Goal: Task Accomplishment & Management: Manage account settings

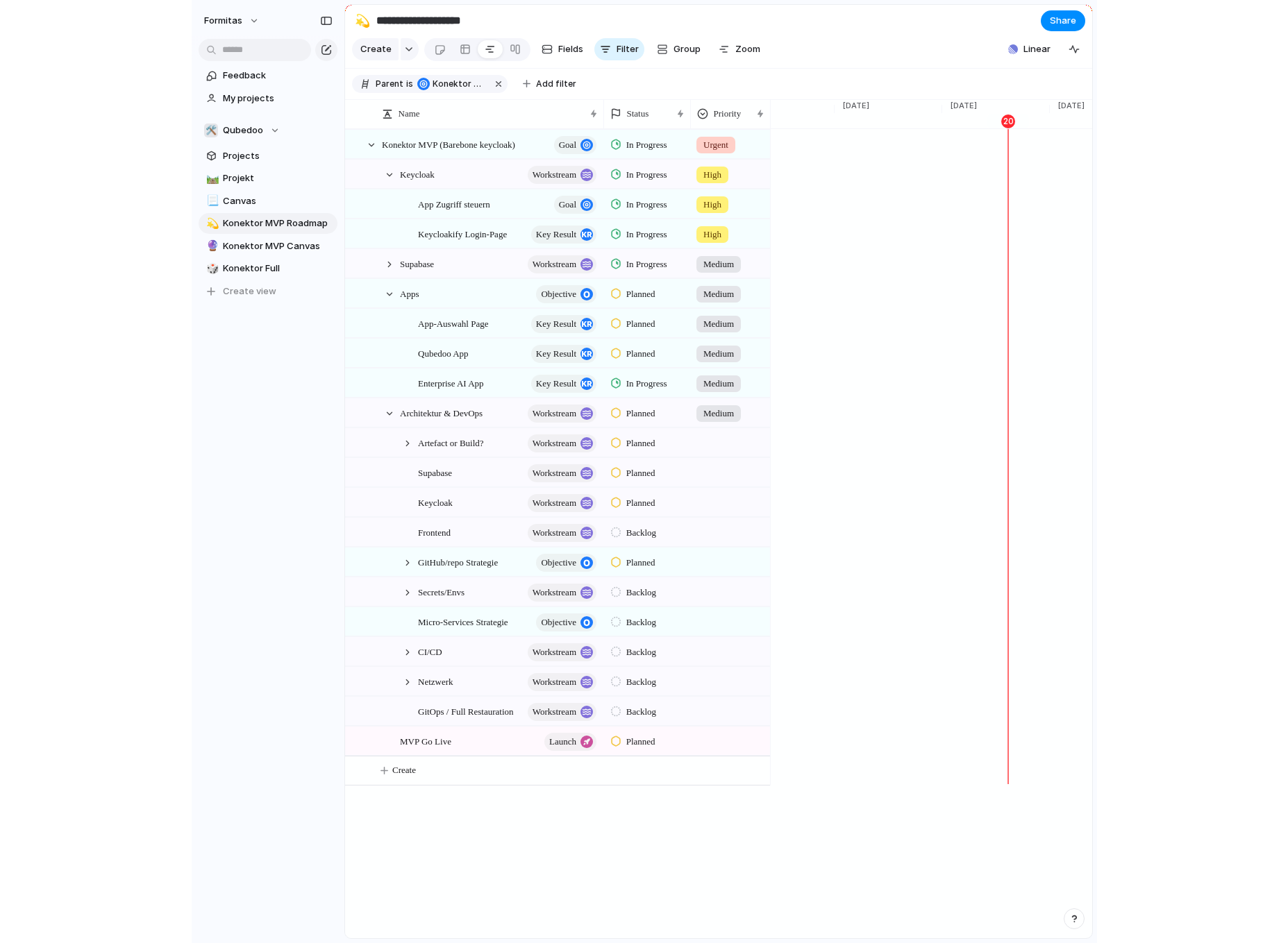
scroll to position [0, 3634]
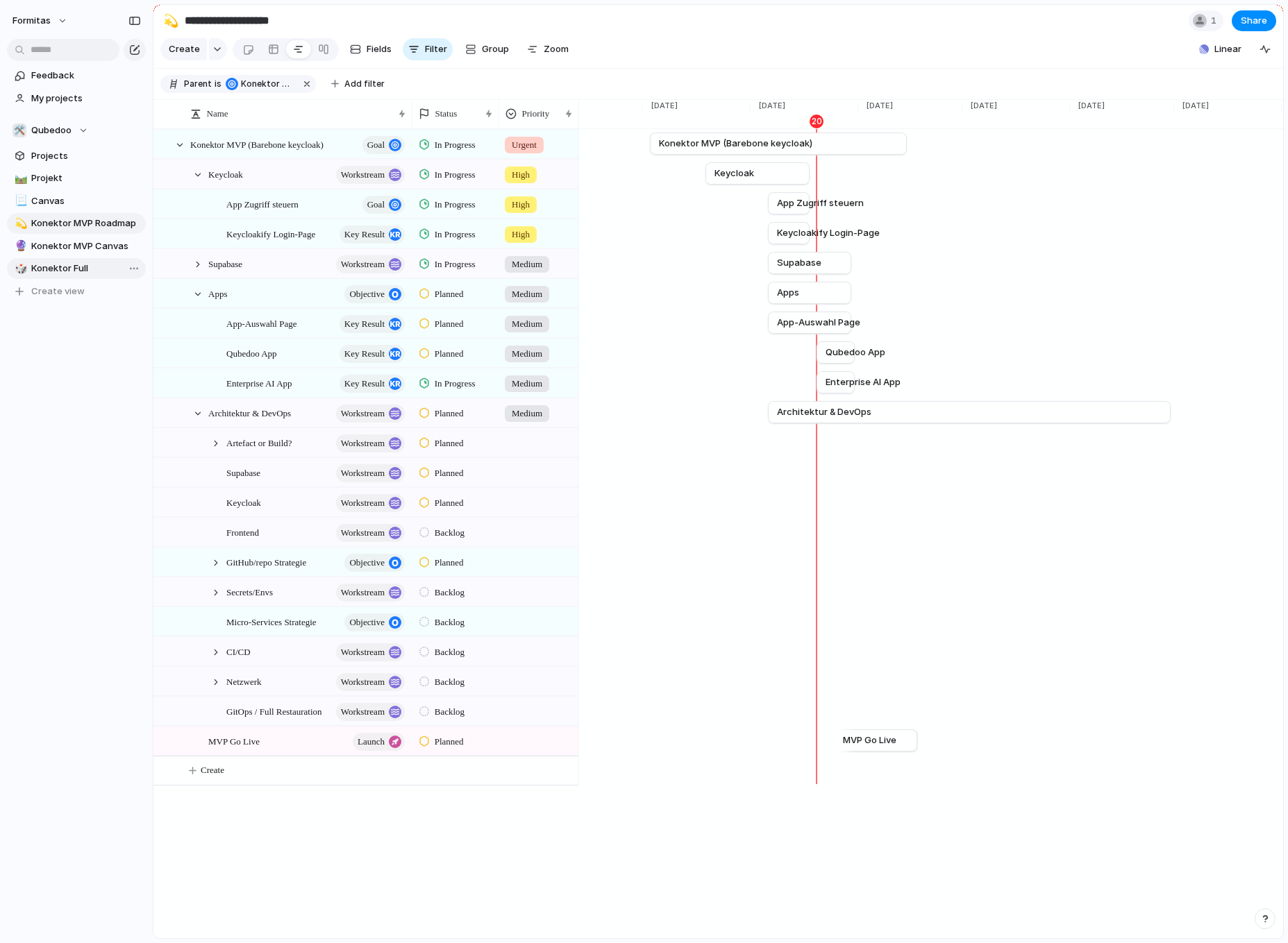
click at [66, 267] on span "Konektor Full" at bounding box center [85, 268] width 110 height 14
type input "**********"
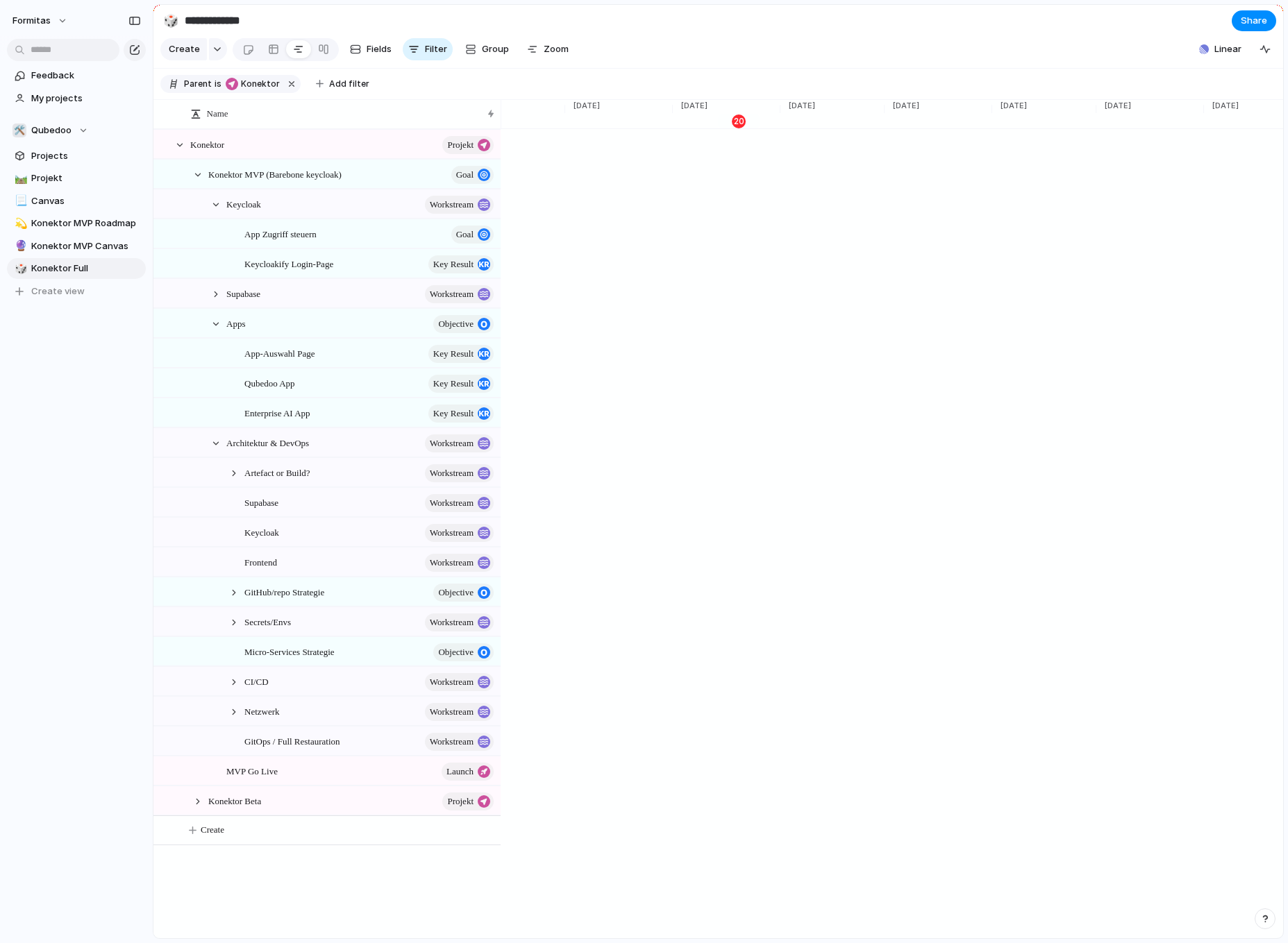
scroll to position [0, 3488]
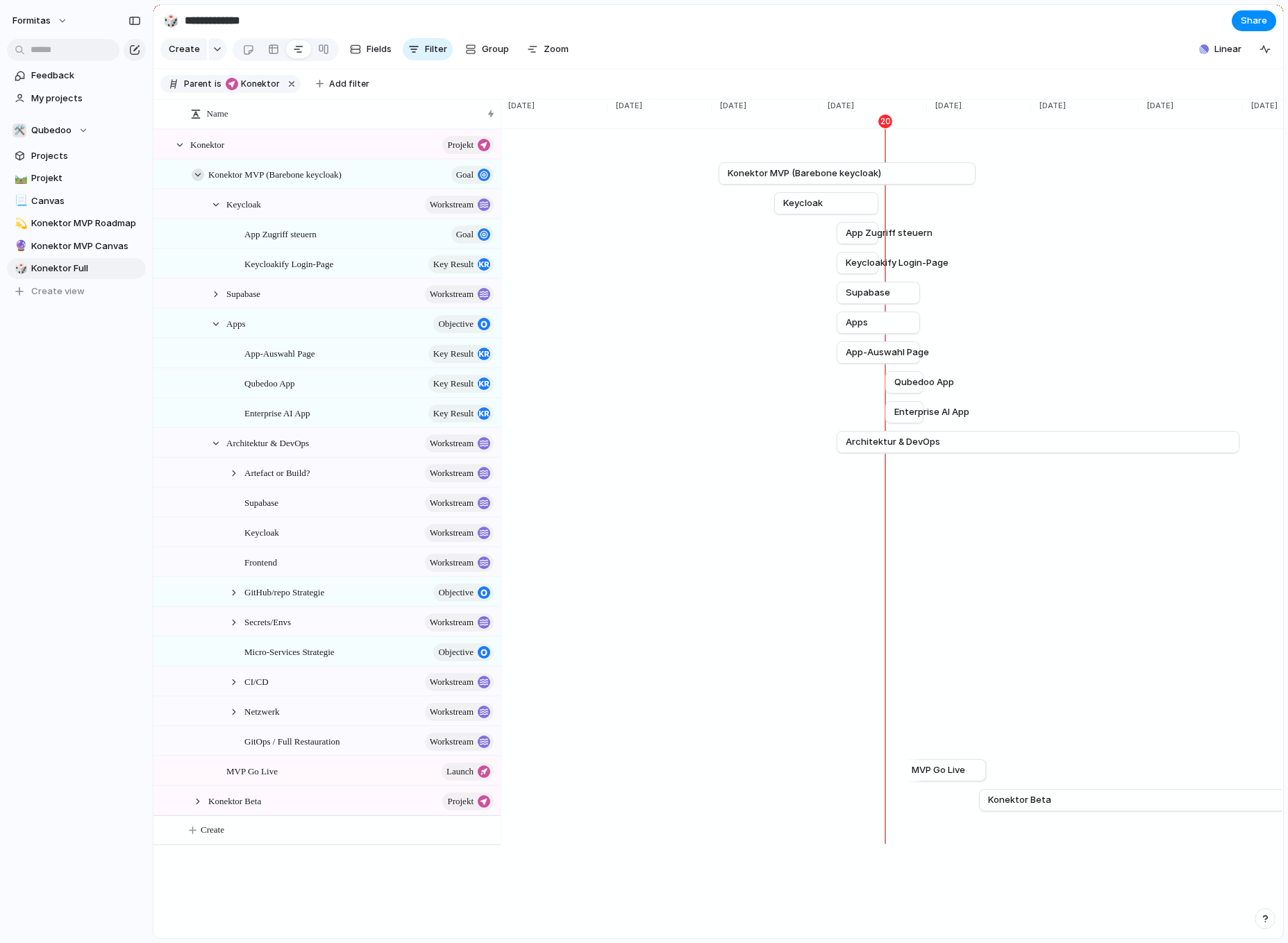
click at [201, 181] on div at bounding box center [197, 175] width 12 height 12
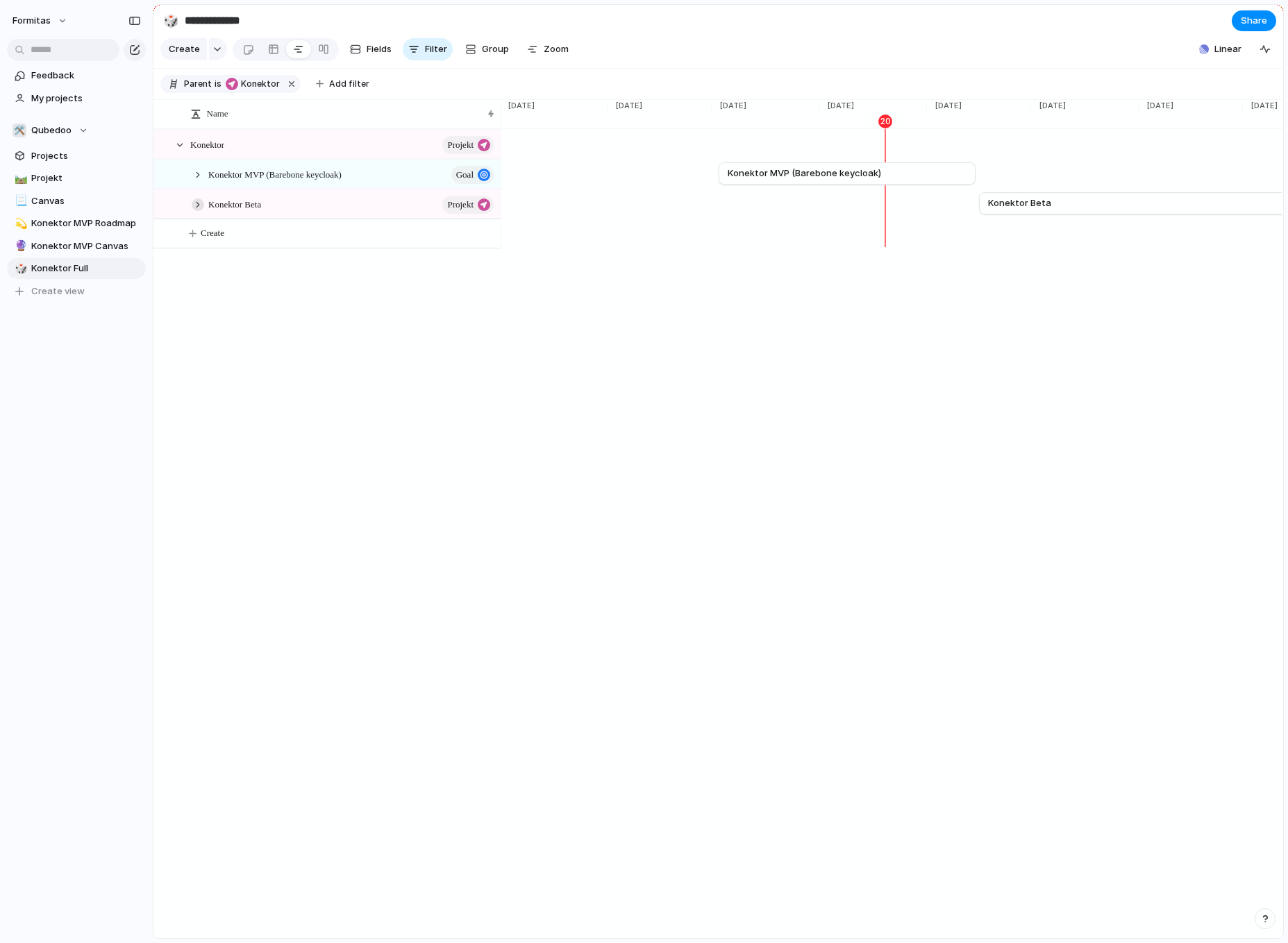
click at [199, 211] on div at bounding box center [197, 204] width 12 height 12
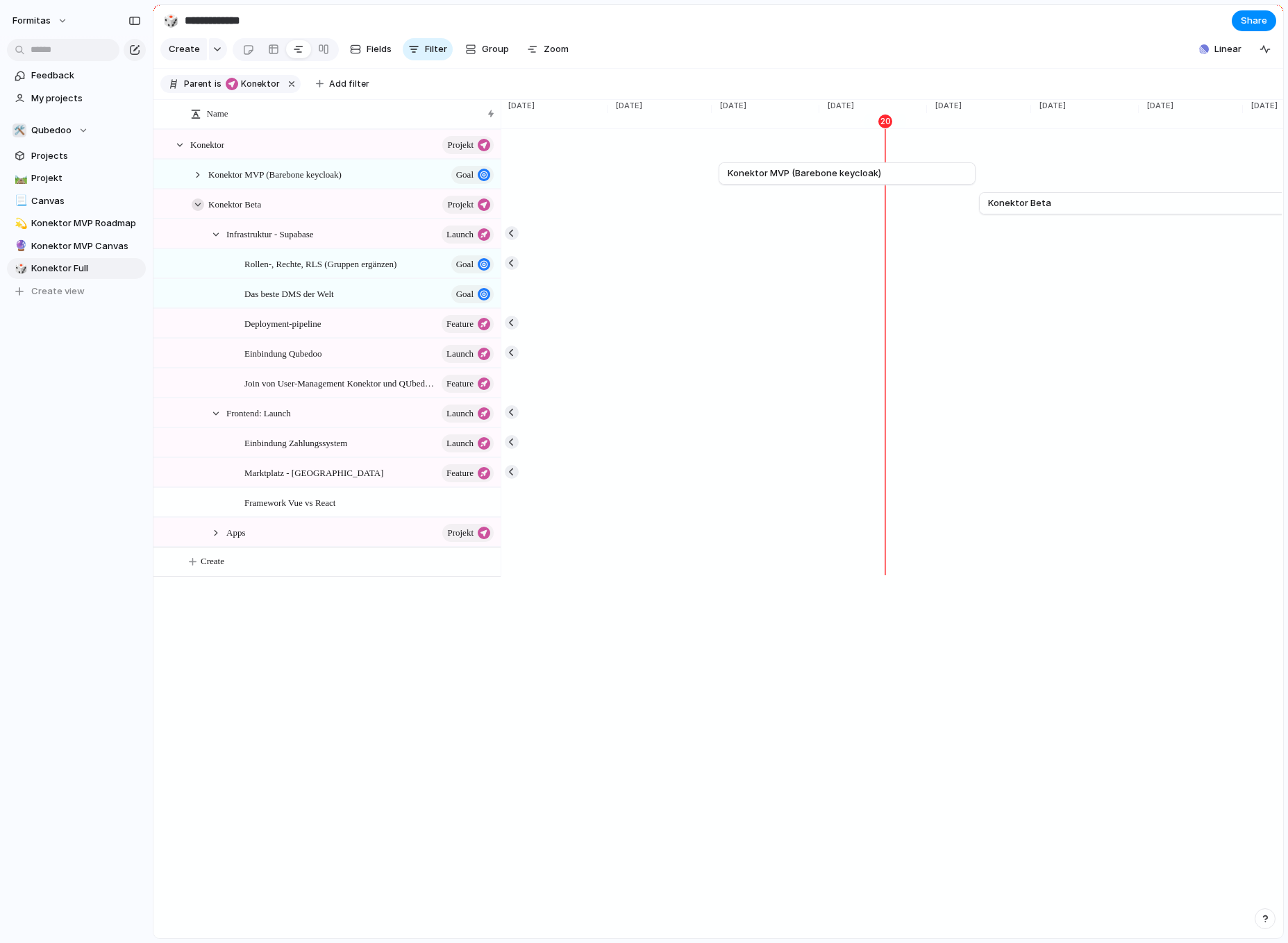
click at [198, 211] on div at bounding box center [197, 204] width 12 height 12
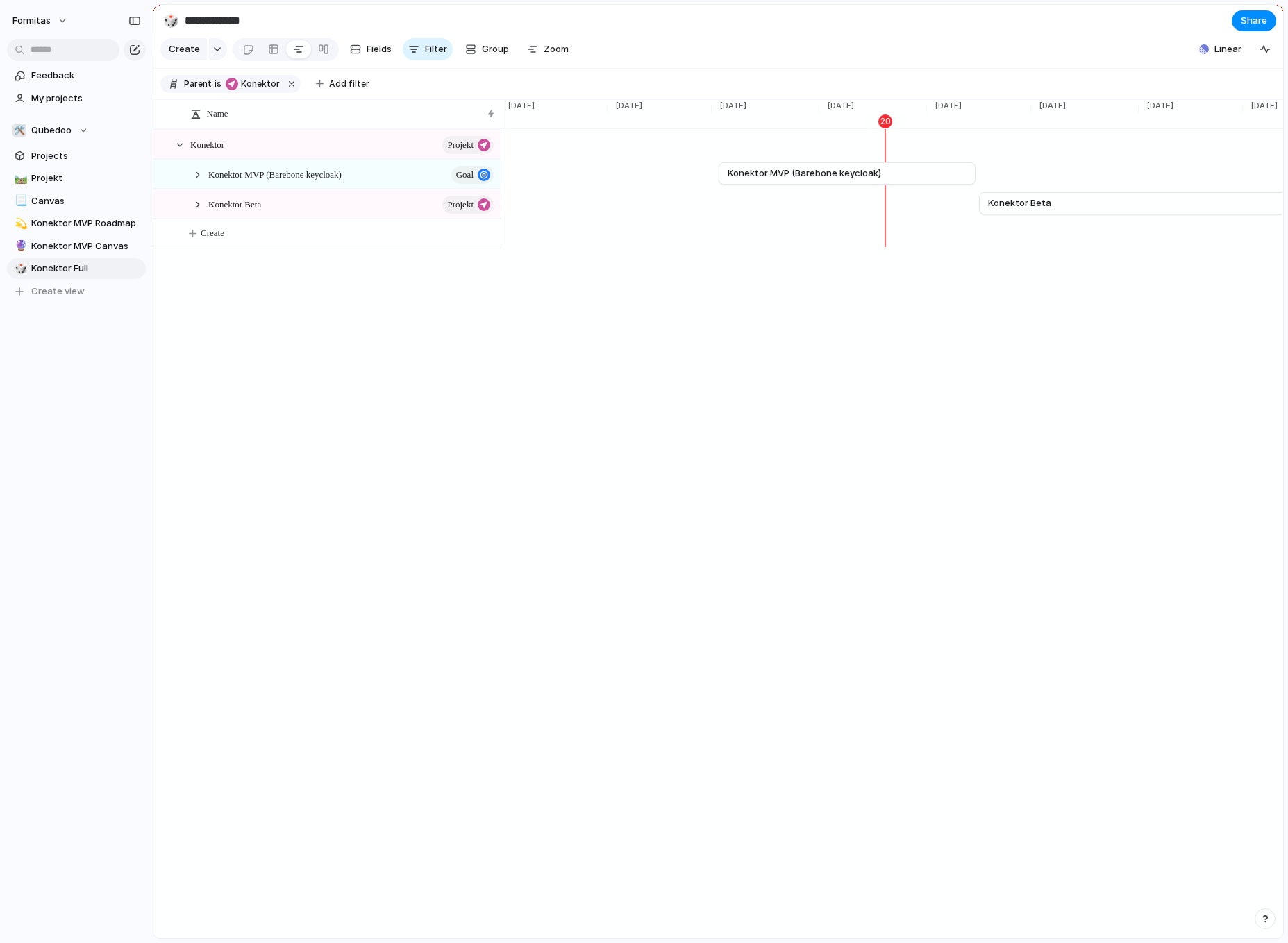
click at [193, 188] on div "Konektor MVP (Barebone keycloak) goal" at bounding box center [345, 174] width 310 height 28
click at [198, 181] on div at bounding box center [197, 175] width 12 height 12
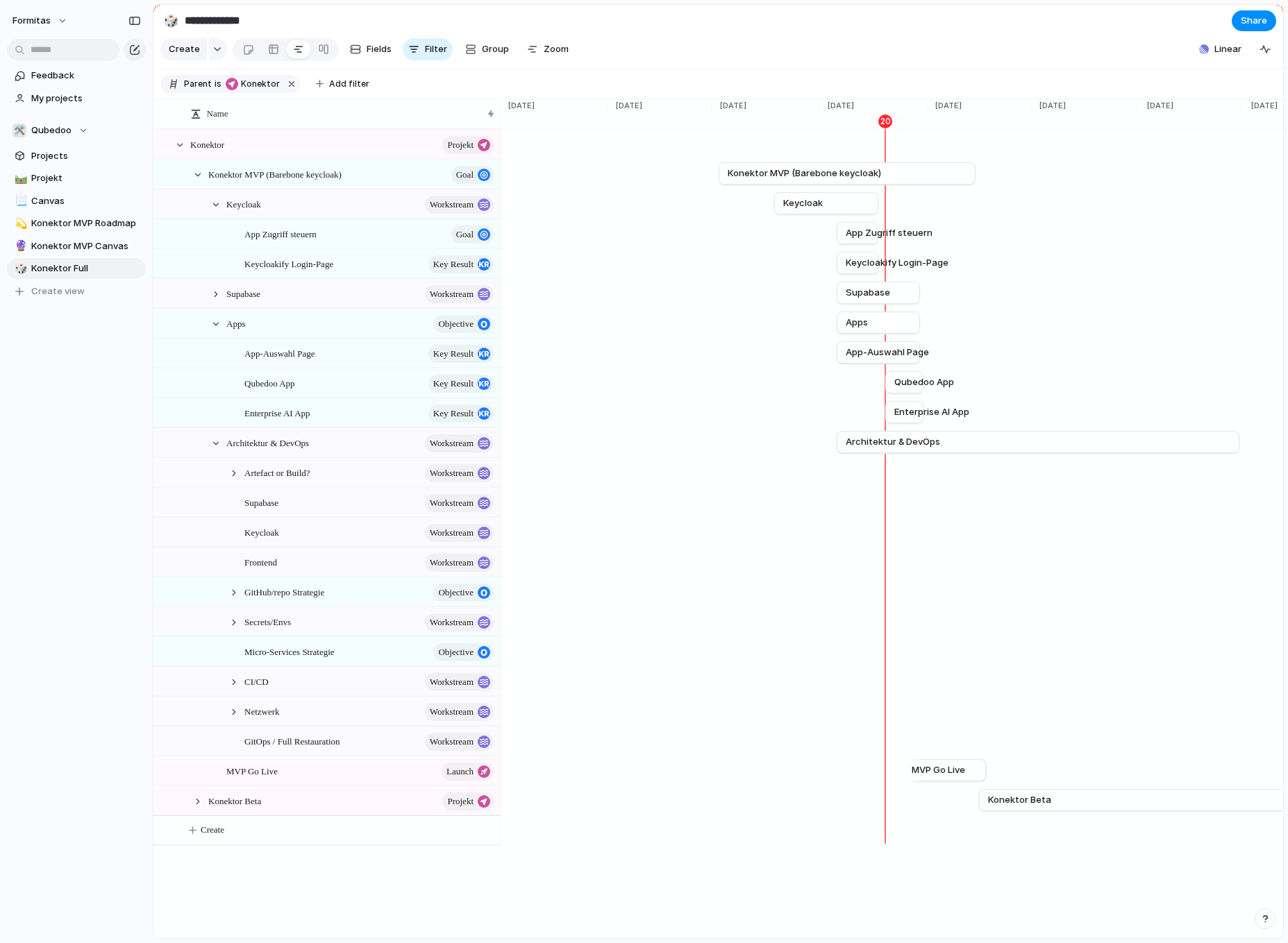
click at [241, 482] on div "Artefact or Build? workstream" at bounding box center [363, 473] width 274 height 28
click at [235, 480] on div at bounding box center [233, 473] width 12 height 12
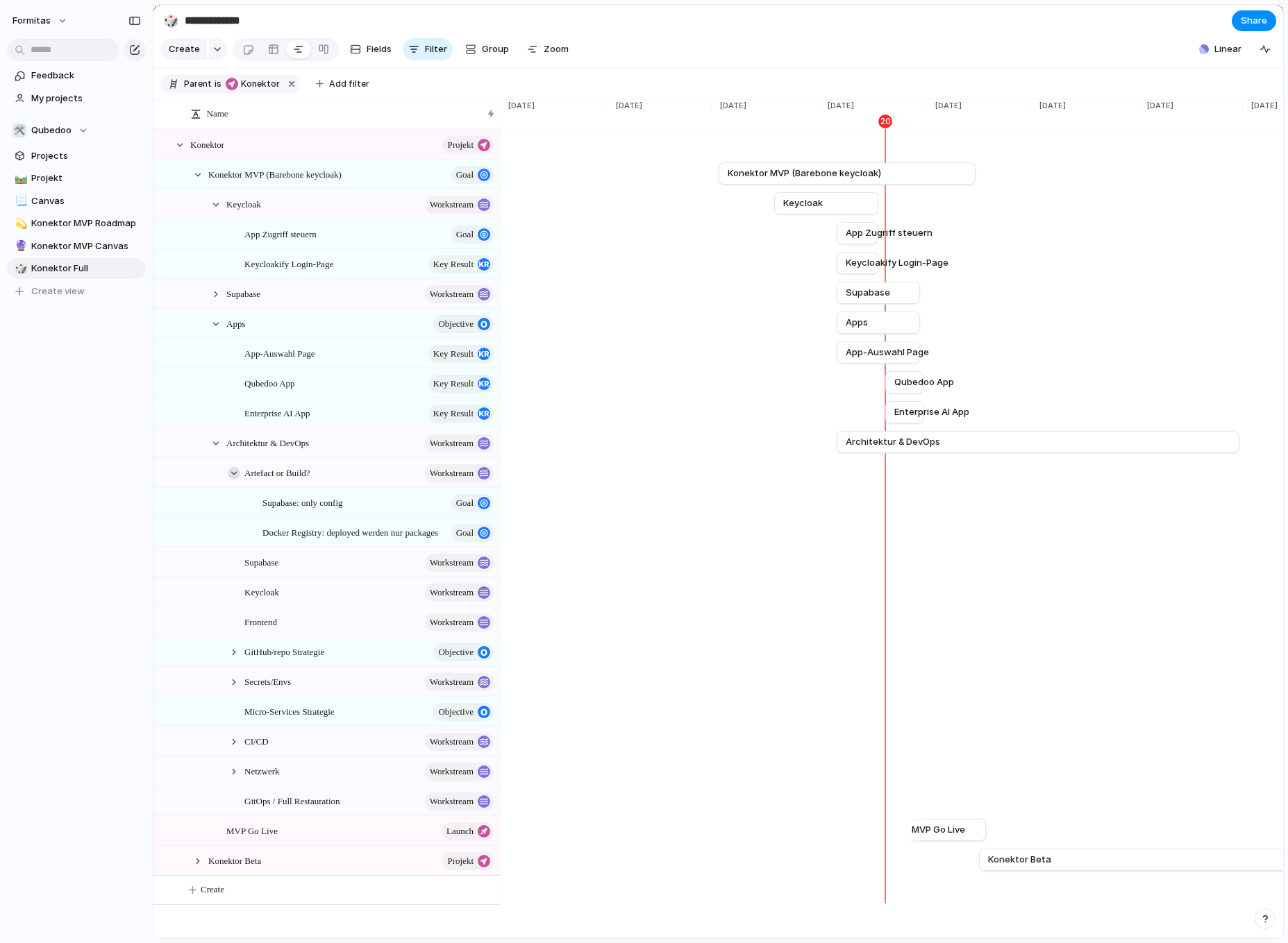
click at [235, 480] on div at bounding box center [233, 473] width 12 height 12
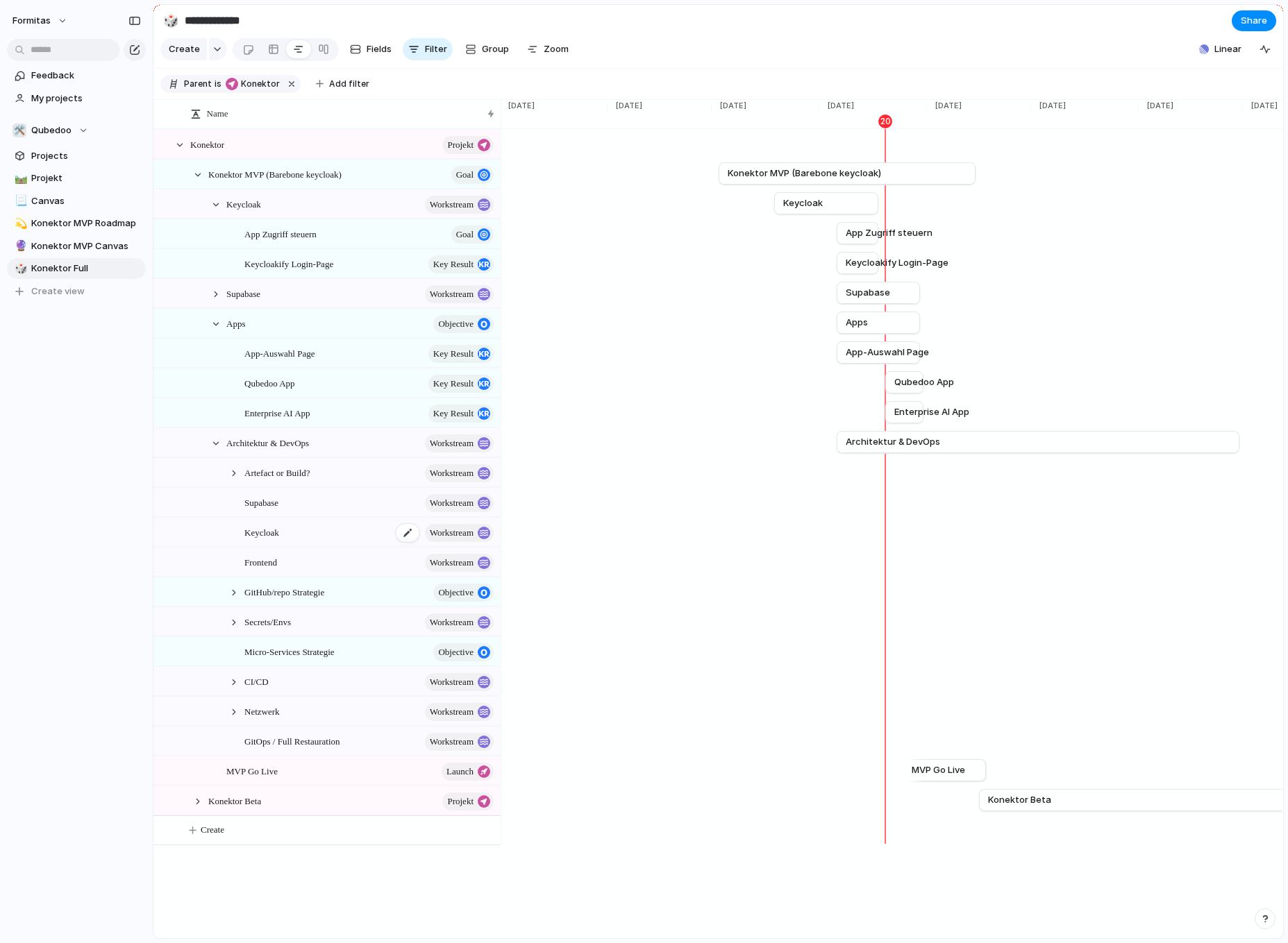
click at [280, 539] on div "Keycloak workstream" at bounding box center [370, 532] width 251 height 28
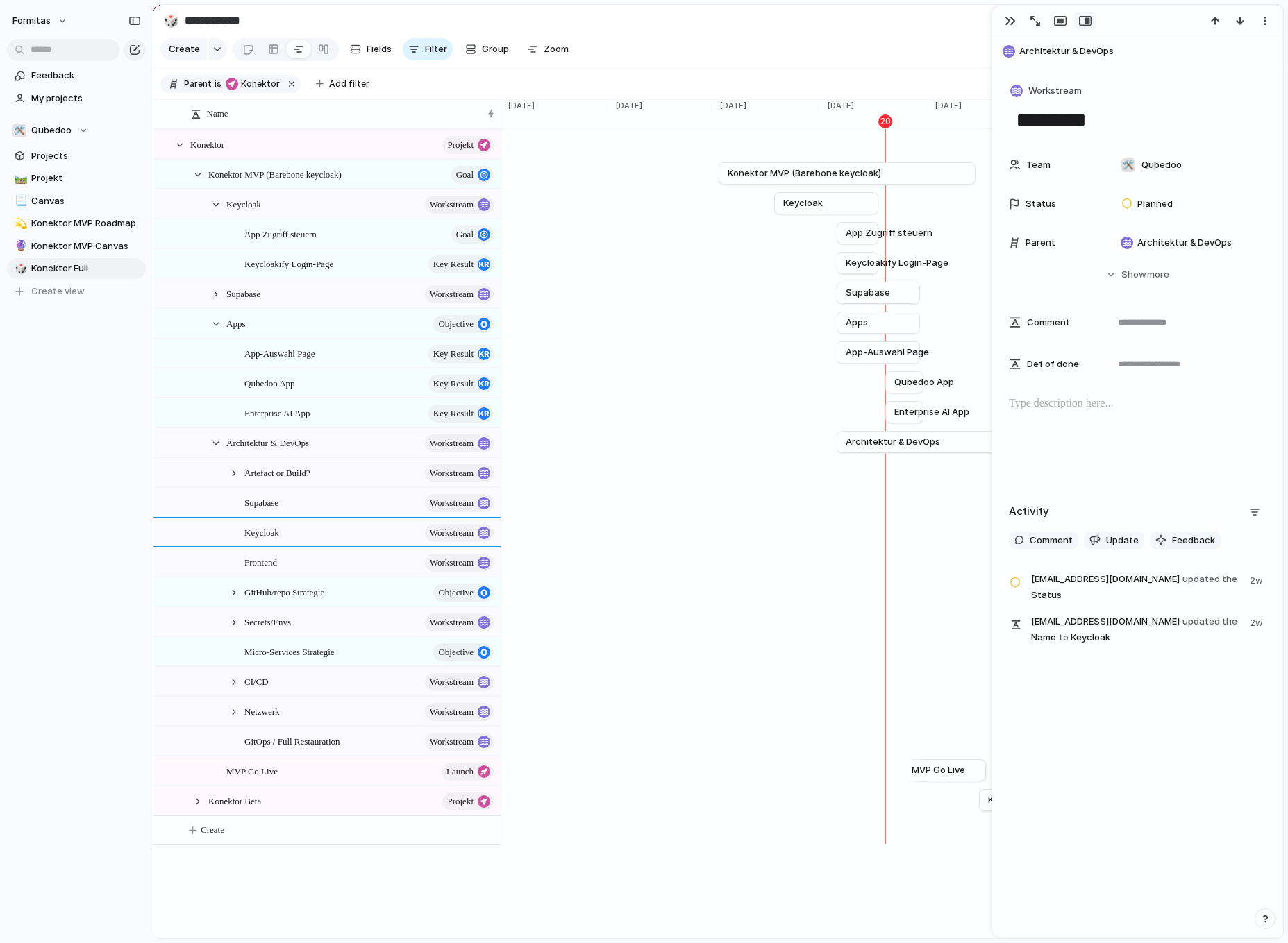
click at [905, 136] on div "Workstream ******** Team 🛠️ Qubedoo Status Planned Parent Architektur & DevOps …" at bounding box center [1137, 361] width 290 height 588
click at [905, 126] on textarea "********" at bounding box center [1138, 120] width 246 height 29
click at [279, 211] on div "Keycloak workstream" at bounding box center [362, 204] width 270 height 28
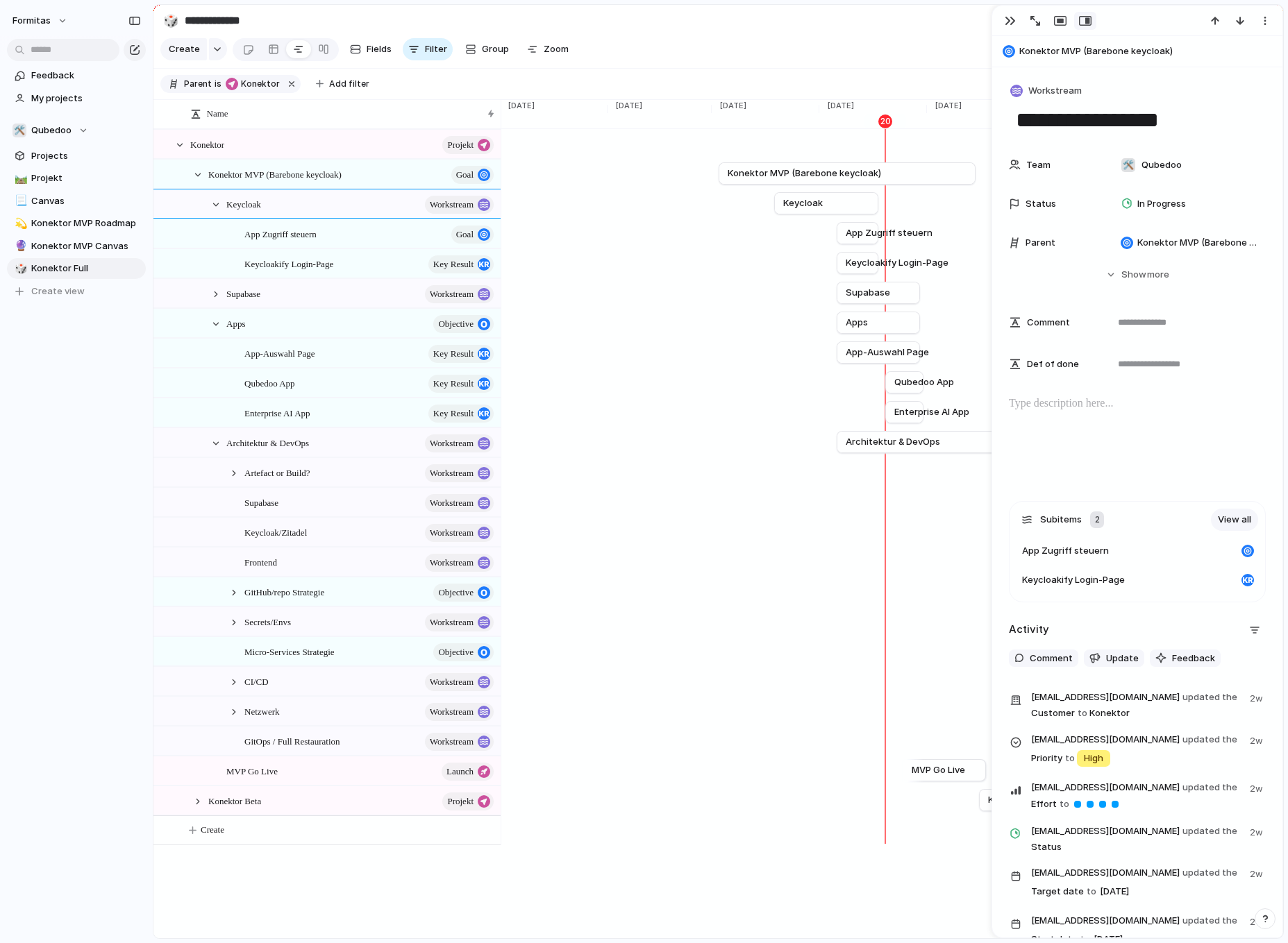
click at [905, 114] on textarea "********" at bounding box center [1138, 120] width 246 height 29
type textarea "********"
click at [197, 181] on div at bounding box center [197, 175] width 12 height 12
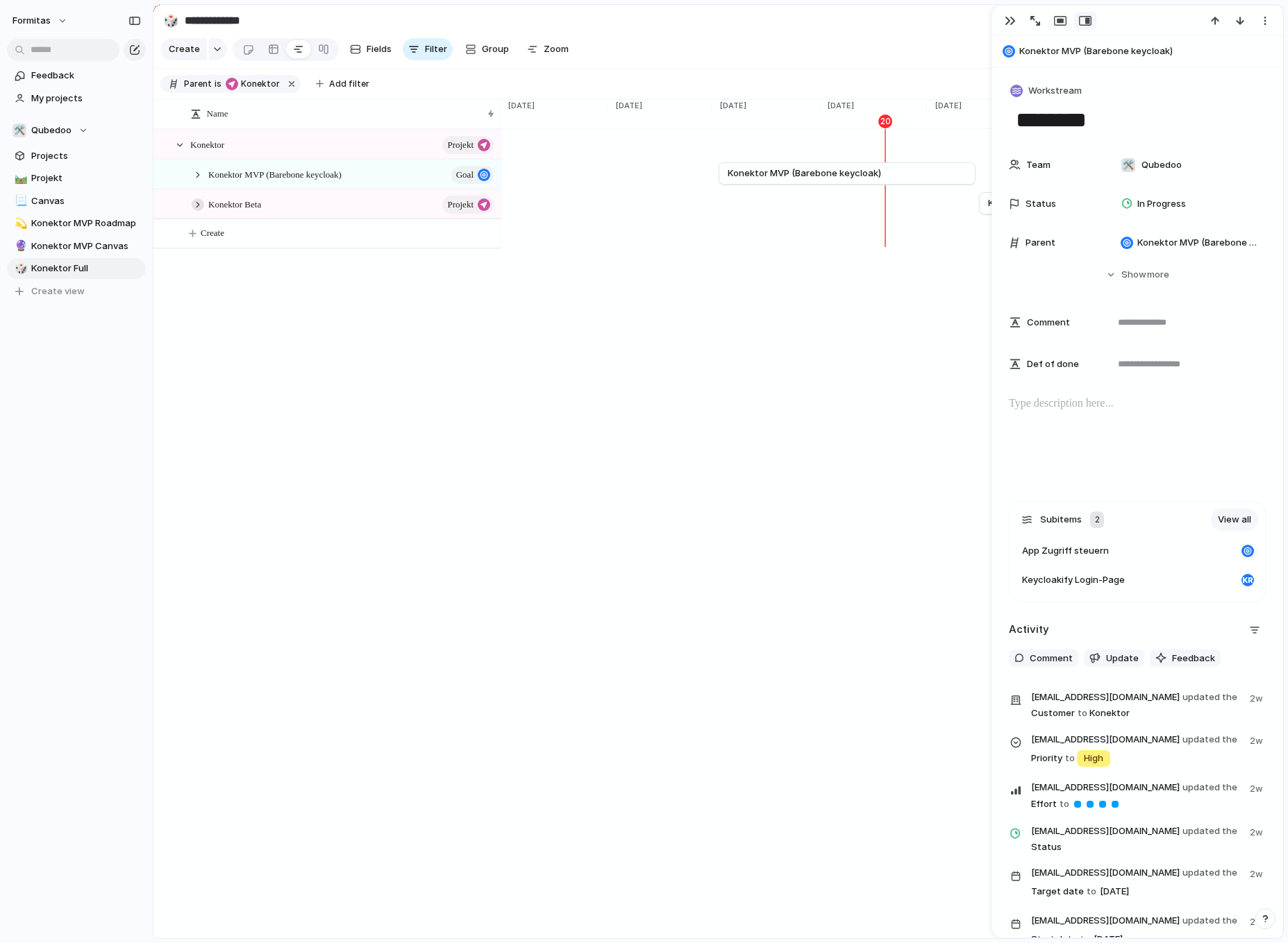
click at [202, 211] on div at bounding box center [197, 204] width 12 height 12
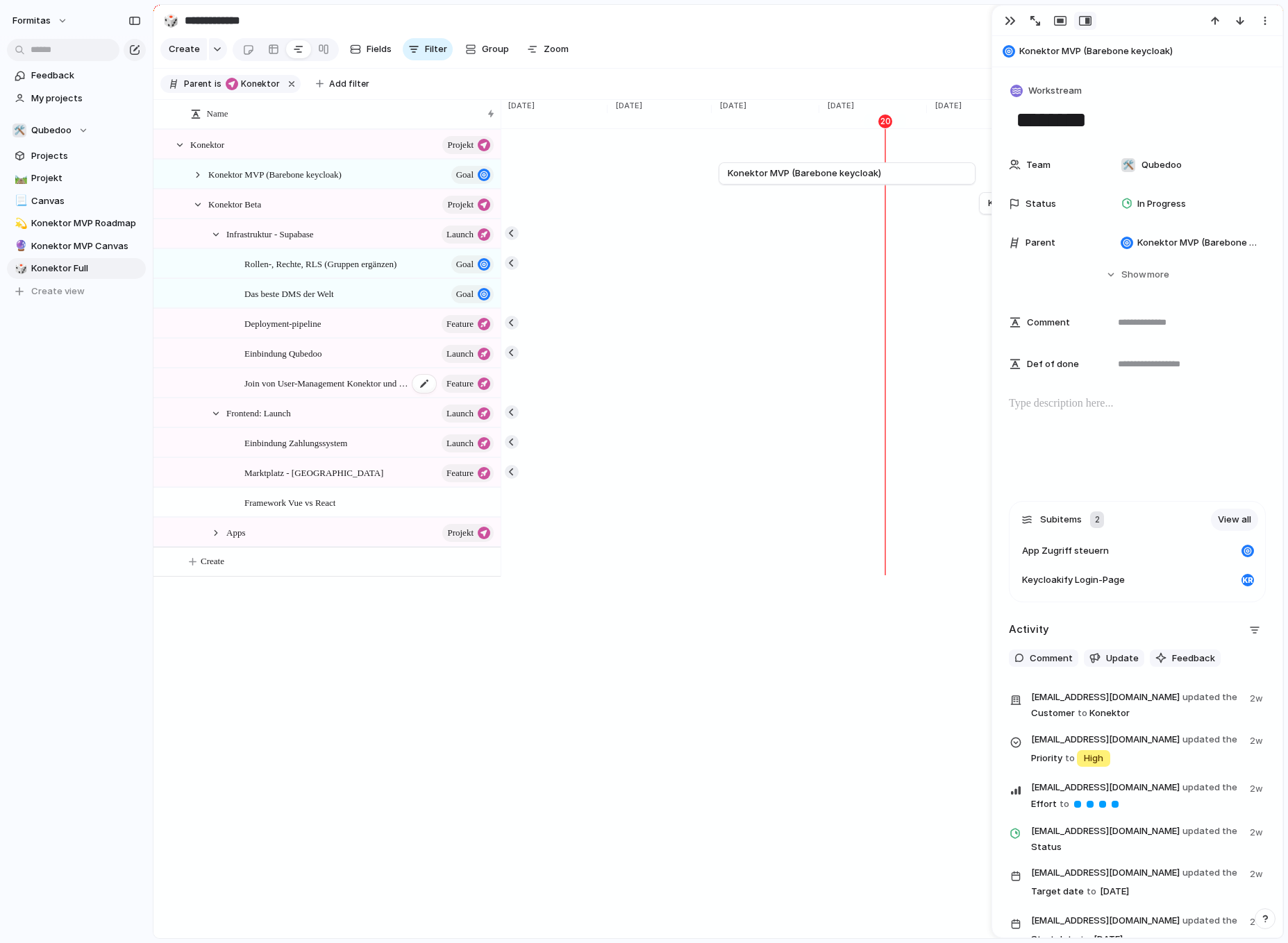
click at [322, 391] on span "Join von User-Management Konektor und QUbedoon" at bounding box center [327, 383] width 164 height 16
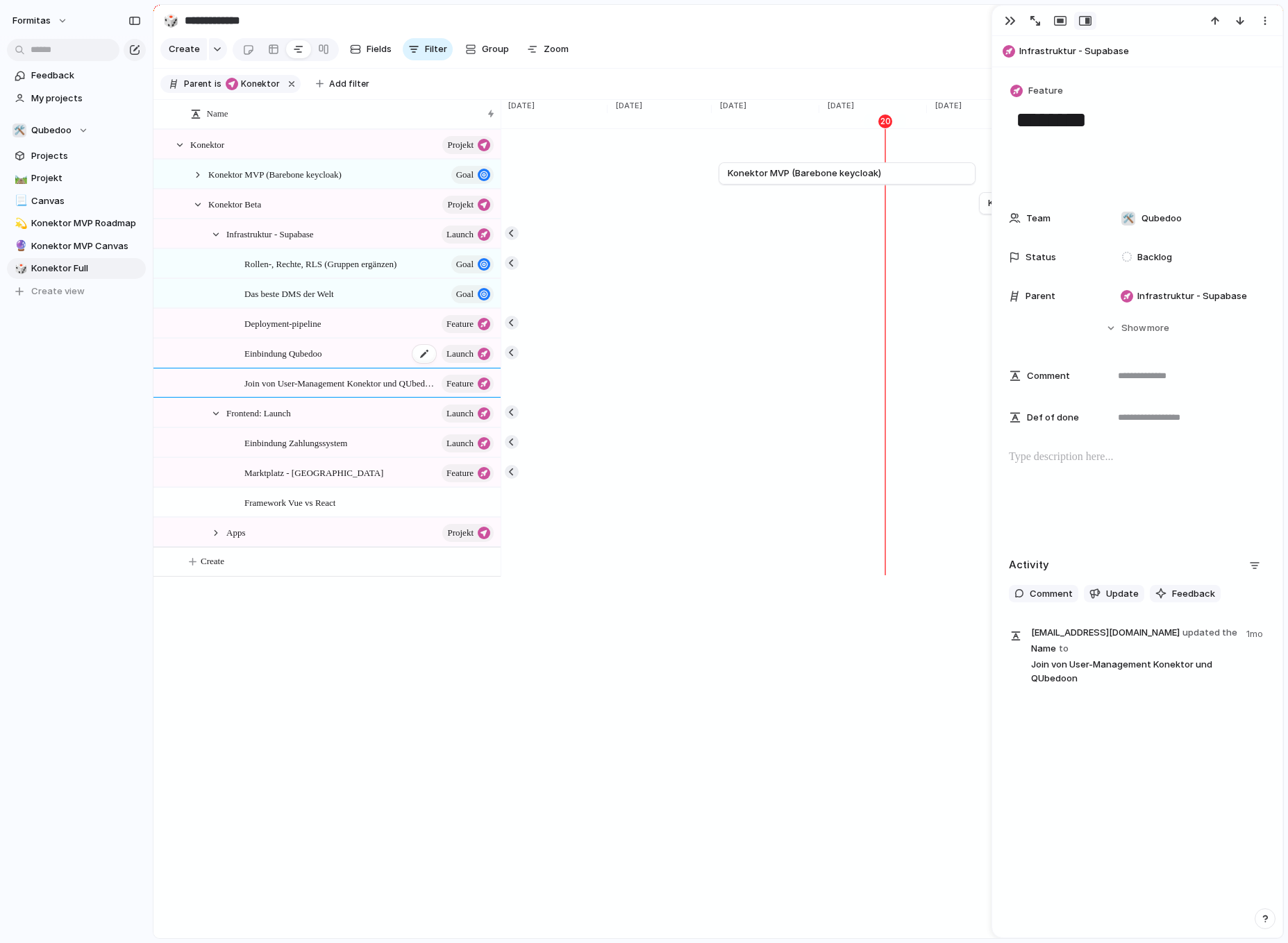
click at [320, 361] on span "Einbindung Qubedoo" at bounding box center [284, 353] width 78 height 16
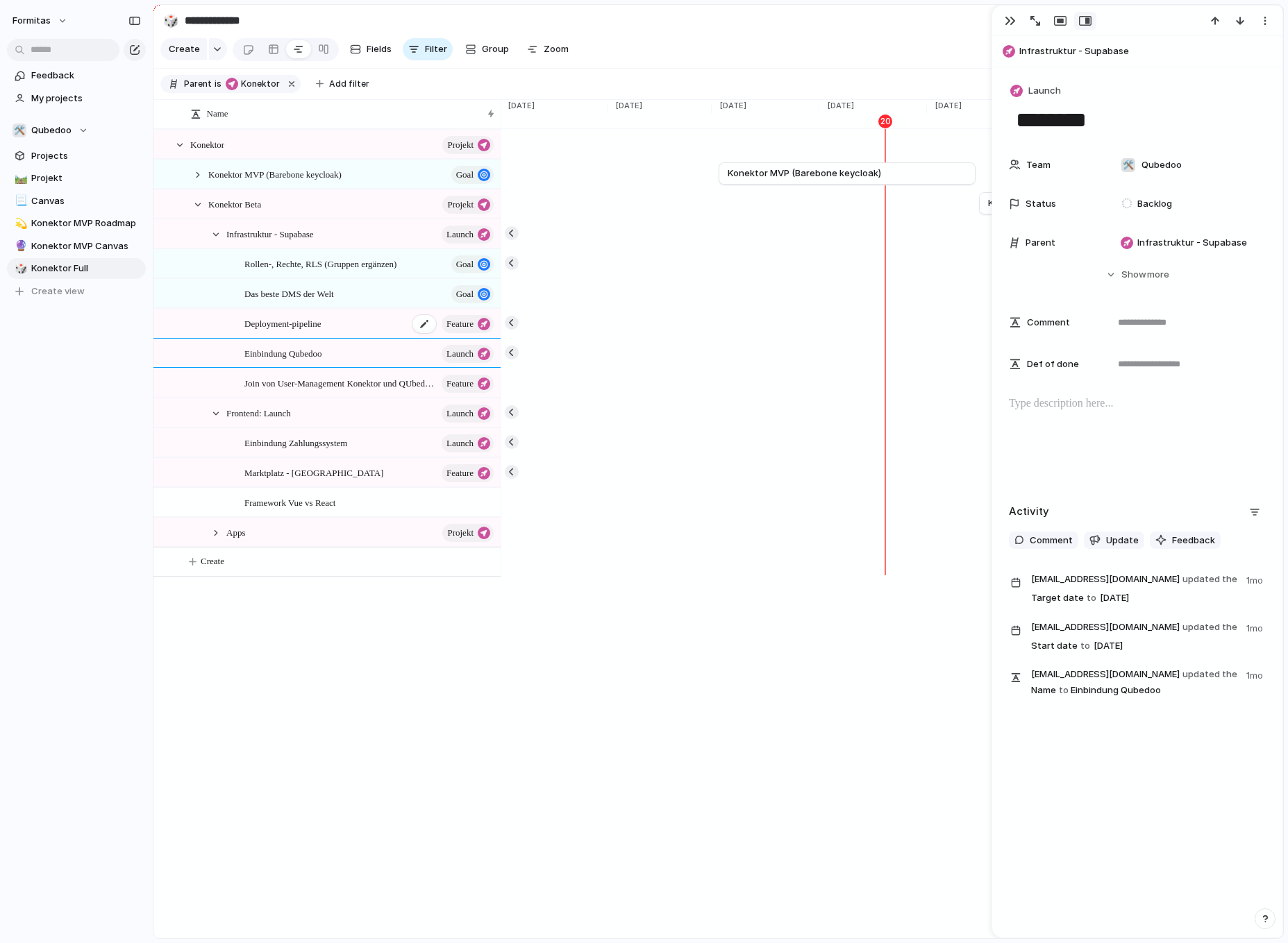
click at [310, 331] on span "Deployment-pipeline" at bounding box center [283, 323] width 76 height 16
click at [312, 301] on span "Das beste DMS der Welt" at bounding box center [289, 293] width 89 height 16
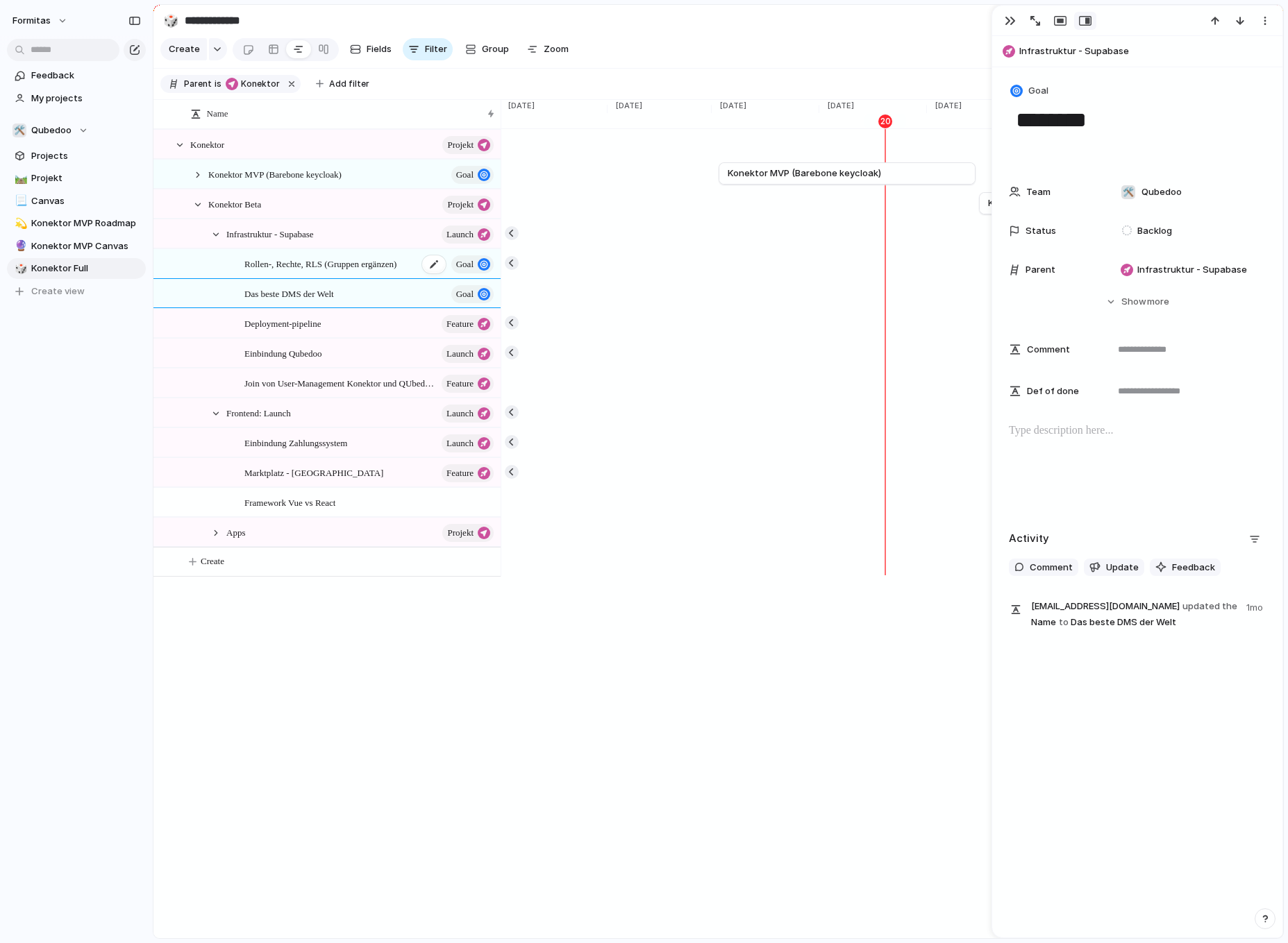
click at [316, 270] on span "Rollen-, Rechte, RLS (Gruppen ergänzen)" at bounding box center [320, 264] width 152 height 16
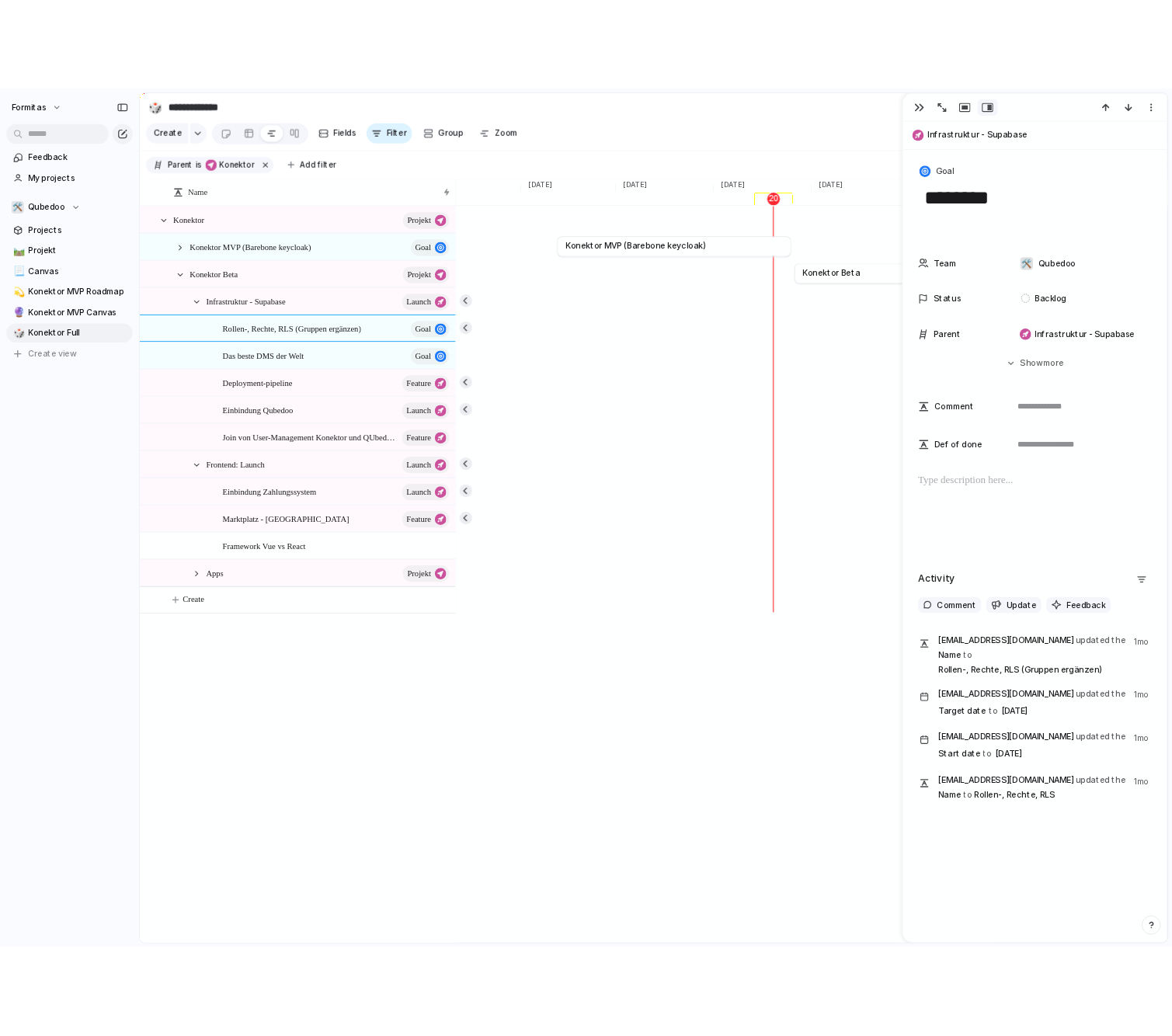
scroll to position [0, 4055]
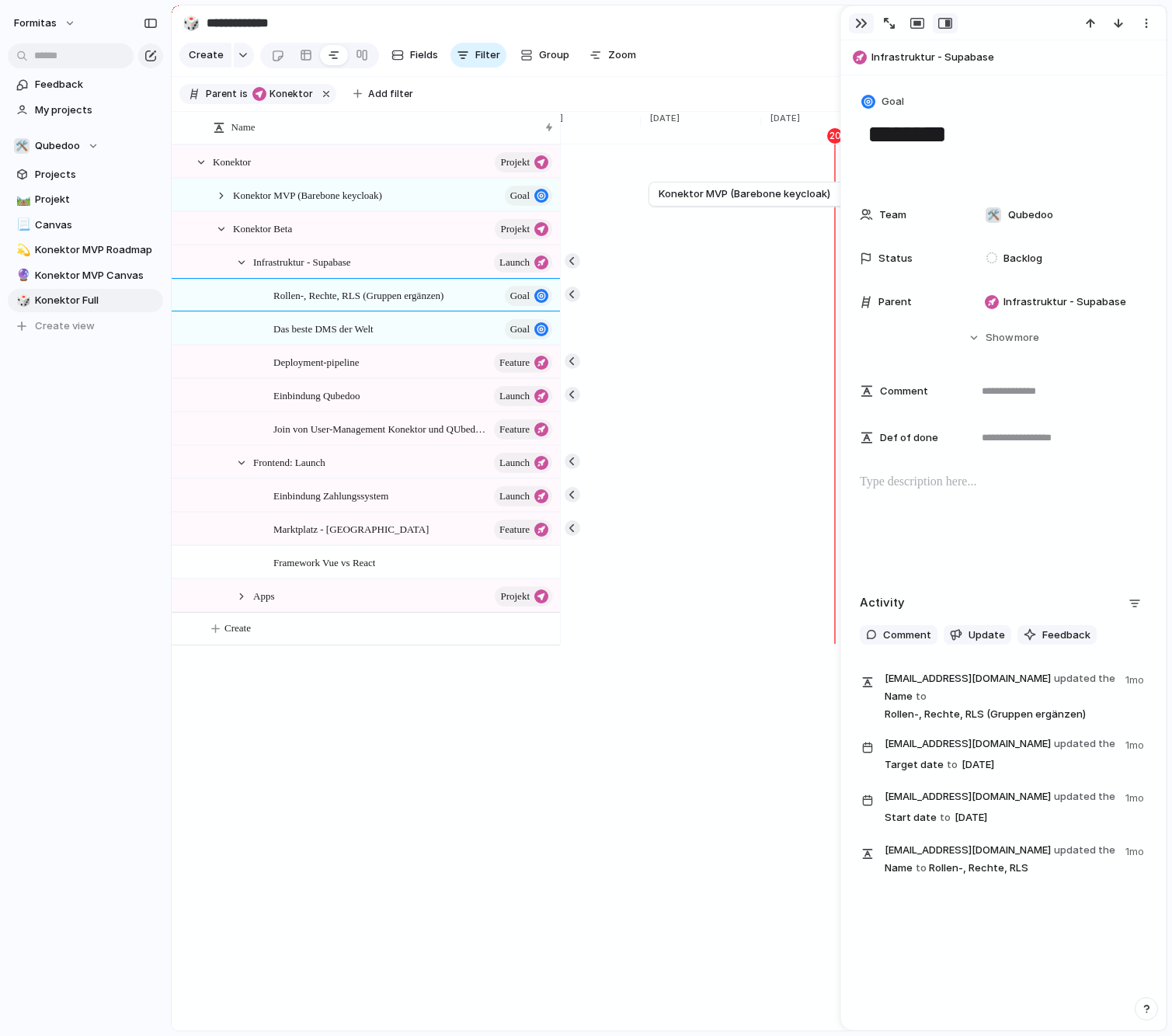
click at [859, 22] on div "button" at bounding box center [861, 24] width 13 height 13
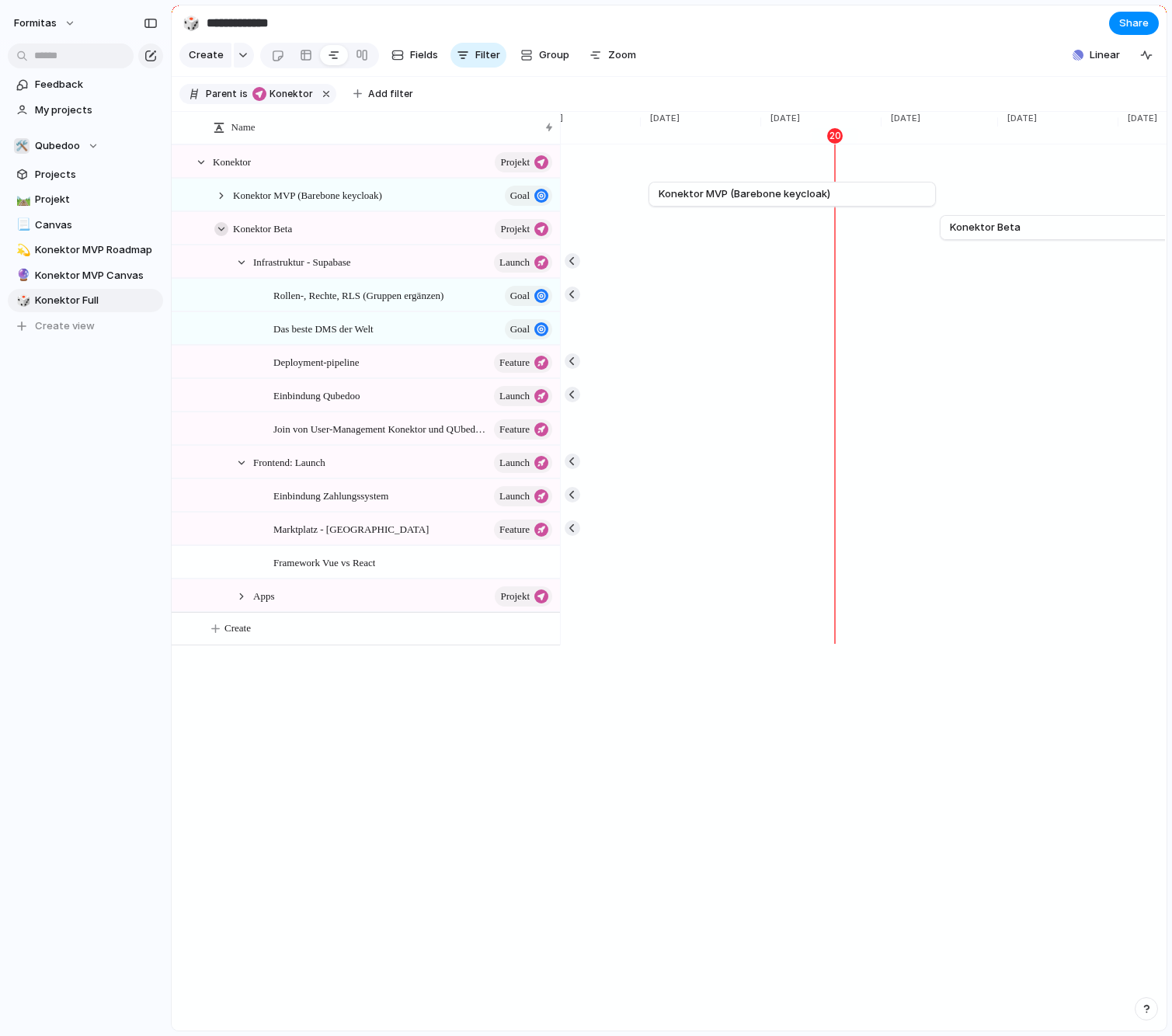
click at [217, 236] on div at bounding box center [221, 228] width 14 height 14
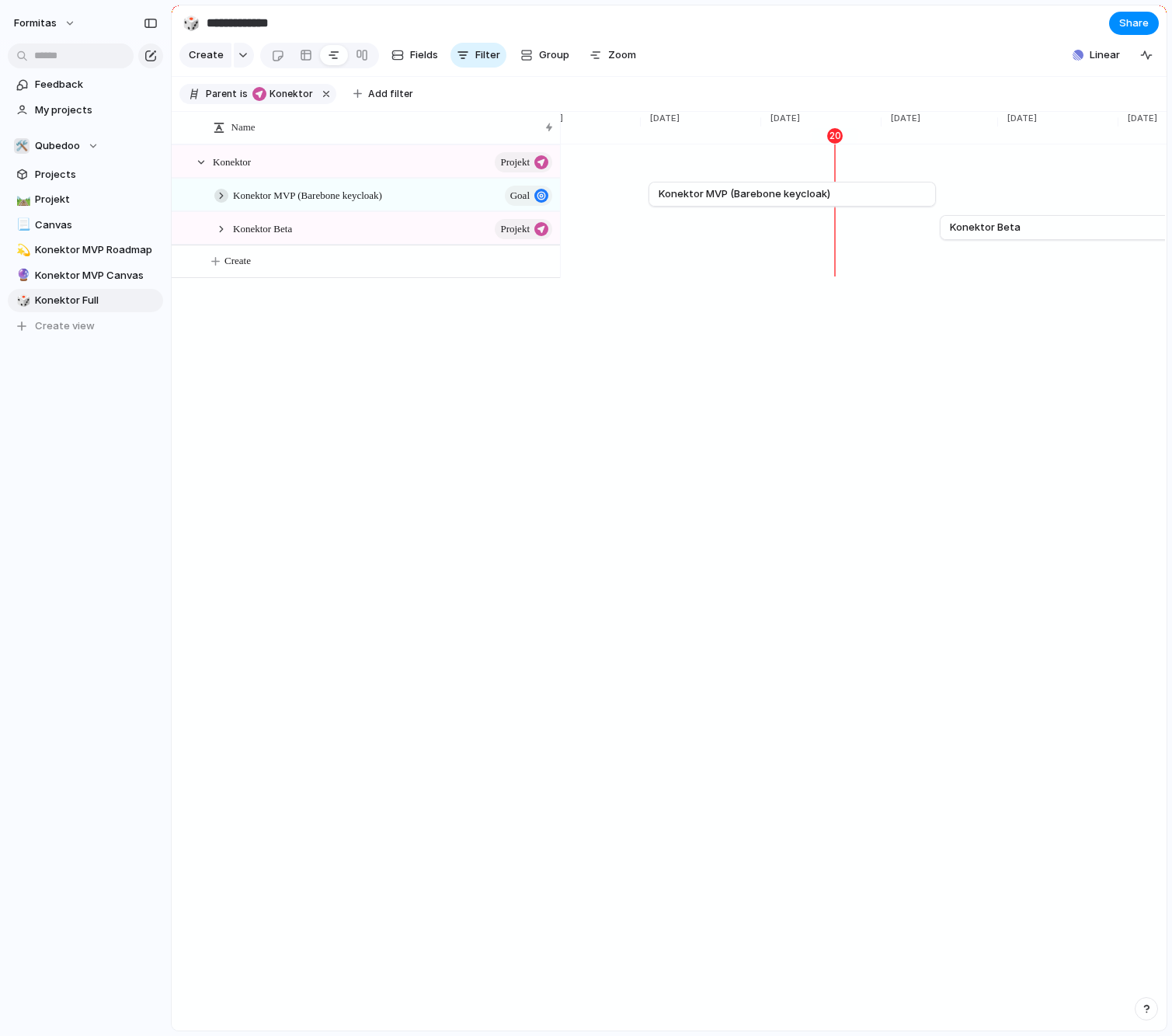
click at [219, 203] on div at bounding box center [221, 195] width 14 height 14
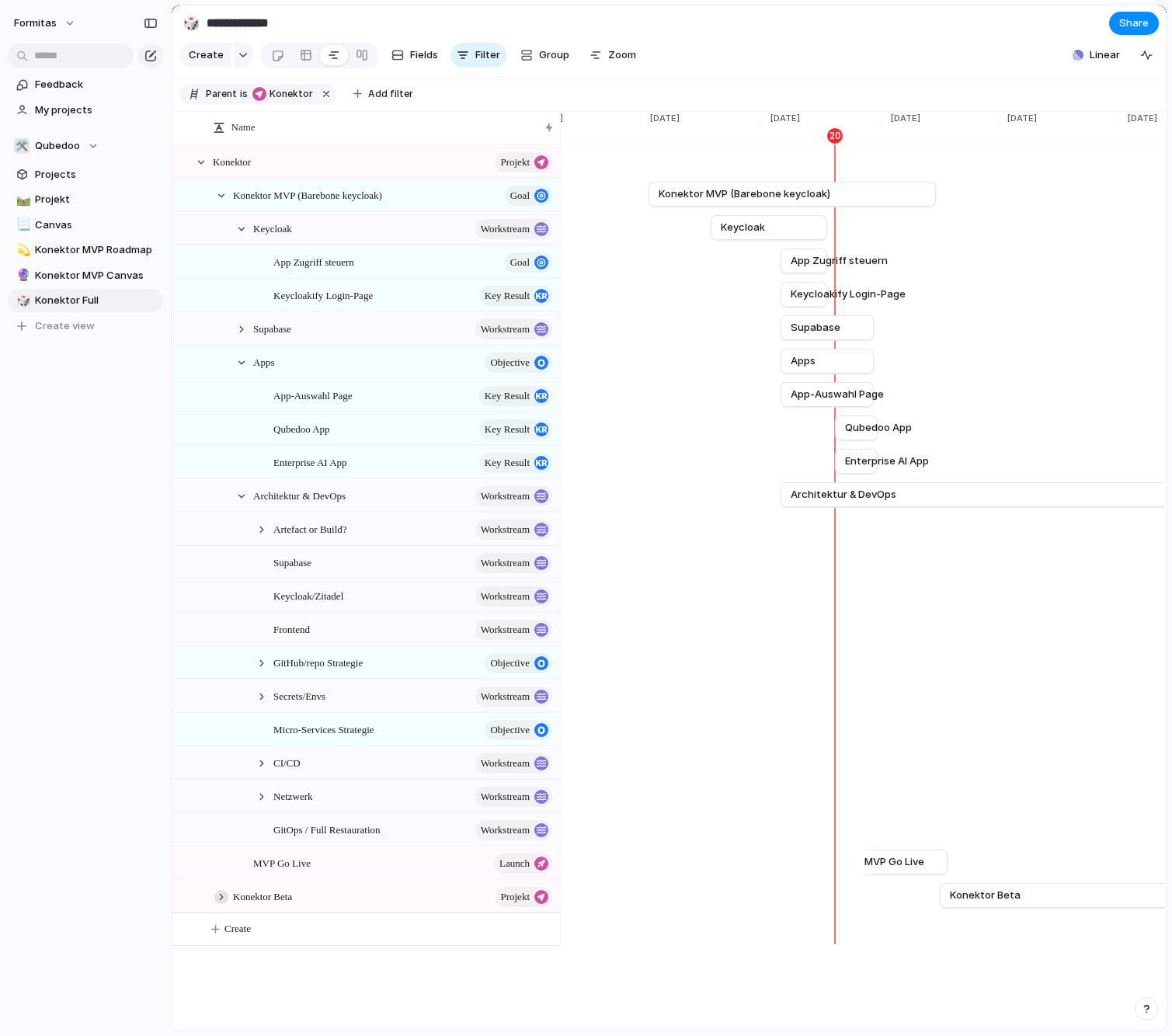
click at [227, 904] on div at bounding box center [221, 896] width 14 height 14
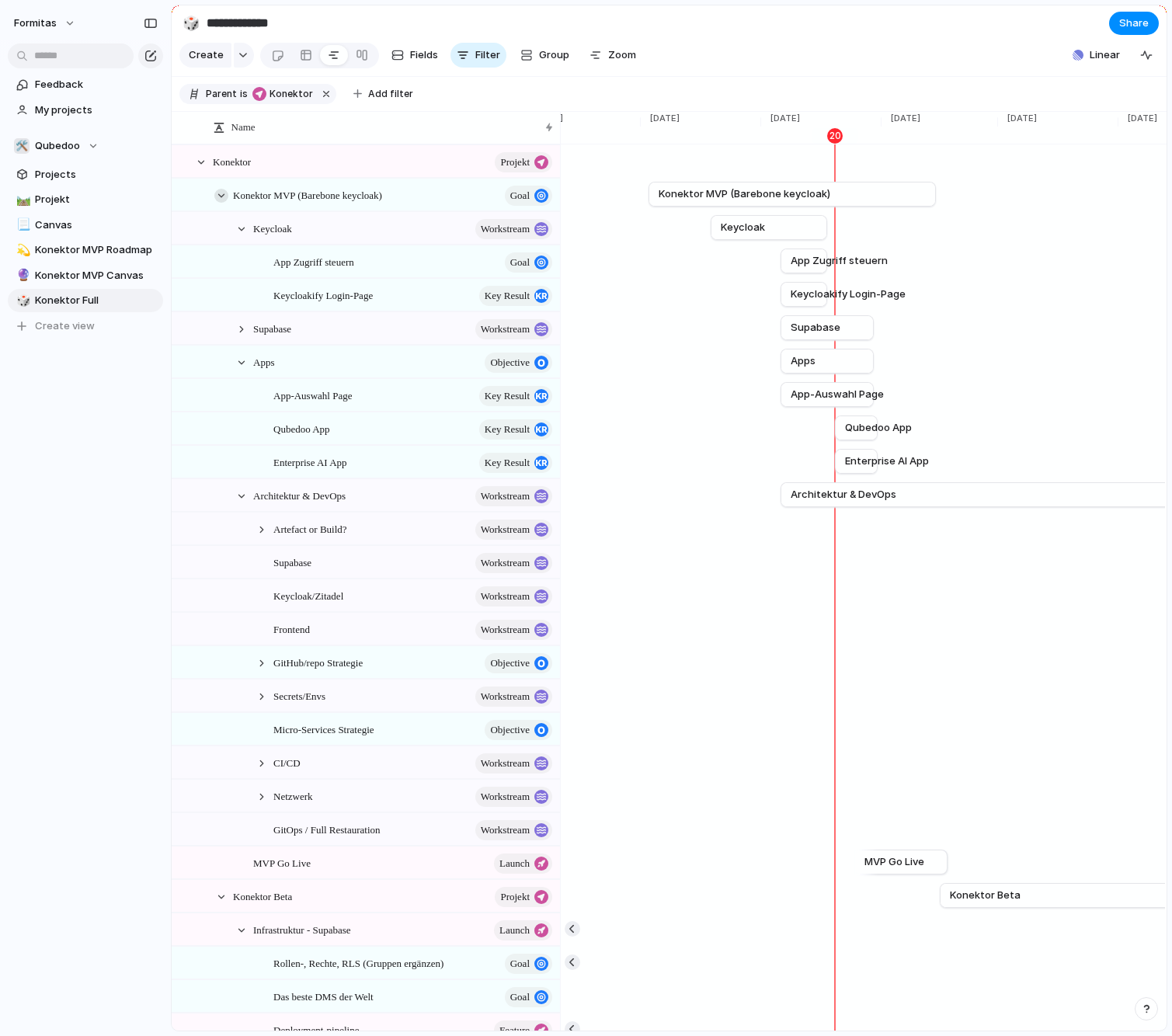
click at [223, 203] on div at bounding box center [221, 195] width 14 height 14
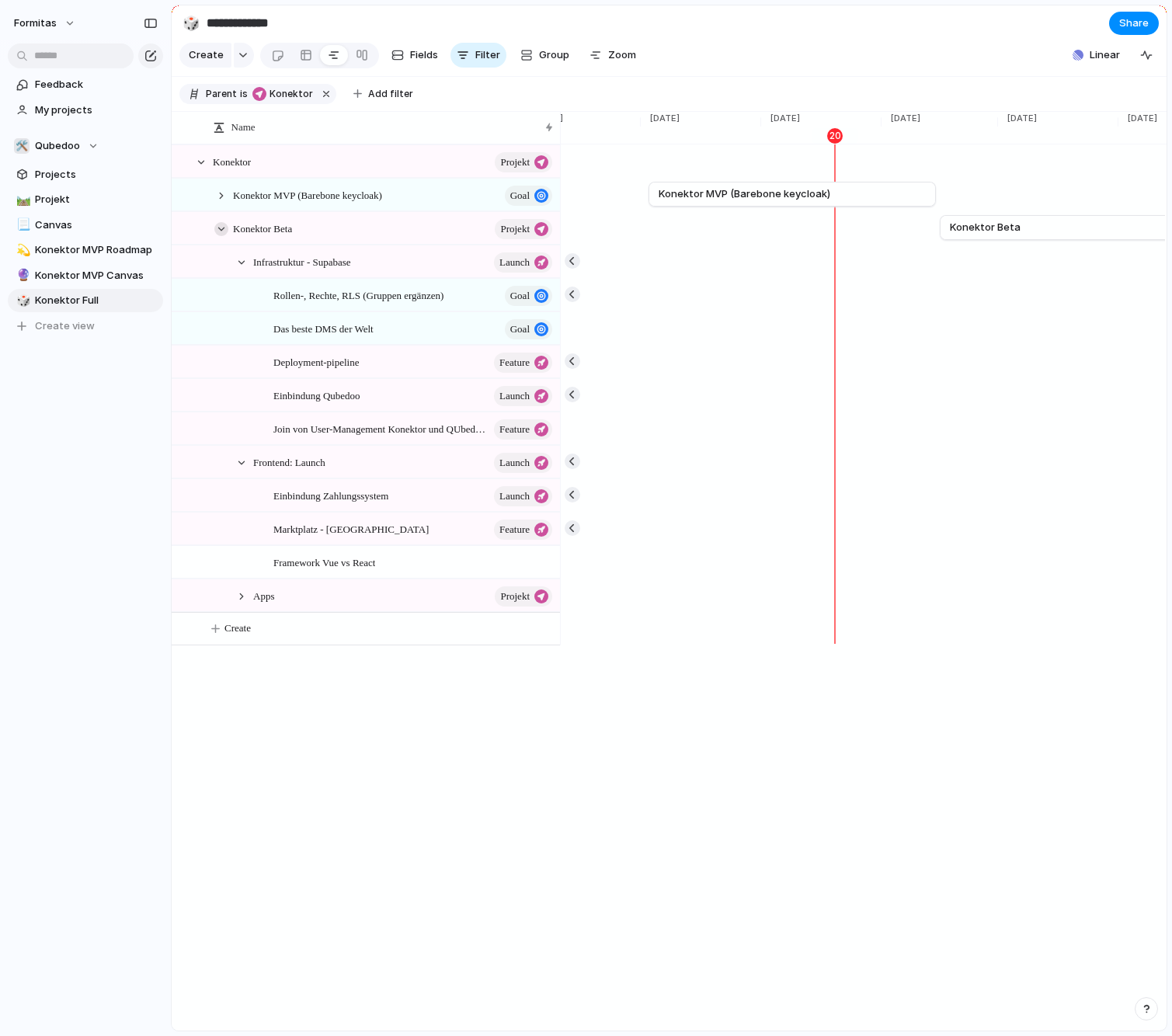
click at [221, 236] on div at bounding box center [221, 228] width 14 height 14
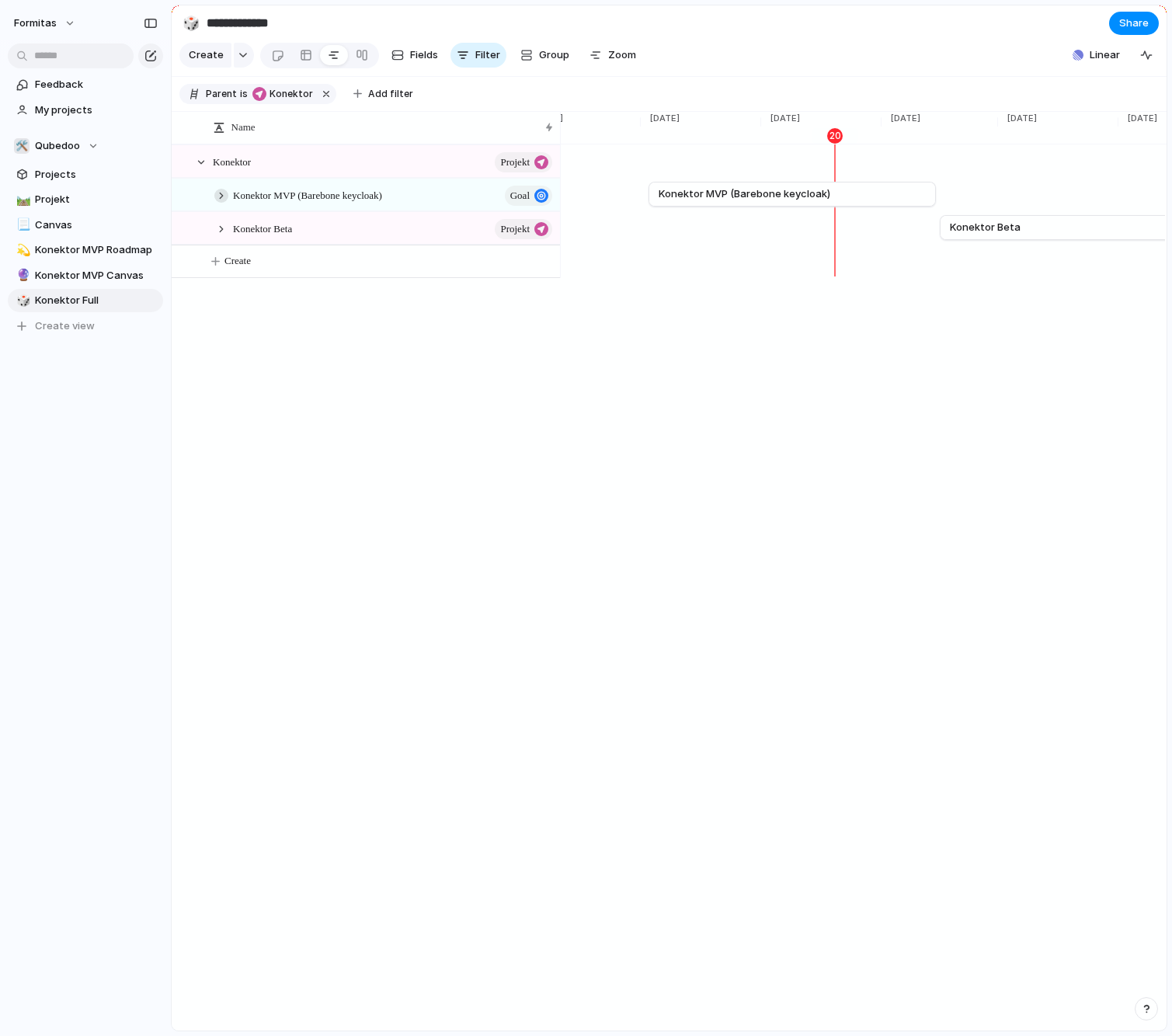
click at [222, 203] on div at bounding box center [221, 195] width 14 height 14
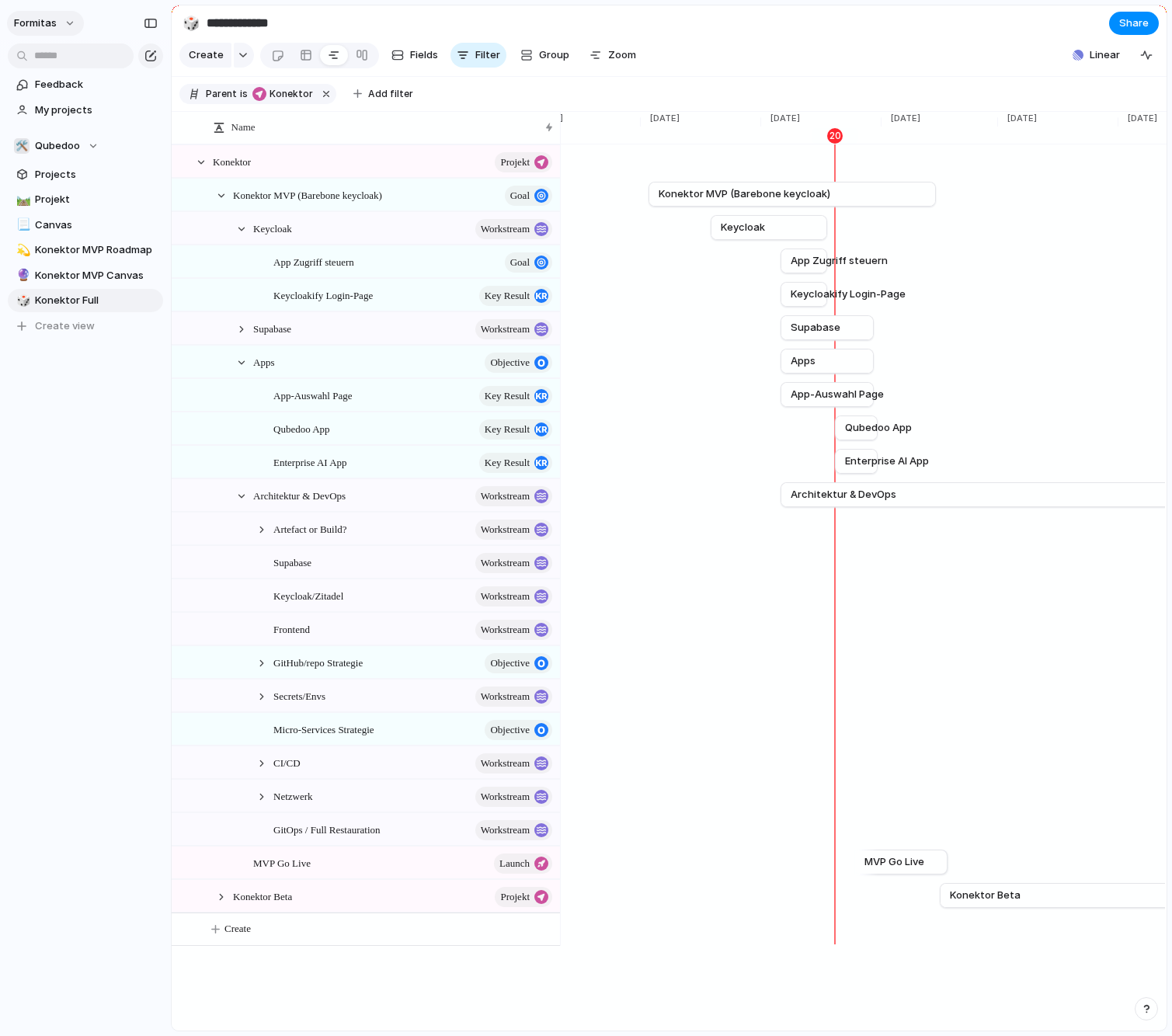
click at [37, 27] on span "Formitas" at bounding box center [35, 23] width 43 height 15
click at [85, 79] on span "Invite members" at bounding box center [73, 83] width 74 height 15
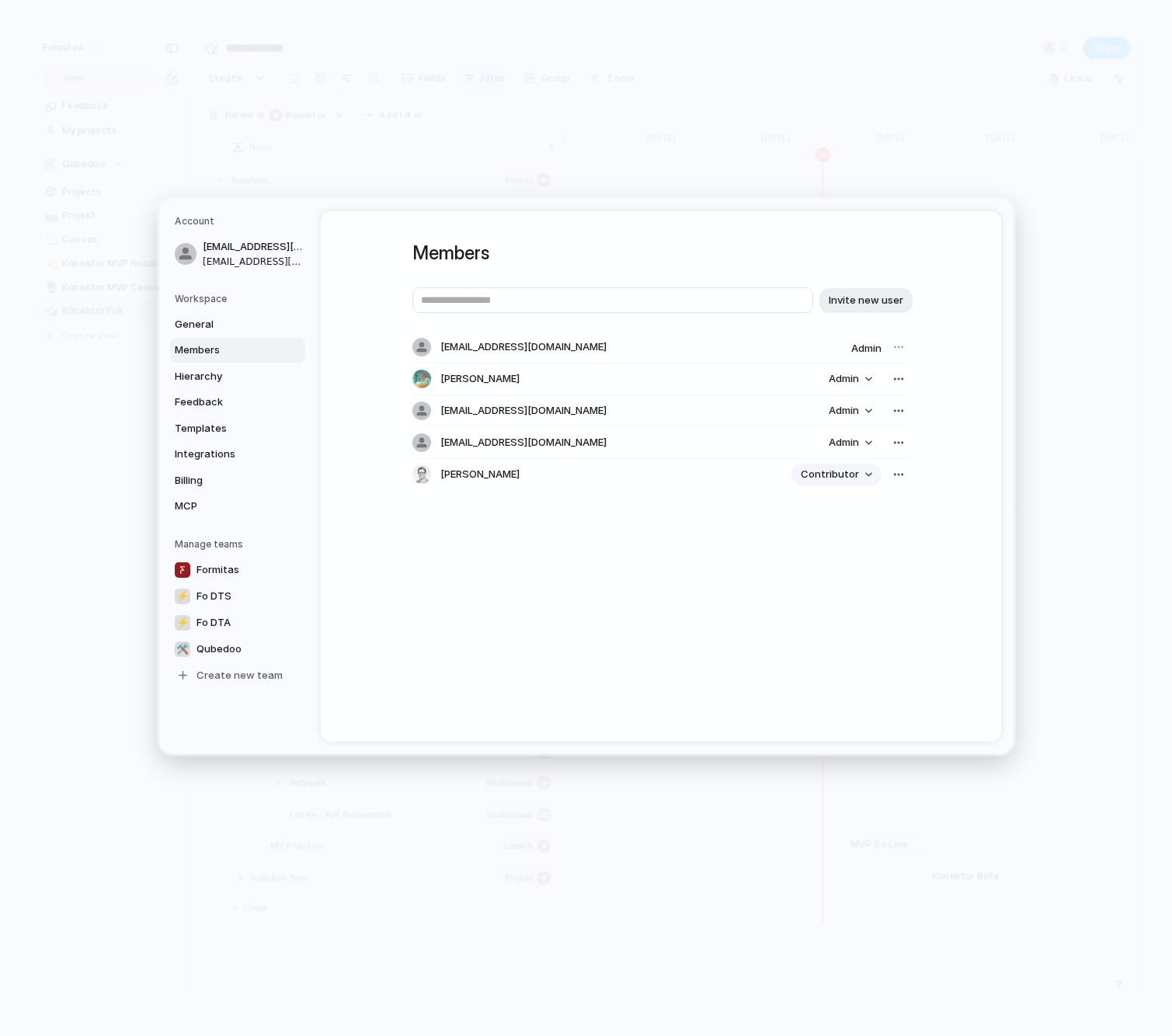
click at [858, 470] on button "Contributor" at bounding box center [836, 474] width 90 height 22
click at [836, 508] on li "Admin" at bounding box center [837, 507] width 88 height 25
click at [895, 234] on div "Members Invite new user [EMAIL_ADDRESS][DOMAIN_NAME] Admin [PERSON_NAME] Admin …" at bounding box center [660, 378] width 497 height 334
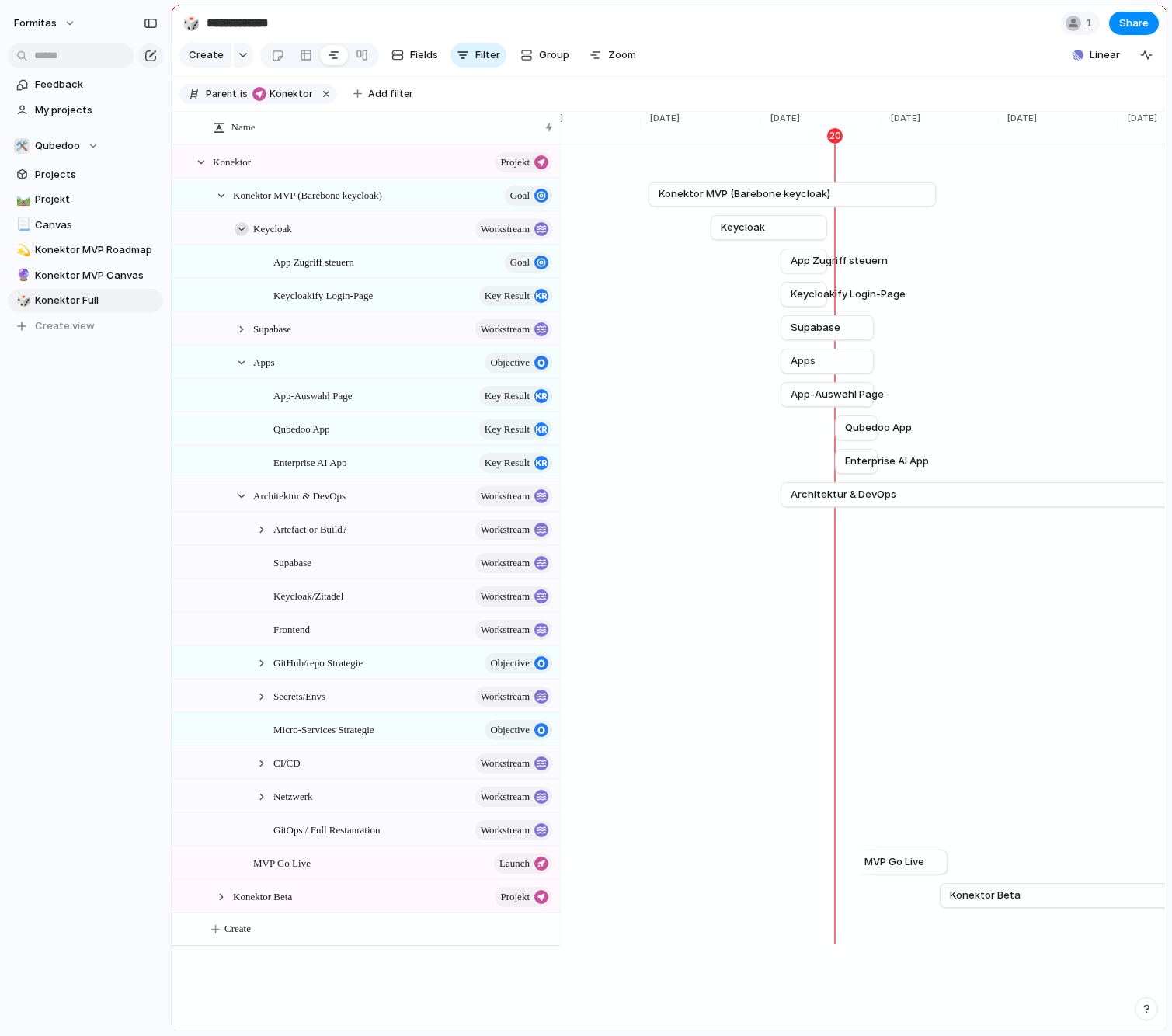
click at [242, 236] on div at bounding box center [241, 228] width 14 height 14
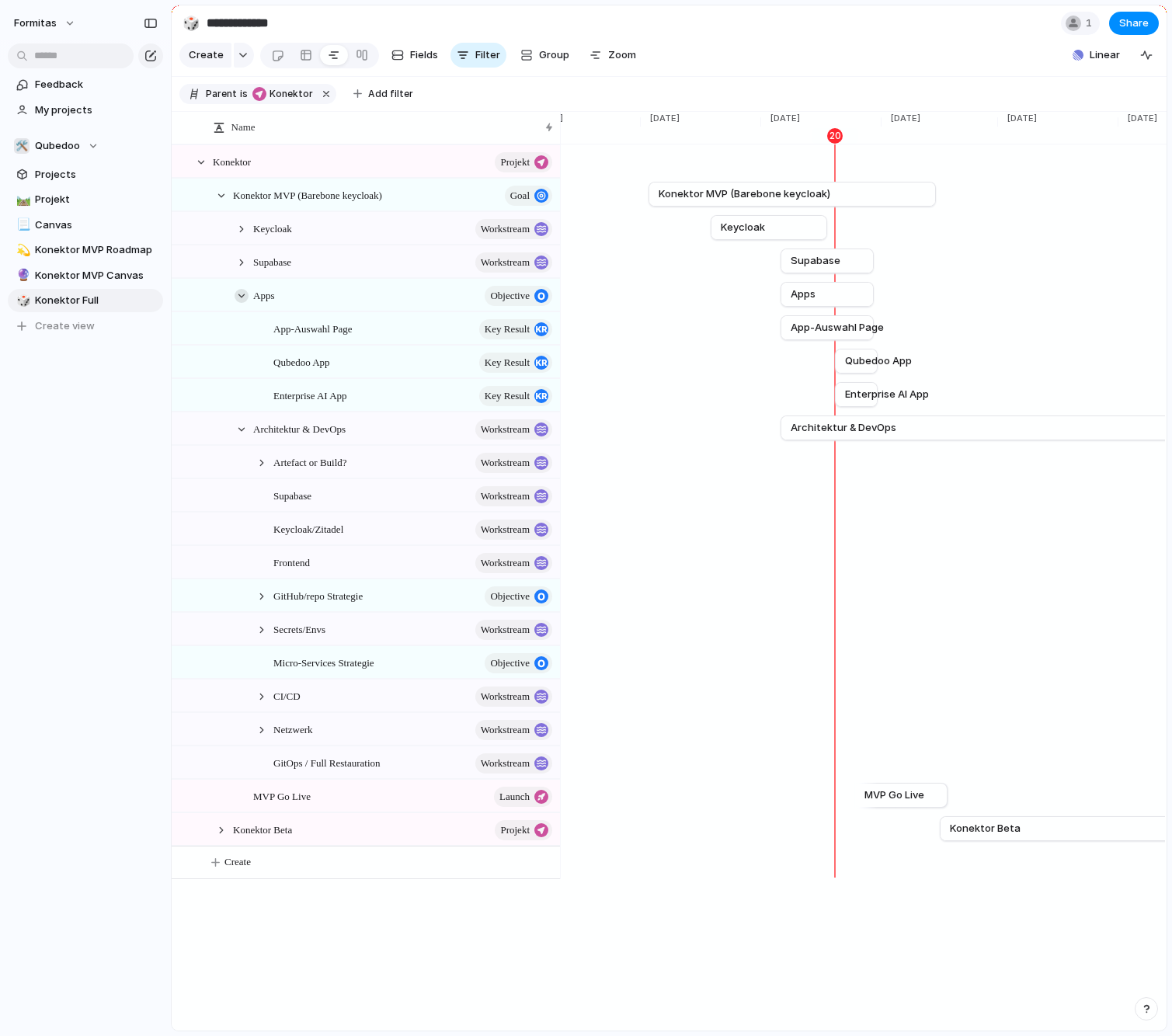
click at [248, 303] on div at bounding box center [241, 295] width 14 height 14
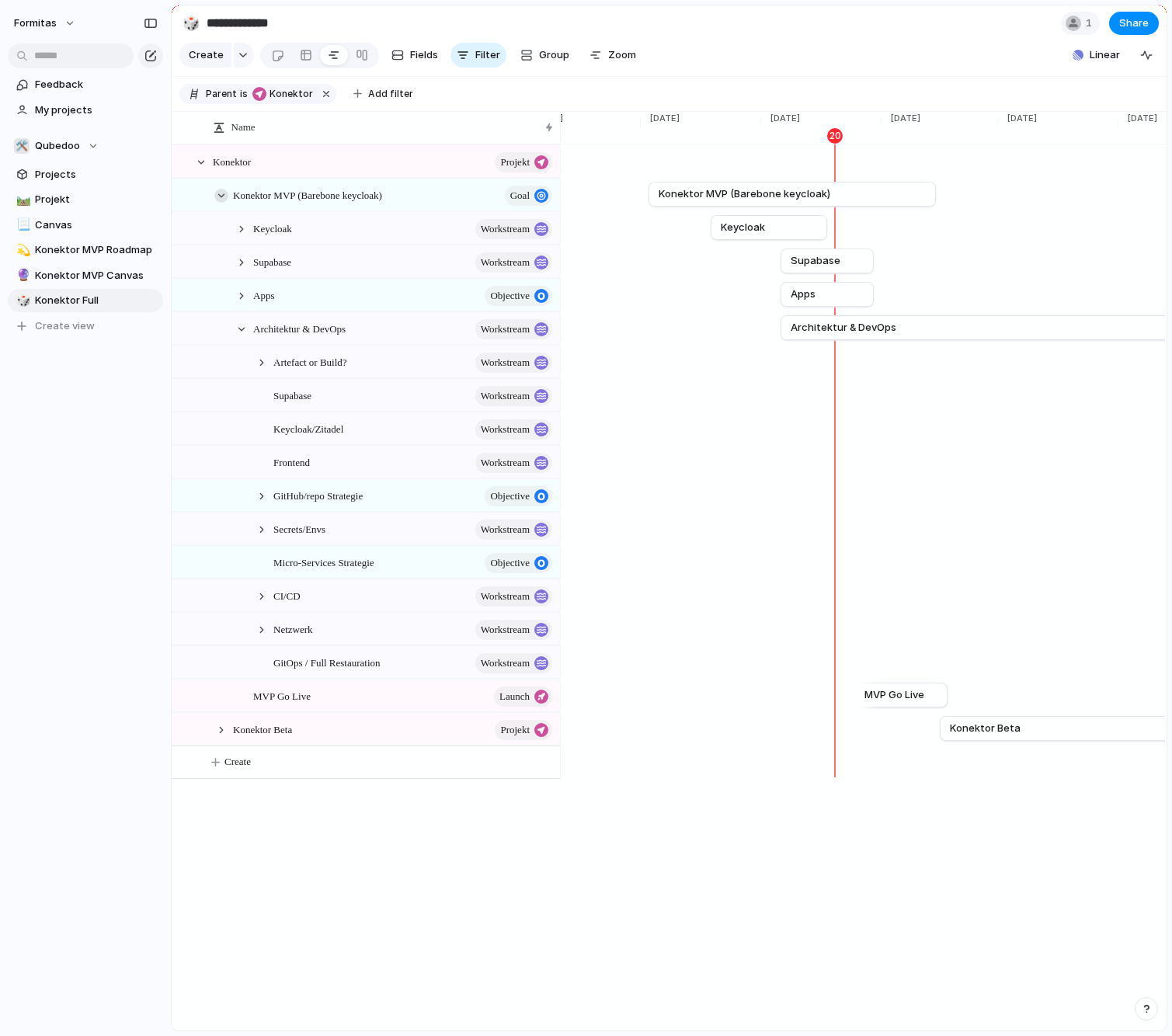
click at [220, 203] on div at bounding box center [221, 195] width 14 height 14
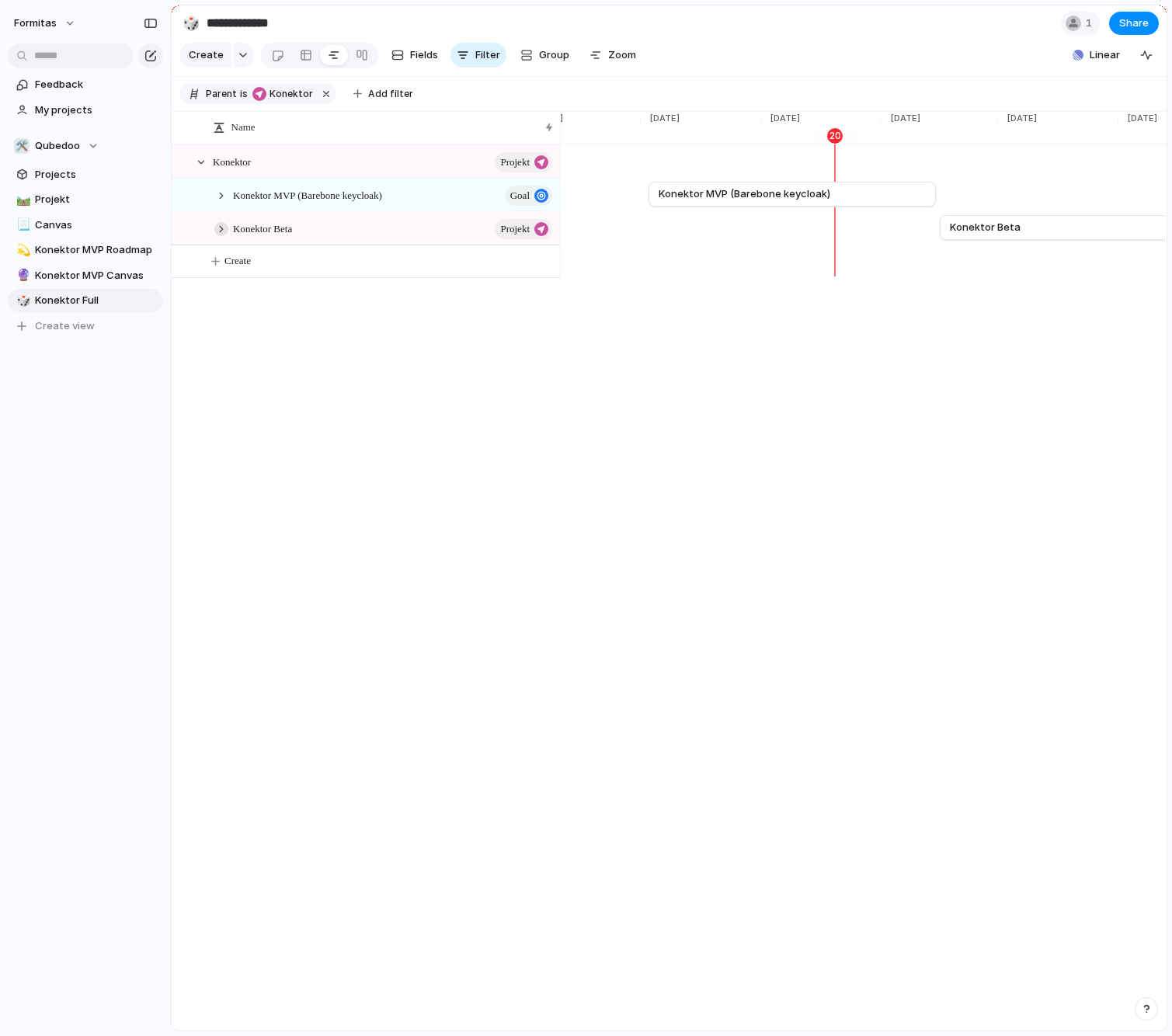
click at [222, 236] on div at bounding box center [221, 228] width 14 height 14
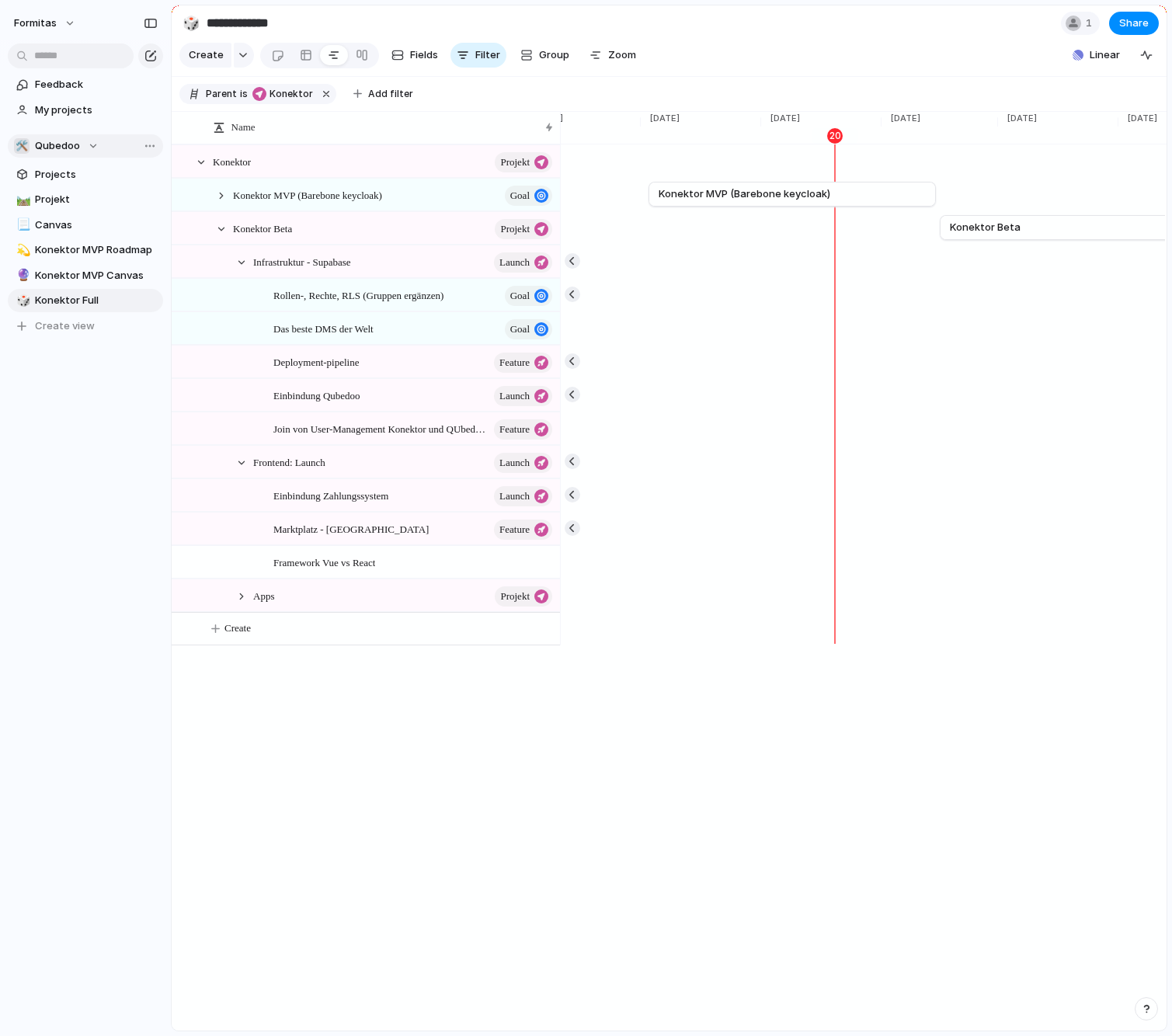
click at [66, 154] on button "🛠️ Qubedoo" at bounding box center [85, 146] width 155 height 24
click at [100, 423] on div "Formitas ⚡ Fo DTA ⚡ Fo DTS 🛠️ Qubedoo Create new team" at bounding box center [586, 518] width 1172 height 1036
click at [70, 143] on span "Qubedoo" at bounding box center [57, 145] width 45 height 15
click at [58, 507] on div "Formitas ⚡ Fo DTA ⚡ Fo DTS 🛠️ Qubedoo Create new team" at bounding box center [586, 518] width 1172 height 1036
click at [65, 147] on span "Qubedoo" at bounding box center [57, 145] width 45 height 15
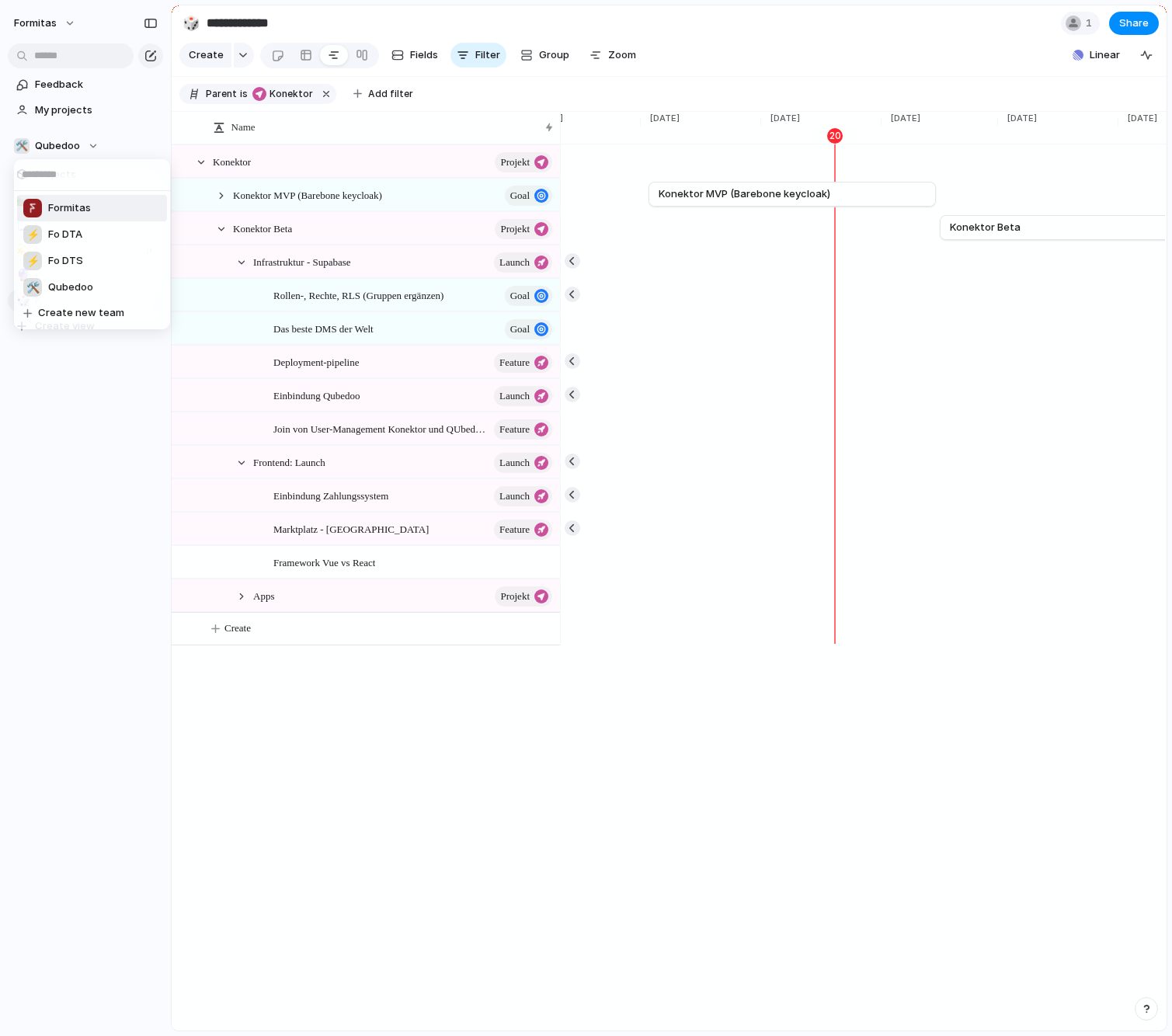
click at [70, 211] on span "Formitas" at bounding box center [69, 207] width 43 height 15
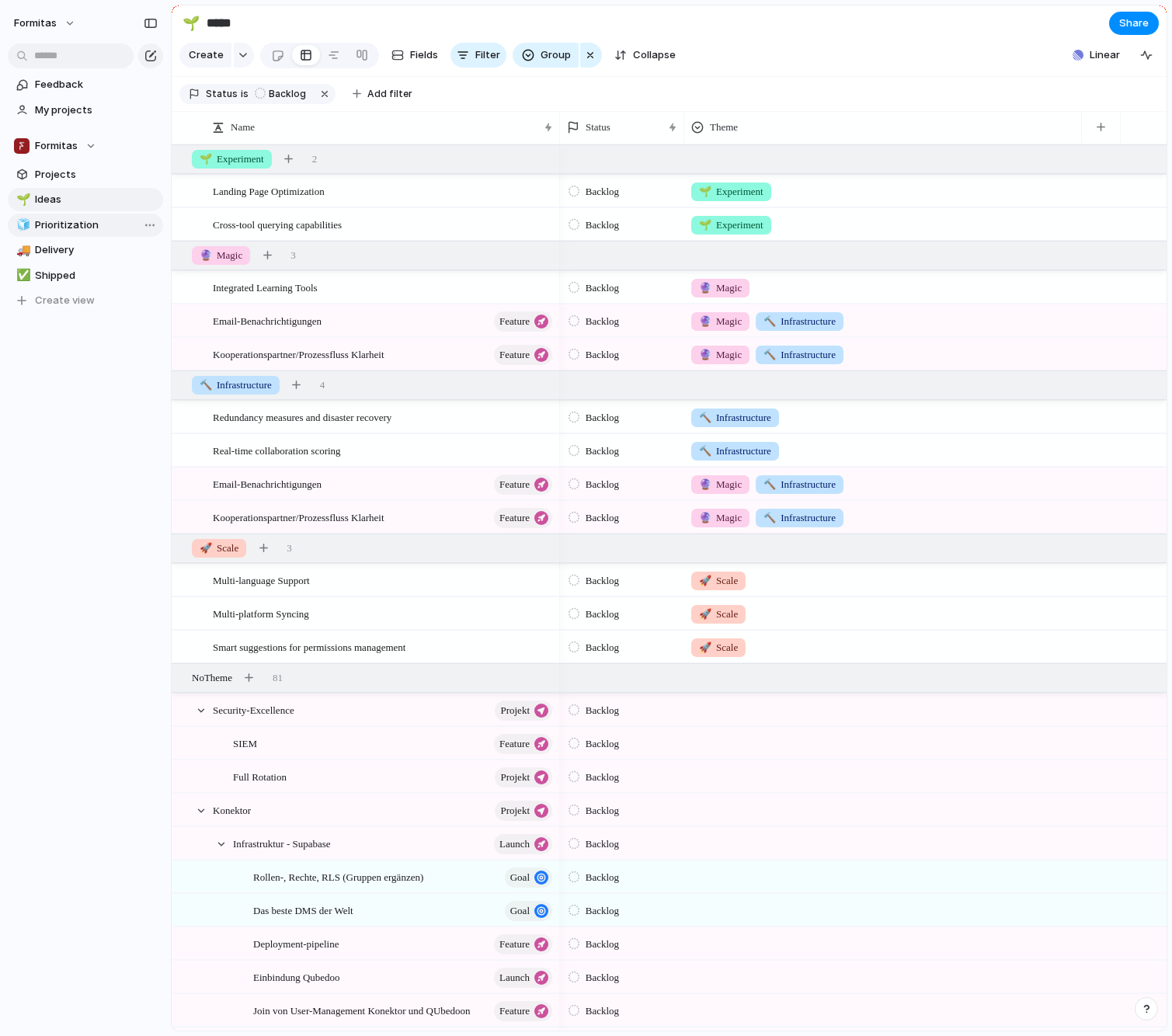
click at [62, 216] on link "🧊 Prioritization" at bounding box center [85, 225] width 155 height 24
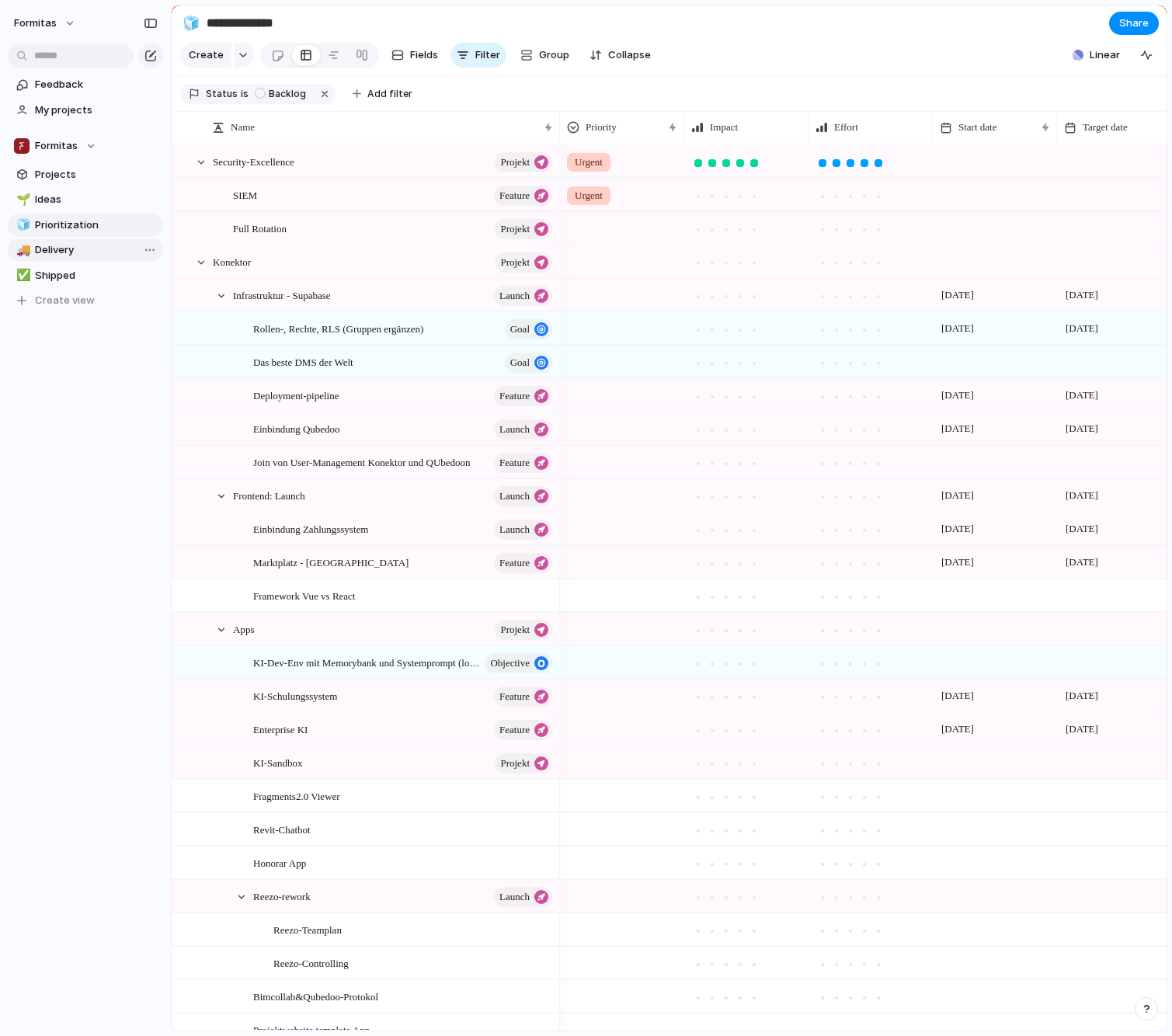
click at [63, 254] on span "Delivery" at bounding box center [95, 250] width 123 height 15
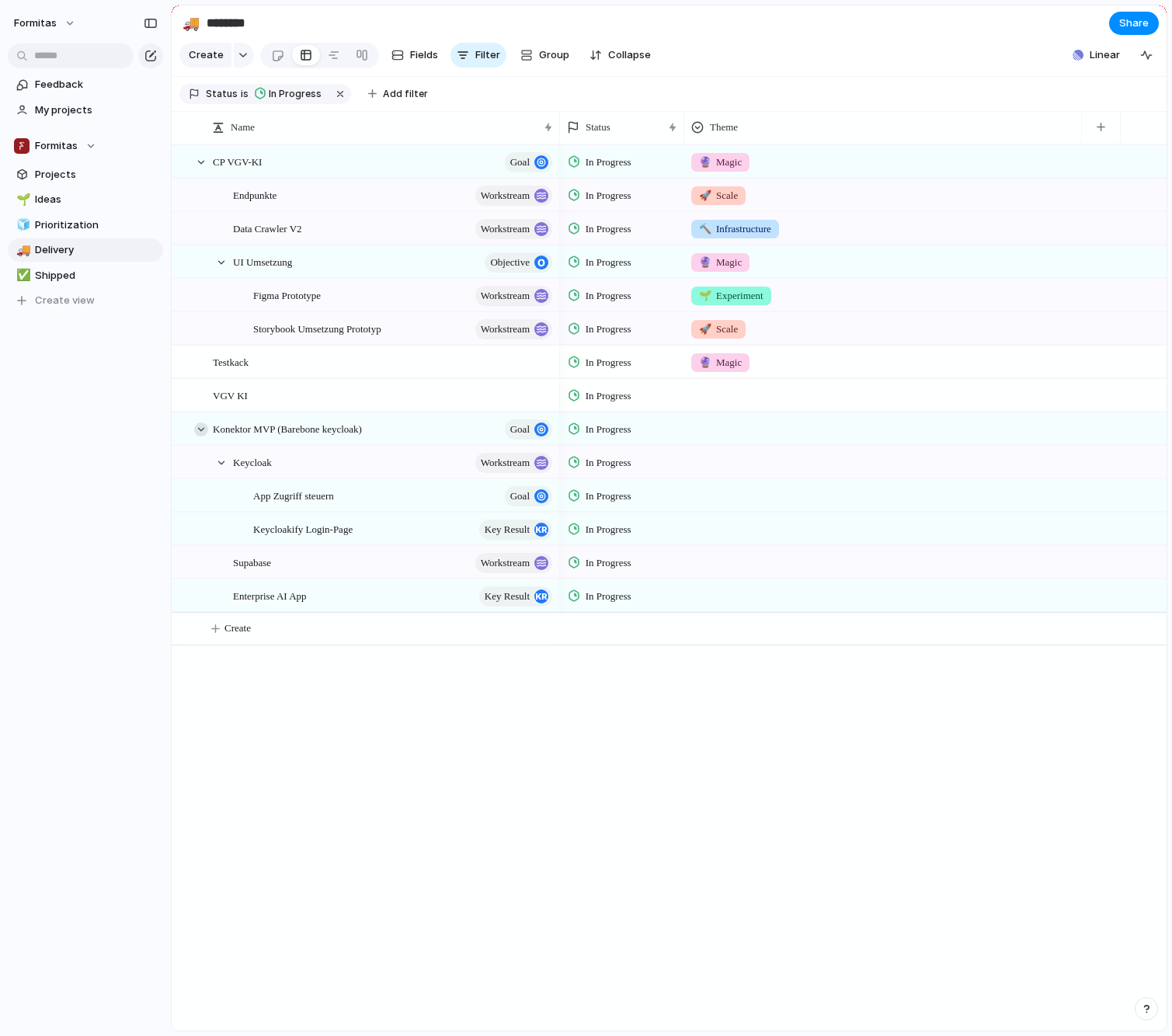
click at [199, 436] on div at bounding box center [201, 429] width 14 height 14
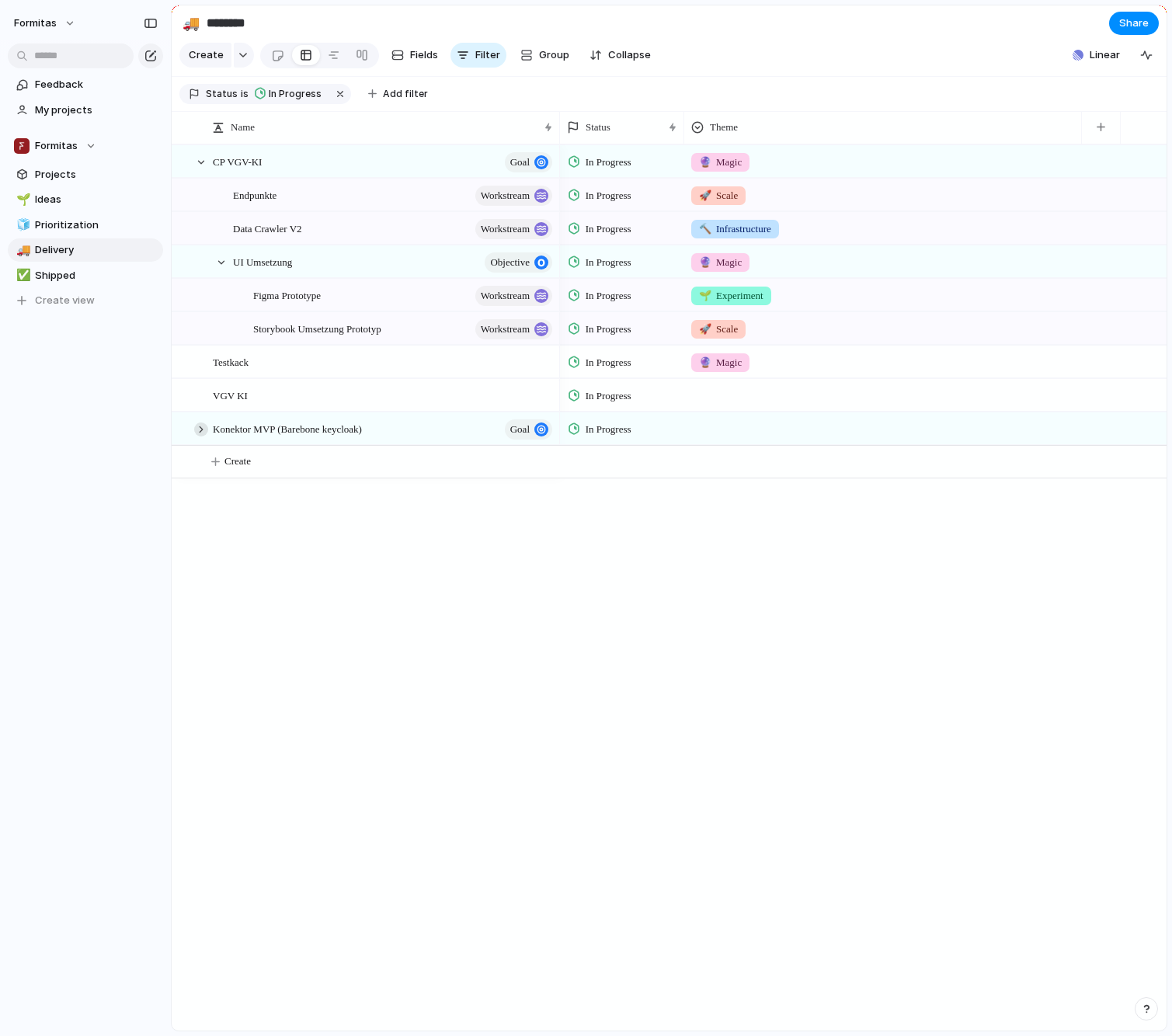
click at [199, 436] on div at bounding box center [201, 429] width 14 height 14
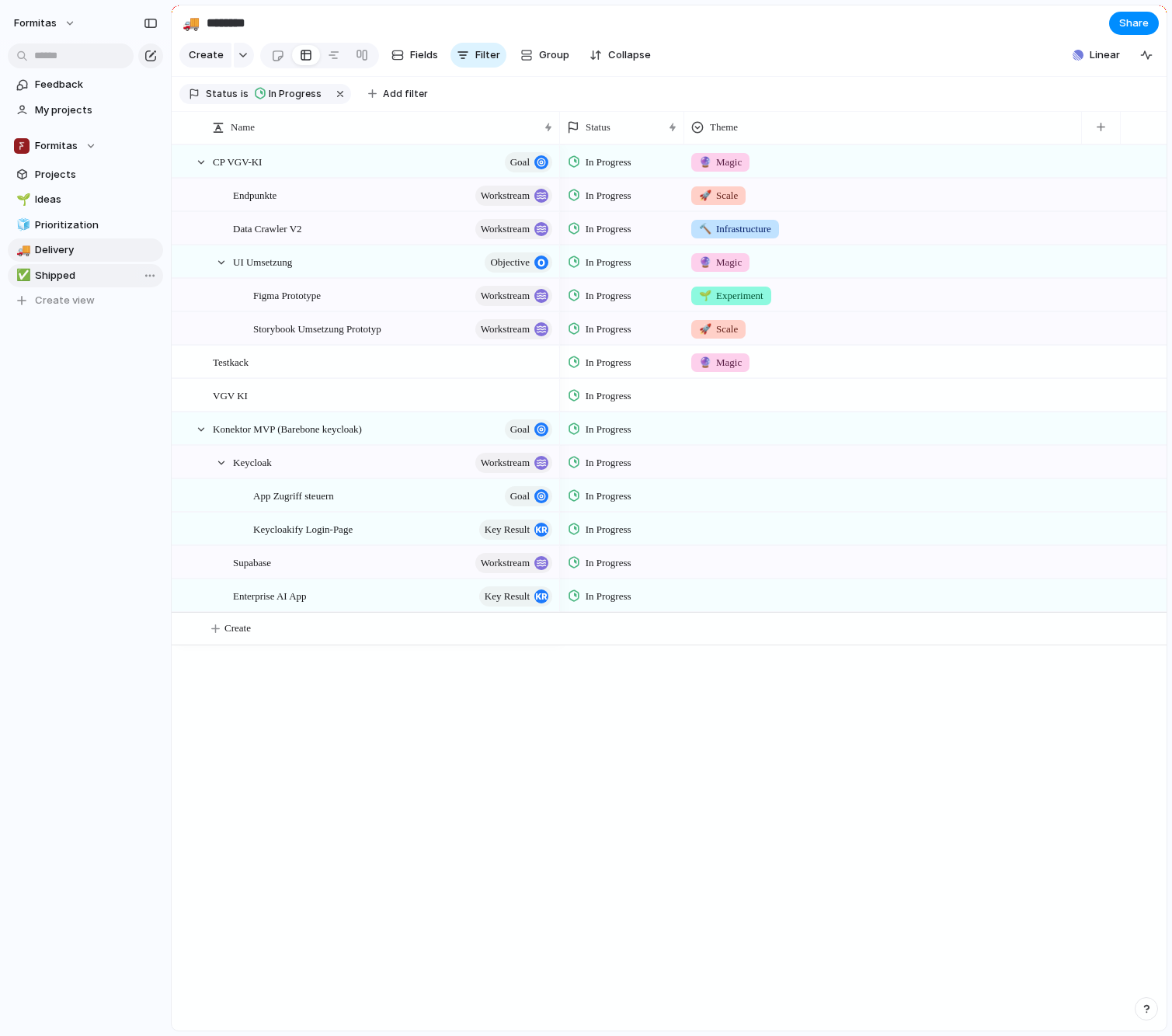
click at [69, 281] on span "Shipped" at bounding box center [95, 275] width 123 height 15
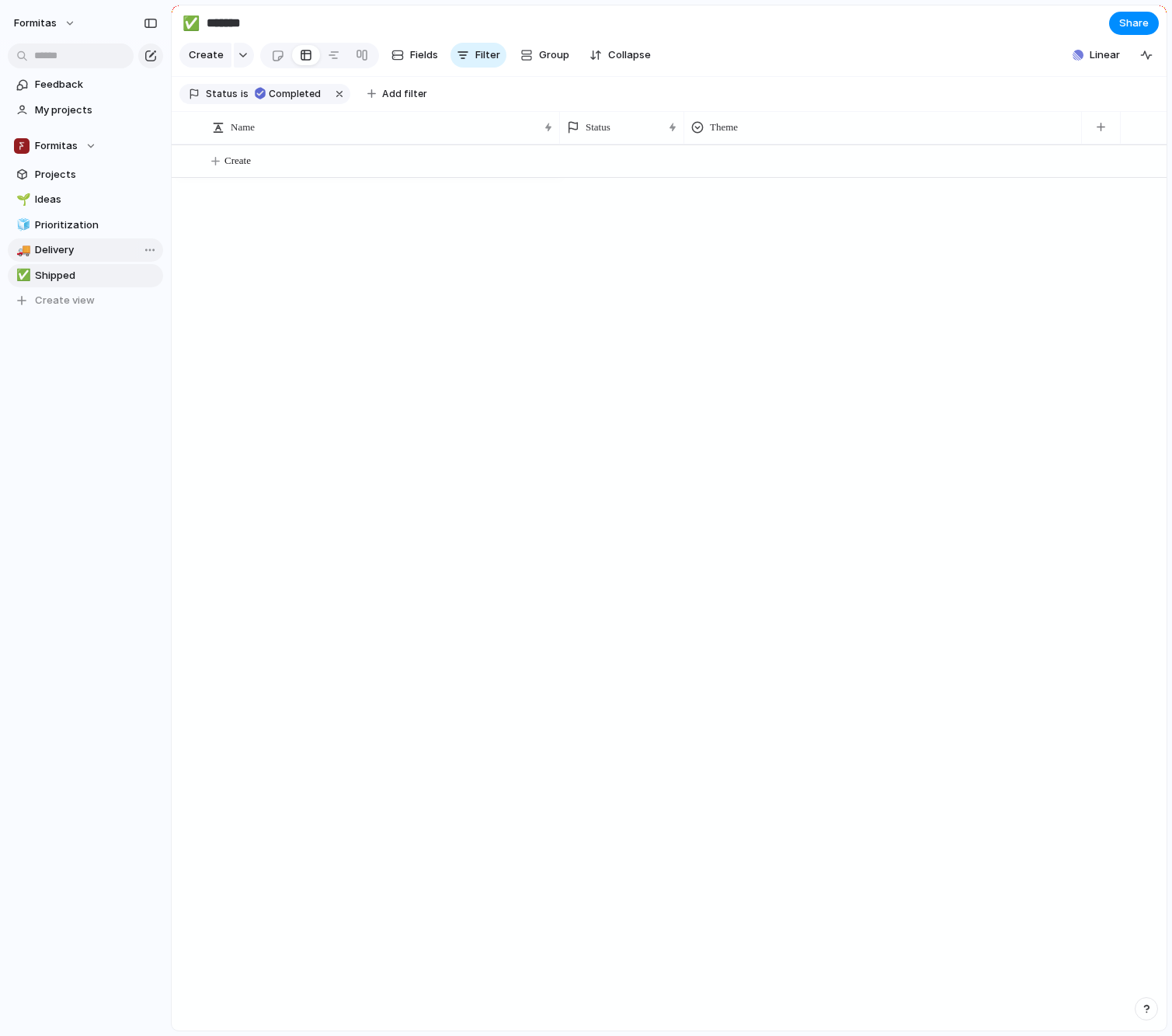
click at [66, 253] on span "Delivery" at bounding box center [95, 250] width 123 height 15
type input "********"
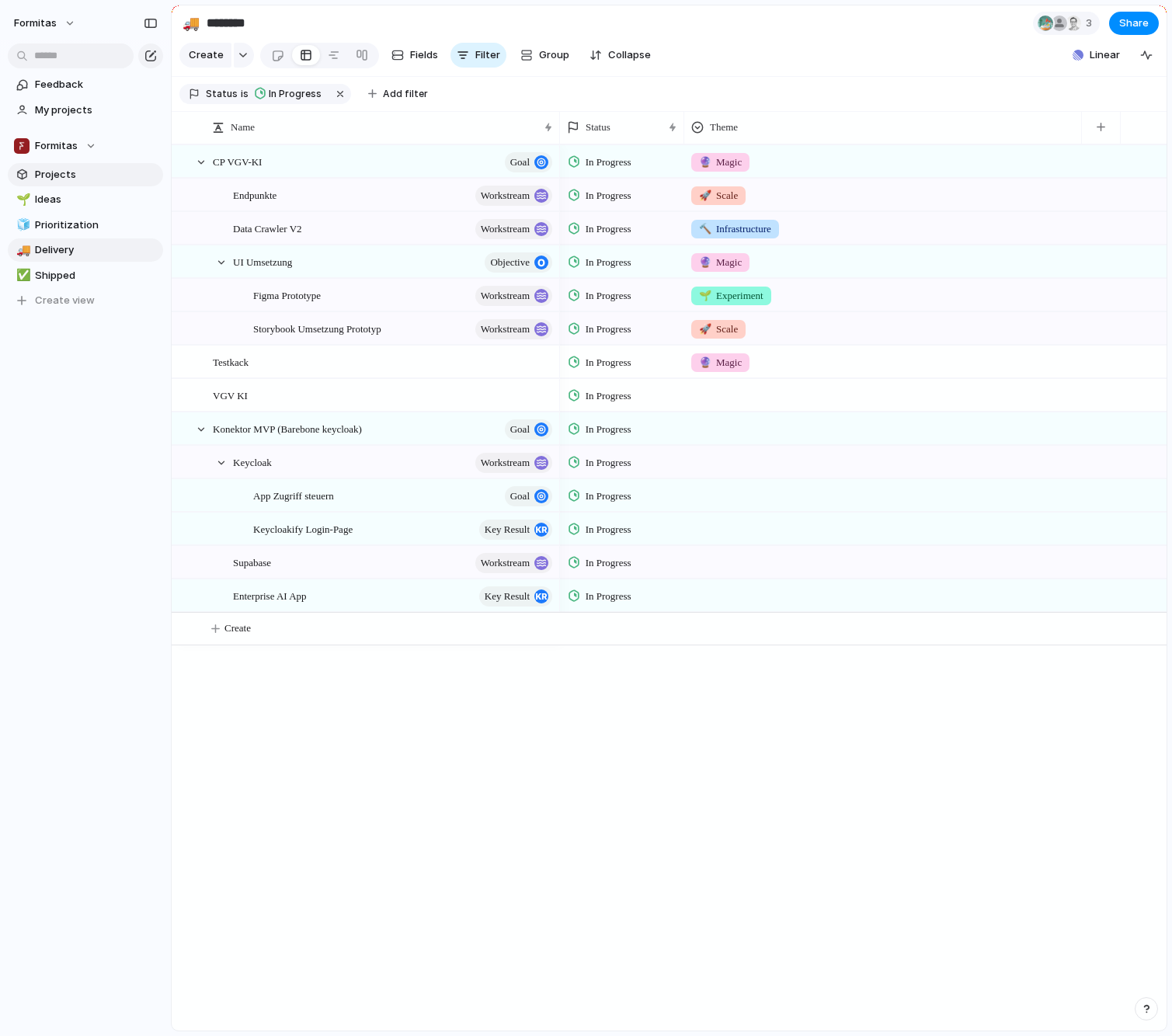
click at [59, 181] on span "Projects" at bounding box center [95, 174] width 123 height 15
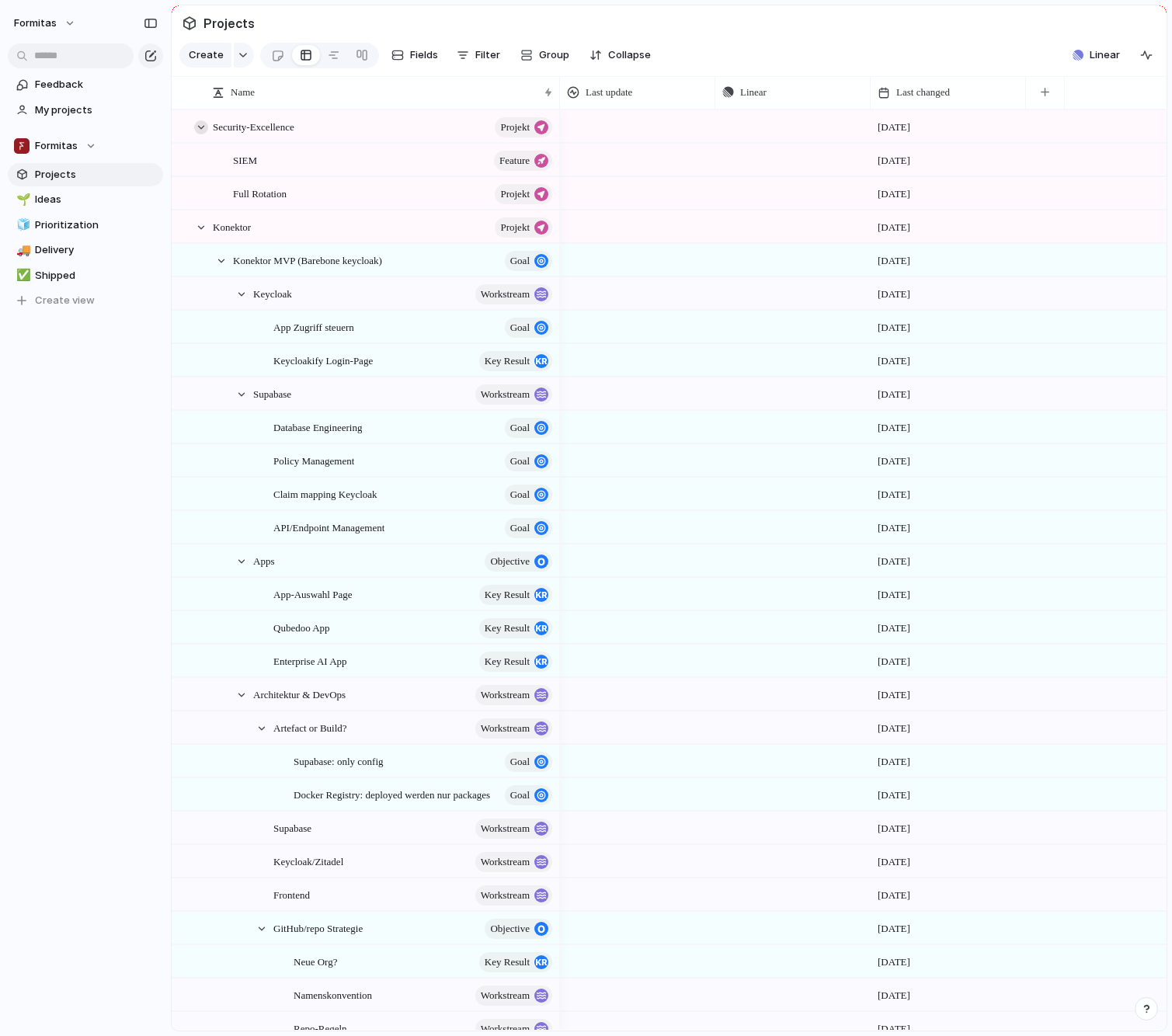
click at [201, 134] on div at bounding box center [201, 126] width 14 height 14
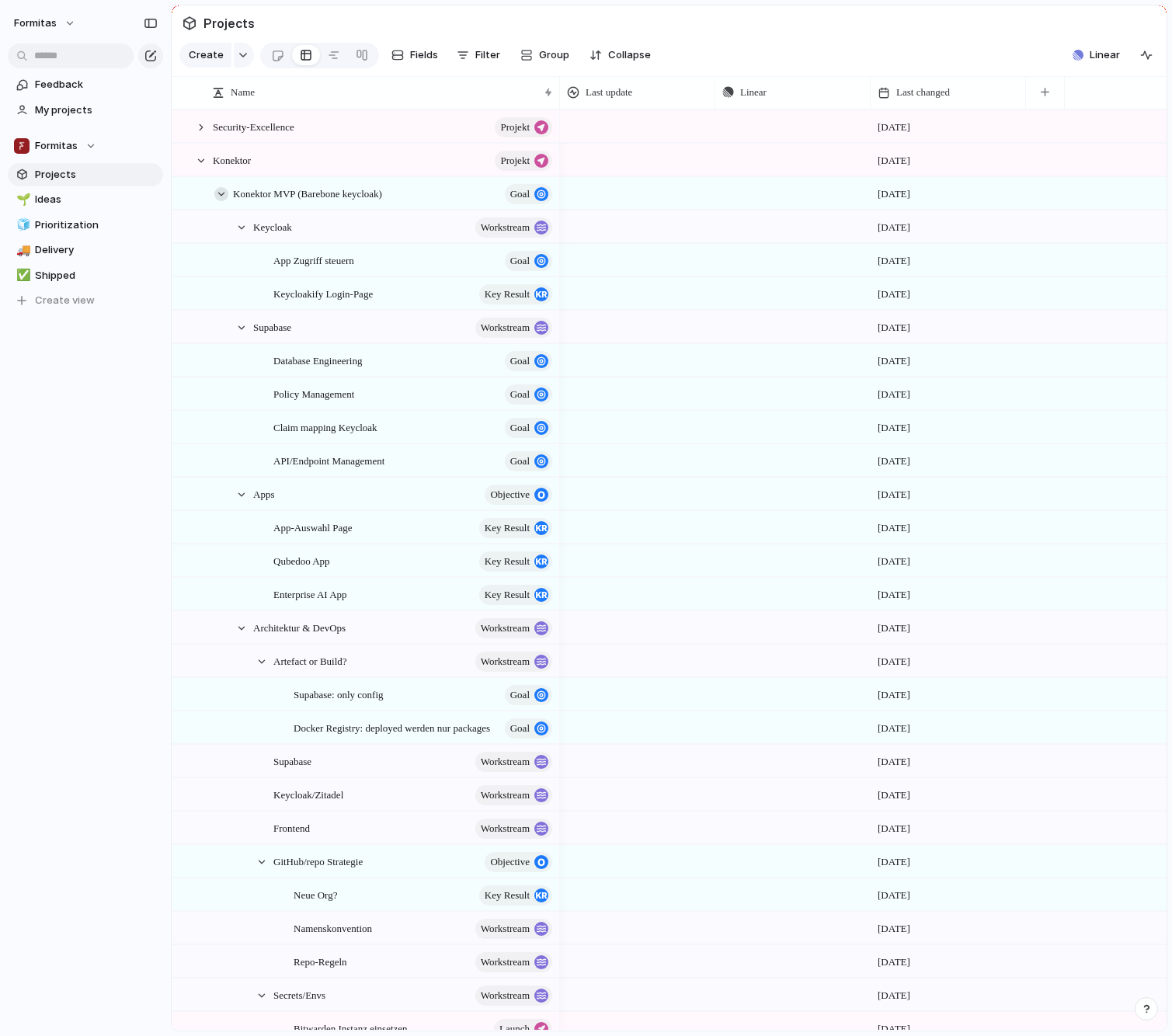
click at [215, 201] on div at bounding box center [221, 194] width 14 height 14
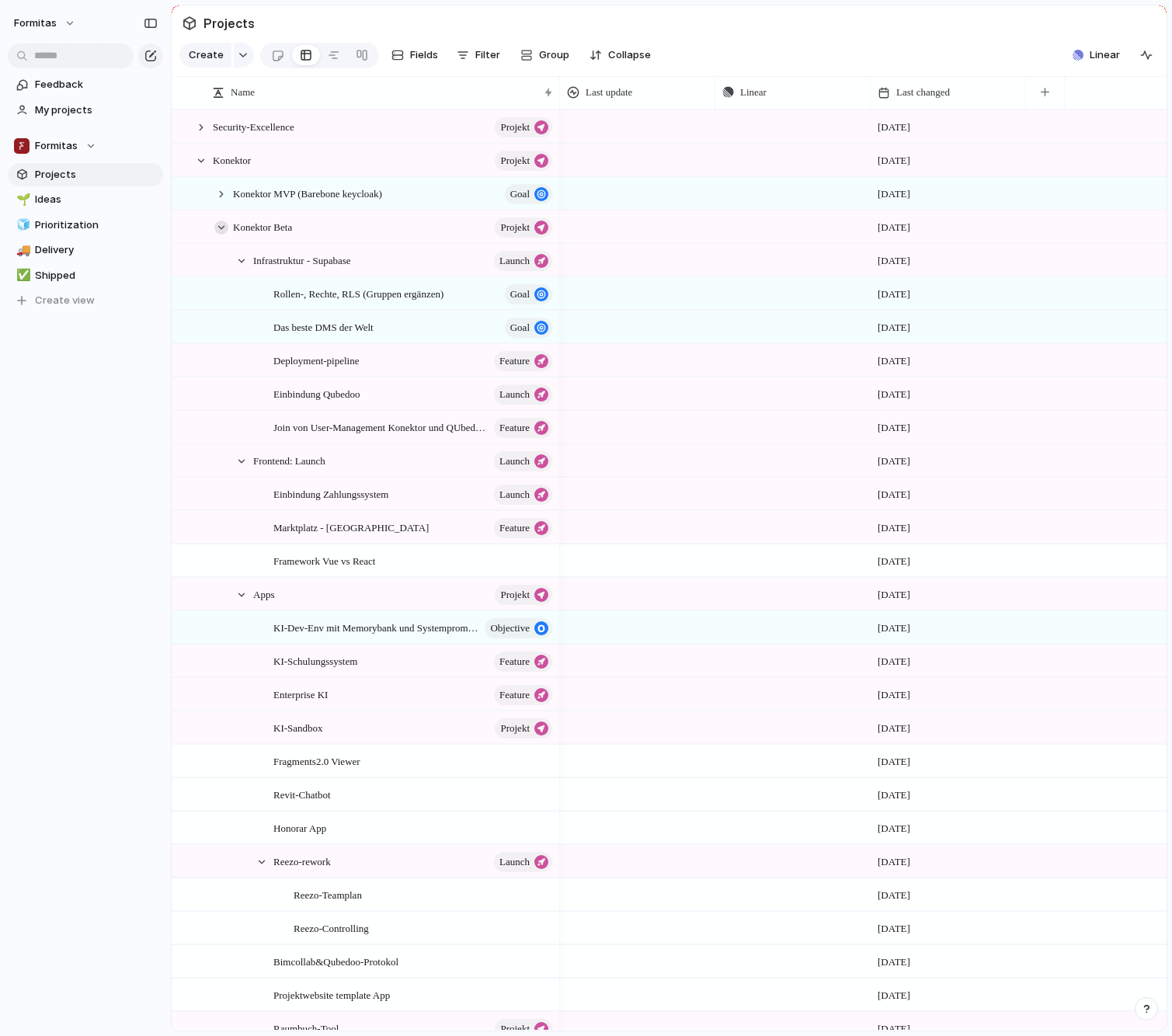
click at [221, 234] on div at bounding box center [221, 227] width 14 height 14
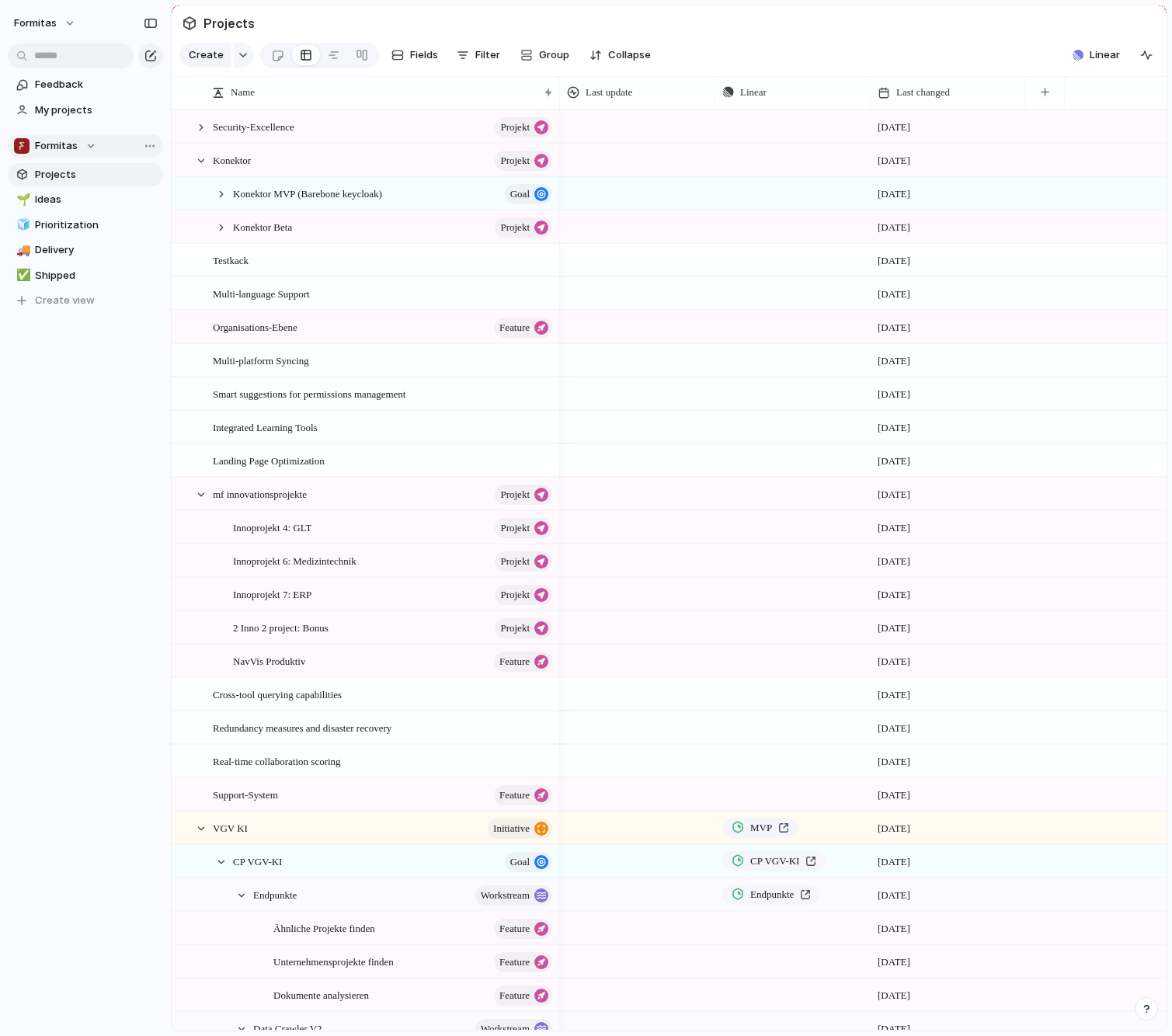
click at [56, 155] on button "Formitas" at bounding box center [85, 146] width 155 height 24
click at [66, 291] on span "Qubedoo" at bounding box center [71, 288] width 45 height 15
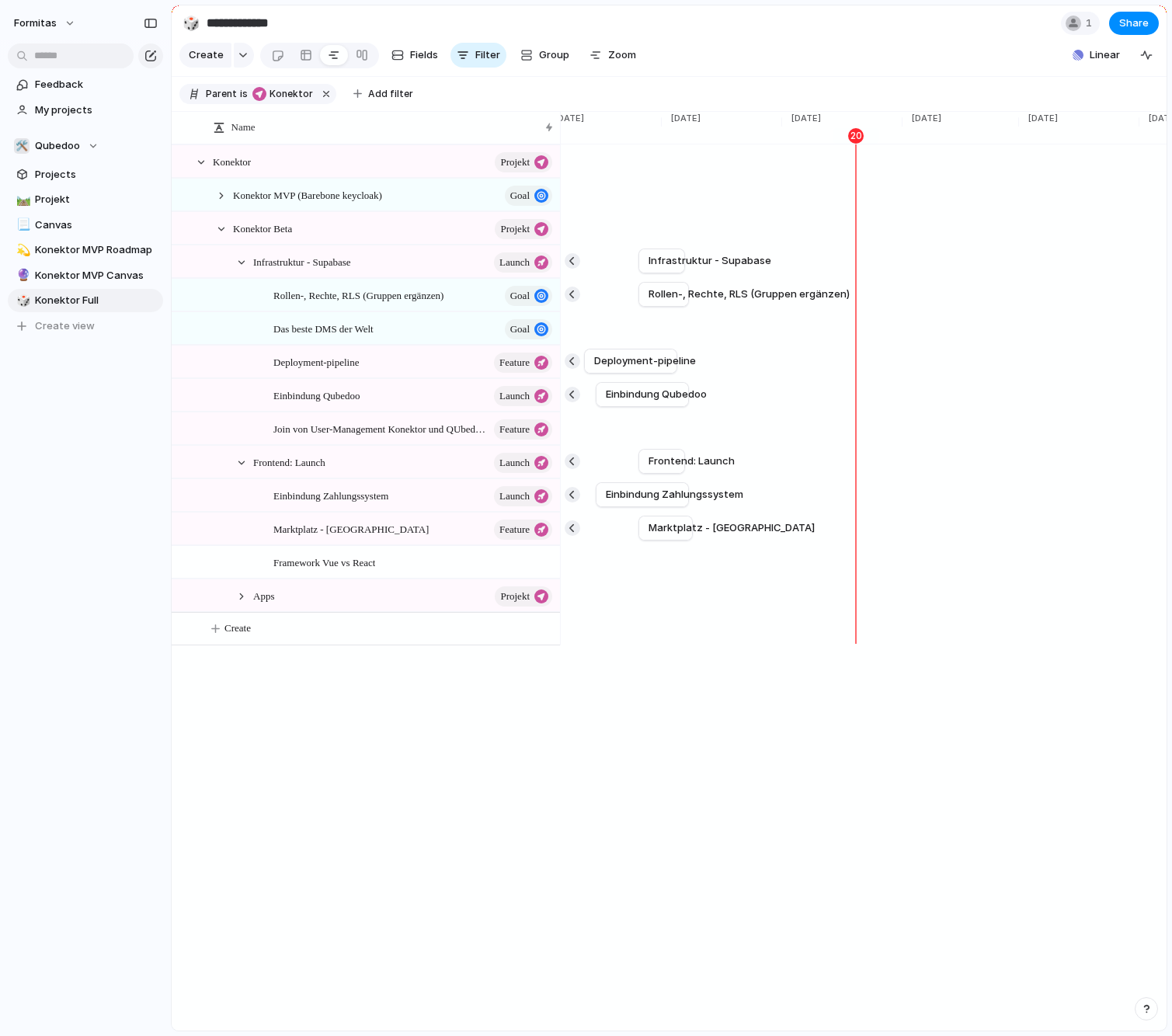
scroll to position [0, 4034]
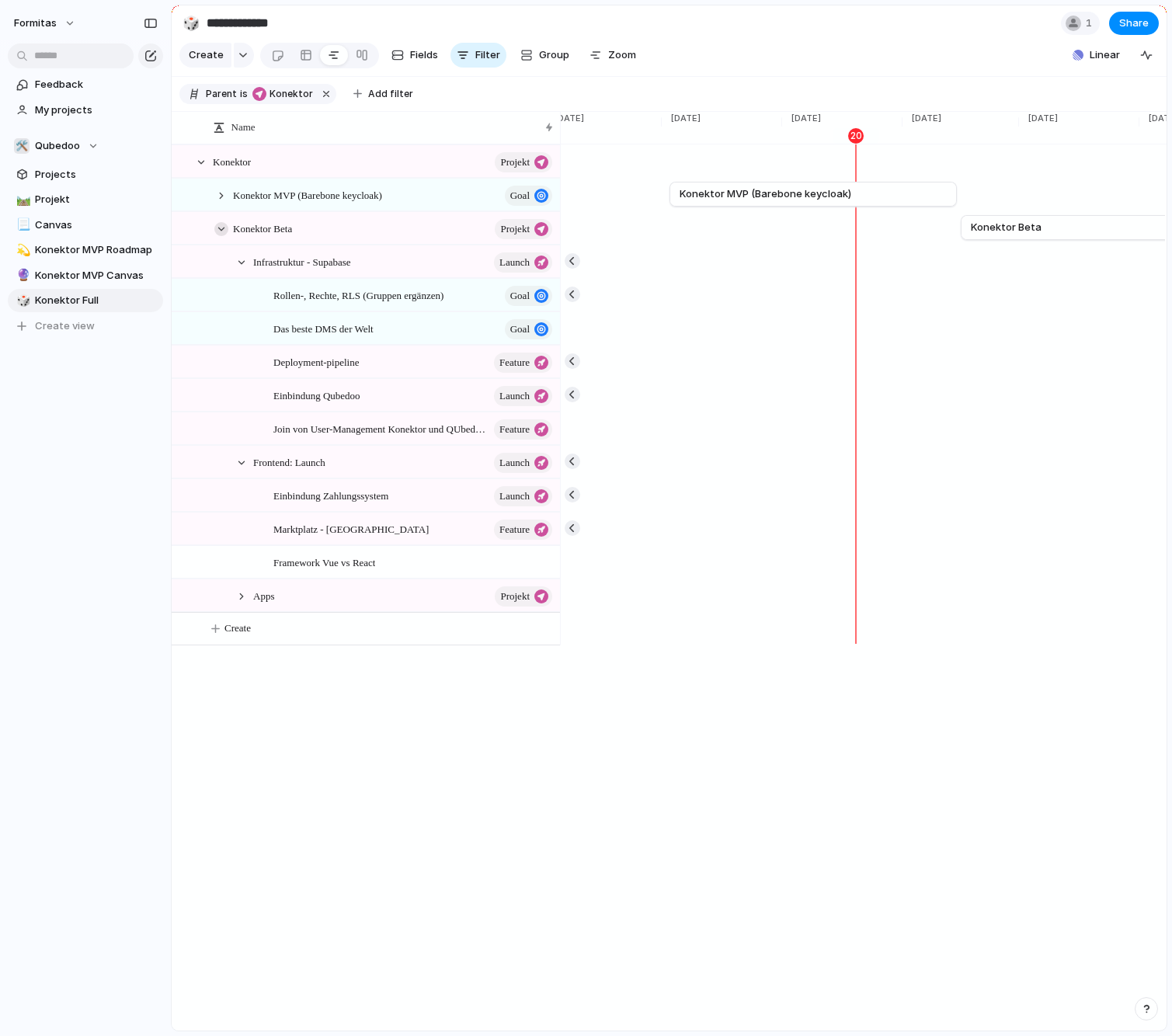
click at [218, 236] on div at bounding box center [221, 228] width 14 height 14
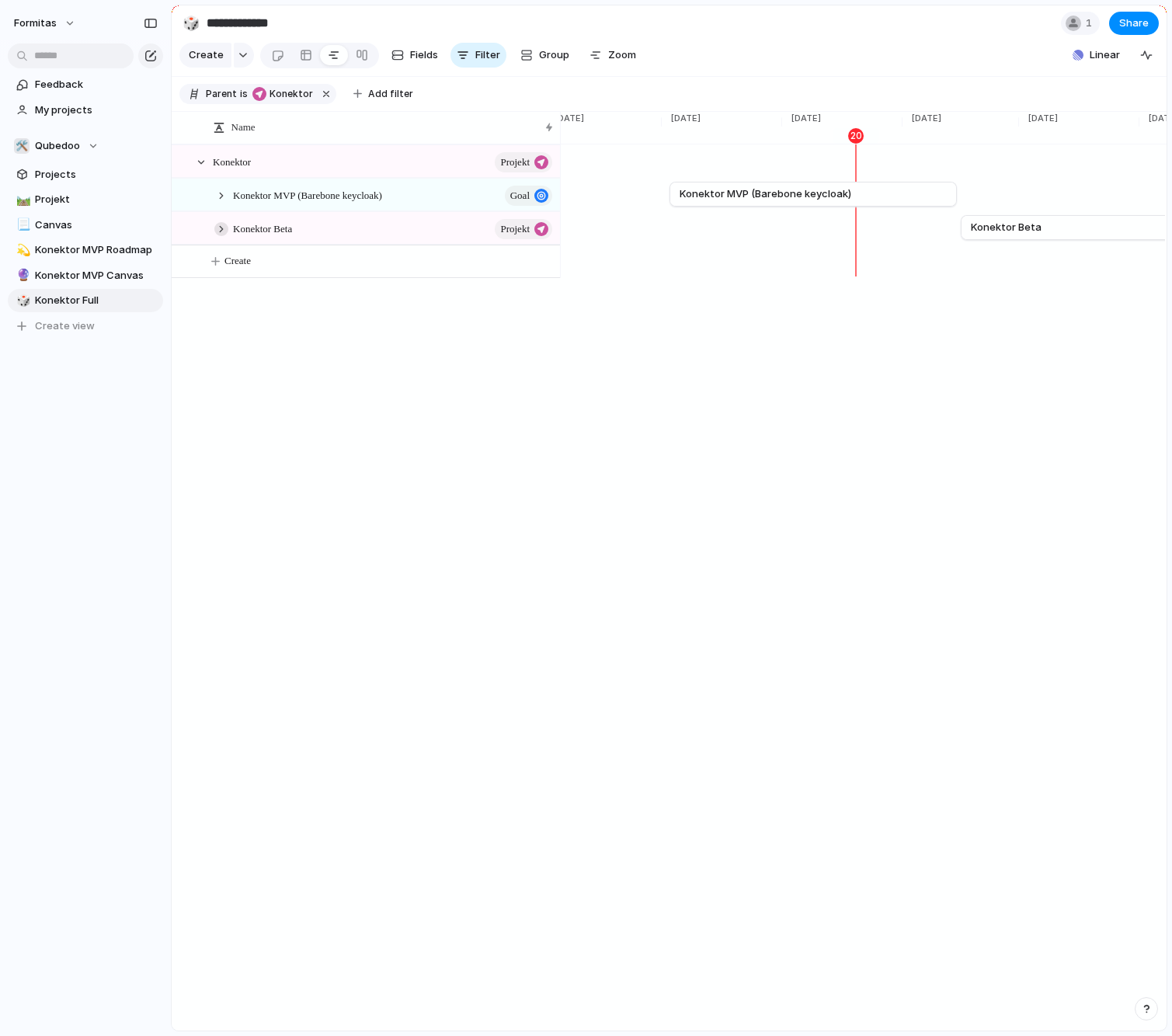
click at [218, 236] on div at bounding box center [221, 228] width 14 height 14
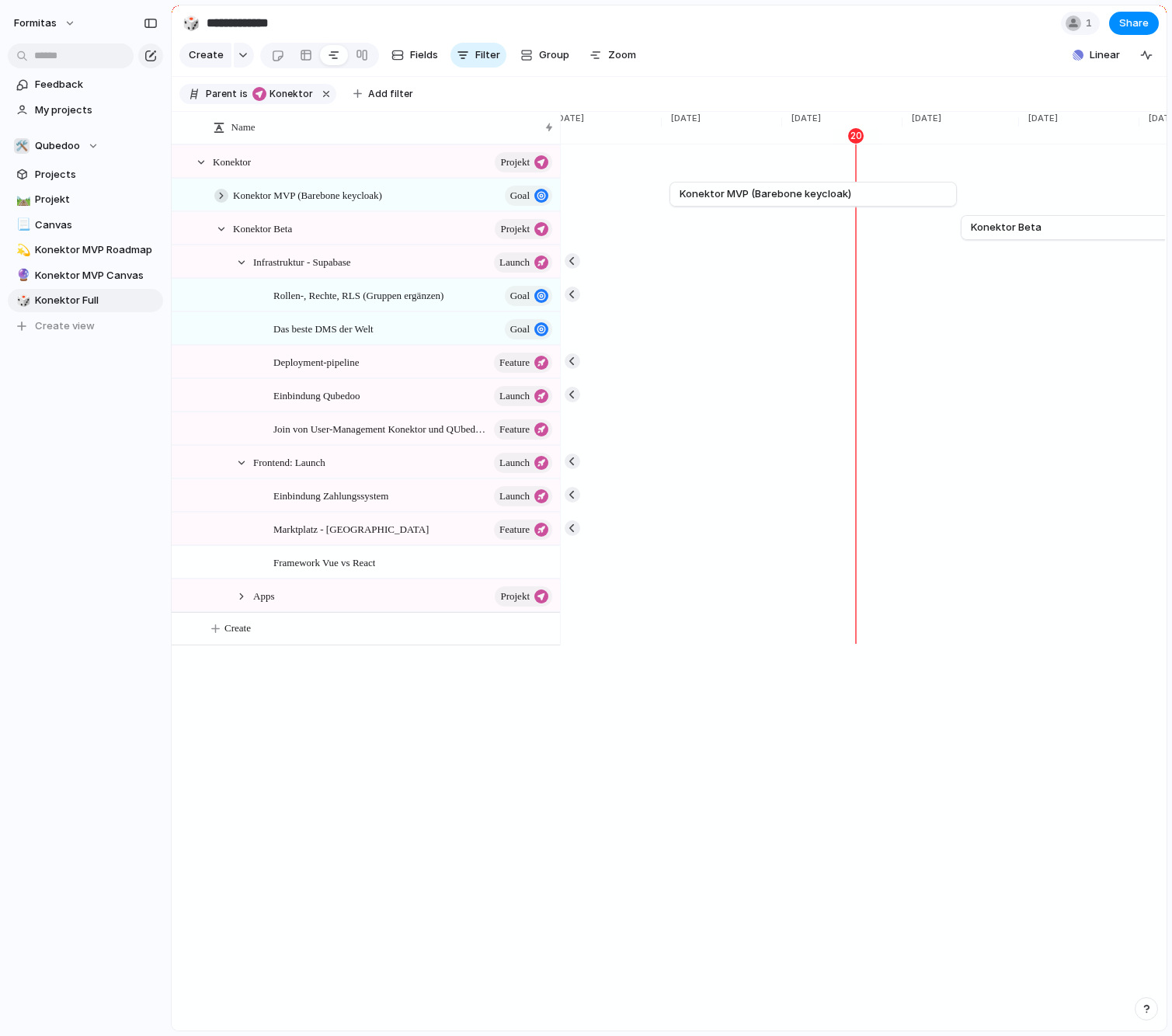
click at [222, 203] on div at bounding box center [221, 195] width 14 height 14
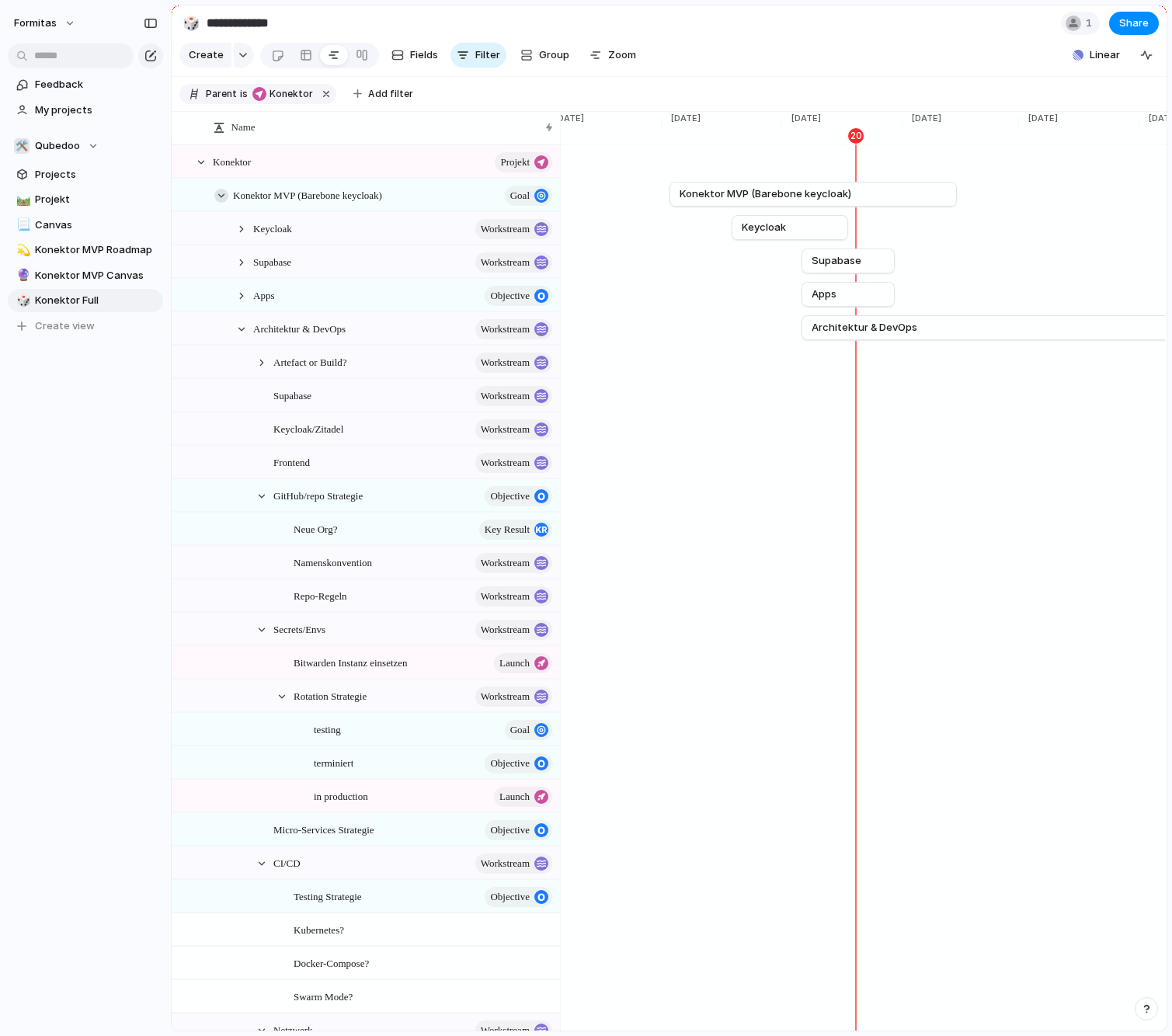
click at [222, 203] on div at bounding box center [221, 195] width 14 height 14
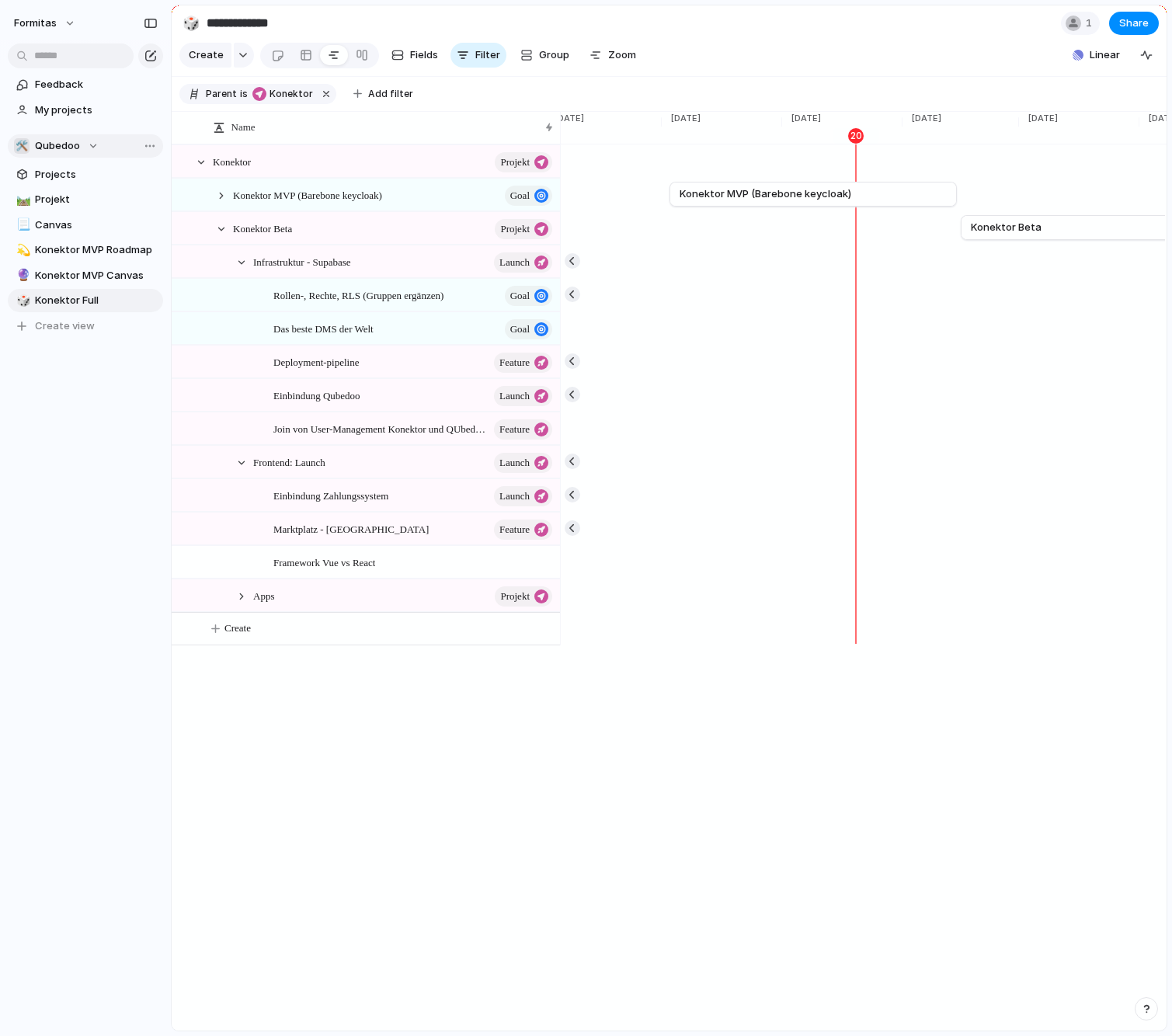
click at [63, 140] on span "Qubedoo" at bounding box center [57, 145] width 45 height 15
click at [157, 507] on div "Formitas ⚡ Fo DTA ⚡ Fo DTS 🛠️ Qubedoo Create new team" at bounding box center [586, 518] width 1172 height 1036
click at [238, 603] on div at bounding box center [241, 596] width 14 height 14
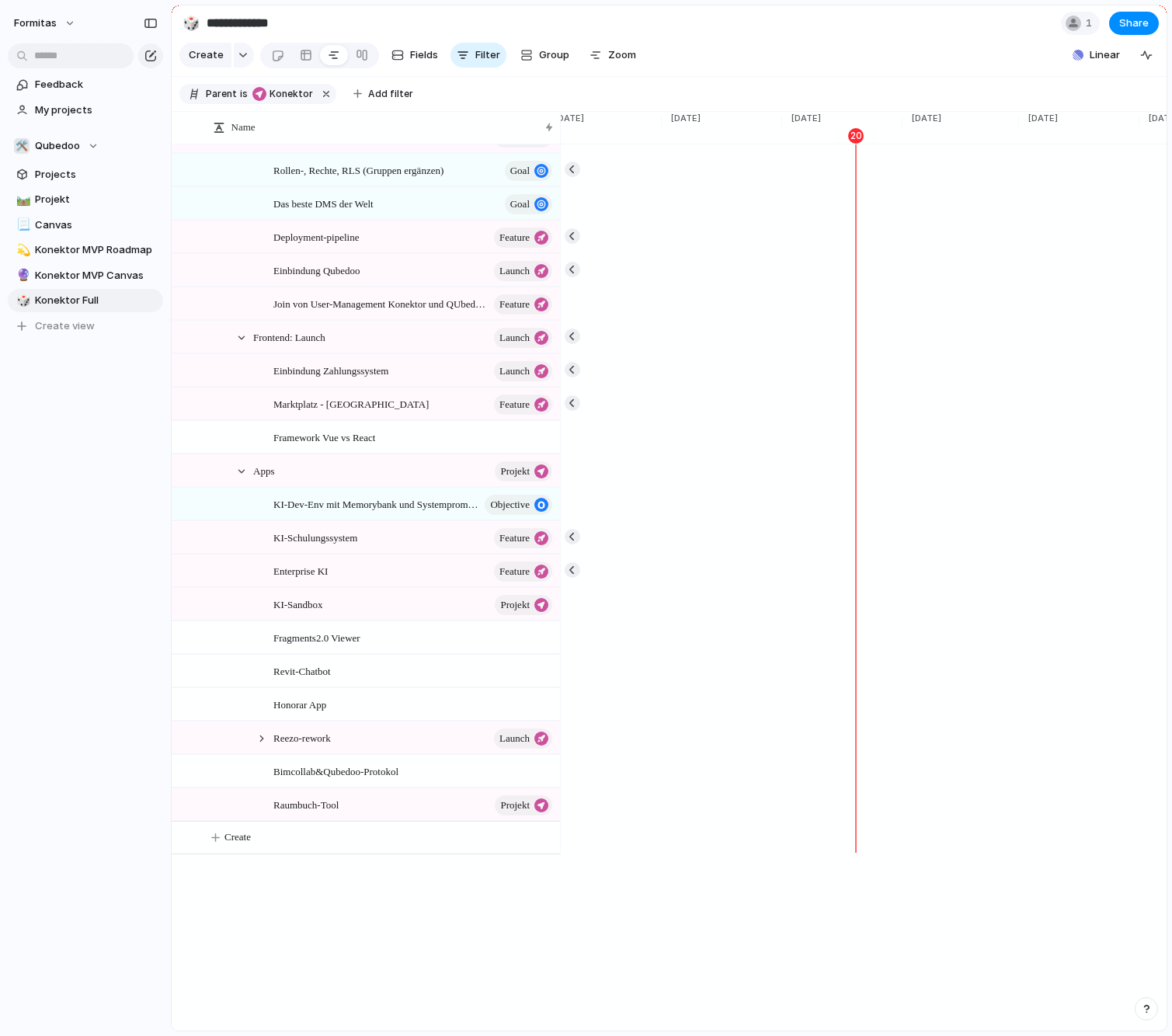
scroll to position [233, 0]
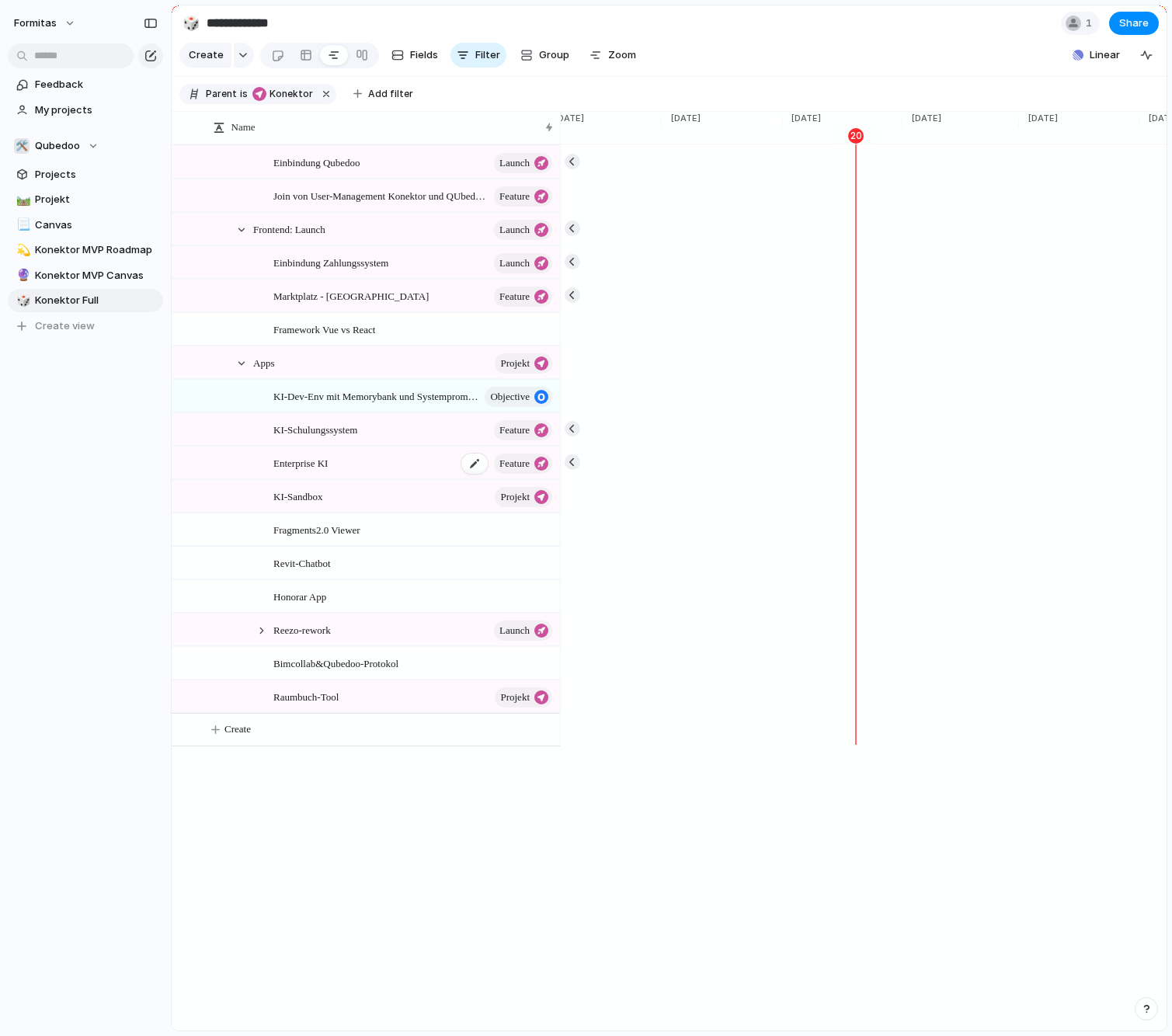
click at [296, 470] on span "Enterprise KI" at bounding box center [301, 463] width 55 height 18
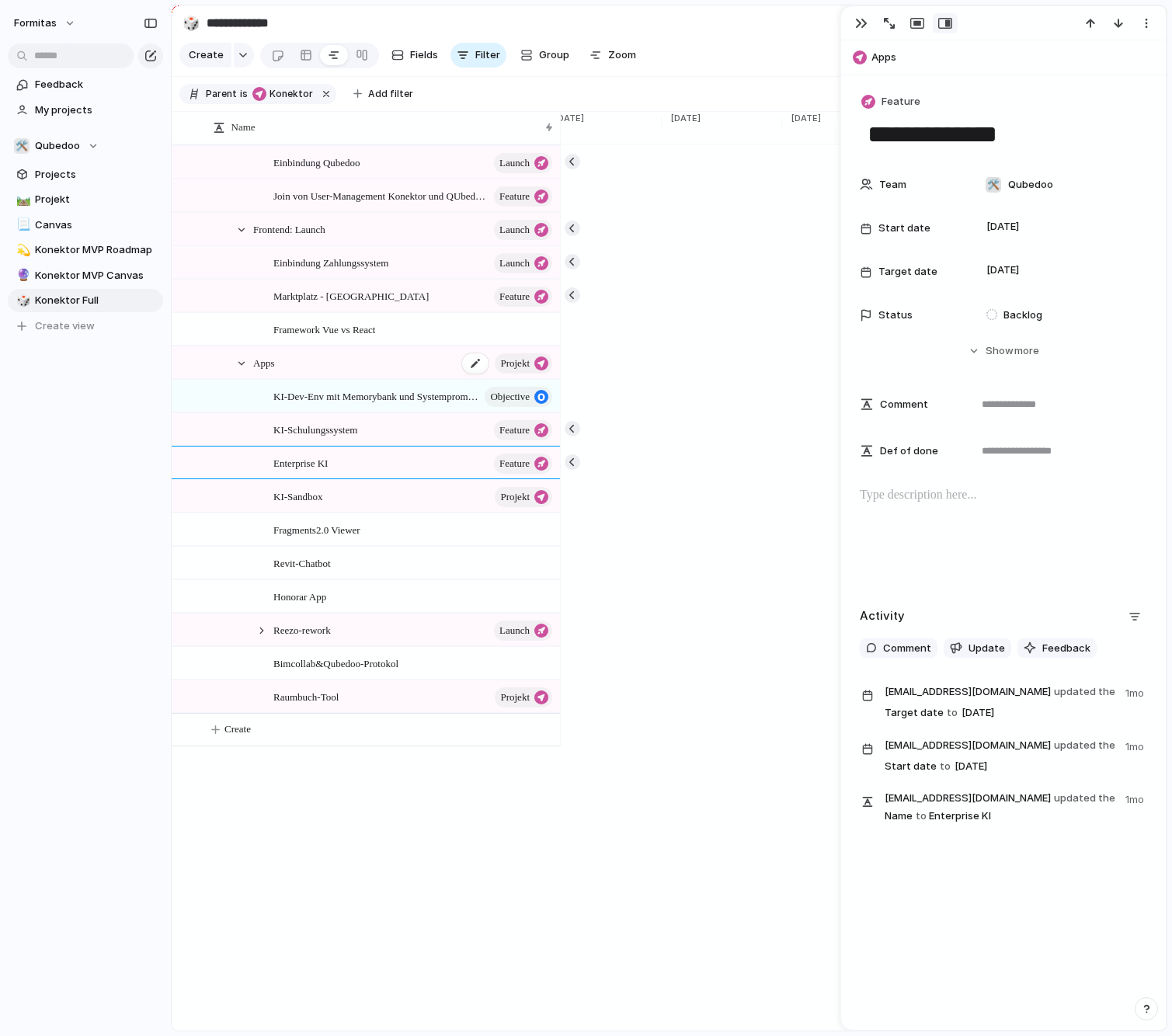
click at [266, 372] on span "Apps" at bounding box center [263, 363] width 21 height 18
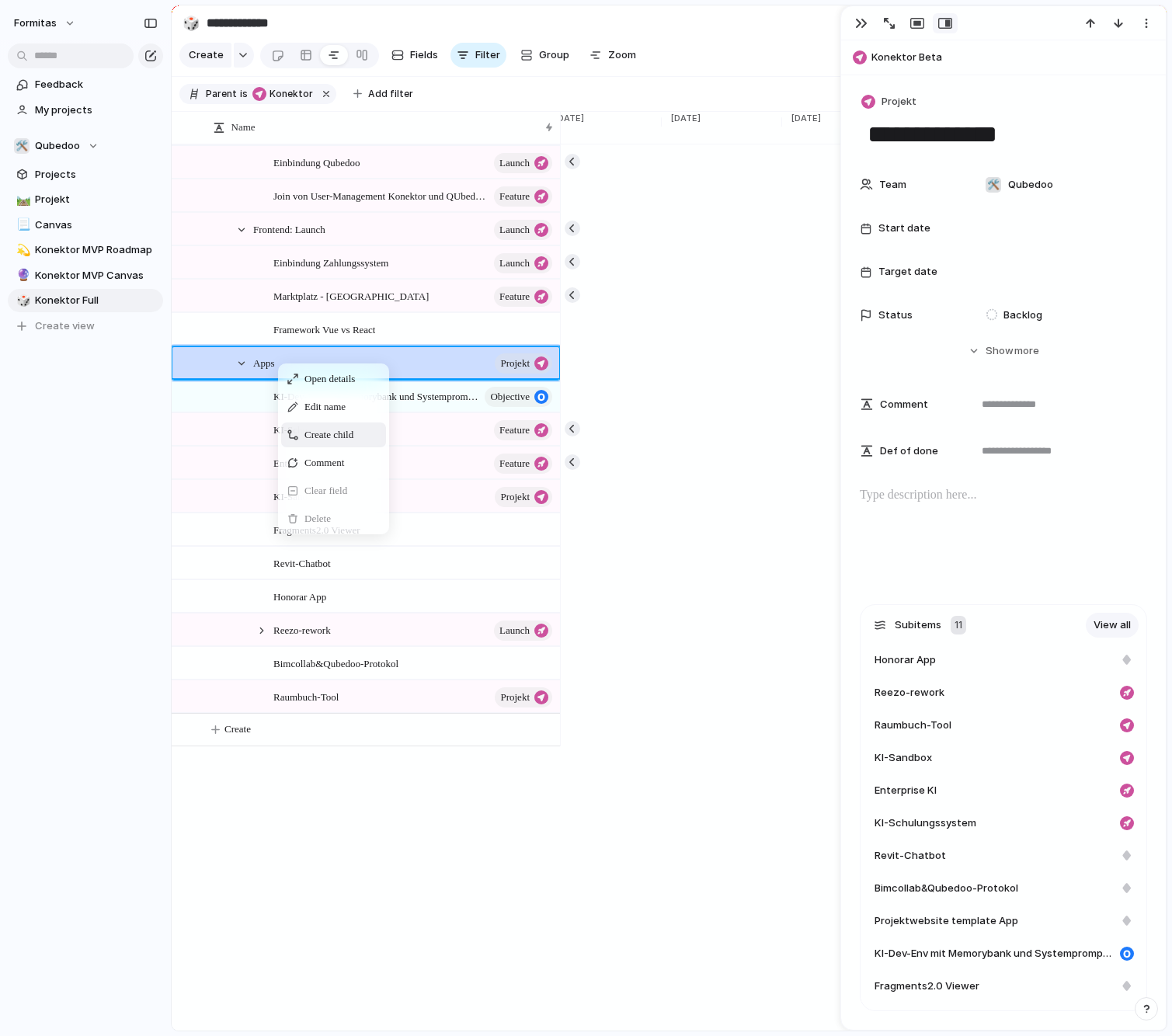
click at [347, 443] on span "Create child" at bounding box center [329, 434] width 49 height 15
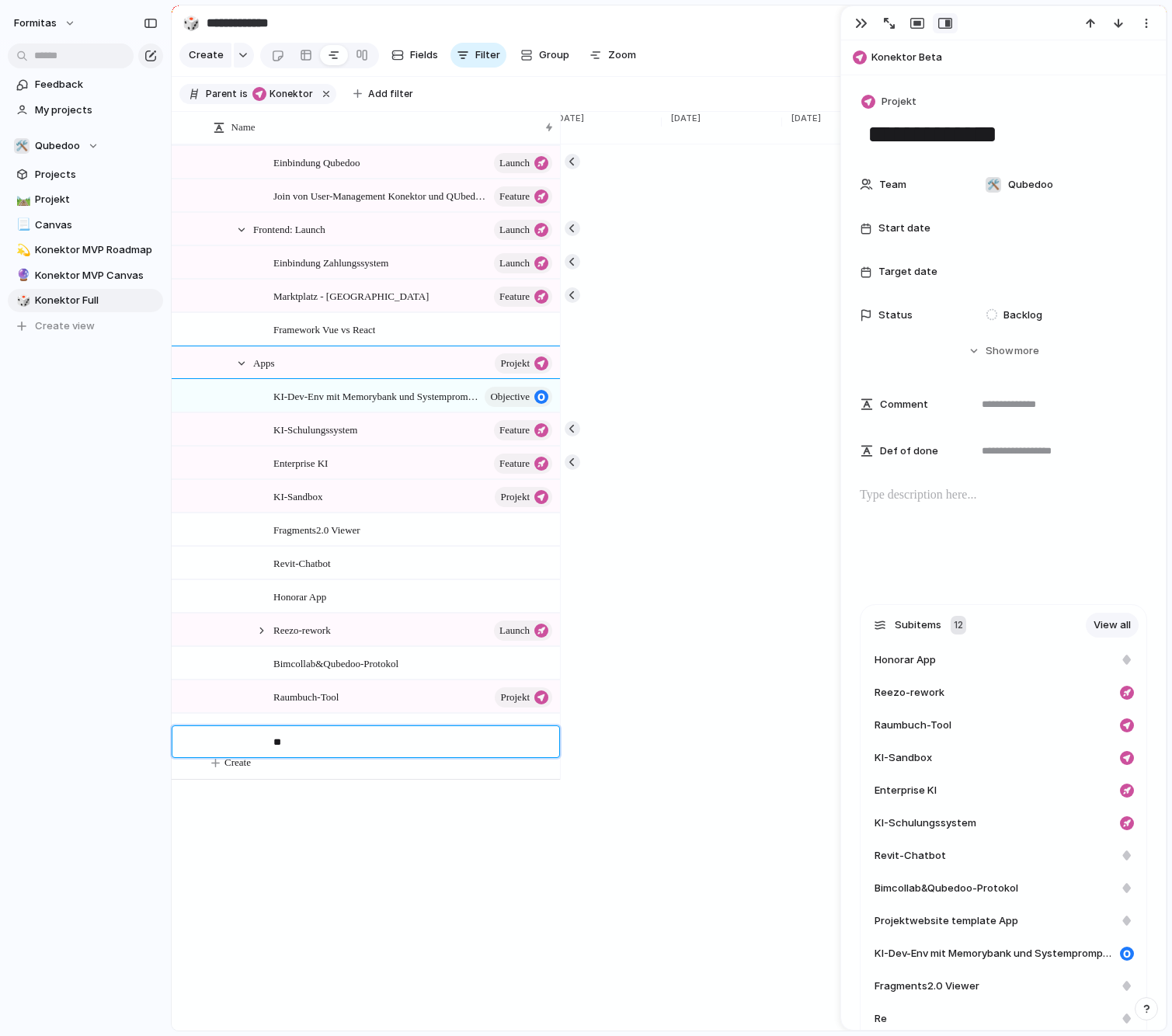
type textarea "*"
type textarea "**********"
click at [450, 740] on div "status-quo-Apps" at bounding box center [413, 730] width 281 height 32
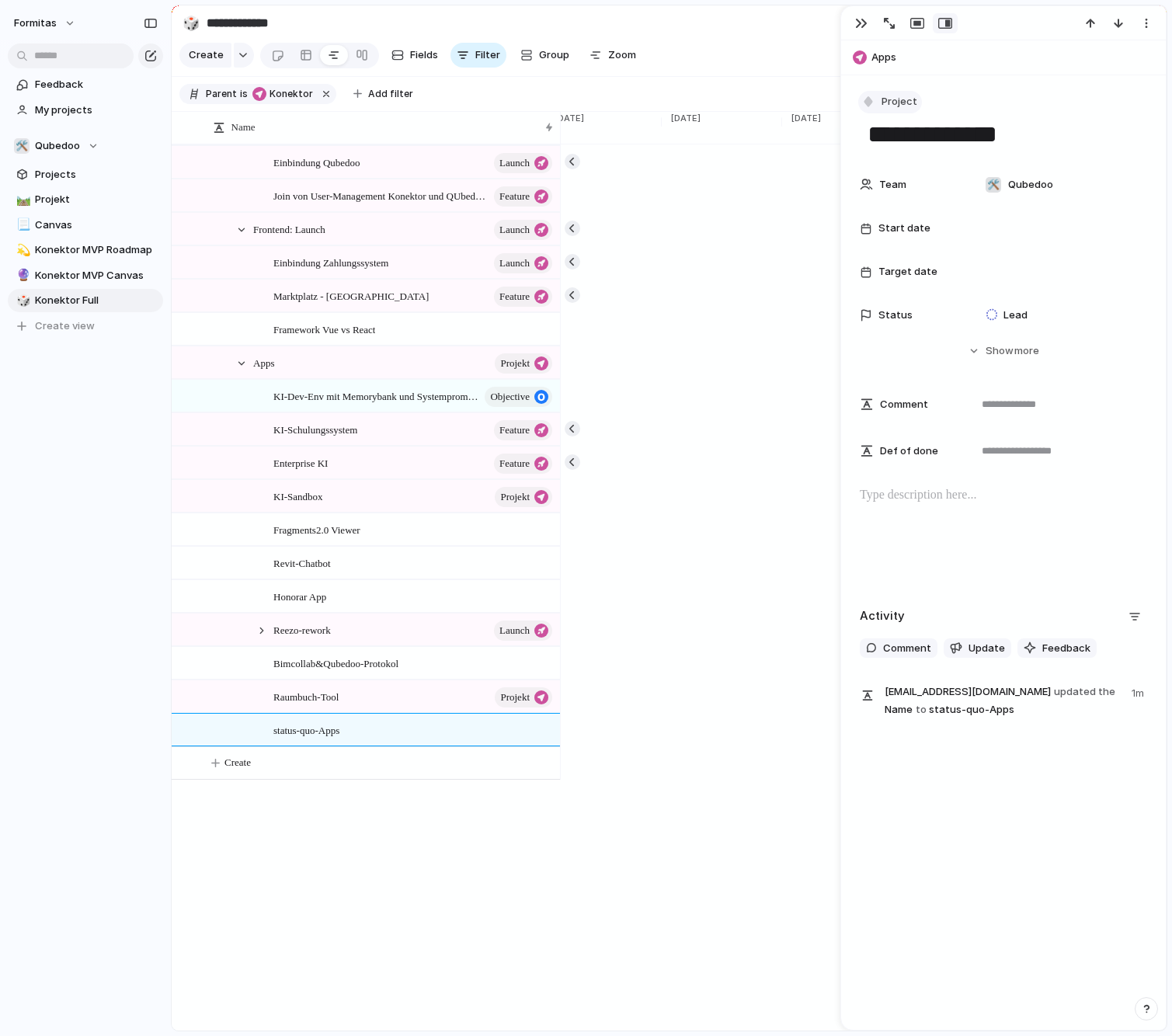
click at [888, 100] on span "Project" at bounding box center [899, 101] width 35 height 15
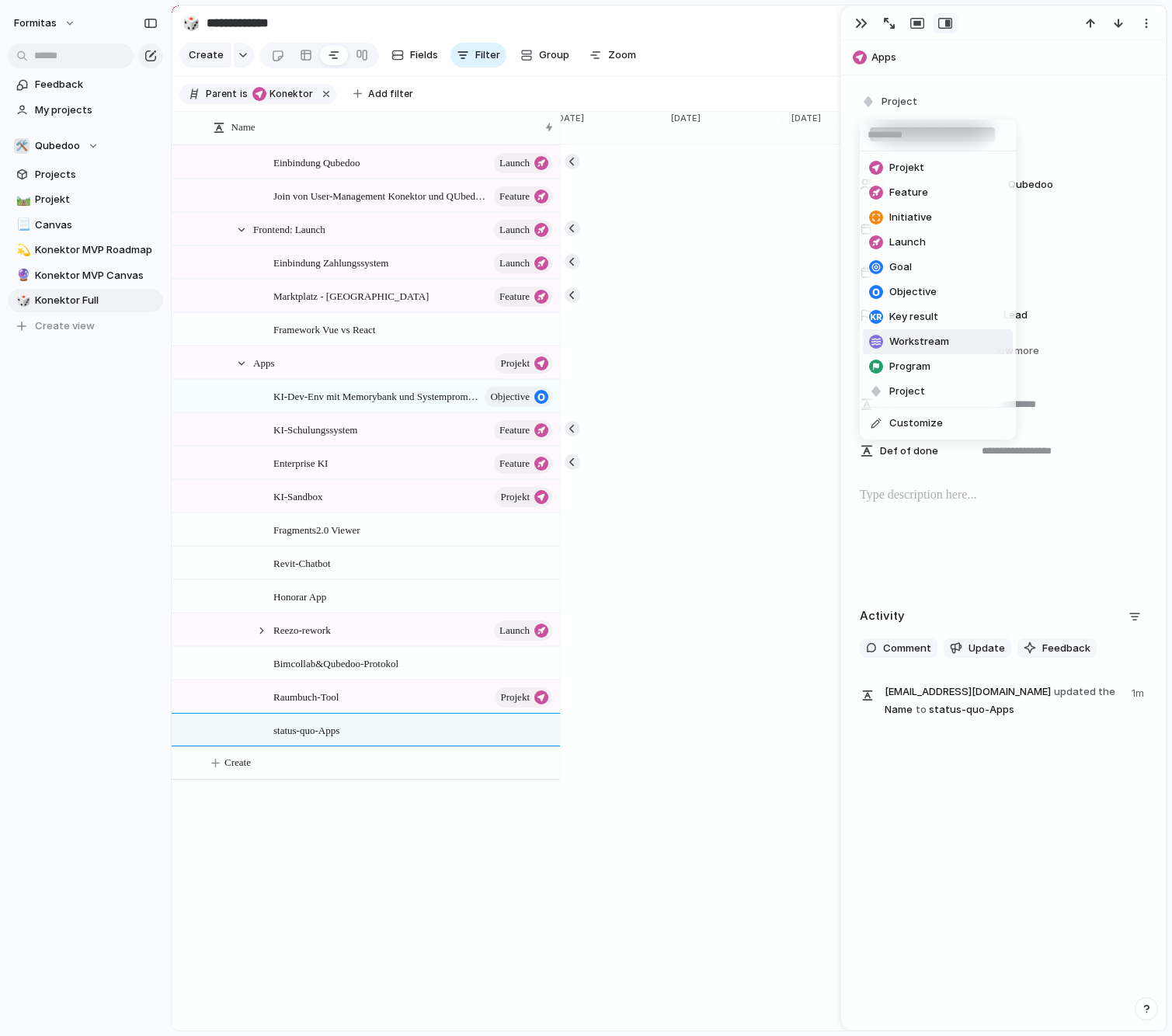
click at [940, 339] on span "Workstream" at bounding box center [919, 341] width 60 height 15
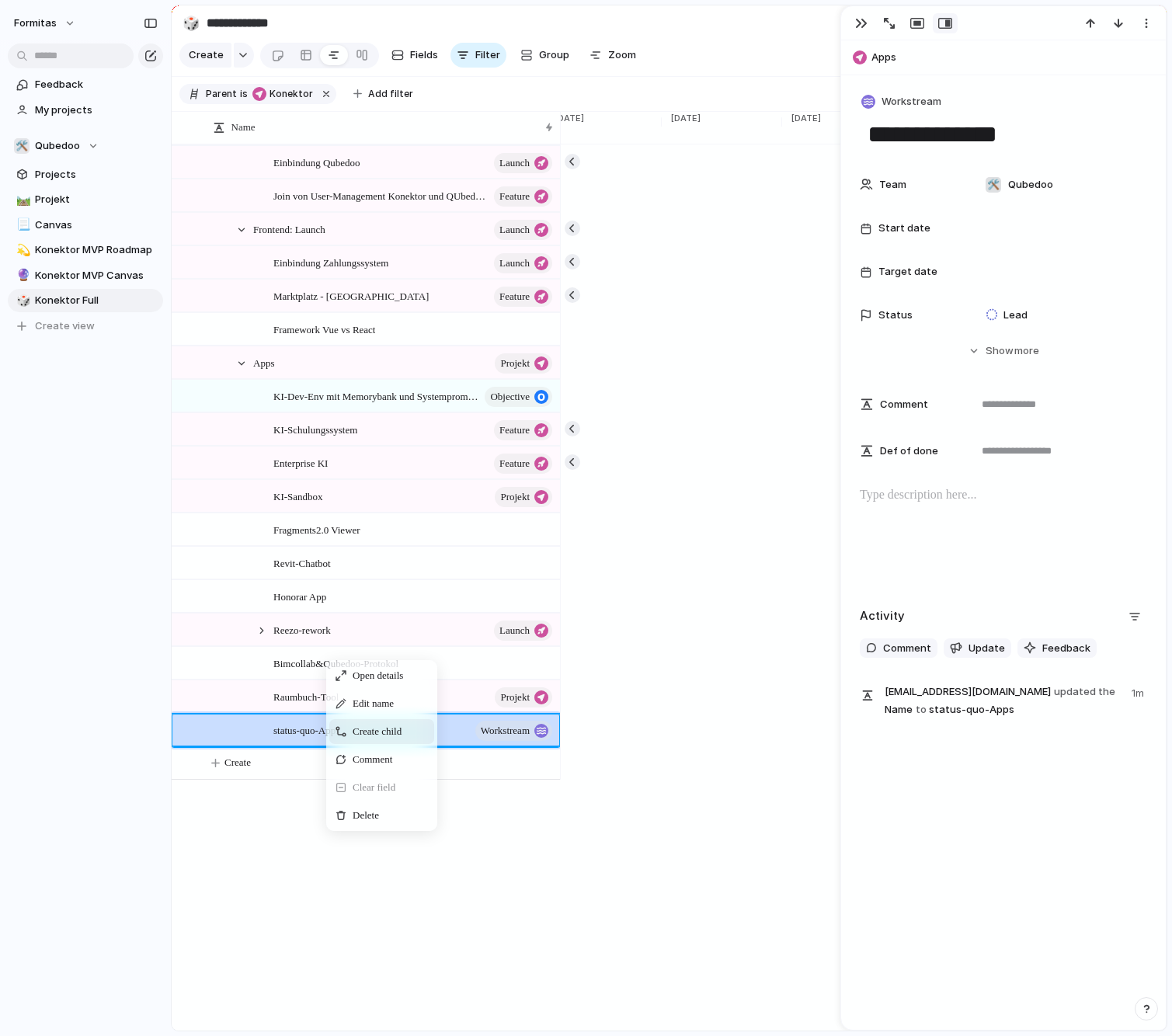
click at [392, 740] on span "Create child" at bounding box center [377, 732] width 49 height 15
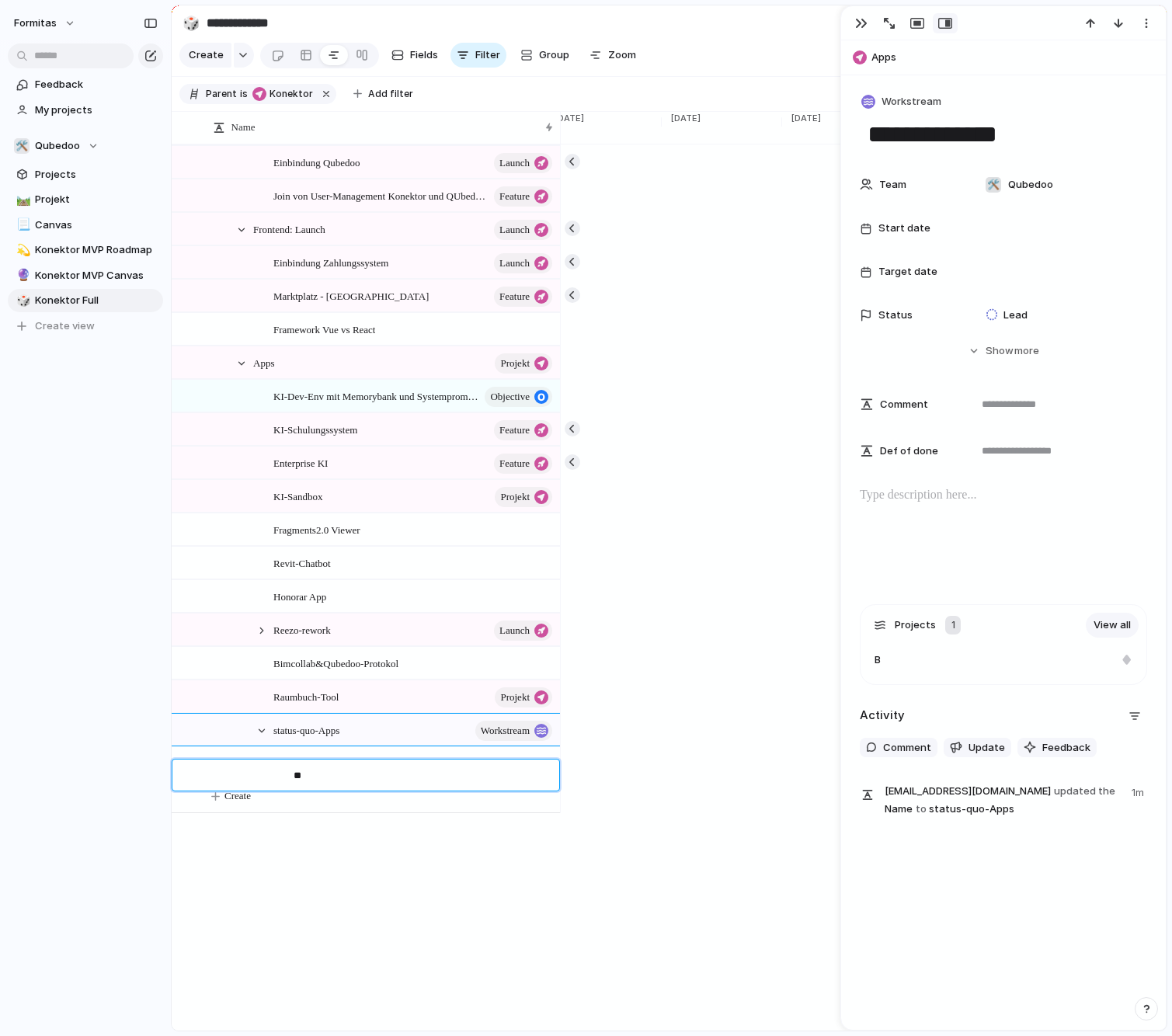
type textarea "*"
type textarea "******"
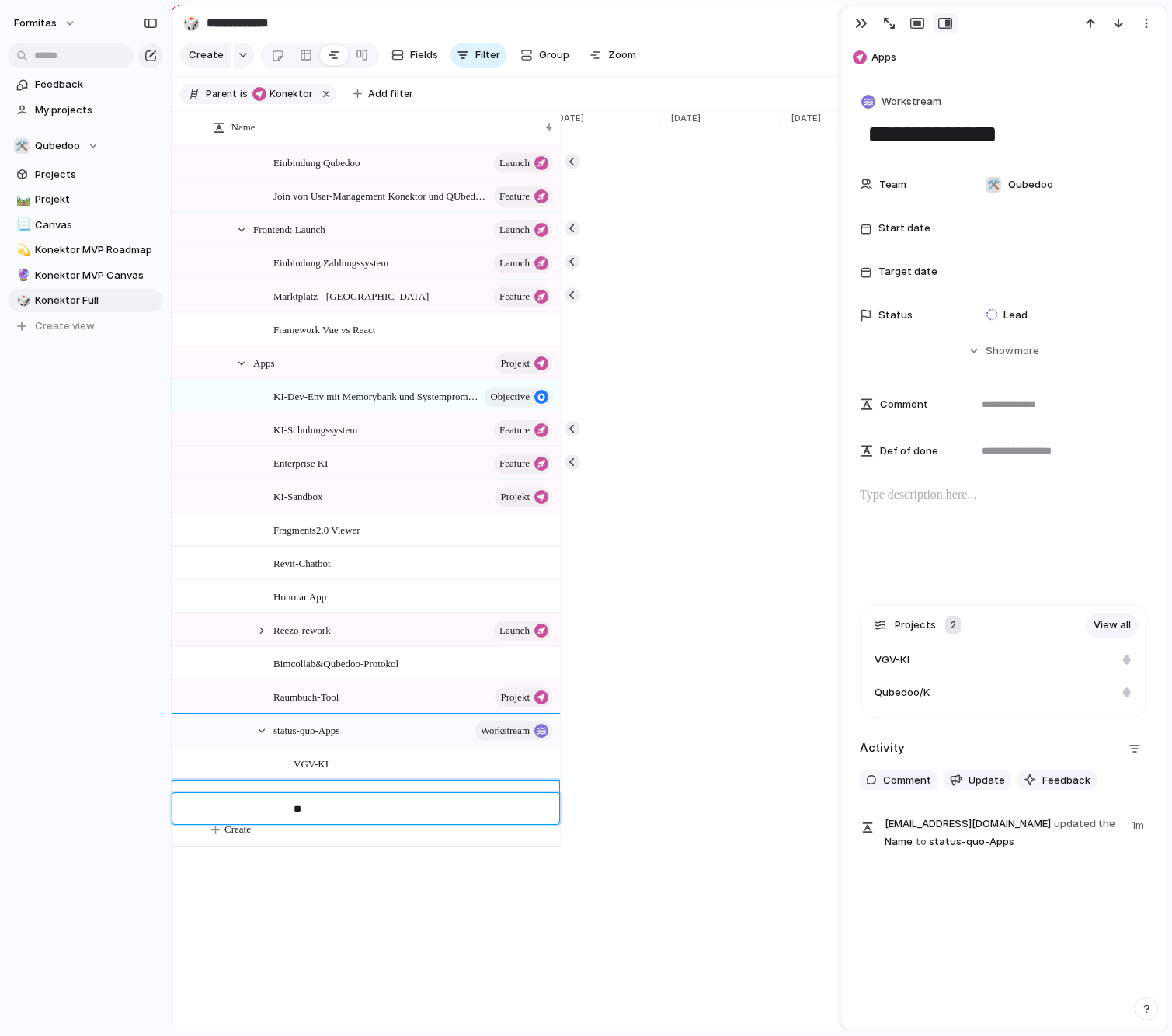
type textarea "*"
type textarea "*******"
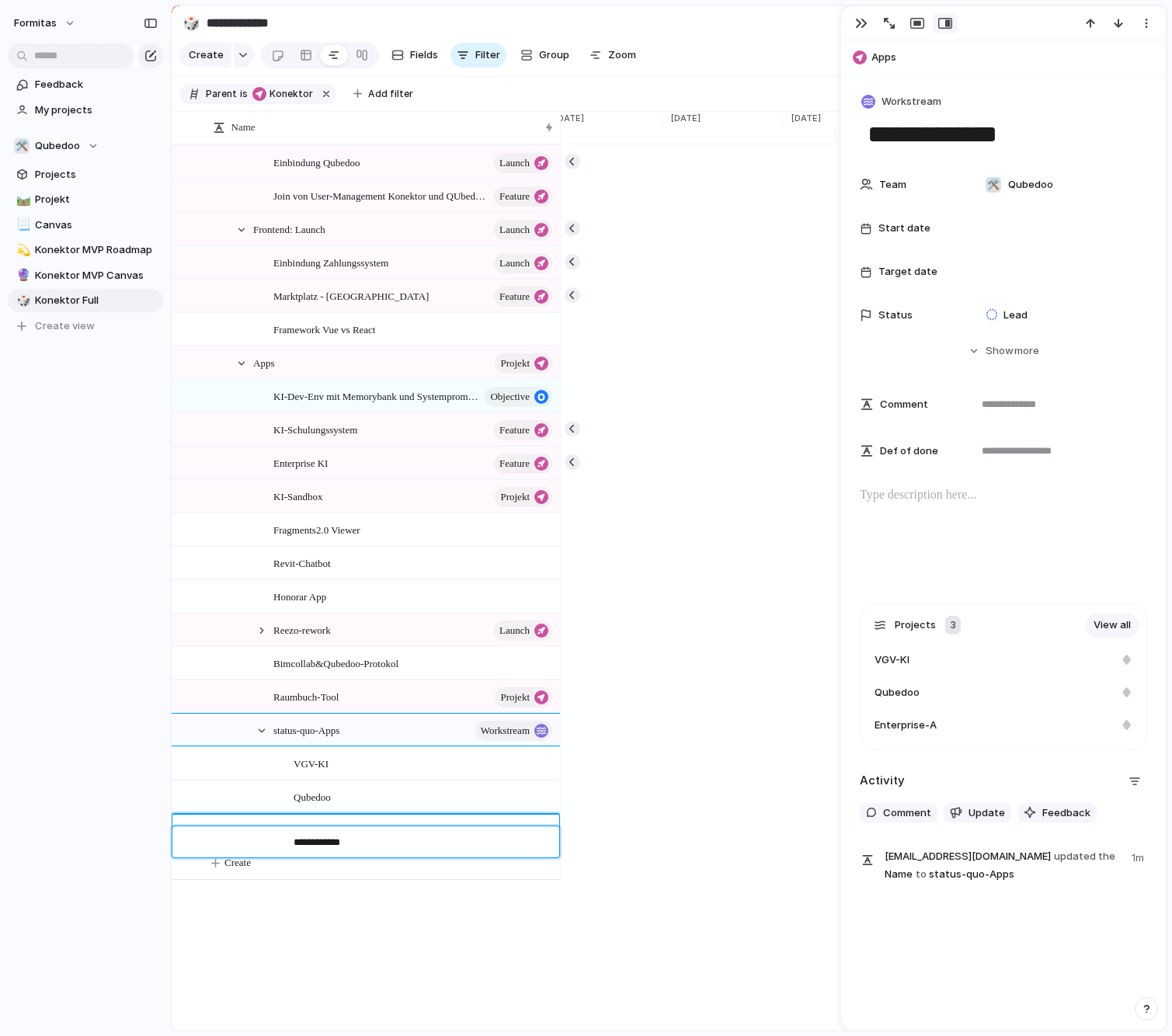
type textarea "**********"
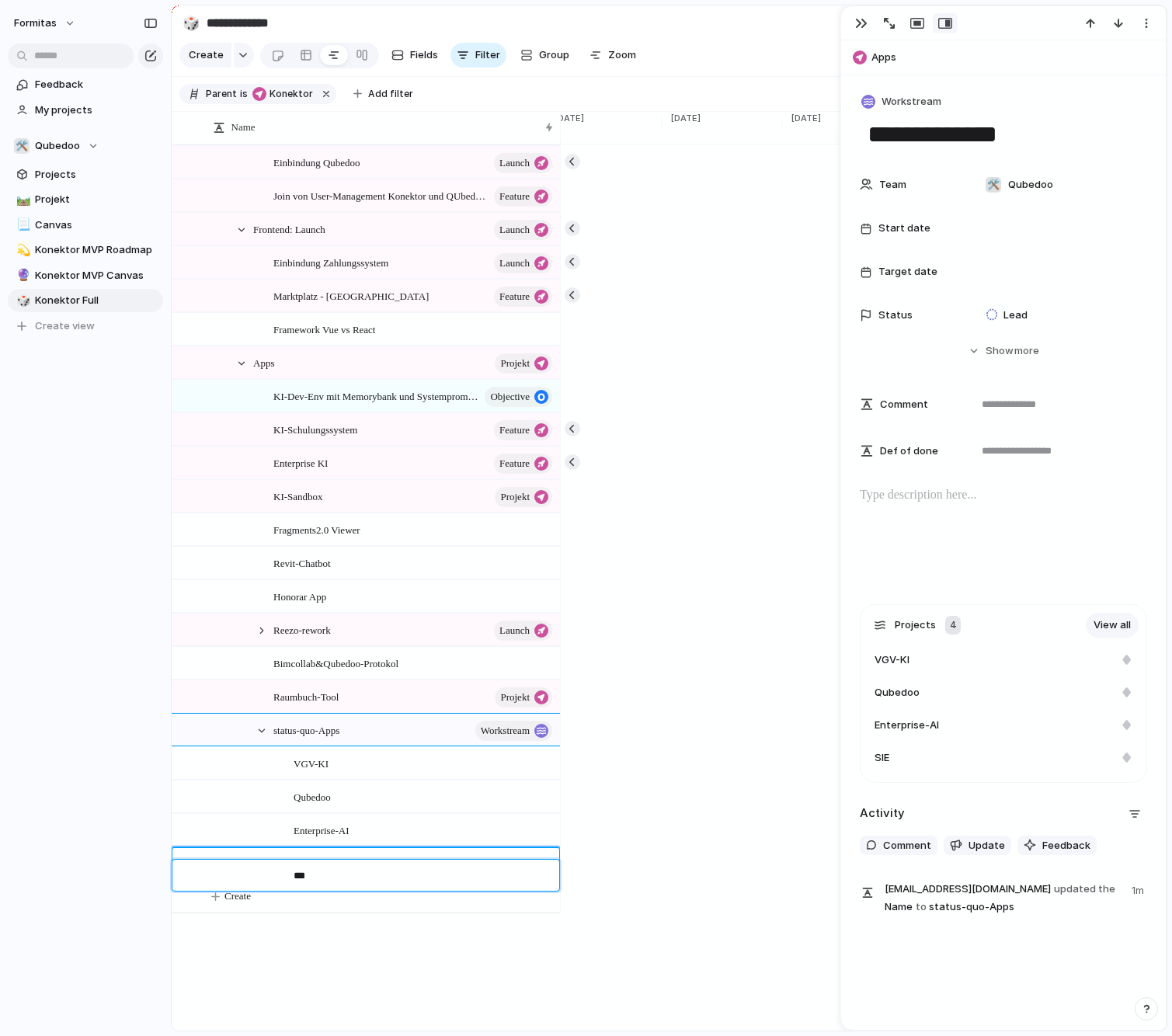
type textarea "****"
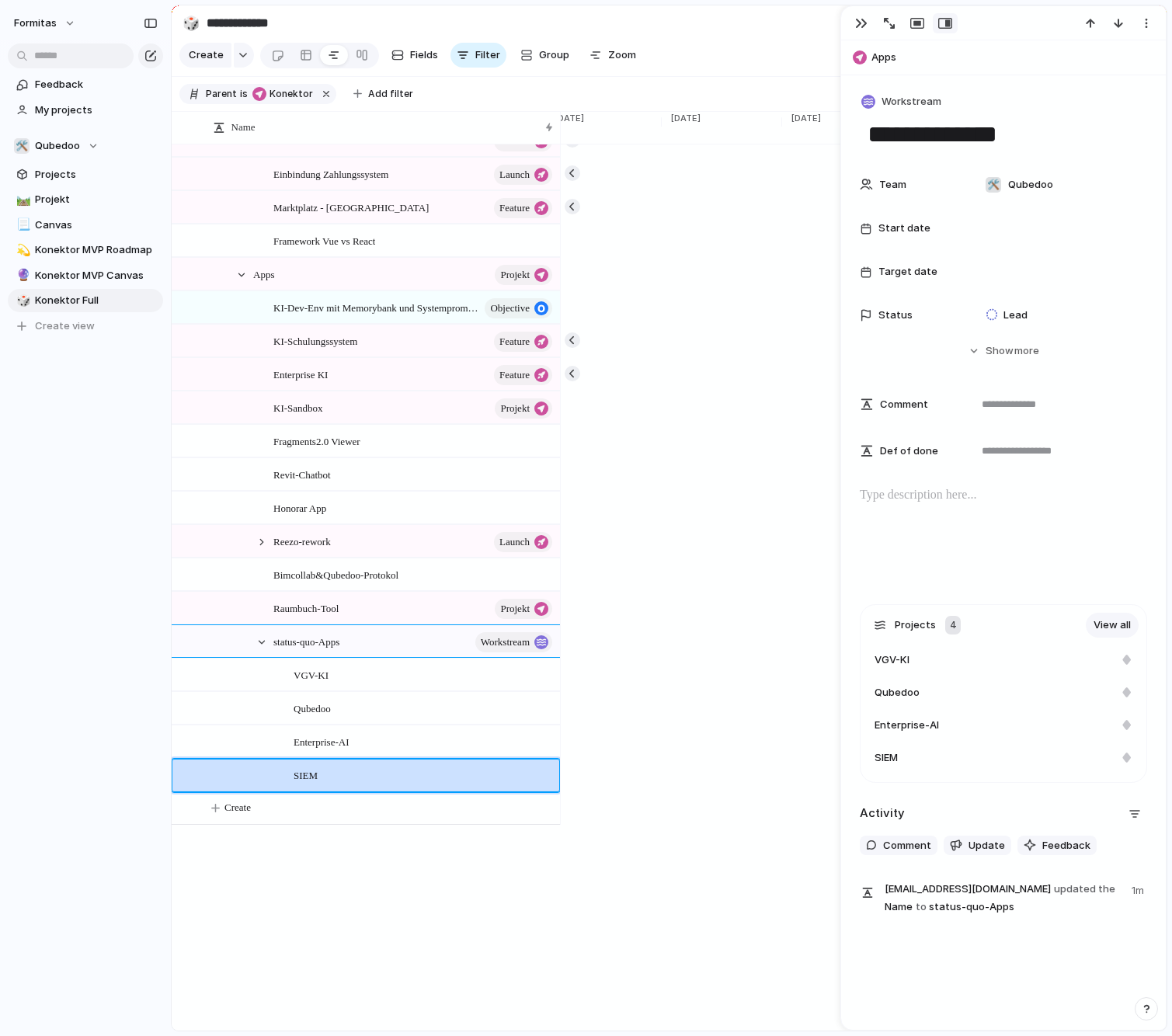
scroll to position [388, 0]
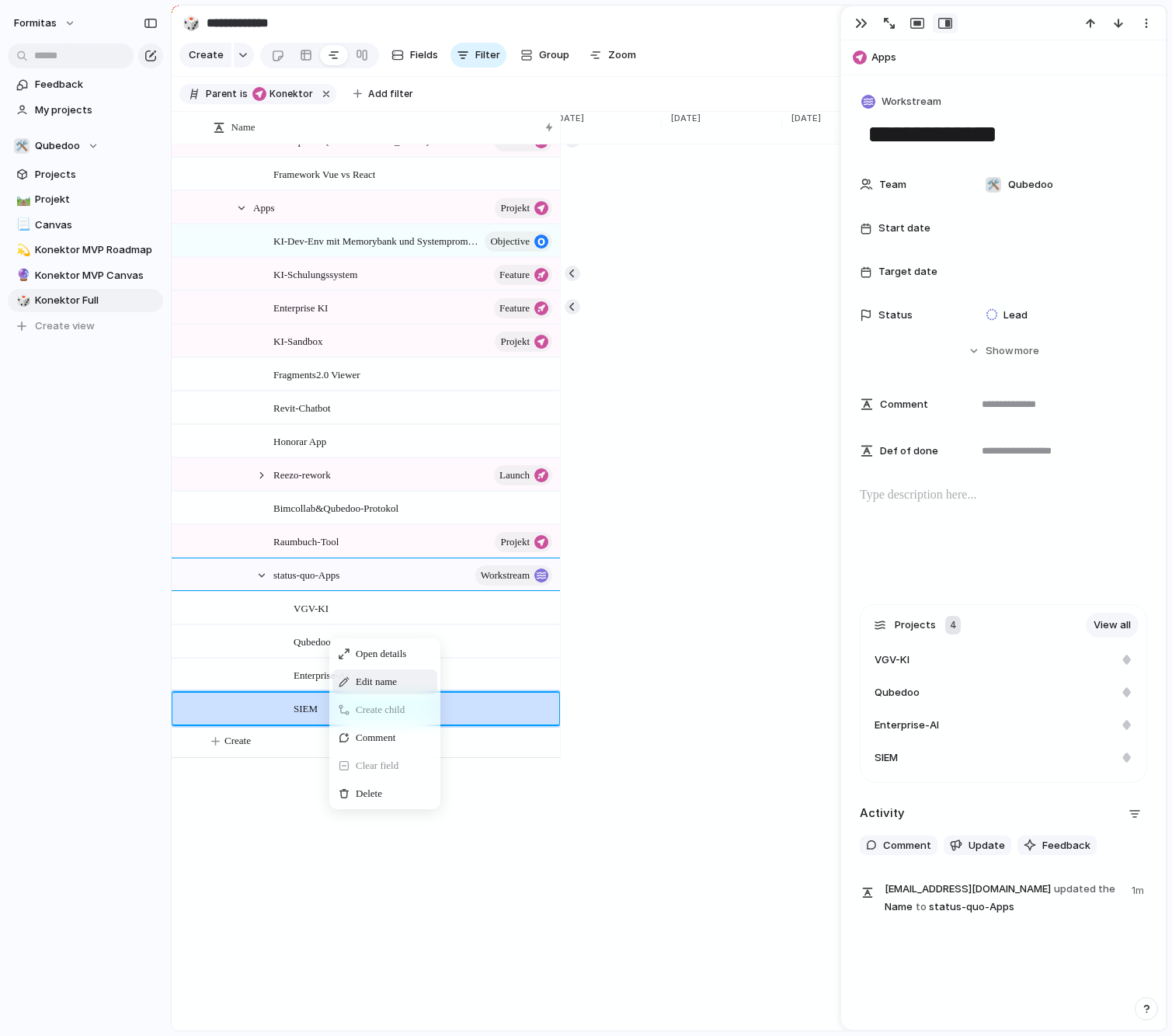
click at [395, 694] on div "Edit name" at bounding box center [384, 682] width 104 height 25
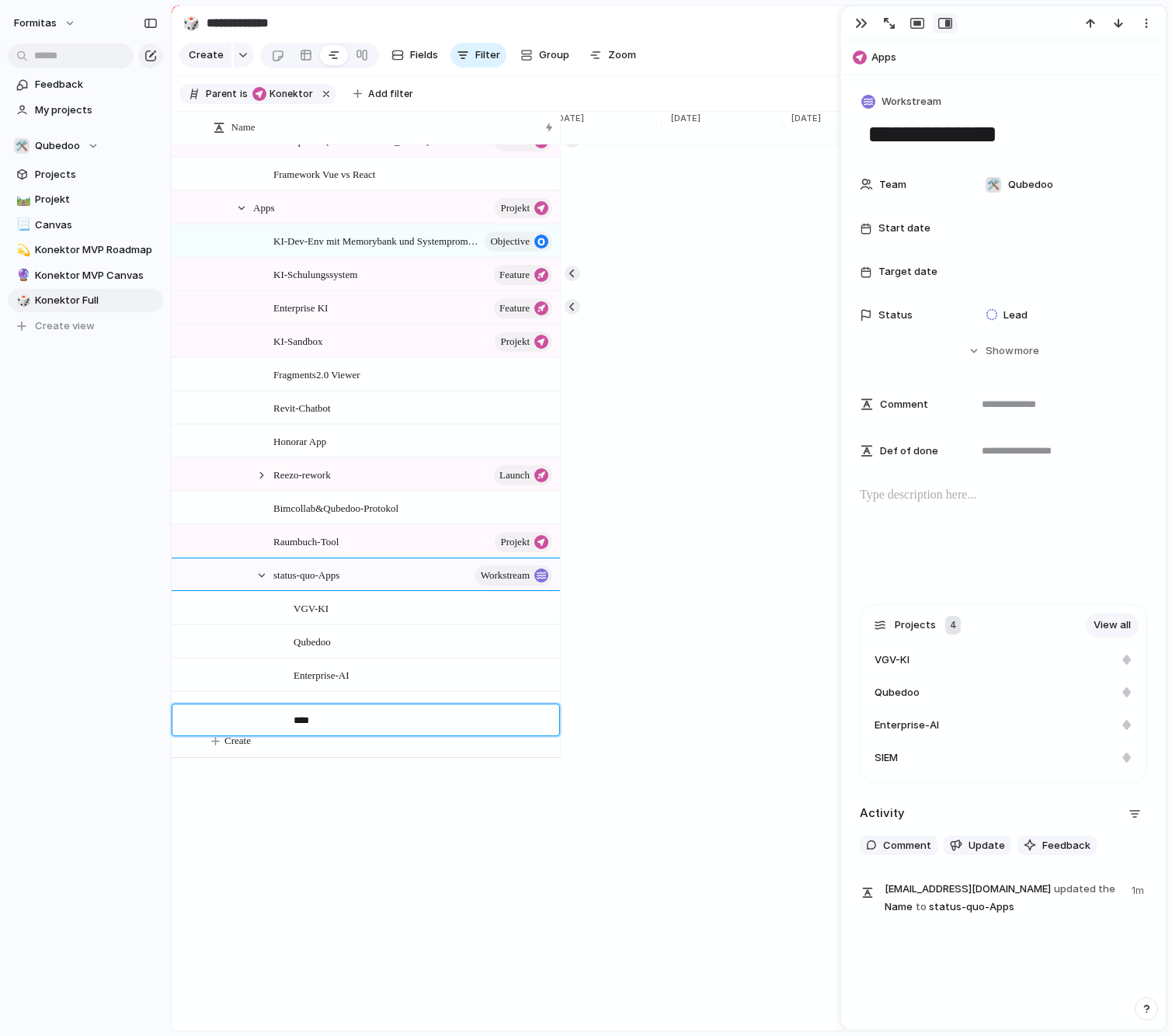
click at [357, 724] on textarea "****" at bounding box center [421, 722] width 254 height 18
type textarea "**********"
click at [348, 658] on div "Qubedoo" at bounding box center [423, 642] width 261 height 32
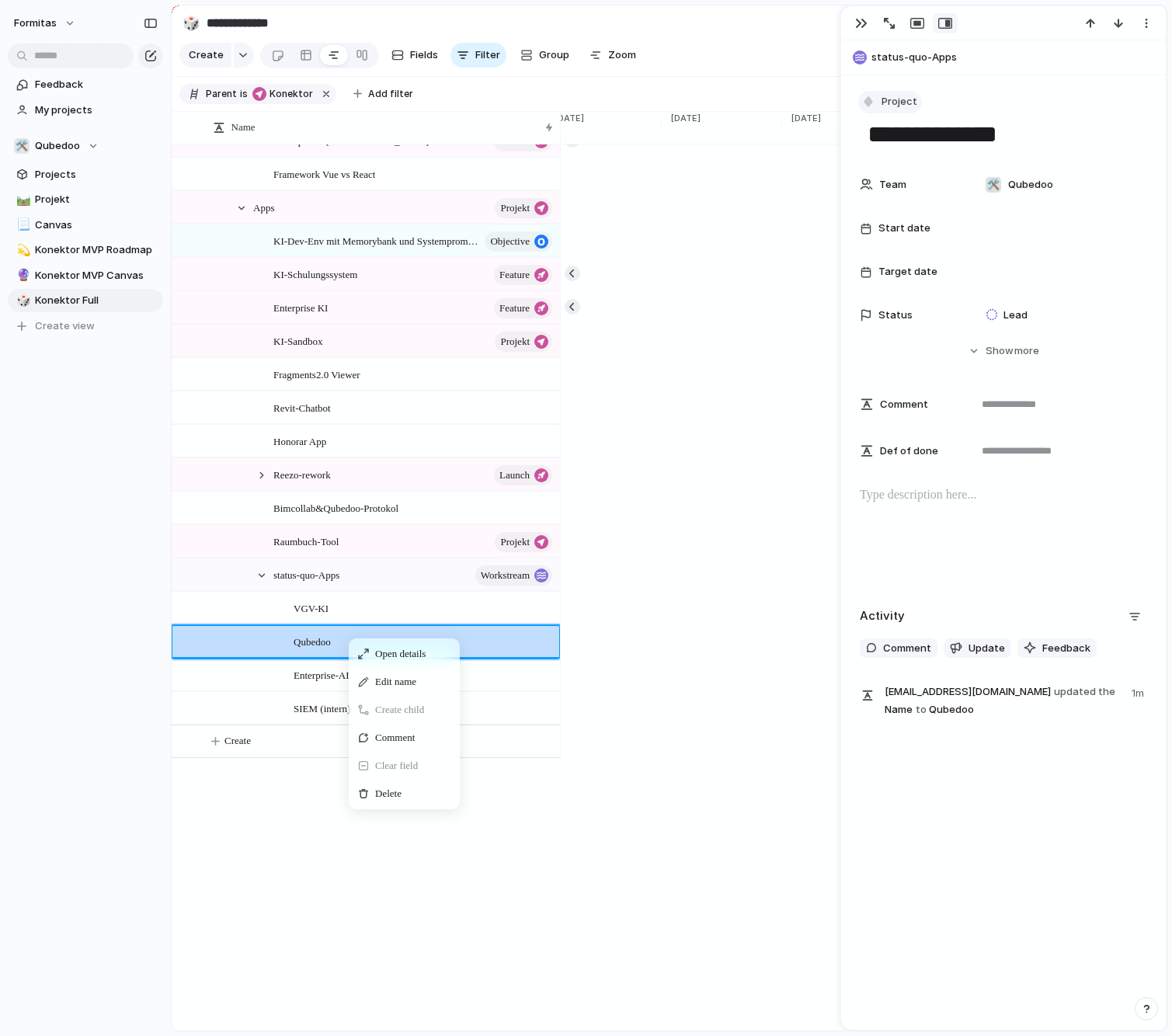
click at [899, 105] on span "Project" at bounding box center [899, 101] width 35 height 15
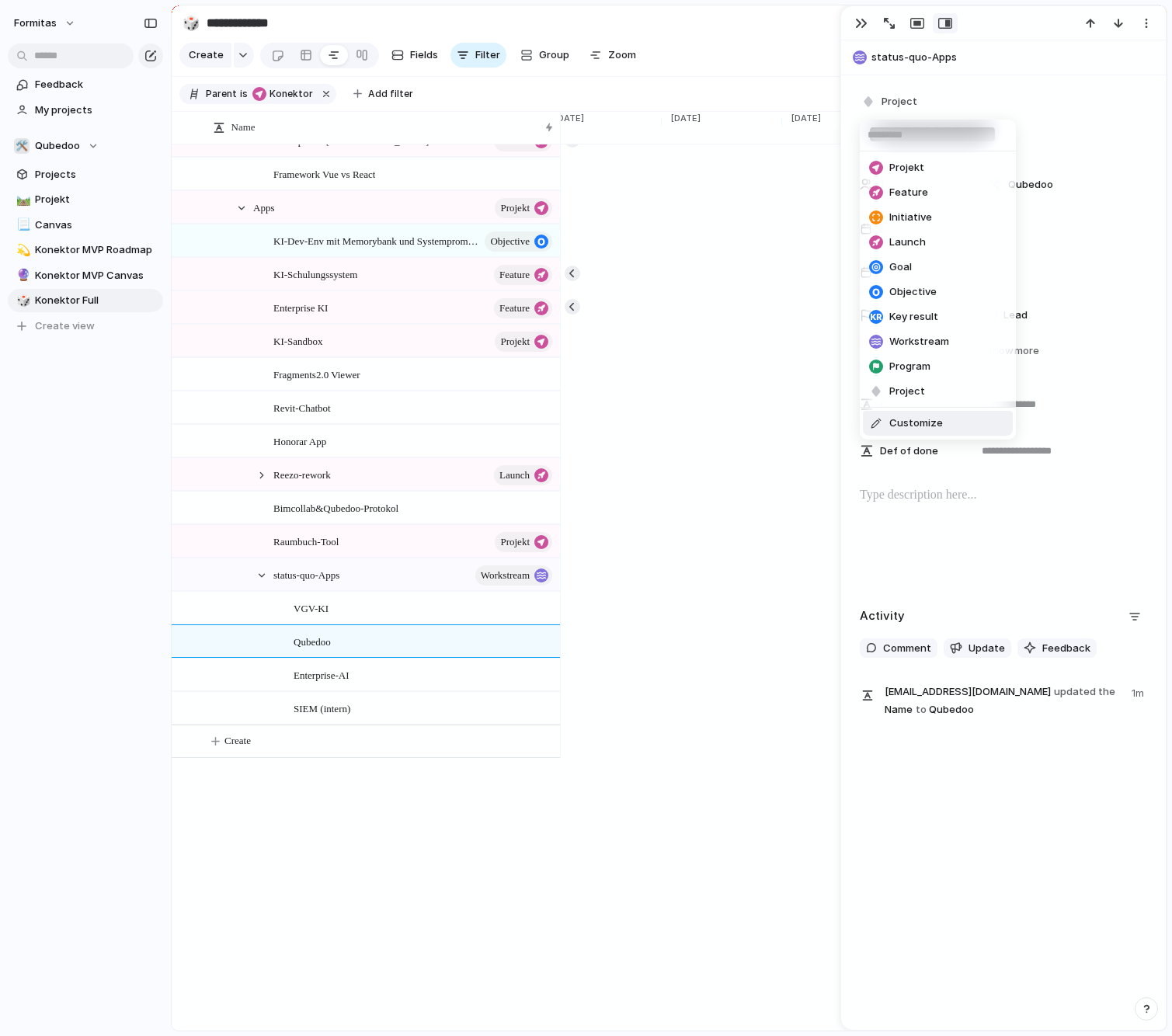
click at [930, 423] on span "Customize" at bounding box center [916, 423] width 54 height 15
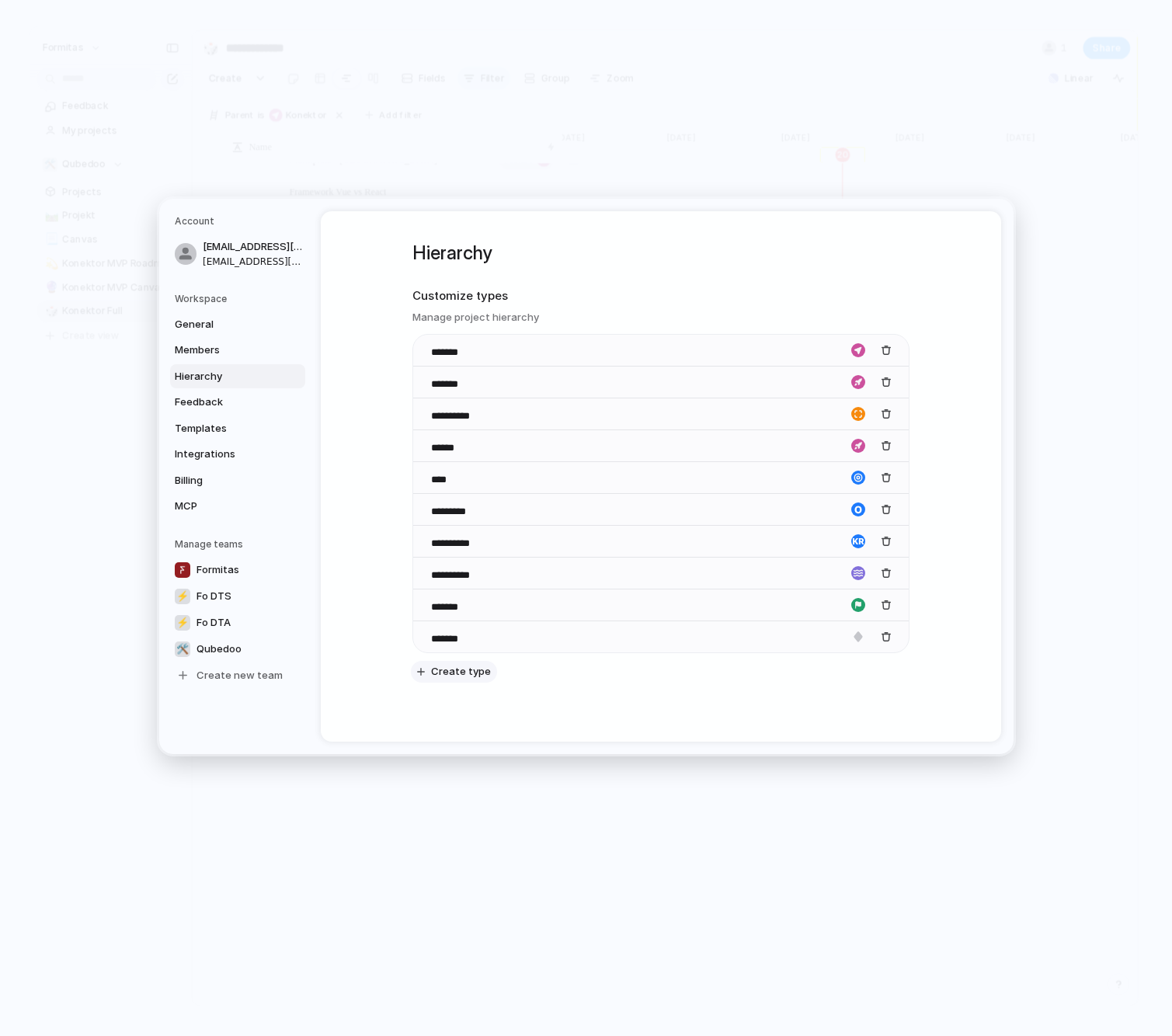
click at [438, 674] on span "Create type" at bounding box center [461, 672] width 60 height 15
type input "***"
drag, startPoint x: 680, startPoint y: 739, endPoint x: 721, endPoint y: 730, distance: 42.0
click at [681, 739] on div "**********" at bounding box center [660, 490] width 497 height 559
click at [856, 671] on div "button" at bounding box center [858, 668] width 14 height 14
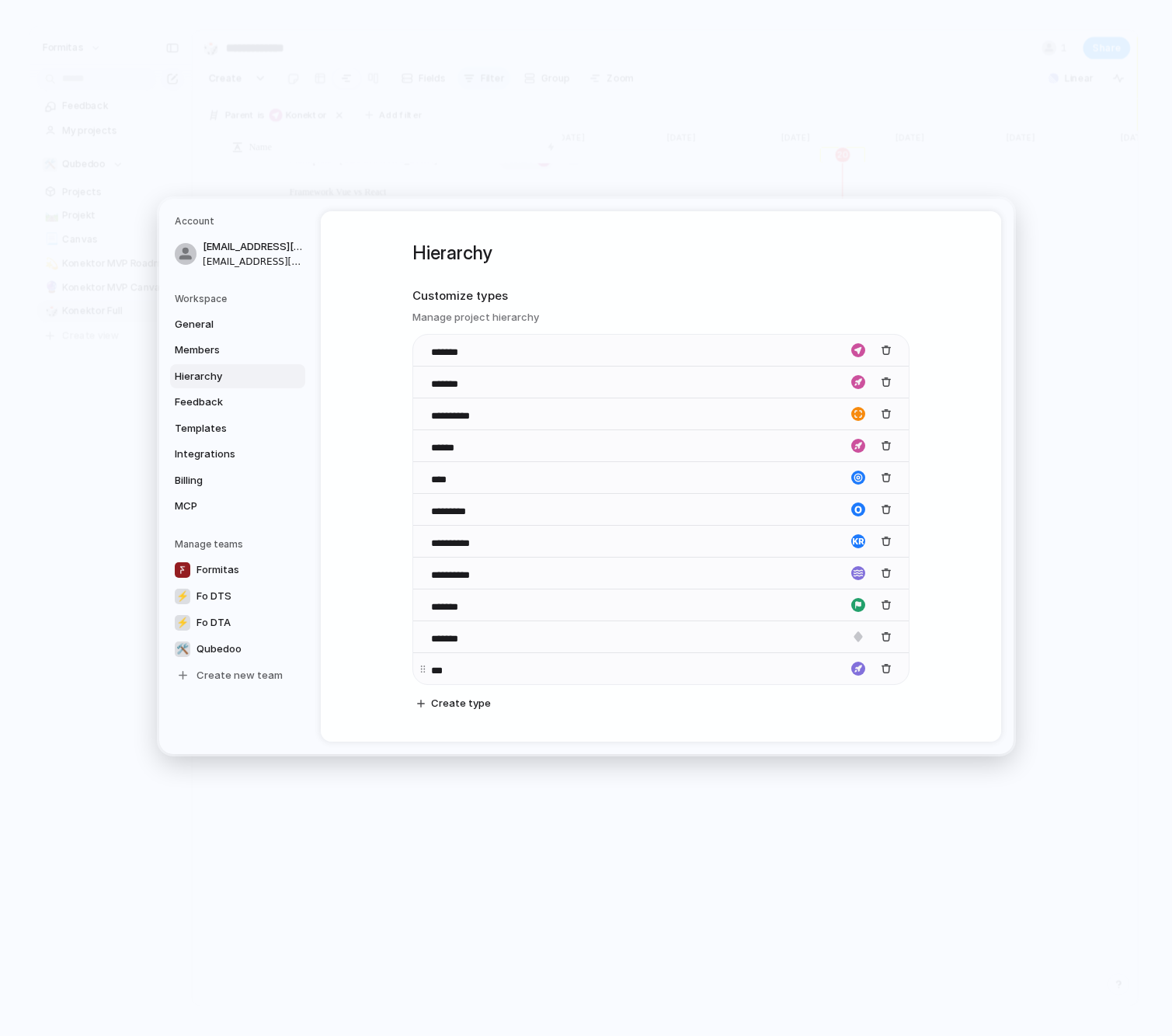
click at [856, 671] on div at bounding box center [586, 518] width 1172 height 1036
drag, startPoint x: 523, startPoint y: 732, endPoint x: 531, endPoint y: 732, distance: 8.0
click at [523, 731] on div "**********" at bounding box center [660, 490] width 497 height 559
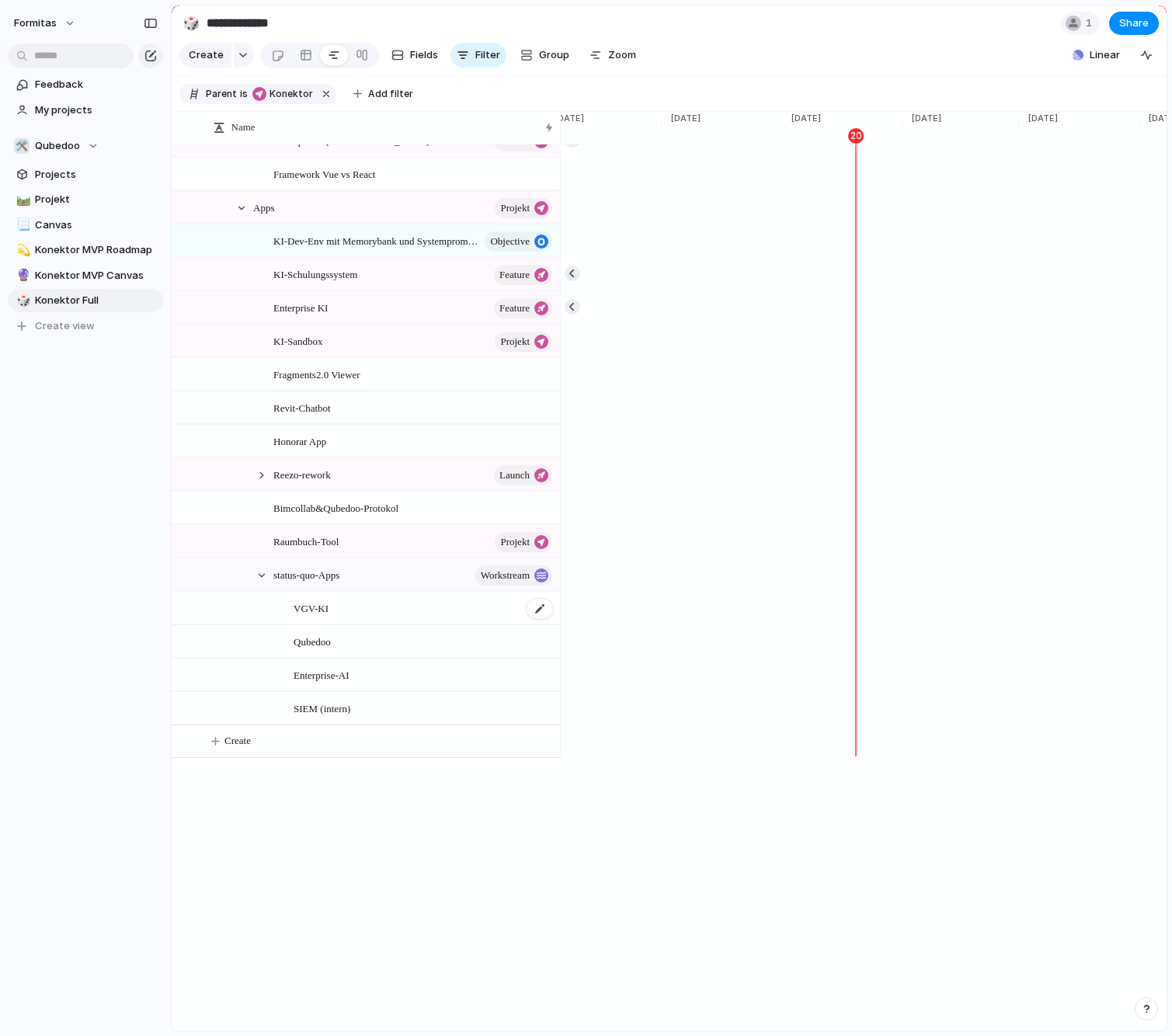
click at [345, 621] on div "VGV-KI" at bounding box center [423, 608] width 261 height 32
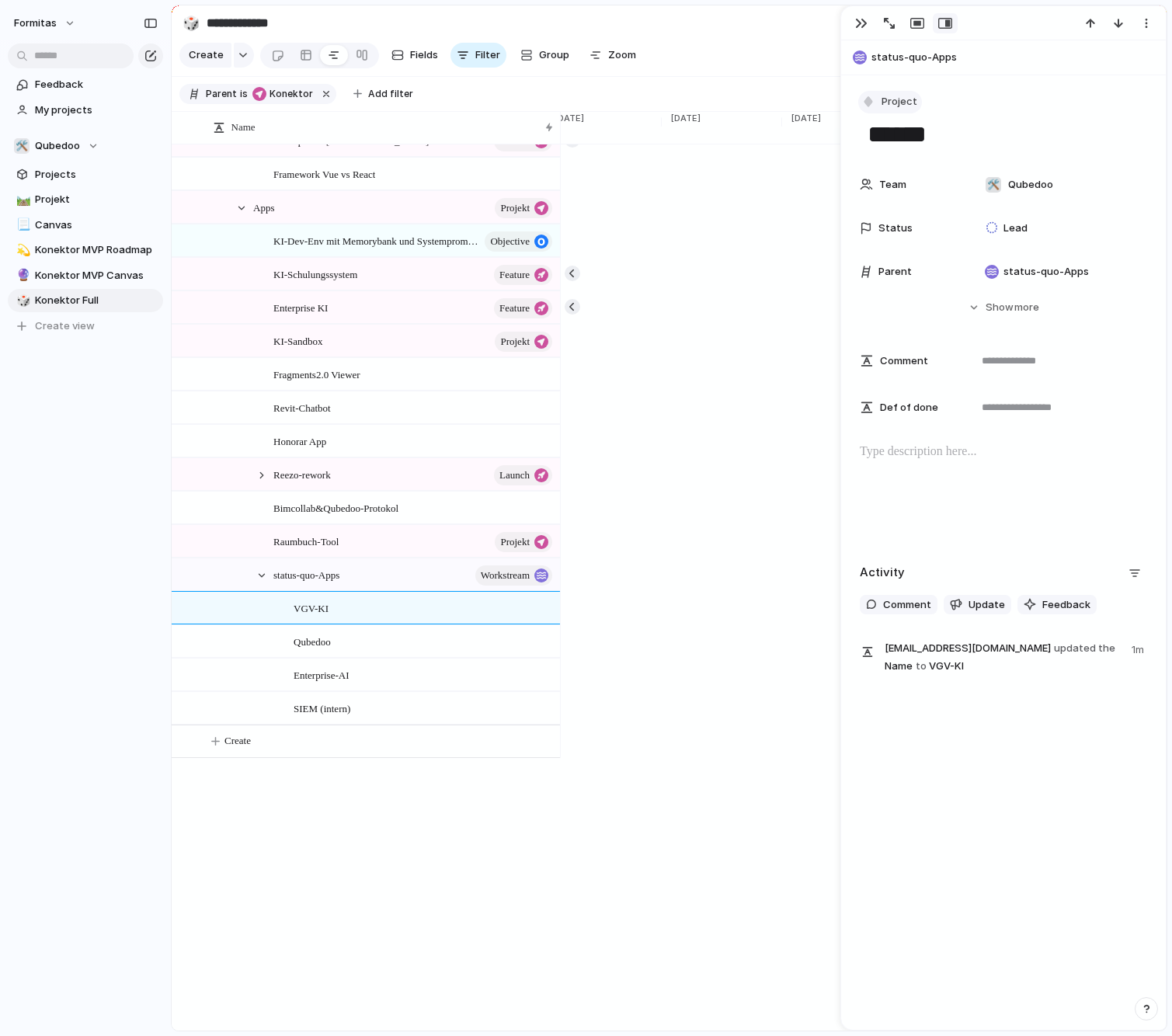
click at [891, 97] on span "Project" at bounding box center [899, 101] width 35 height 15
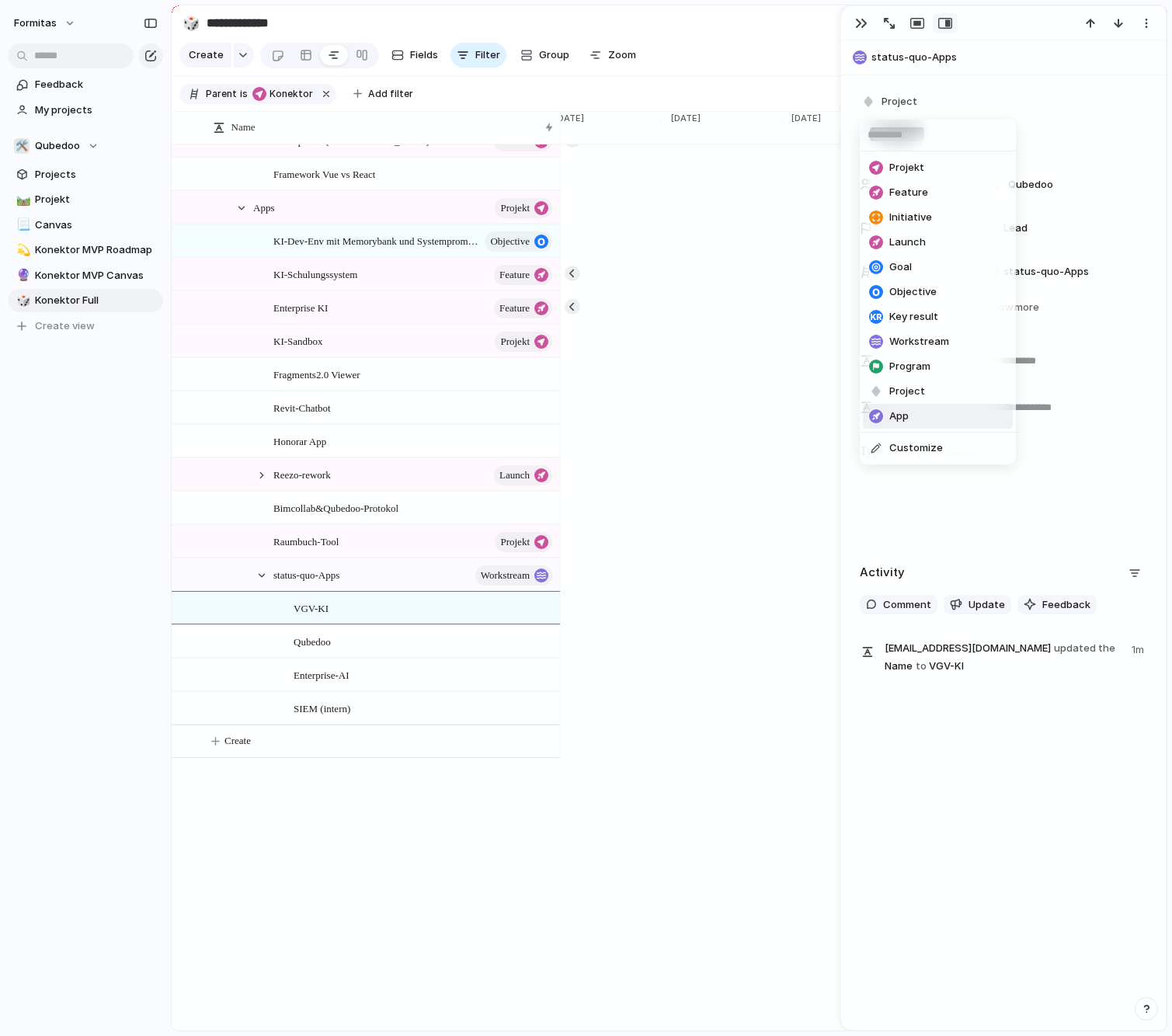
click at [905, 412] on span "App" at bounding box center [899, 416] width 19 height 15
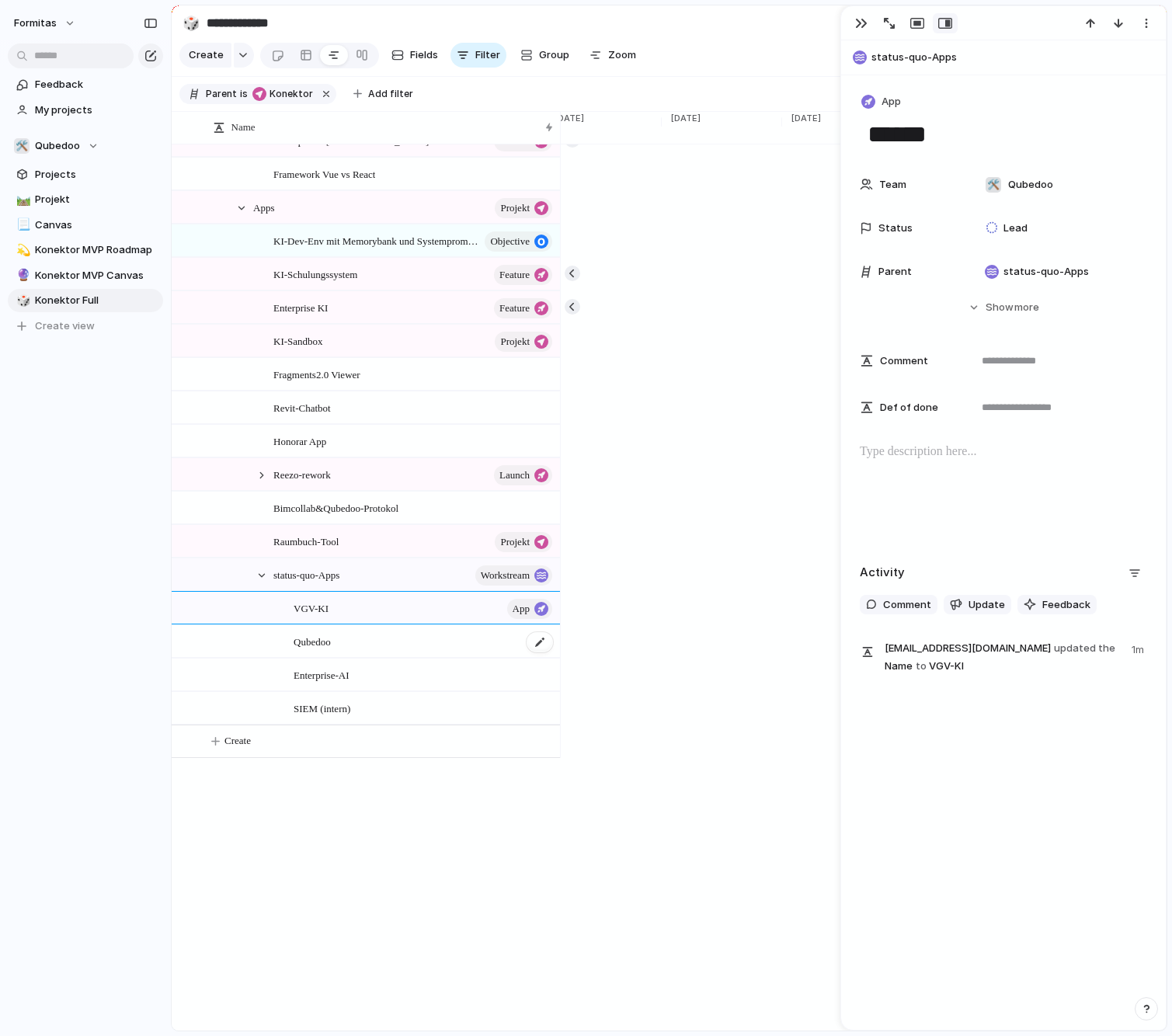
click at [342, 650] on div "Qubedoo" at bounding box center [423, 642] width 261 height 32
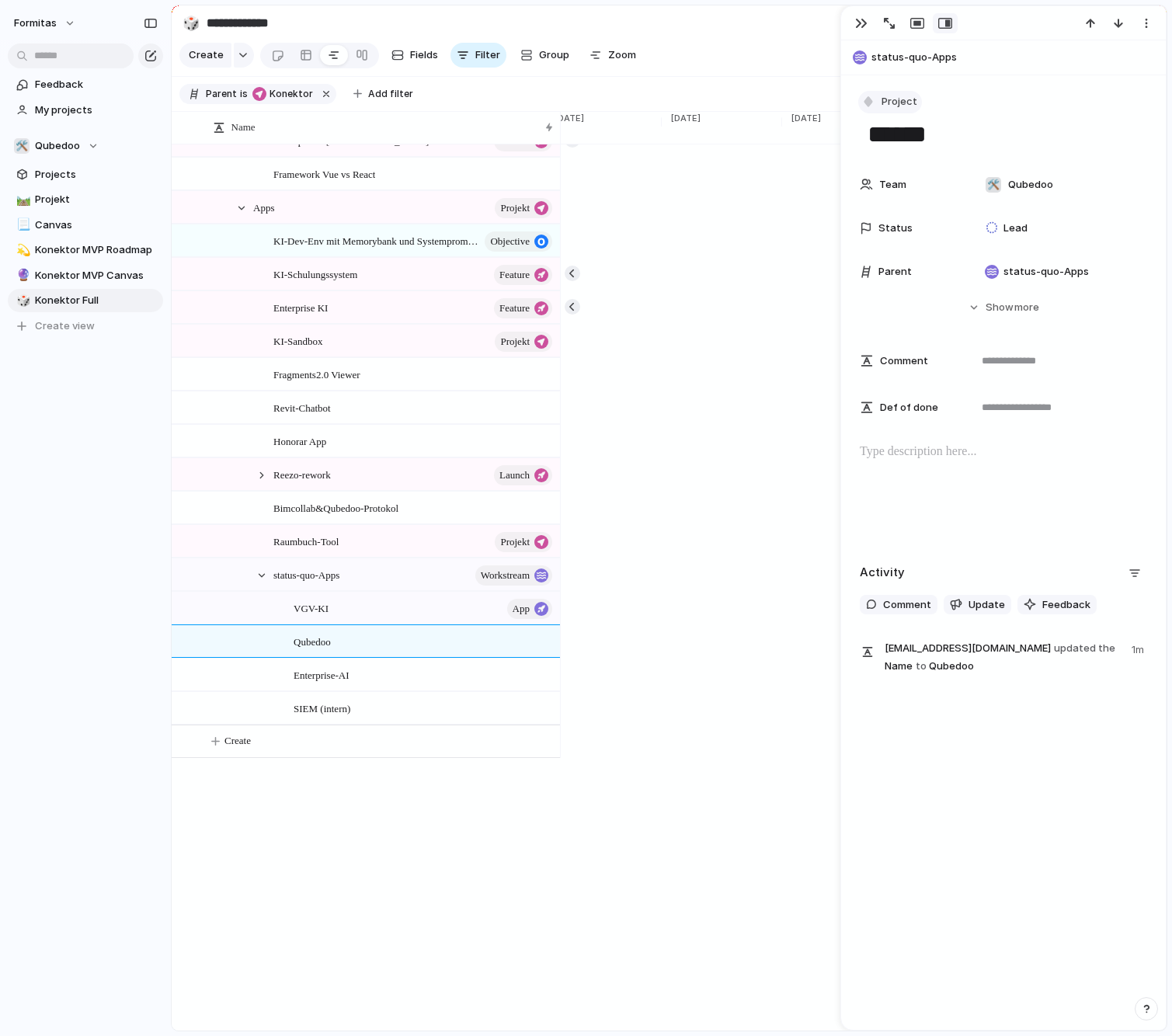
click at [893, 99] on span "Project" at bounding box center [899, 101] width 35 height 15
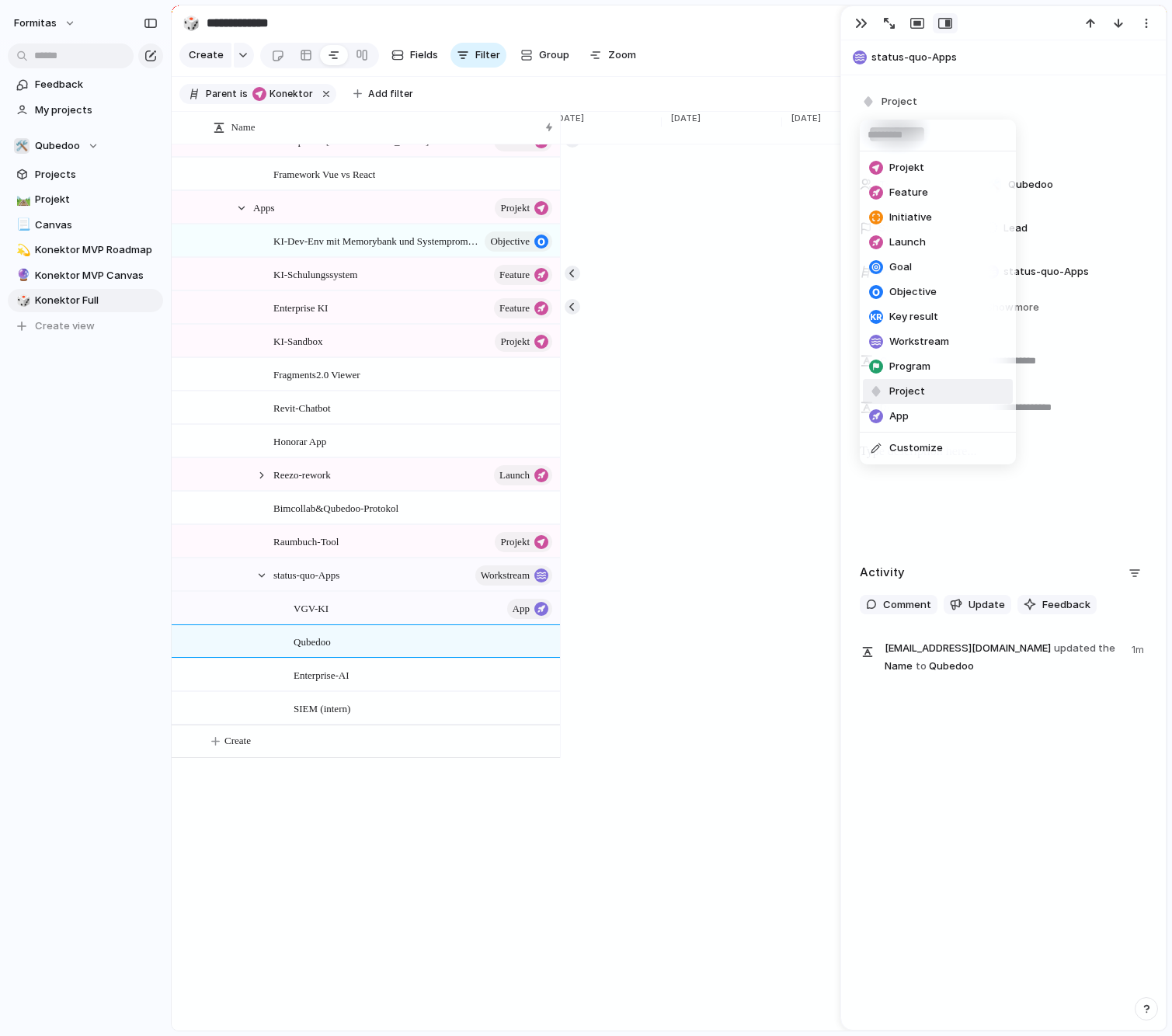
click at [918, 420] on li "App" at bounding box center [938, 415] width 150 height 25
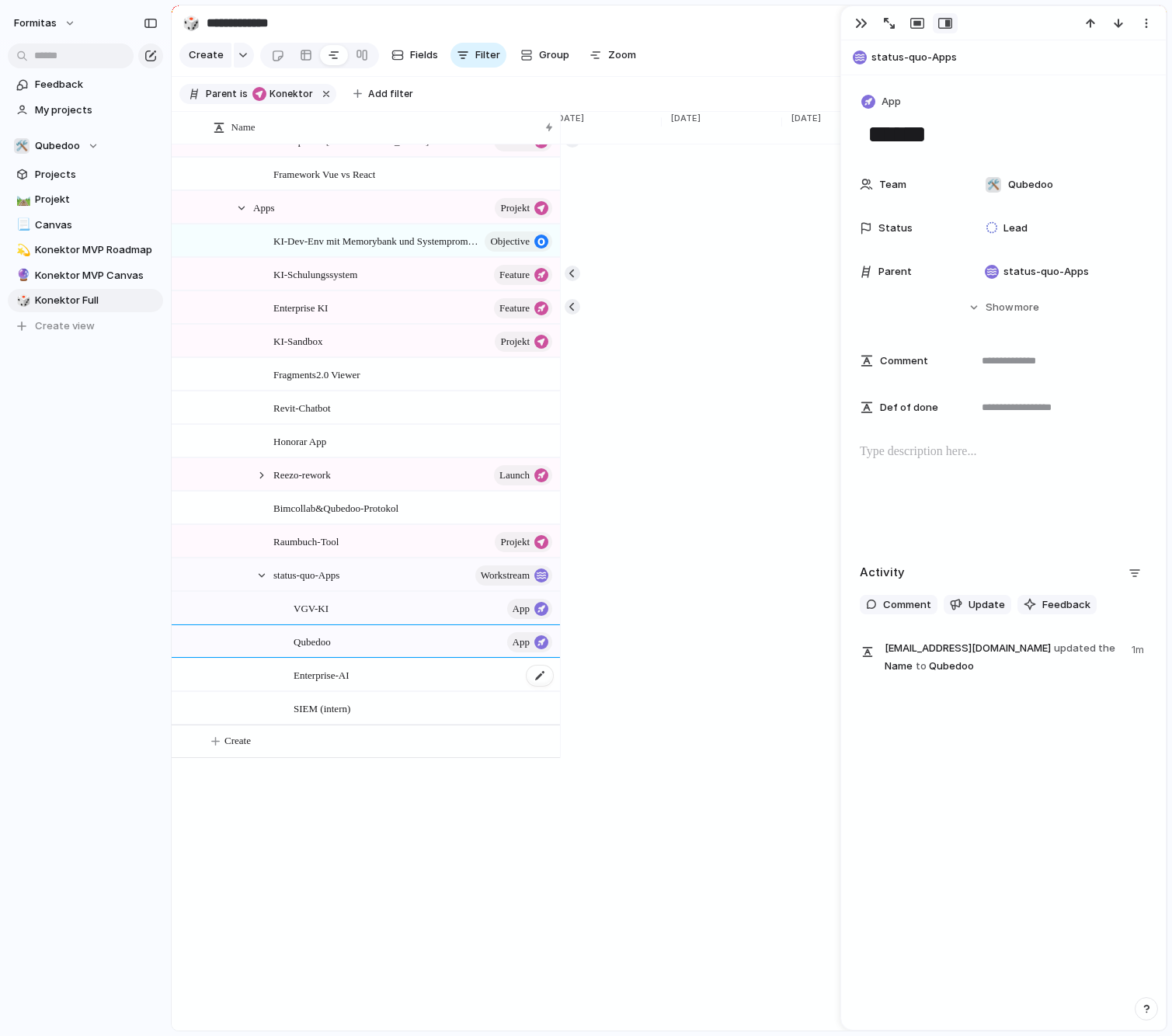
click at [377, 692] on div "Enterprise-AI" at bounding box center [423, 675] width 261 height 32
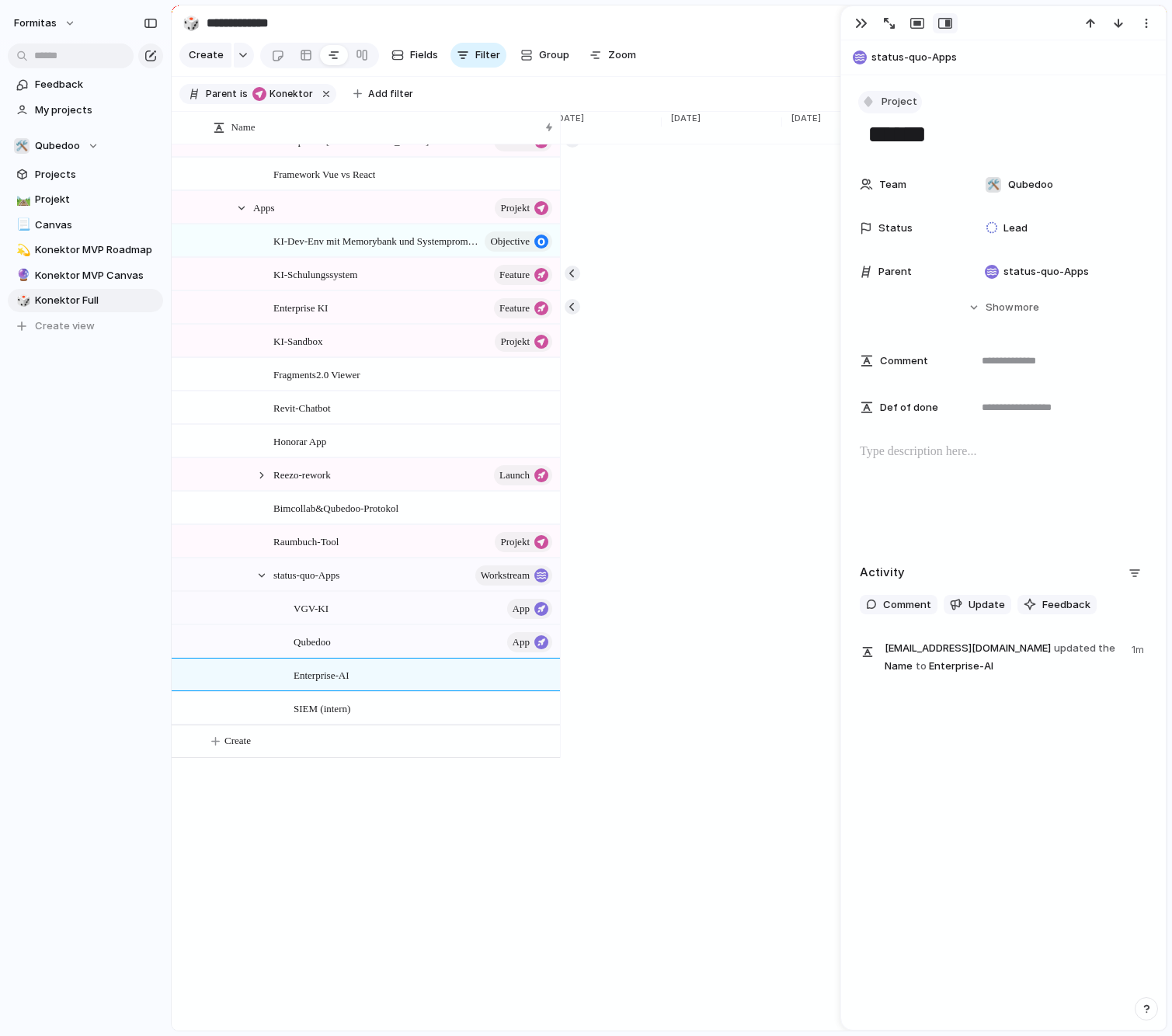
click at [896, 105] on span "Project" at bounding box center [899, 101] width 35 height 15
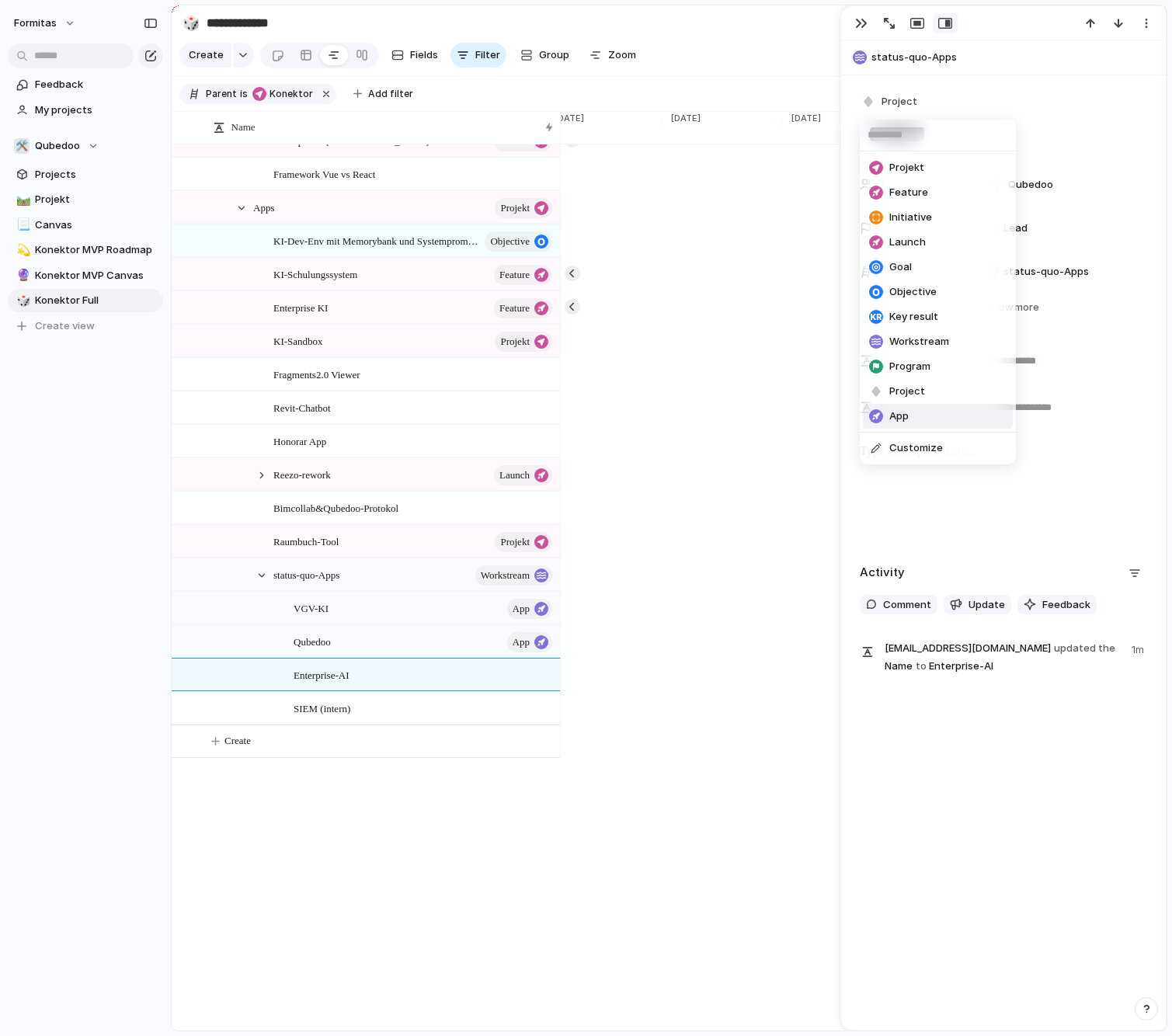
drag, startPoint x: 930, startPoint y: 415, endPoint x: 502, endPoint y: 580, distance: 458.7
click at [930, 416] on li "App" at bounding box center [938, 415] width 150 height 25
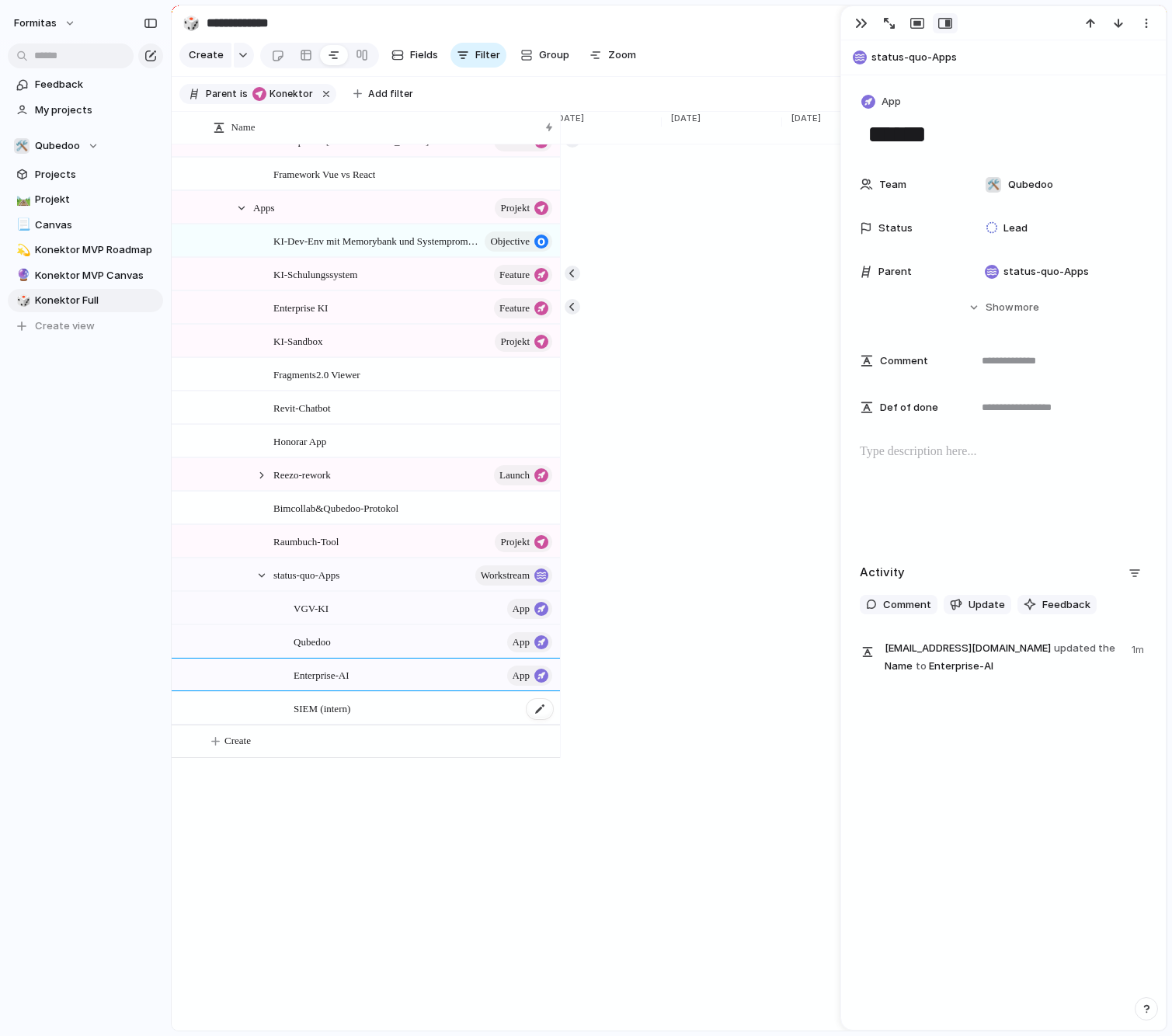
click at [390, 712] on div "SIEM (intern)" at bounding box center [423, 708] width 261 height 32
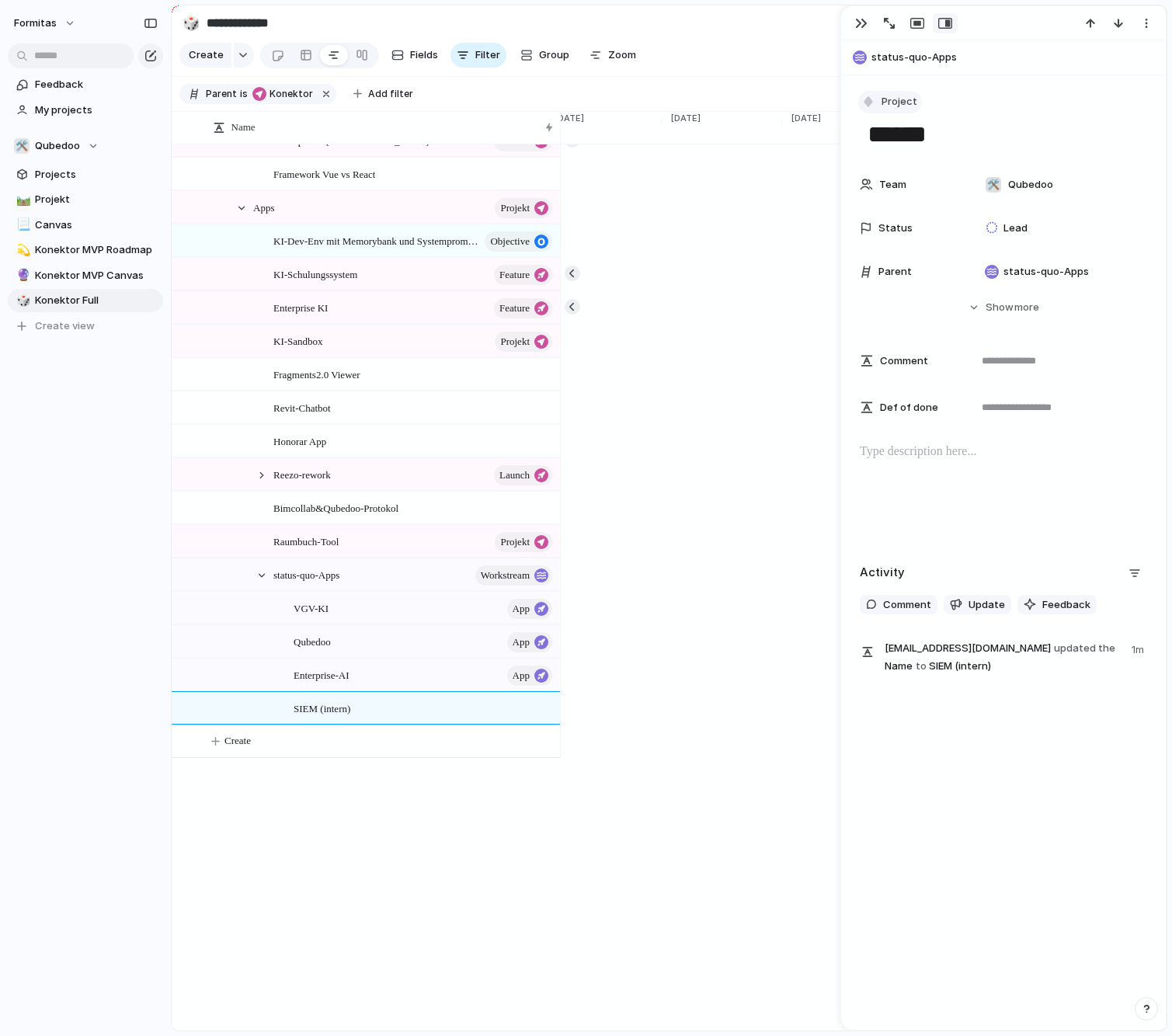
click at [900, 98] on span "Project" at bounding box center [899, 101] width 35 height 15
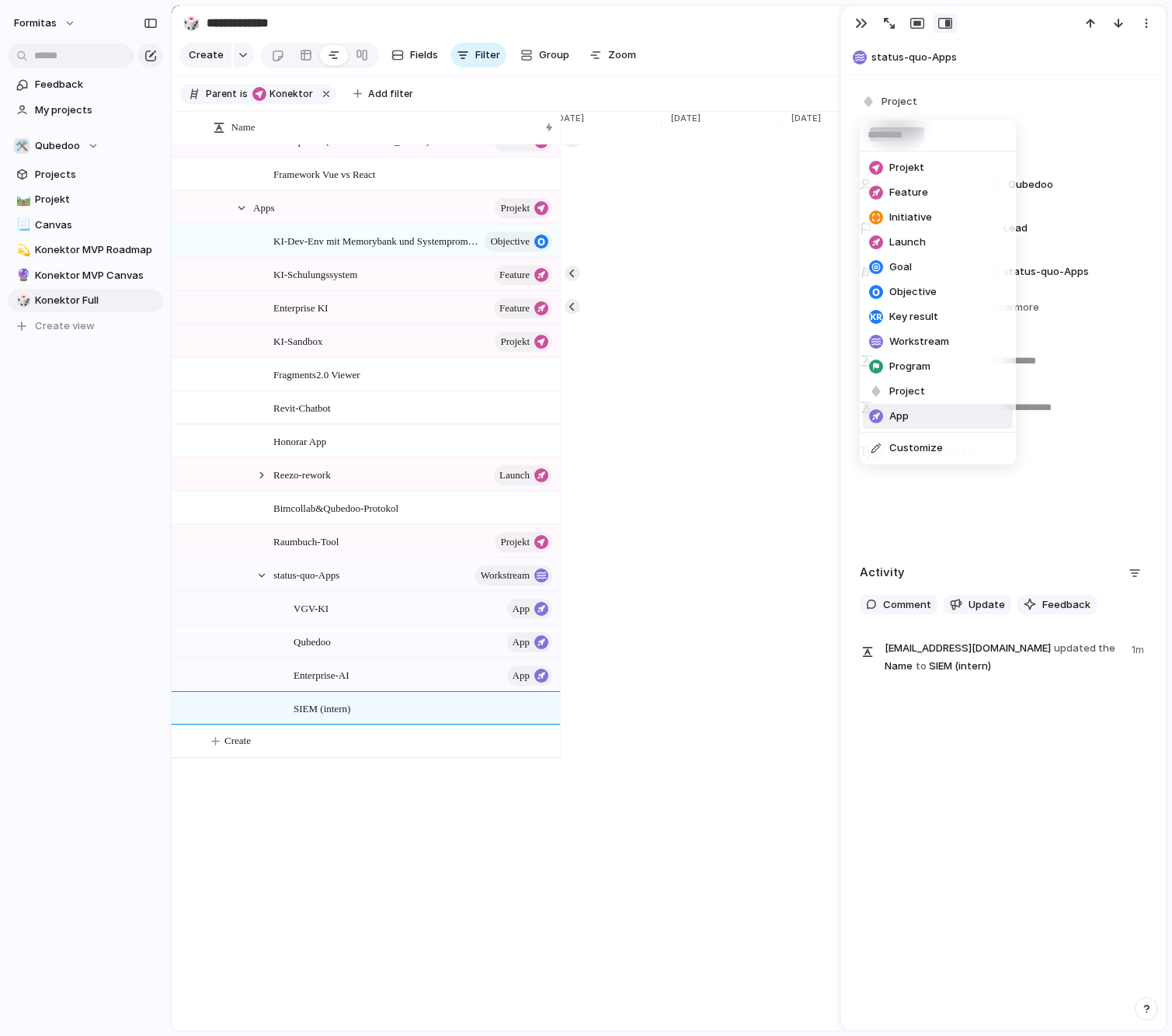
click at [939, 418] on li "App" at bounding box center [938, 415] width 150 height 25
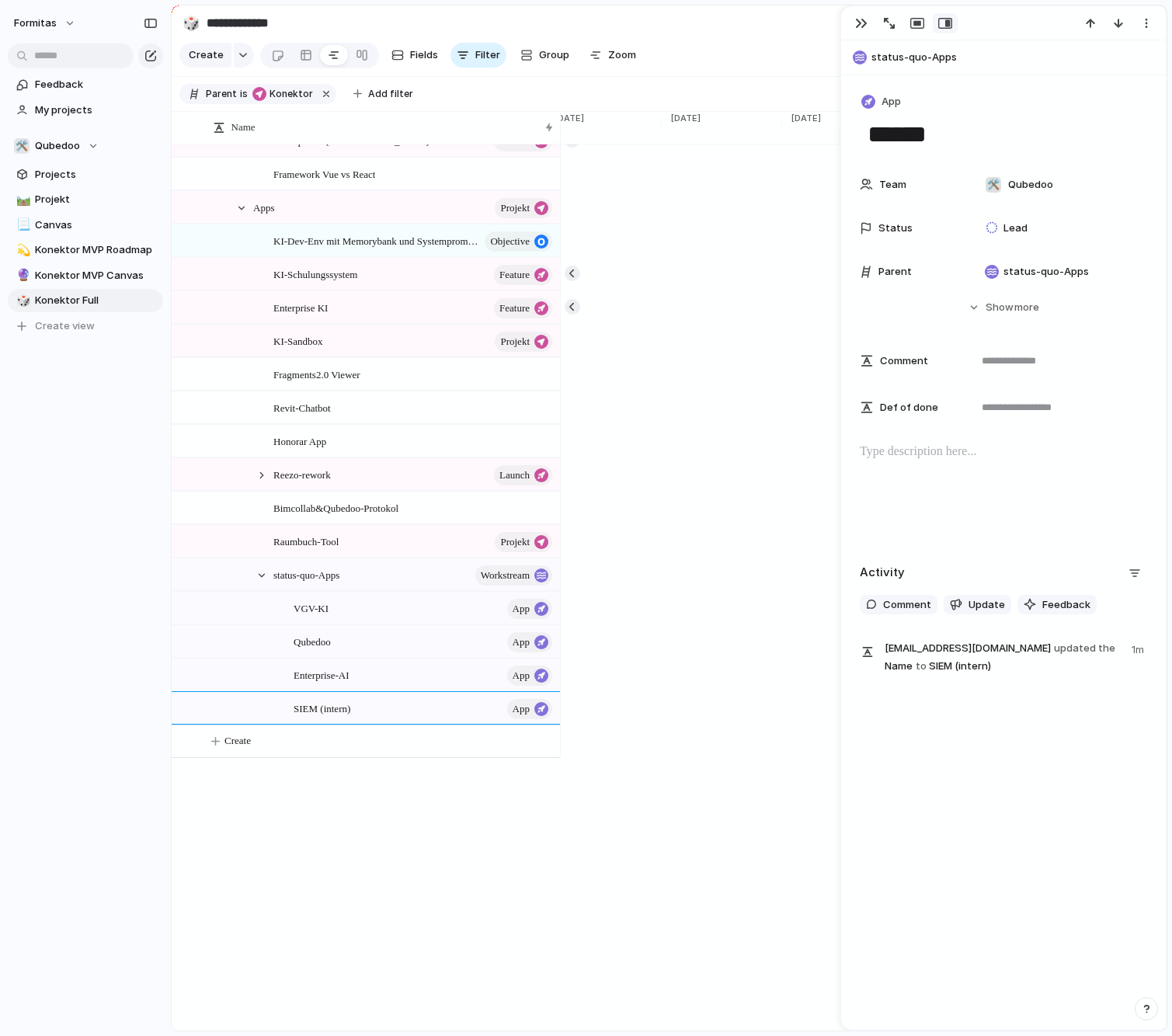
click at [390, 832] on div "Name Konektor Projekt Konektor MVP (Barebone keycloak) goal Konektor Beta Proje…" at bounding box center [365, 977] width 388 height 2442
click at [352, 658] on div "Qubedoo App" at bounding box center [423, 642] width 261 height 32
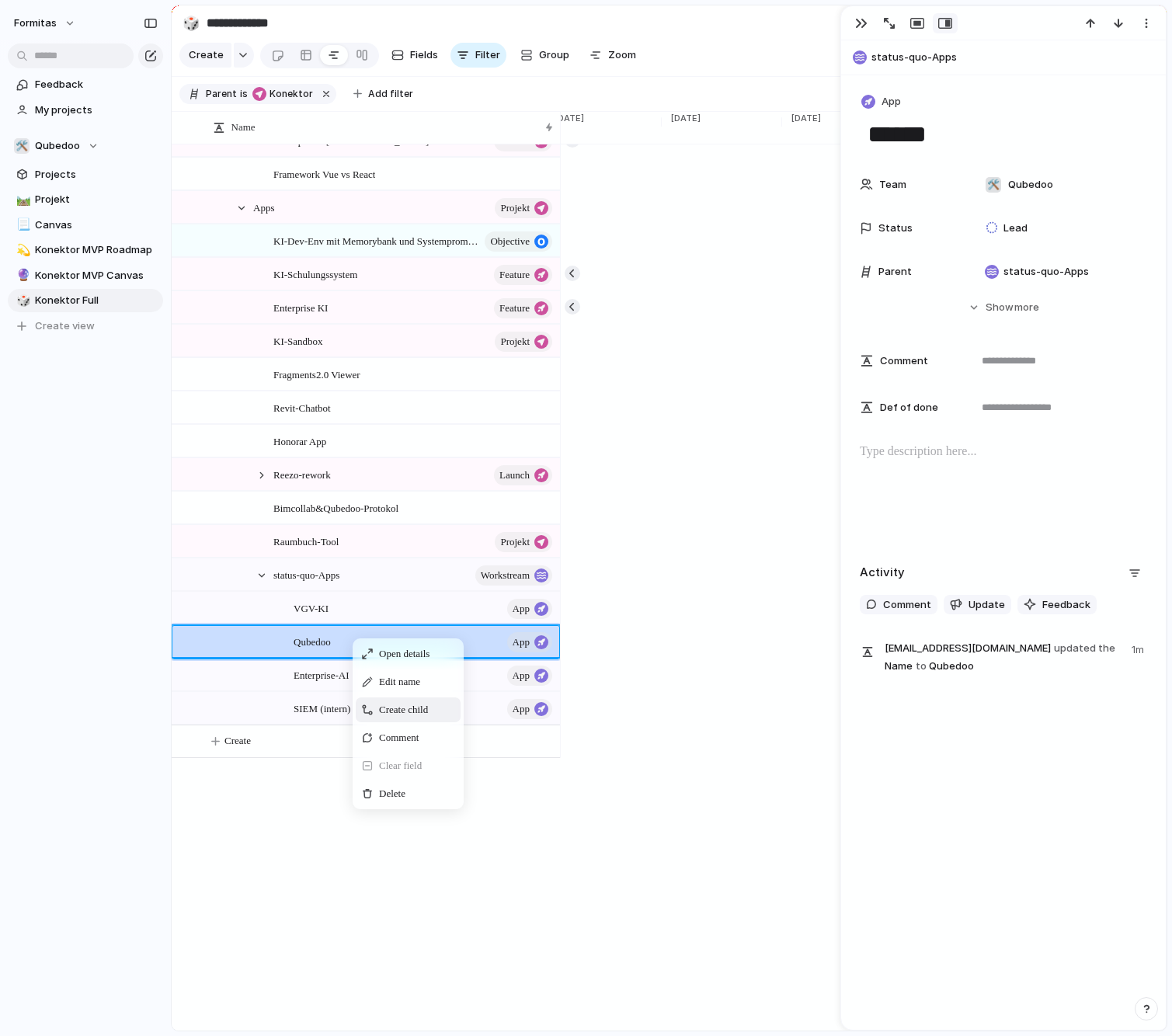
click at [417, 718] on span "Create child" at bounding box center [403, 710] width 49 height 15
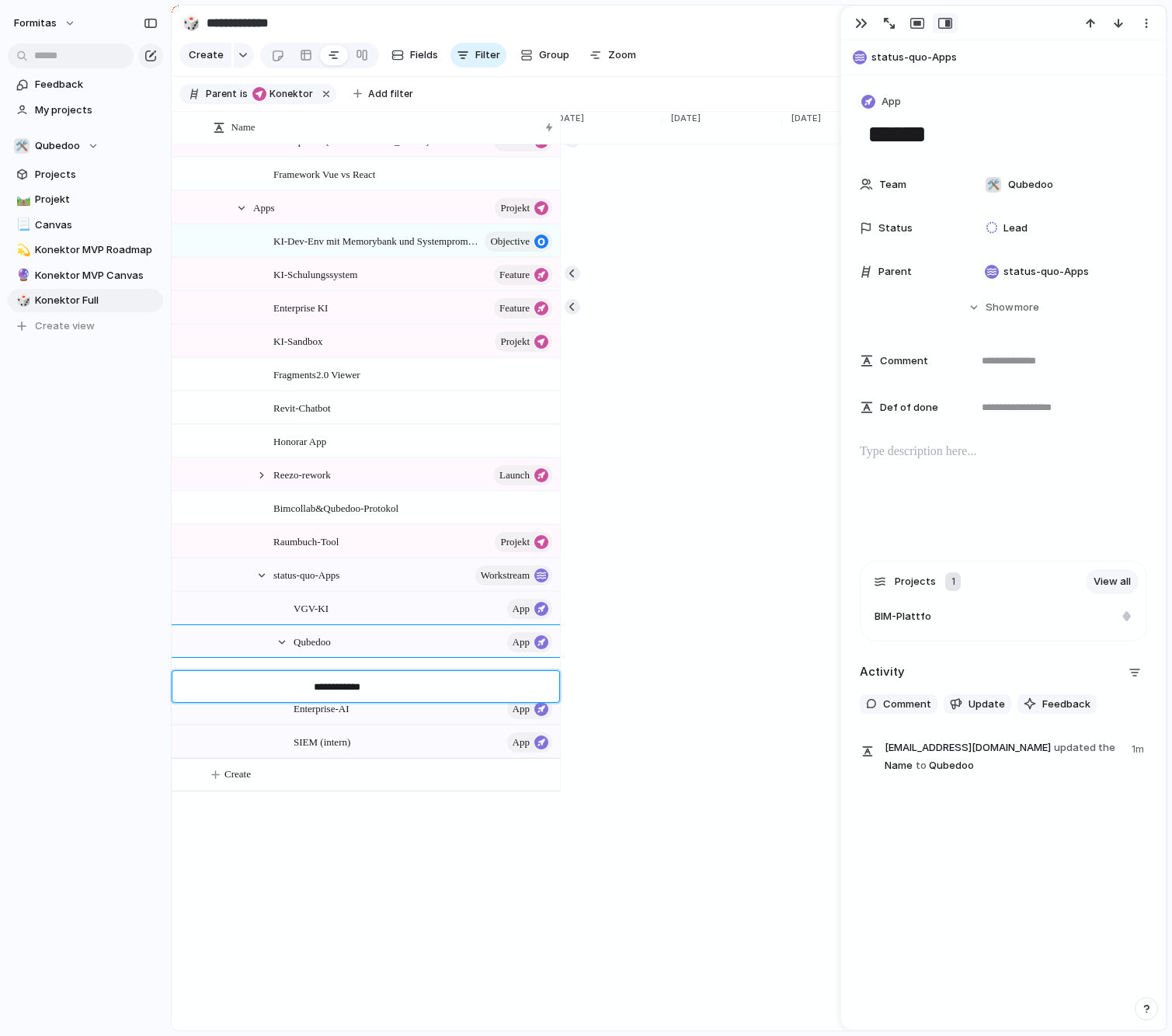
type textarea "**********"
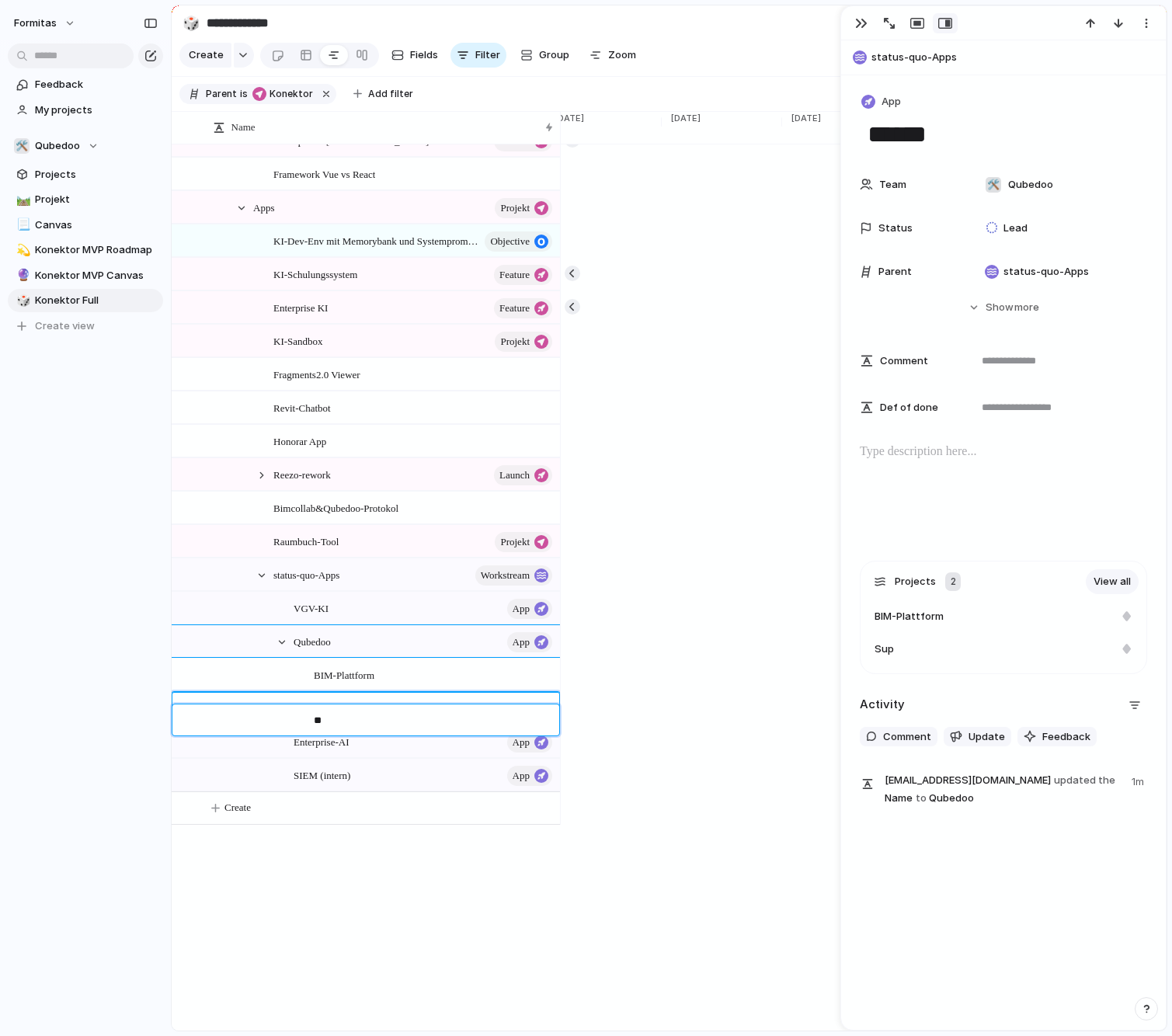
type textarea "*"
type textarea "********"
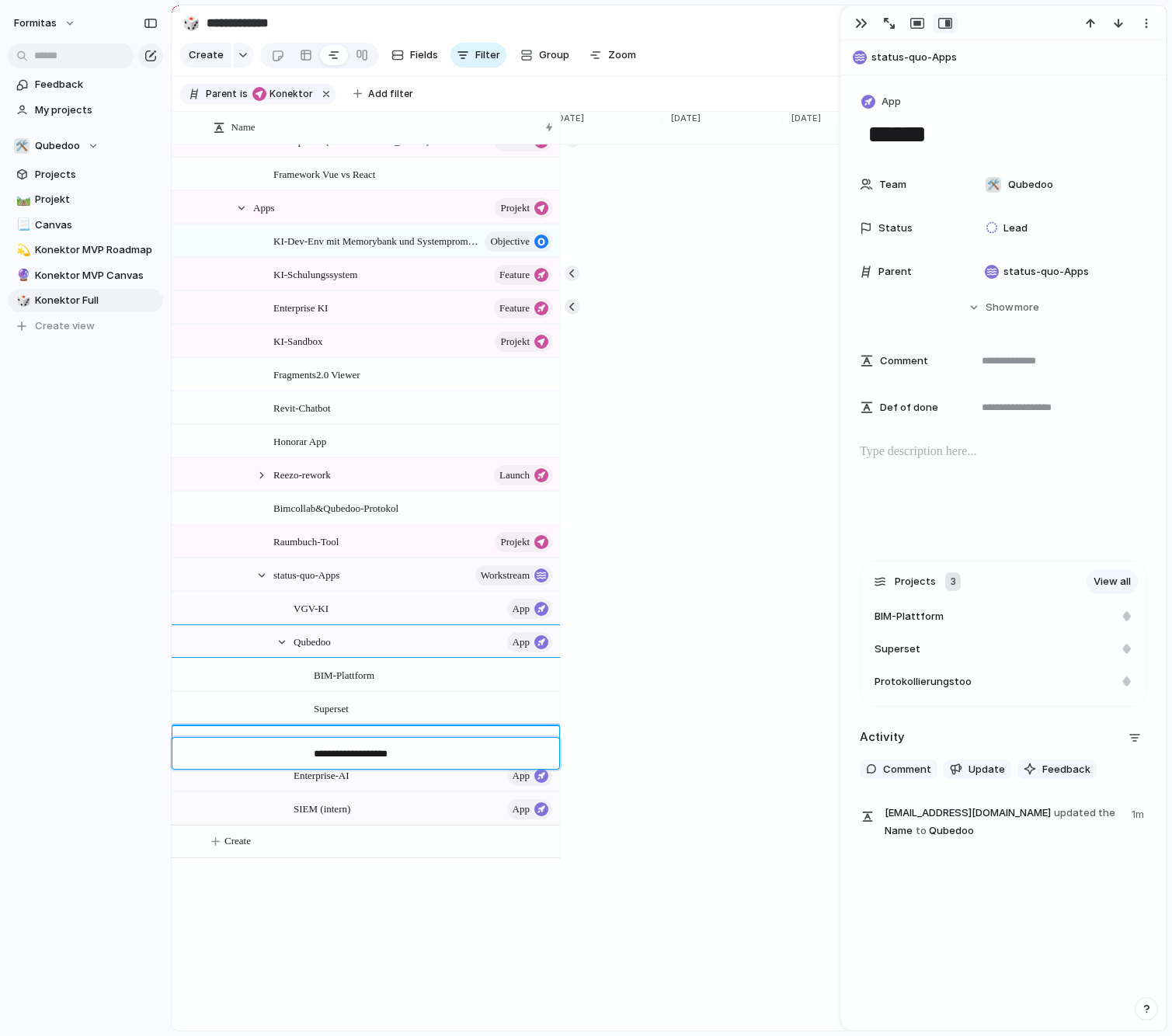
type textarea "**********"
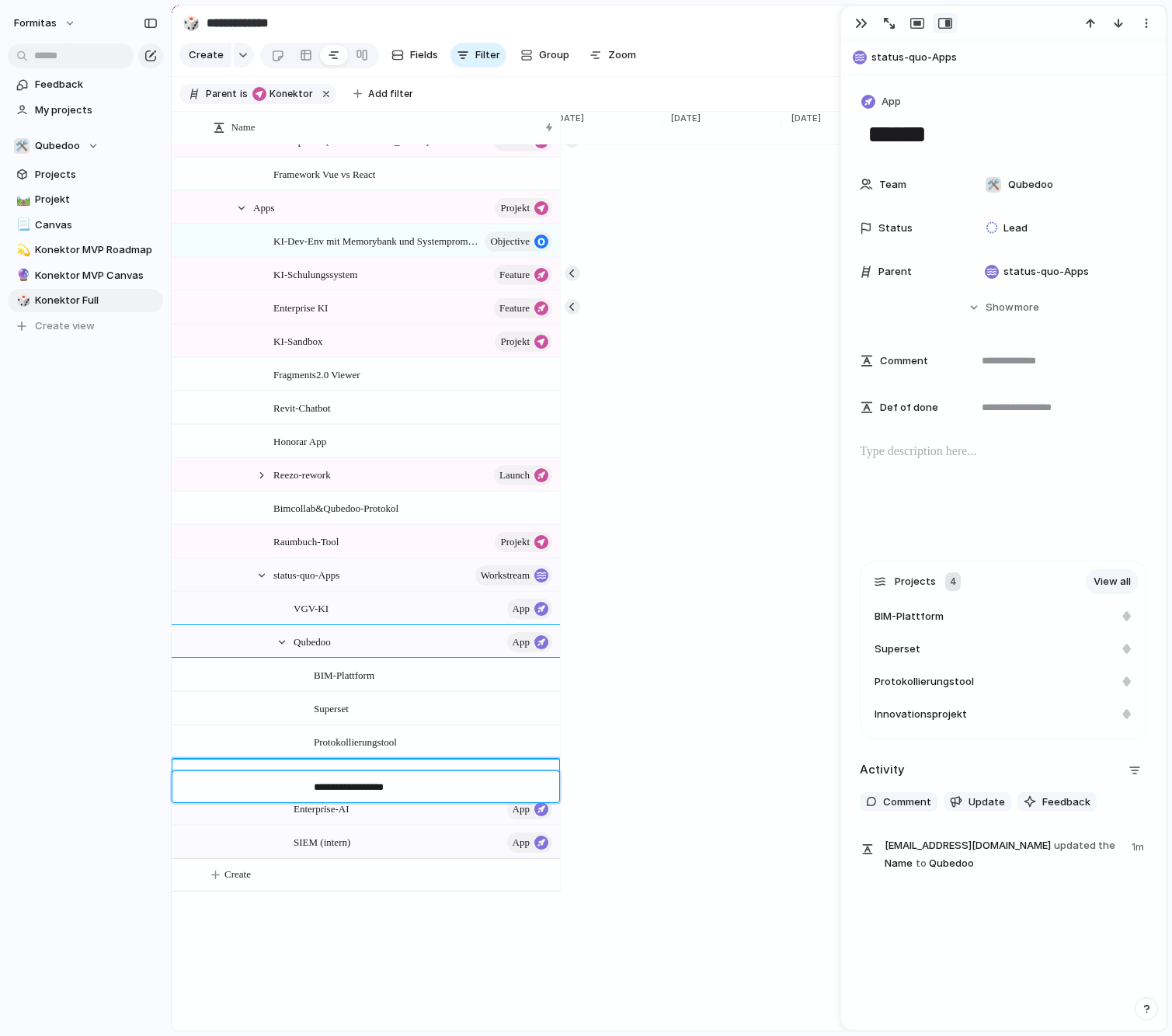
type textarea "**********"
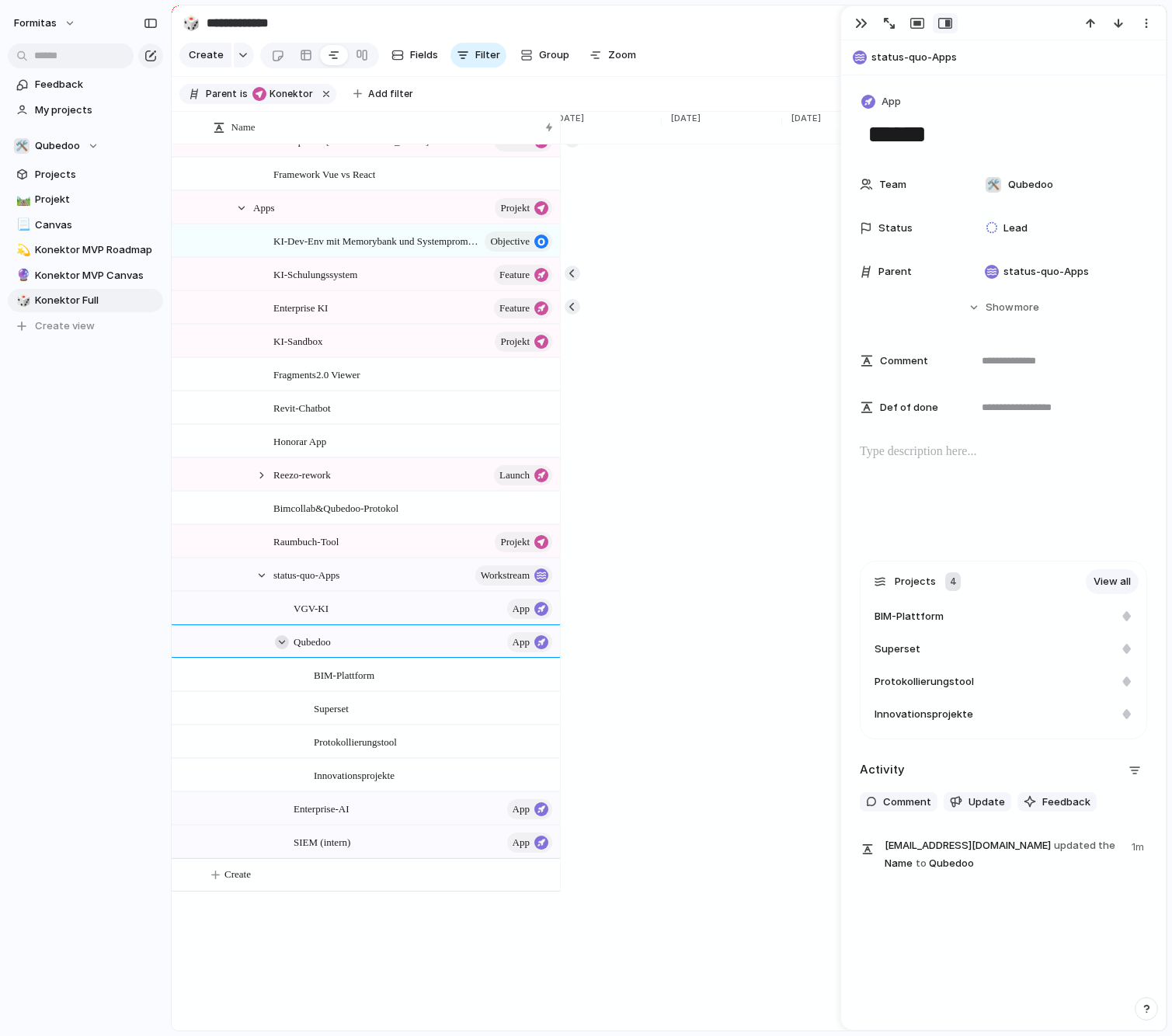
click at [282, 649] on div at bounding box center [282, 642] width 14 height 14
click at [359, 623] on div "VGV-KI App" at bounding box center [423, 608] width 261 height 32
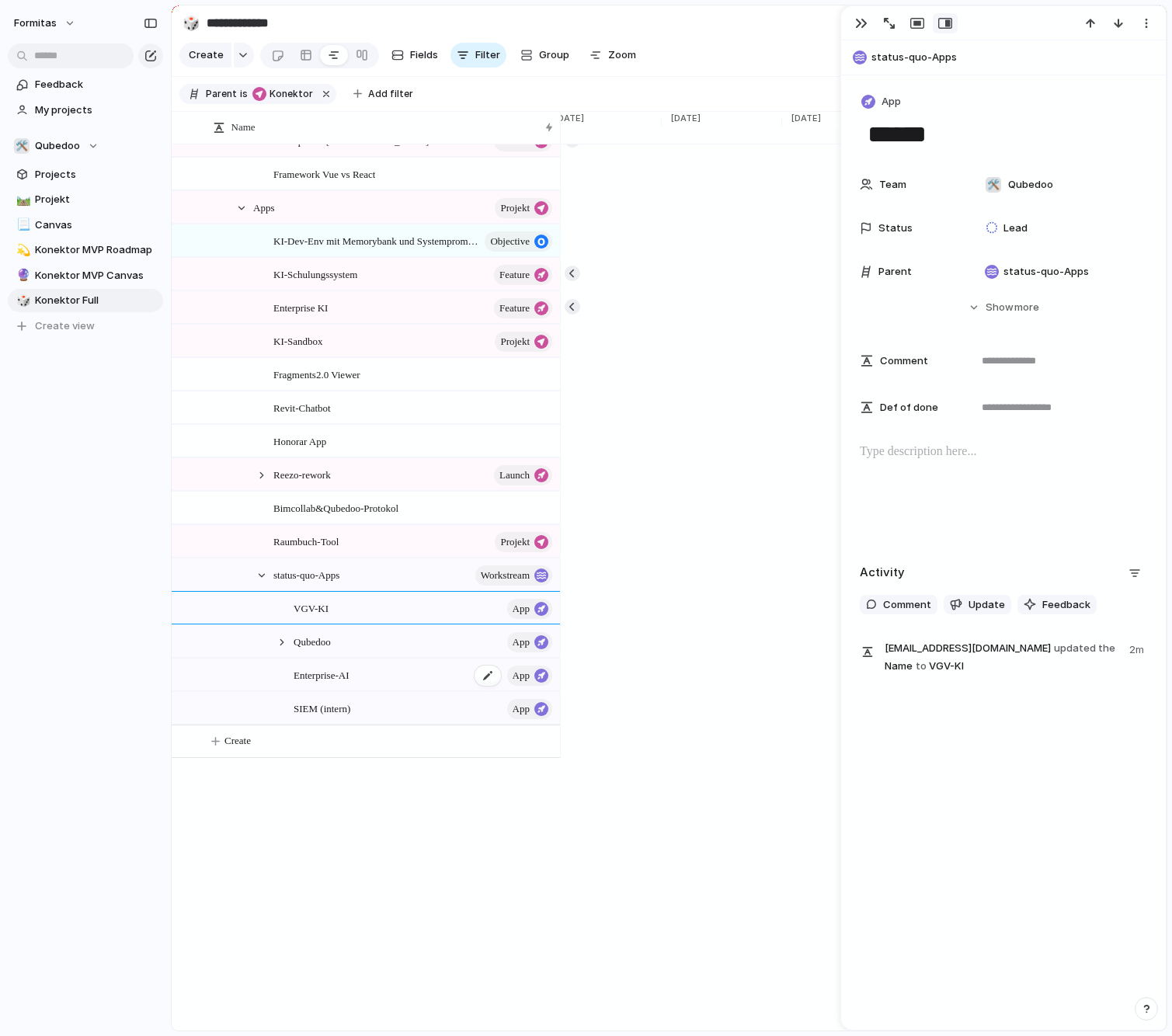
click at [353, 686] on div "Enterprise-AI App" at bounding box center [423, 675] width 261 height 32
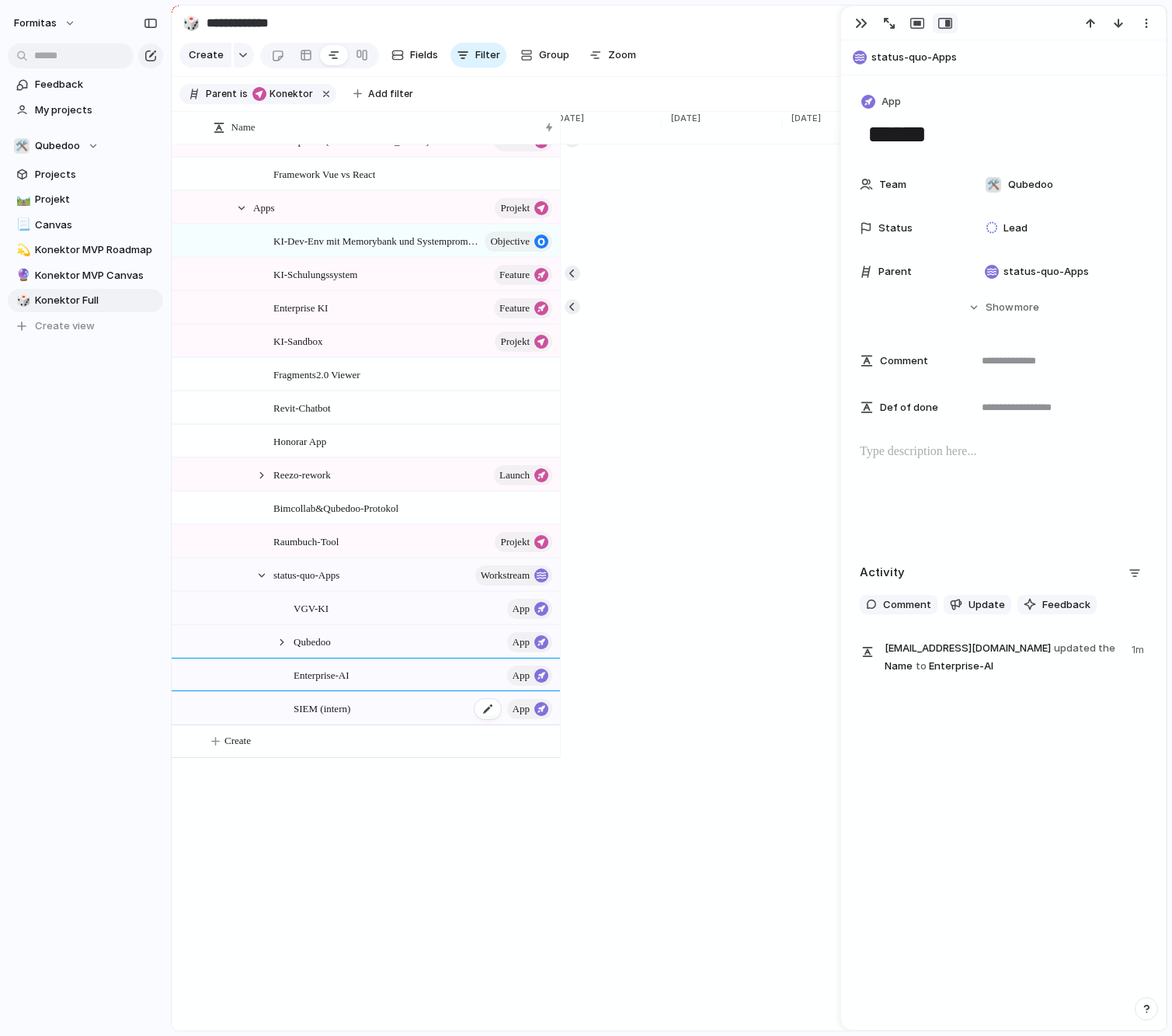
click at [372, 724] on div "SIEM (intern) App" at bounding box center [423, 708] width 261 height 32
click at [537, 860] on div "Name Konektor Projekt Konektor MVP (Barebone keycloak) goal Konektor Beta Proje…" at bounding box center [365, 1044] width 388 height 2575
click at [352, 624] on div "VGV-KI App" at bounding box center [423, 608] width 261 height 32
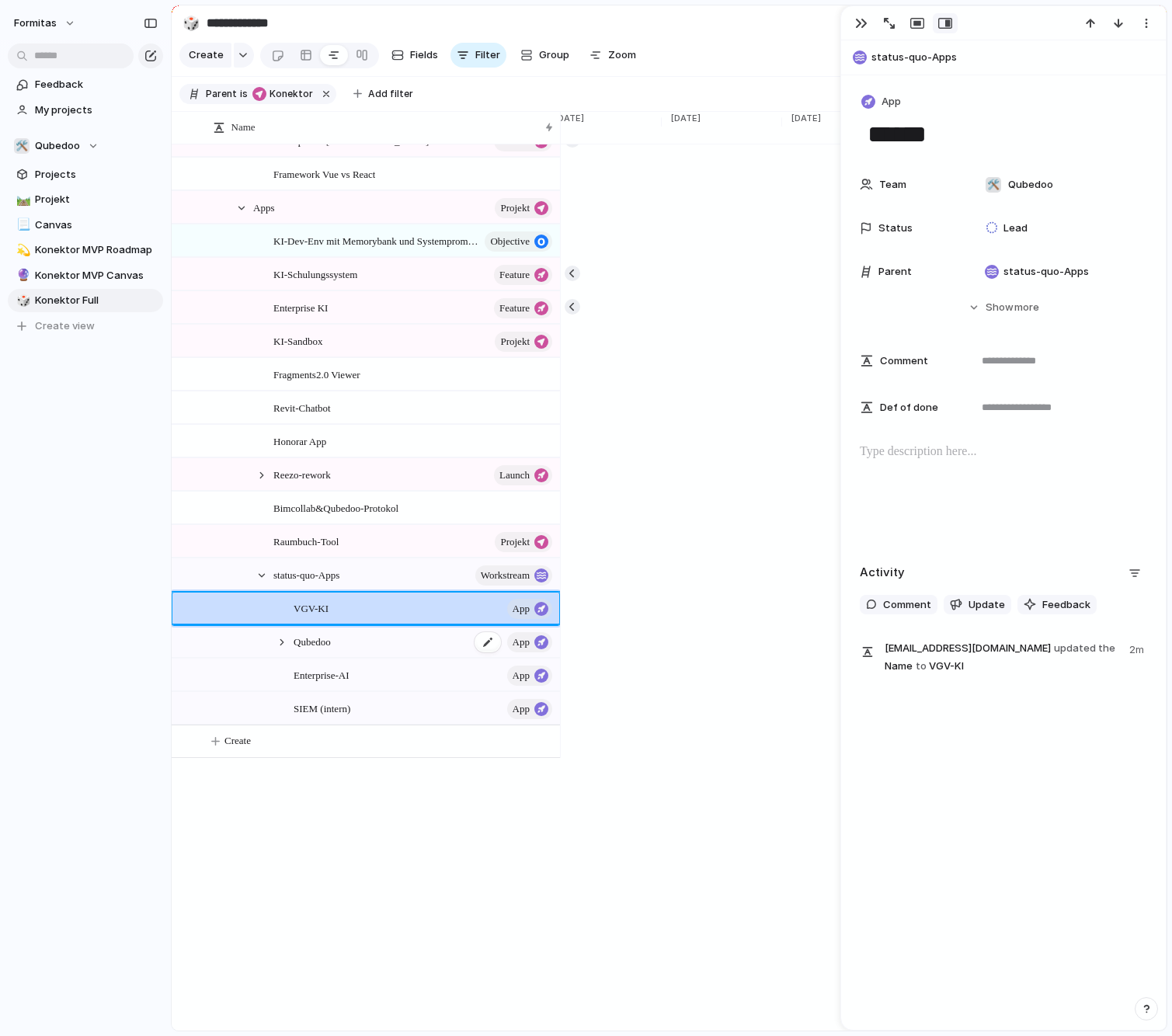
click at [351, 657] on div "Qubedoo App" at bounding box center [423, 642] width 261 height 32
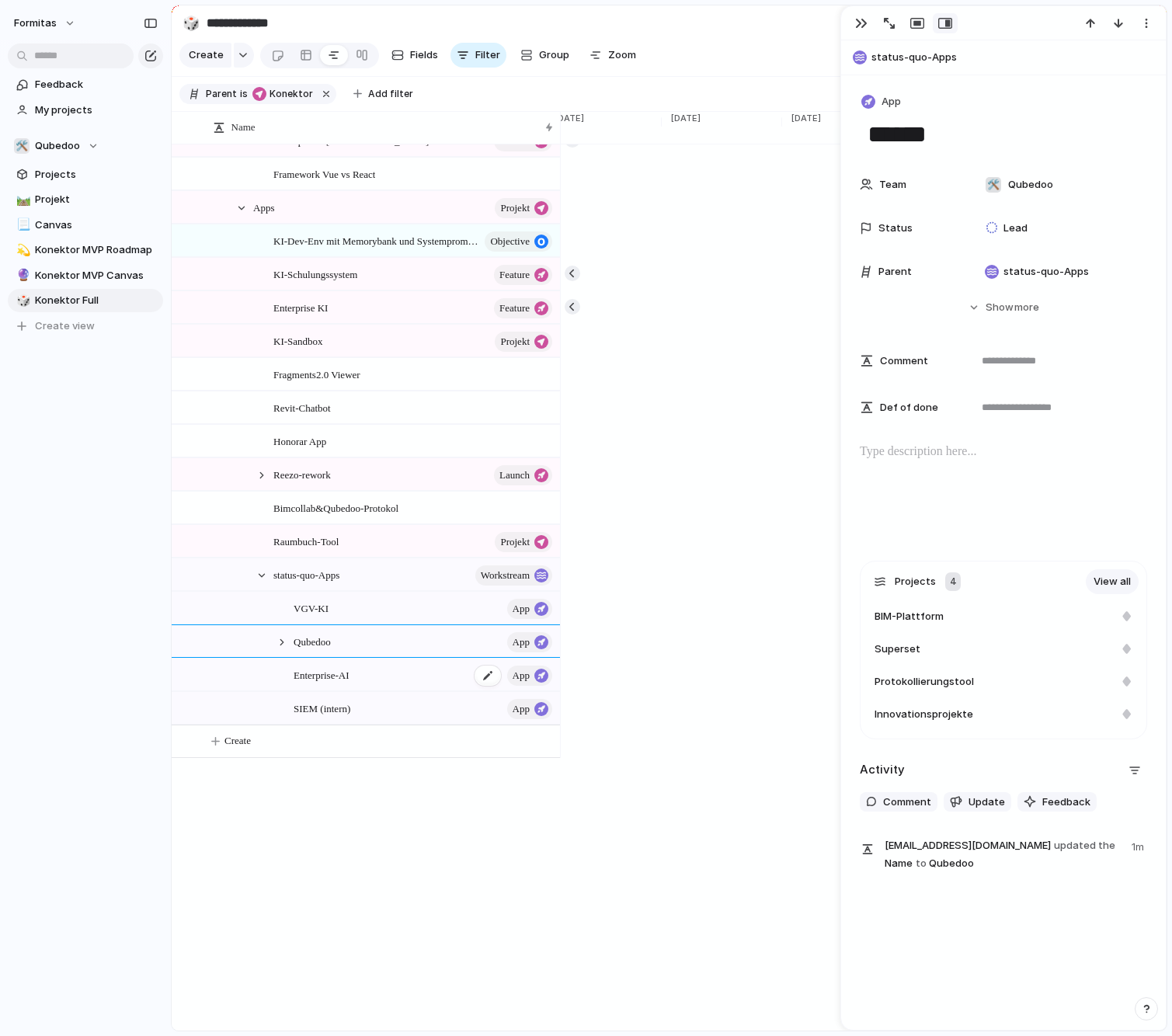
click at [349, 683] on span "Enterprise-AI" at bounding box center [321, 674] width 55 height 18
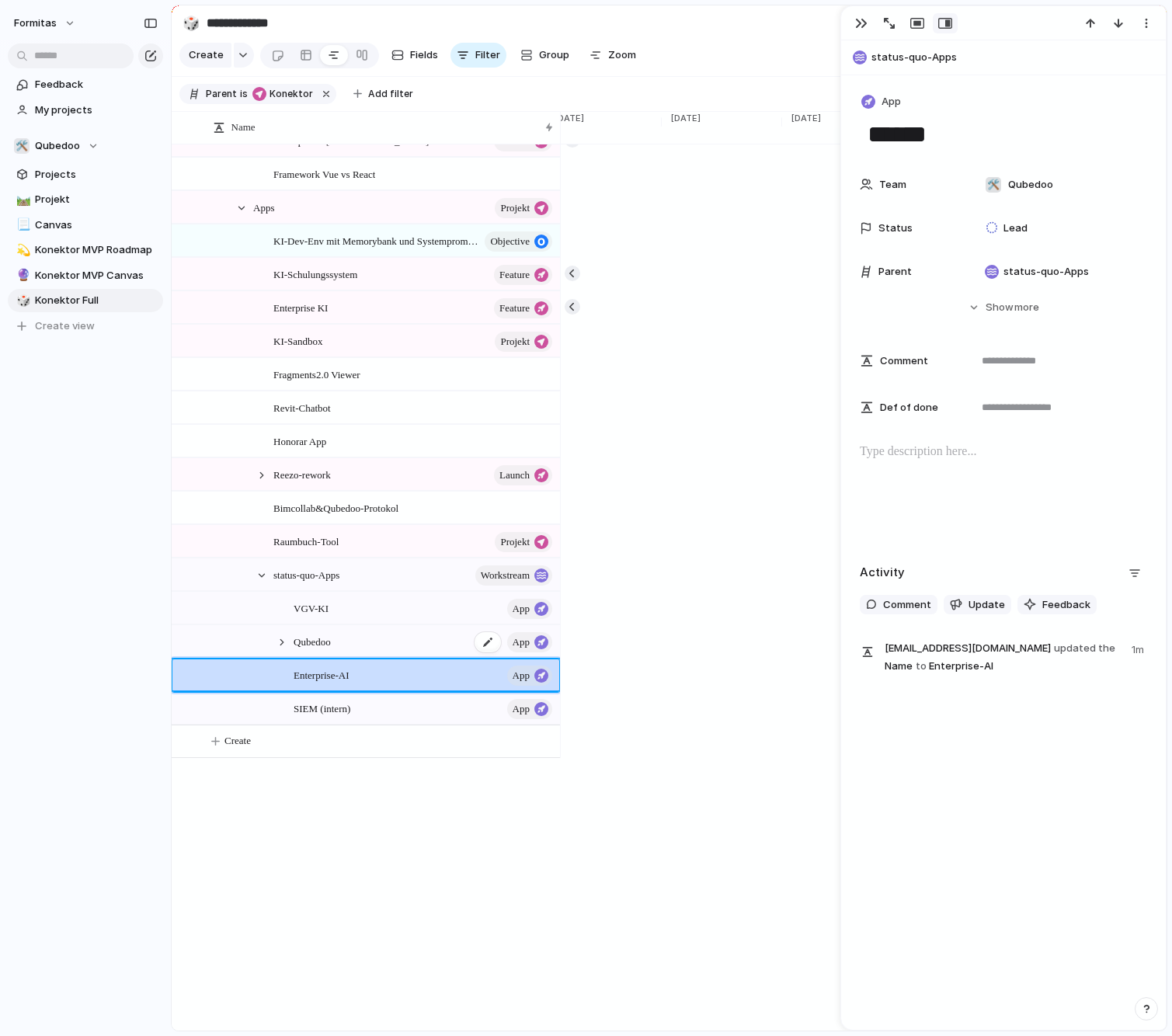
click at [344, 652] on div "Qubedoo App" at bounding box center [423, 642] width 261 height 32
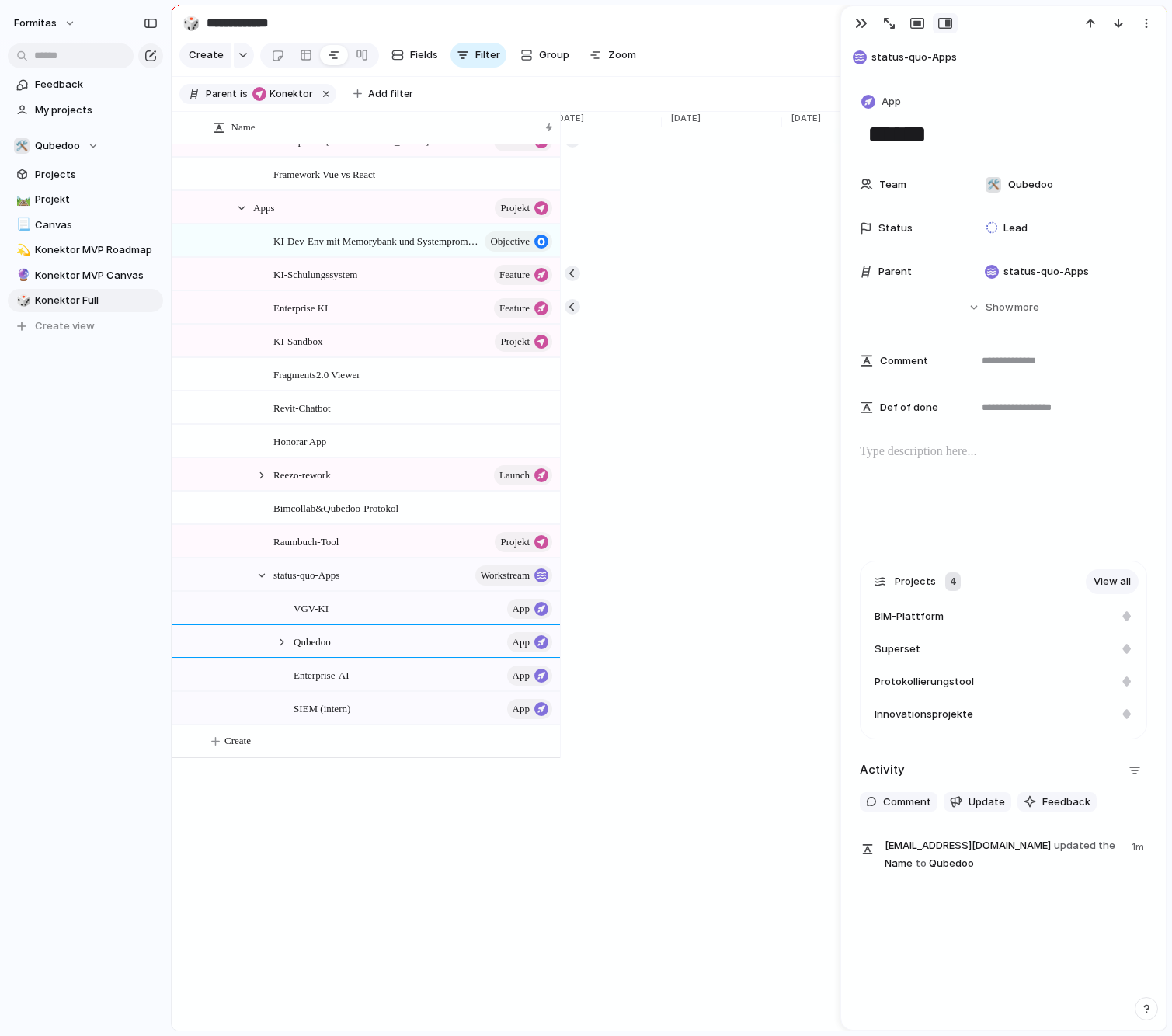
click at [344, 617] on div "VGV-KI App" at bounding box center [423, 608] width 261 height 32
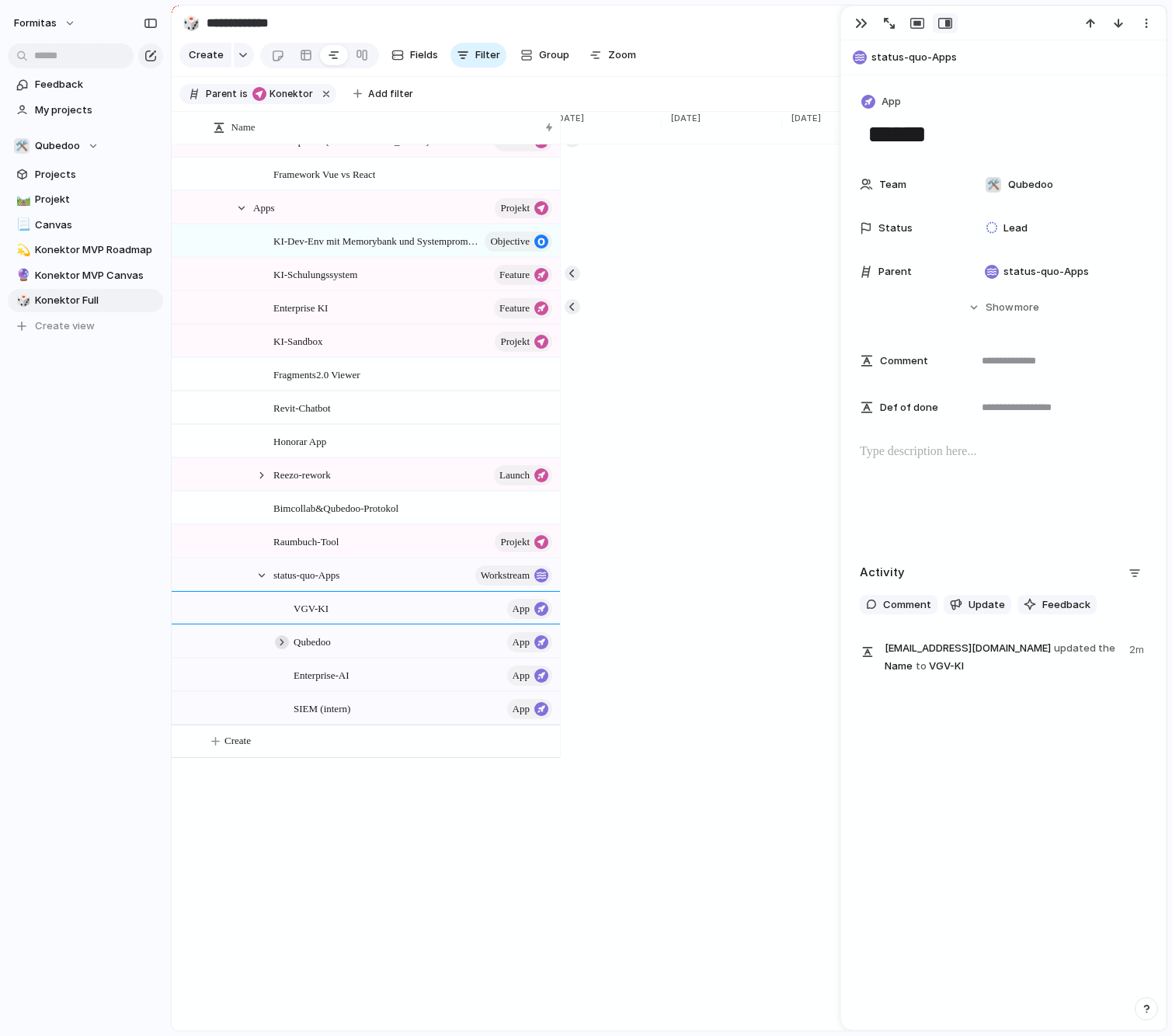
click at [285, 649] on div at bounding box center [282, 642] width 14 height 14
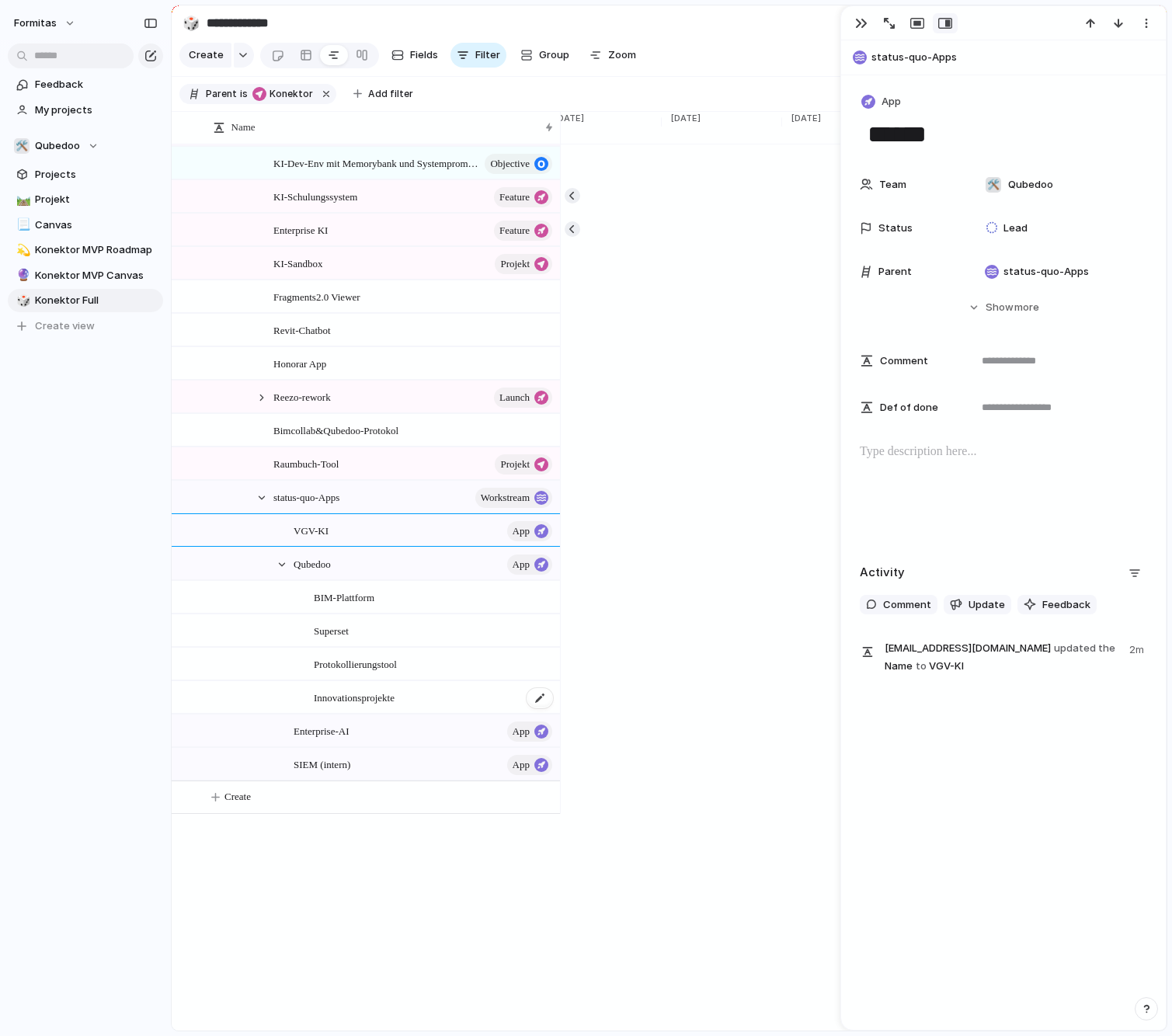
click at [420, 709] on div "Innovationsprojekte" at bounding box center [433, 697] width 241 height 32
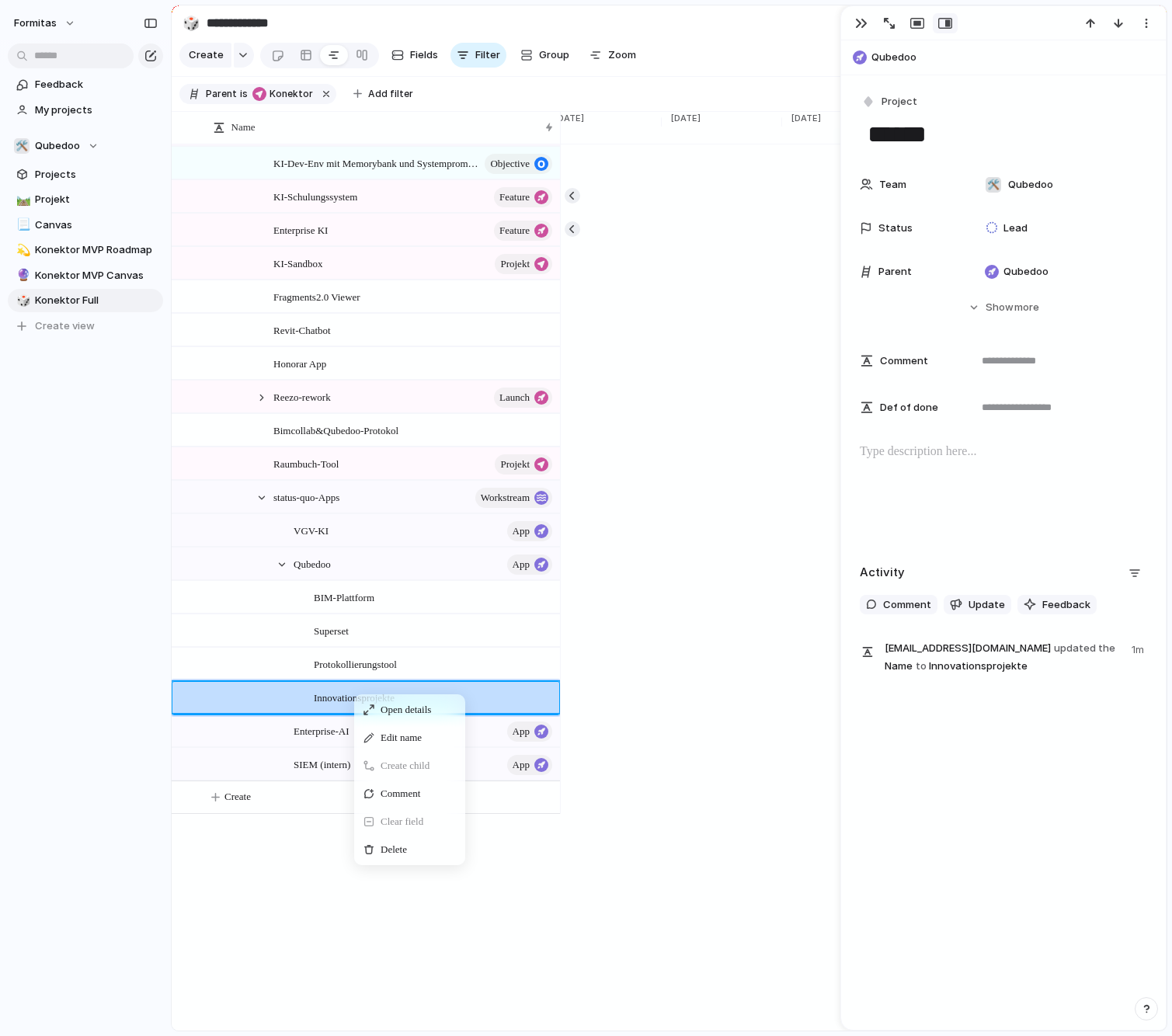
click at [290, 879] on div "Name Konektor Projekt Konektor MVP (Barebone keycloak) goal Konektor Beta Proje…" at bounding box center [365, 967] width 388 height 2575
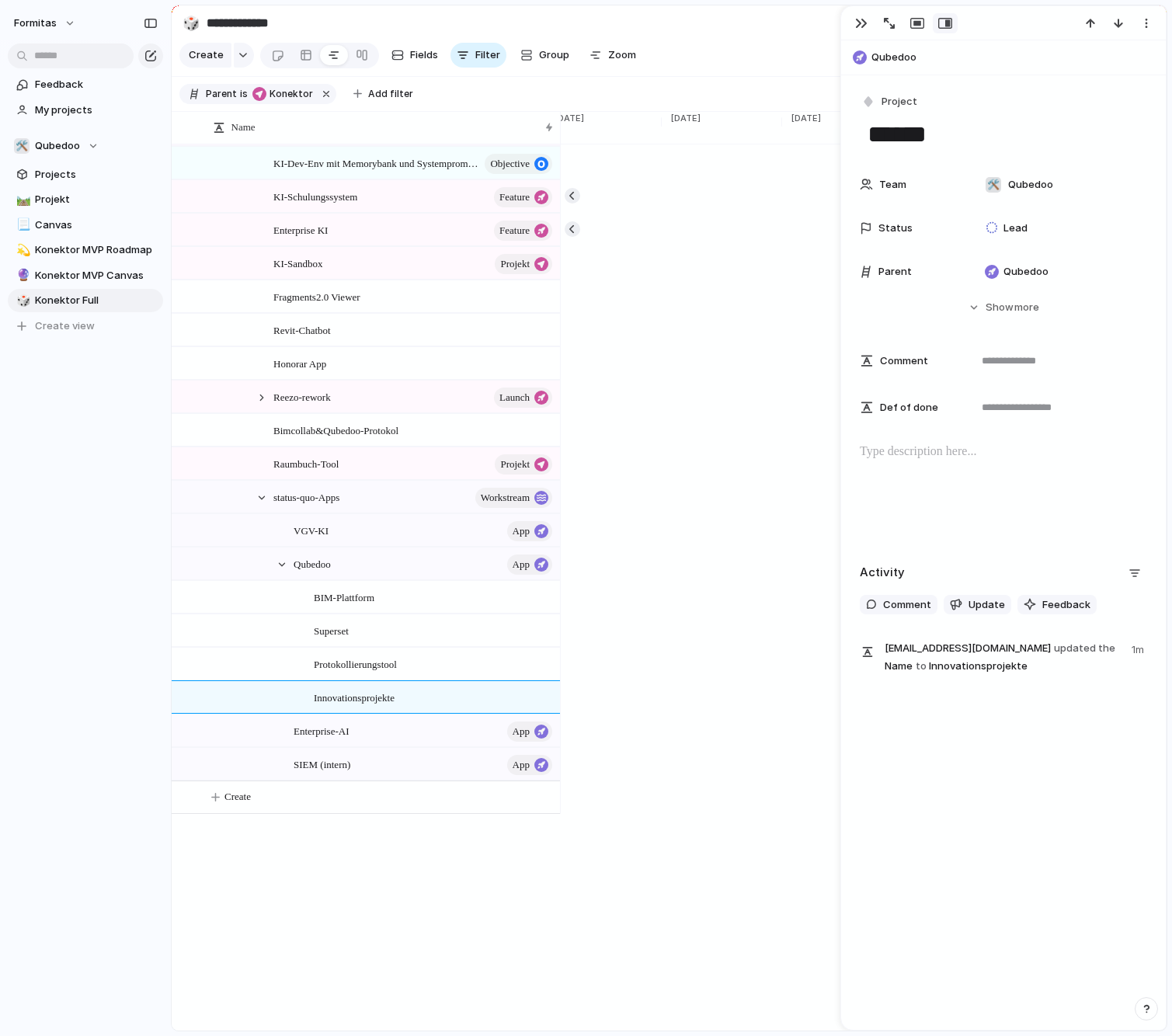
click at [382, 624] on div "Superset" at bounding box center [365, 630] width 388 height 34
click at [386, 613] on div "BIM-Plattform" at bounding box center [433, 597] width 241 height 32
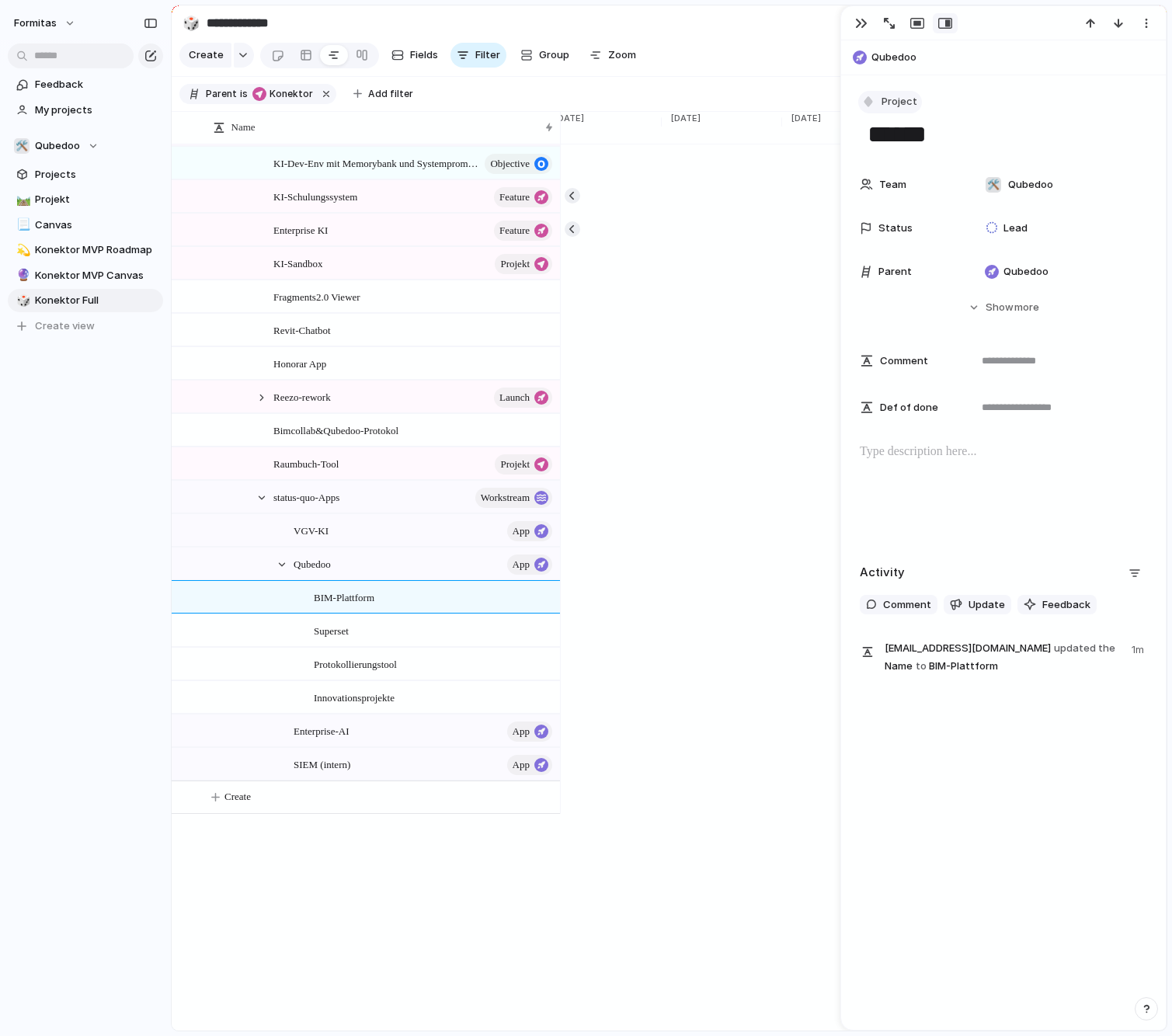
click at [897, 98] on span "Project" at bounding box center [899, 101] width 35 height 15
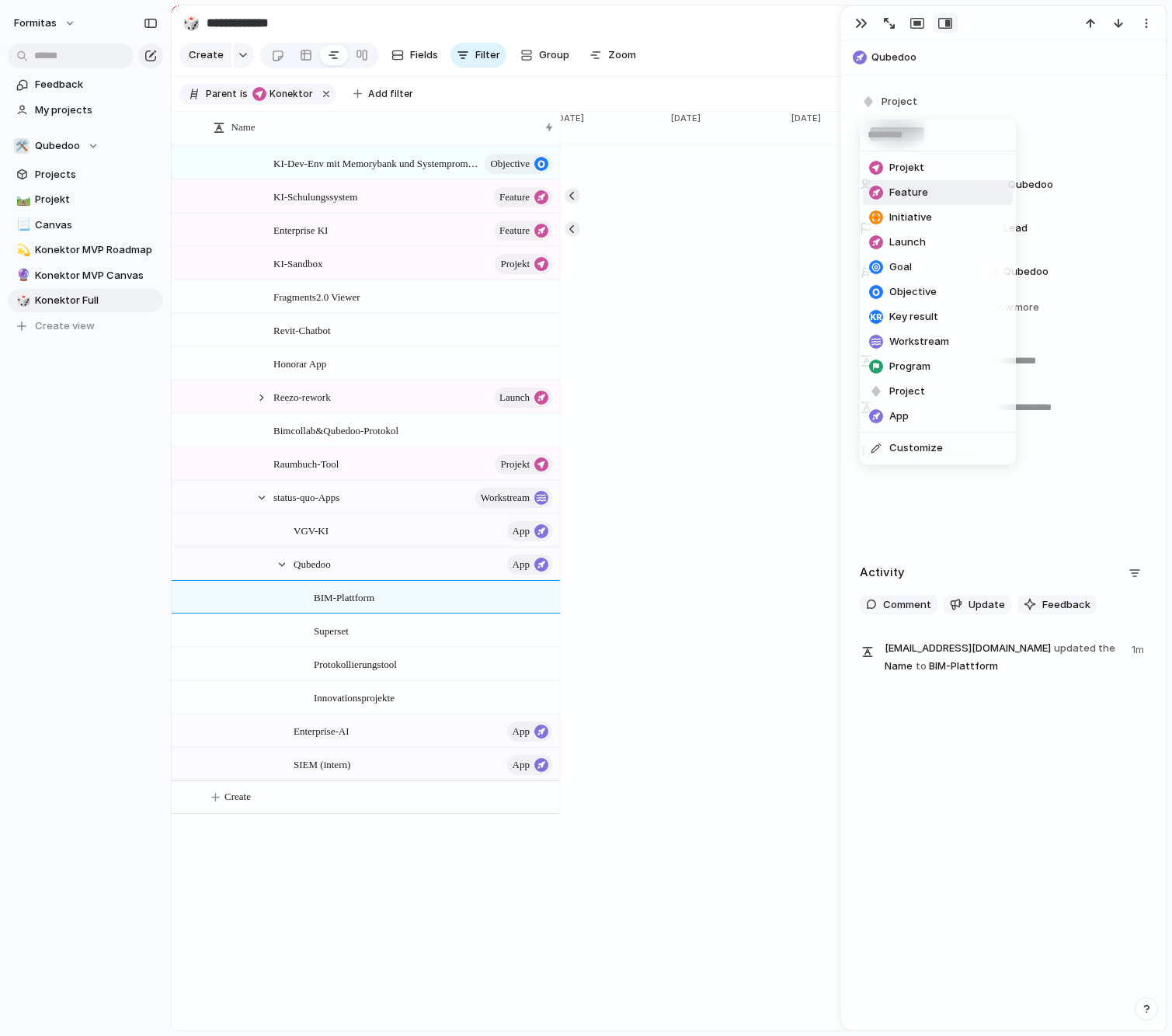
click at [910, 190] on span "Feature" at bounding box center [909, 192] width 39 height 15
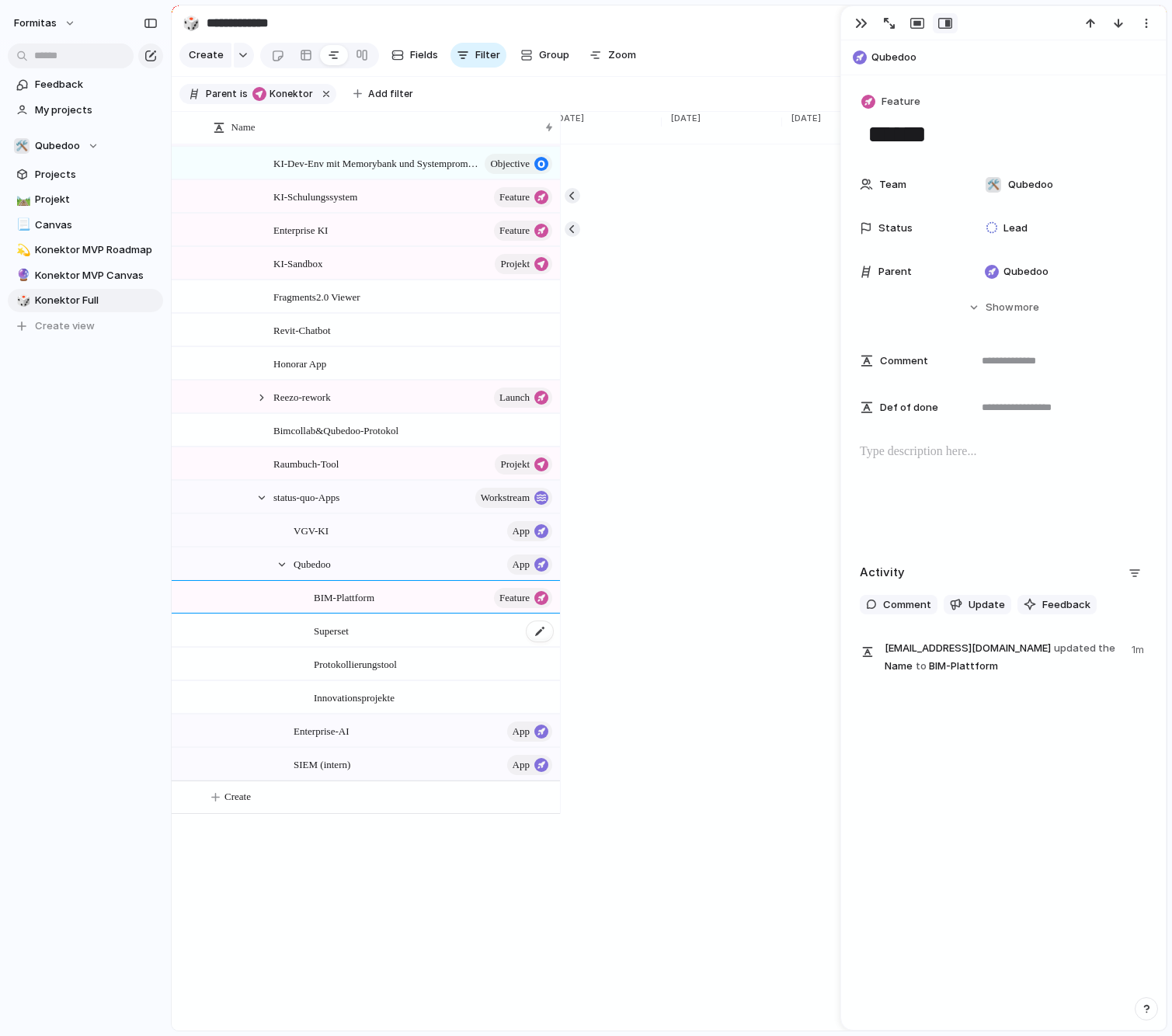
click at [415, 645] on div "Superset" at bounding box center [433, 631] width 241 height 32
click at [895, 102] on span "Project" at bounding box center [899, 101] width 35 height 15
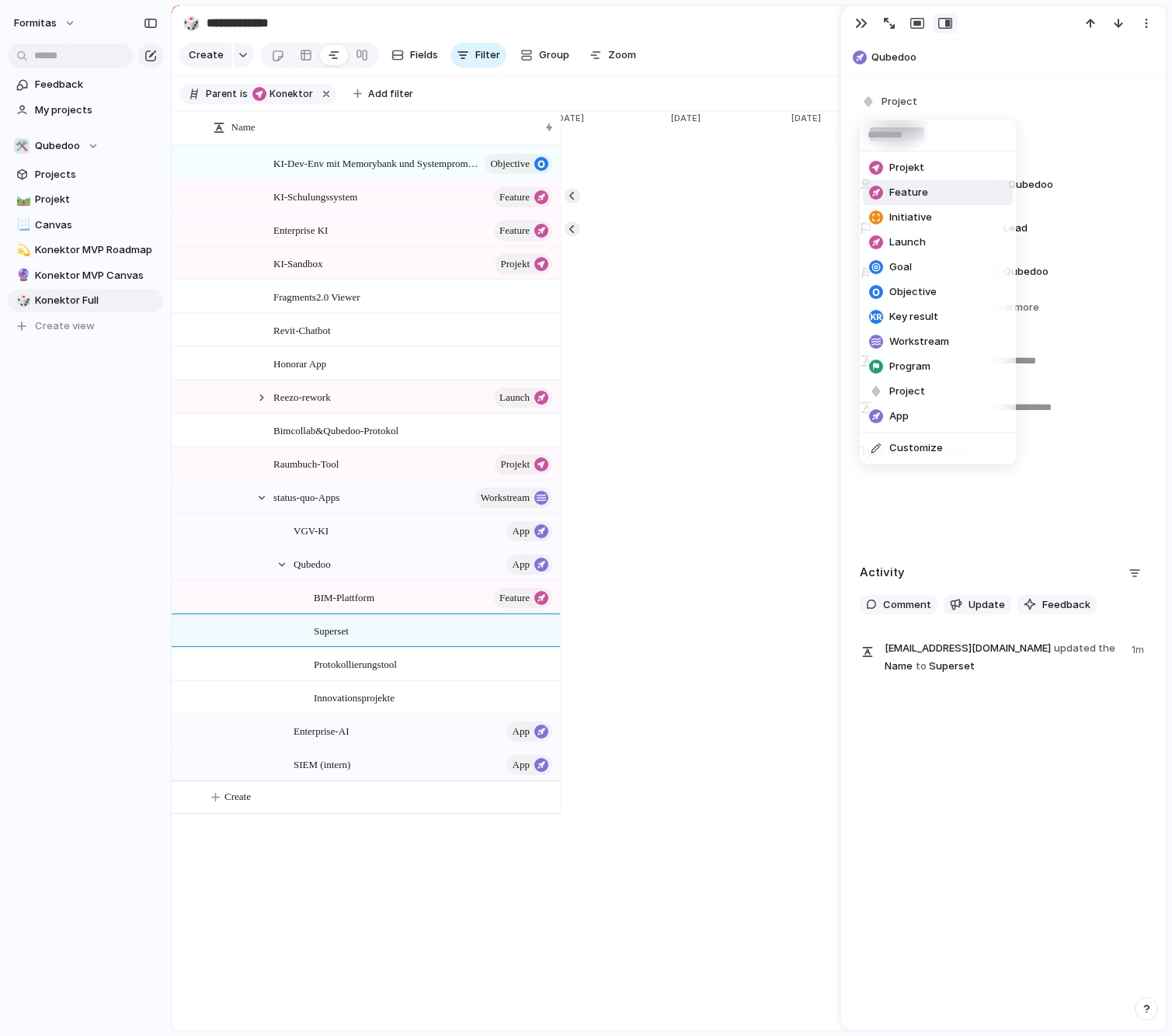
click at [908, 197] on span "Feature" at bounding box center [909, 192] width 39 height 15
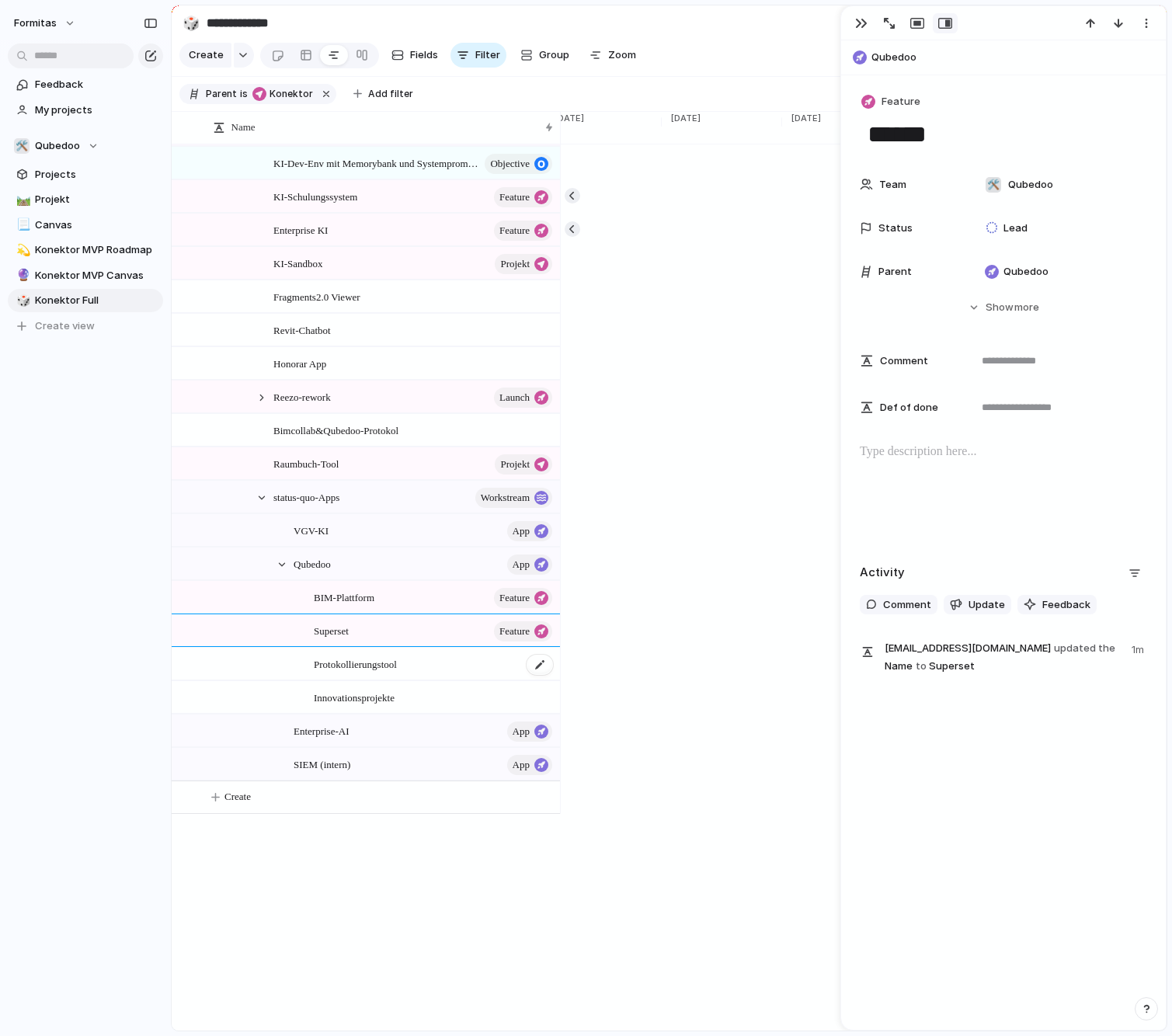
click at [396, 672] on span "Protokollierungstool" at bounding box center [354, 663] width 83 height 18
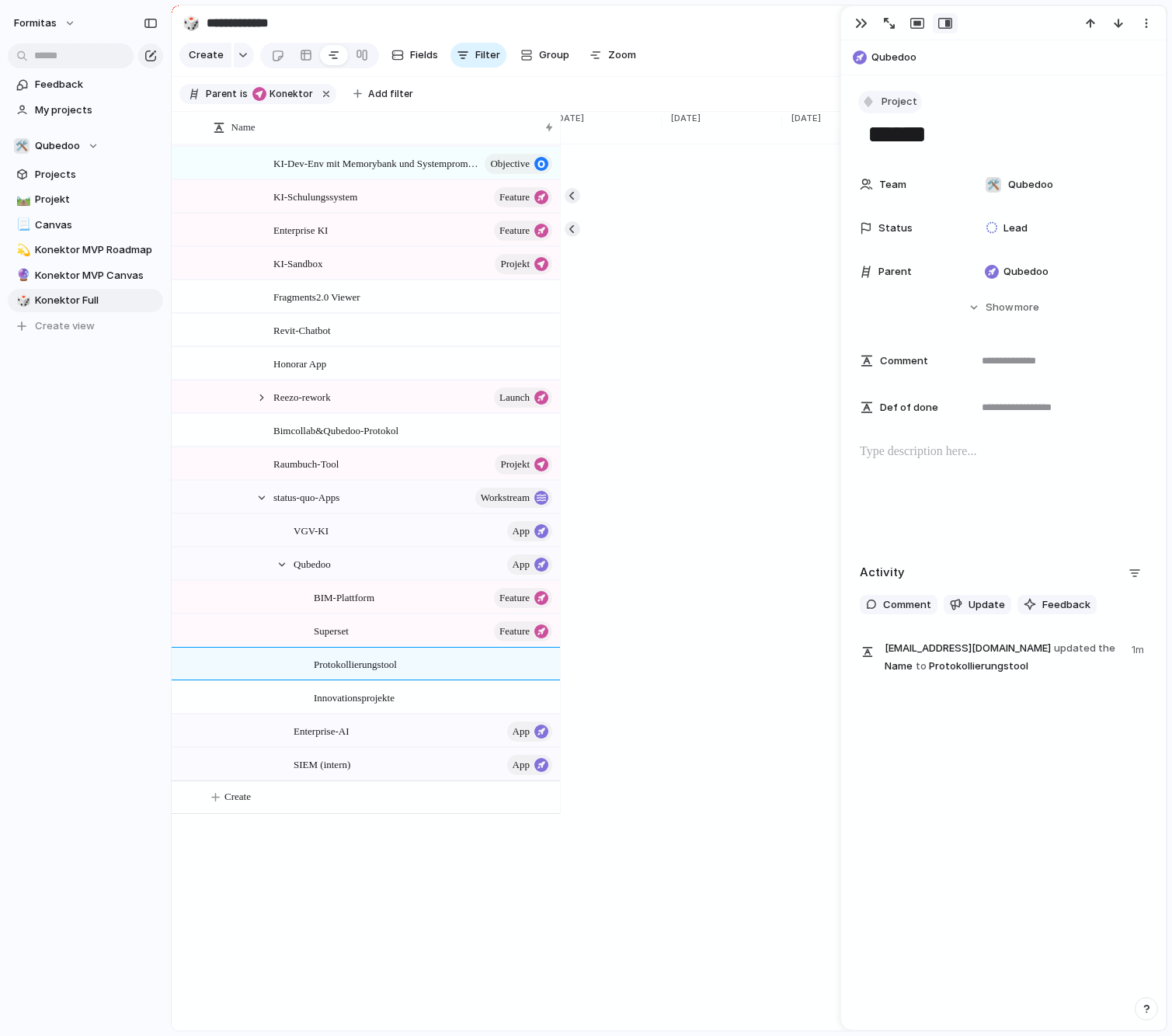
click at [873, 94] on button "Project" at bounding box center [889, 102] width 64 height 23
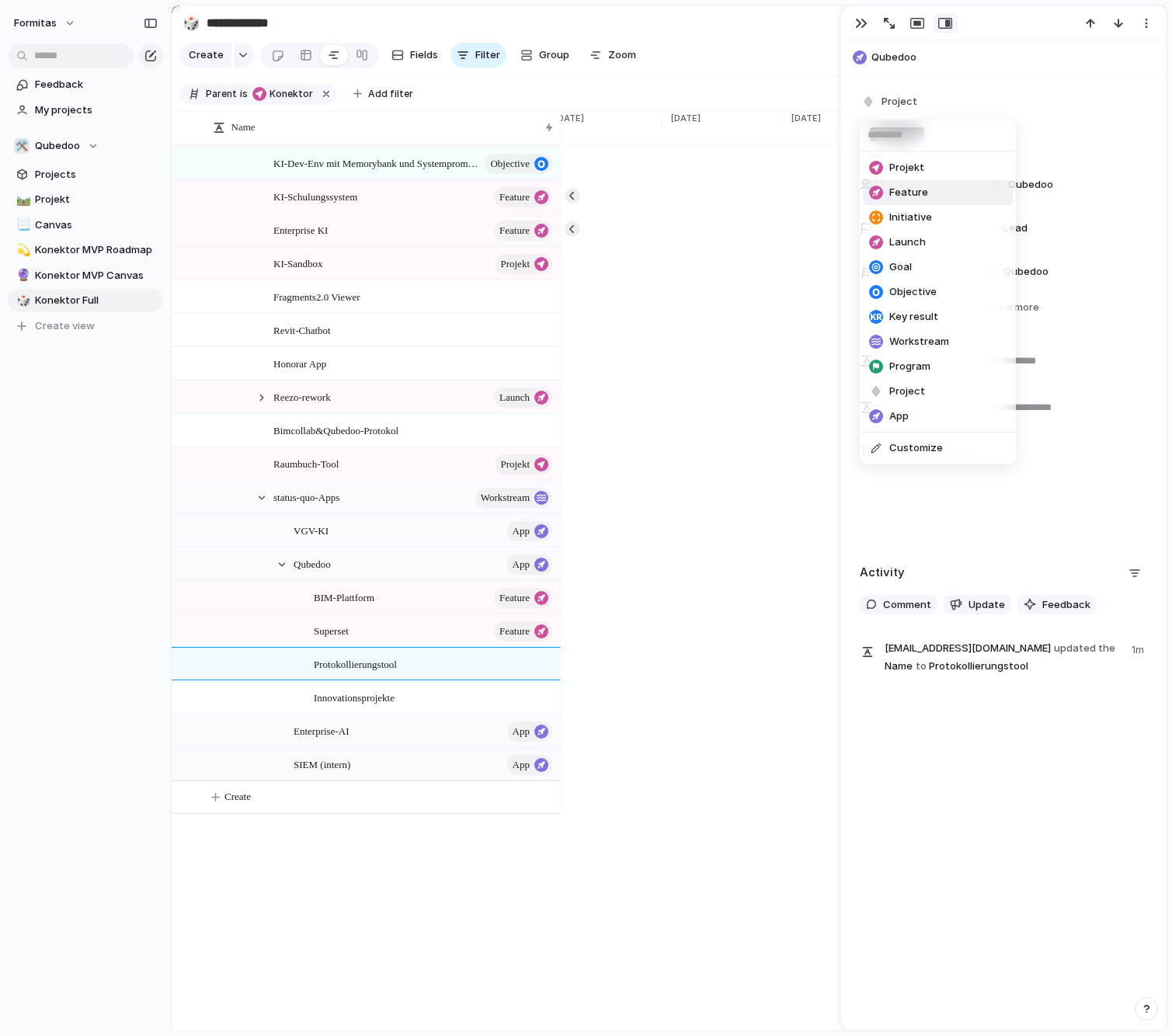
click at [923, 199] on span "Feature" at bounding box center [909, 192] width 39 height 15
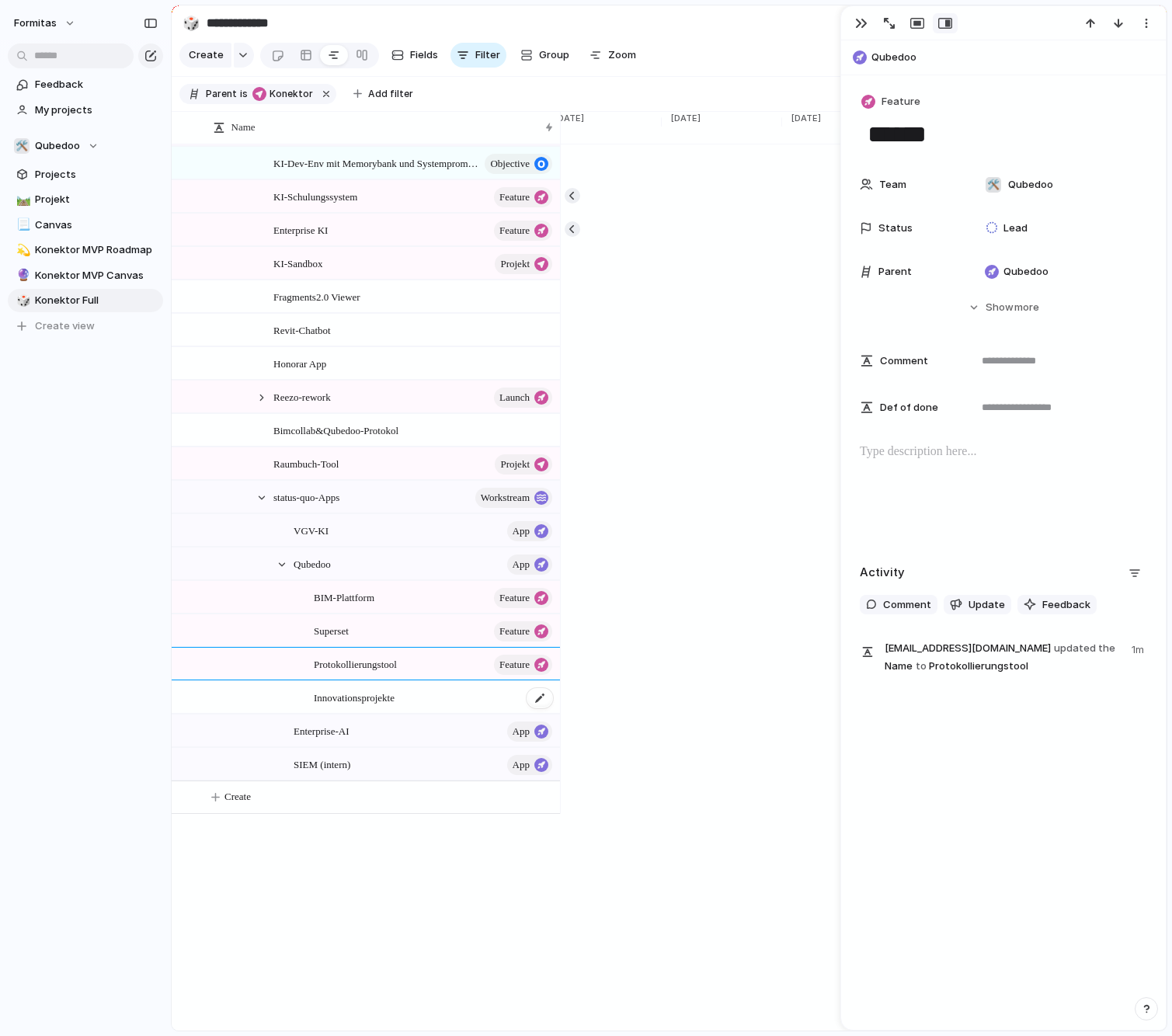
click at [394, 706] on span "Innovationsprojekte" at bounding box center [353, 697] width 81 height 18
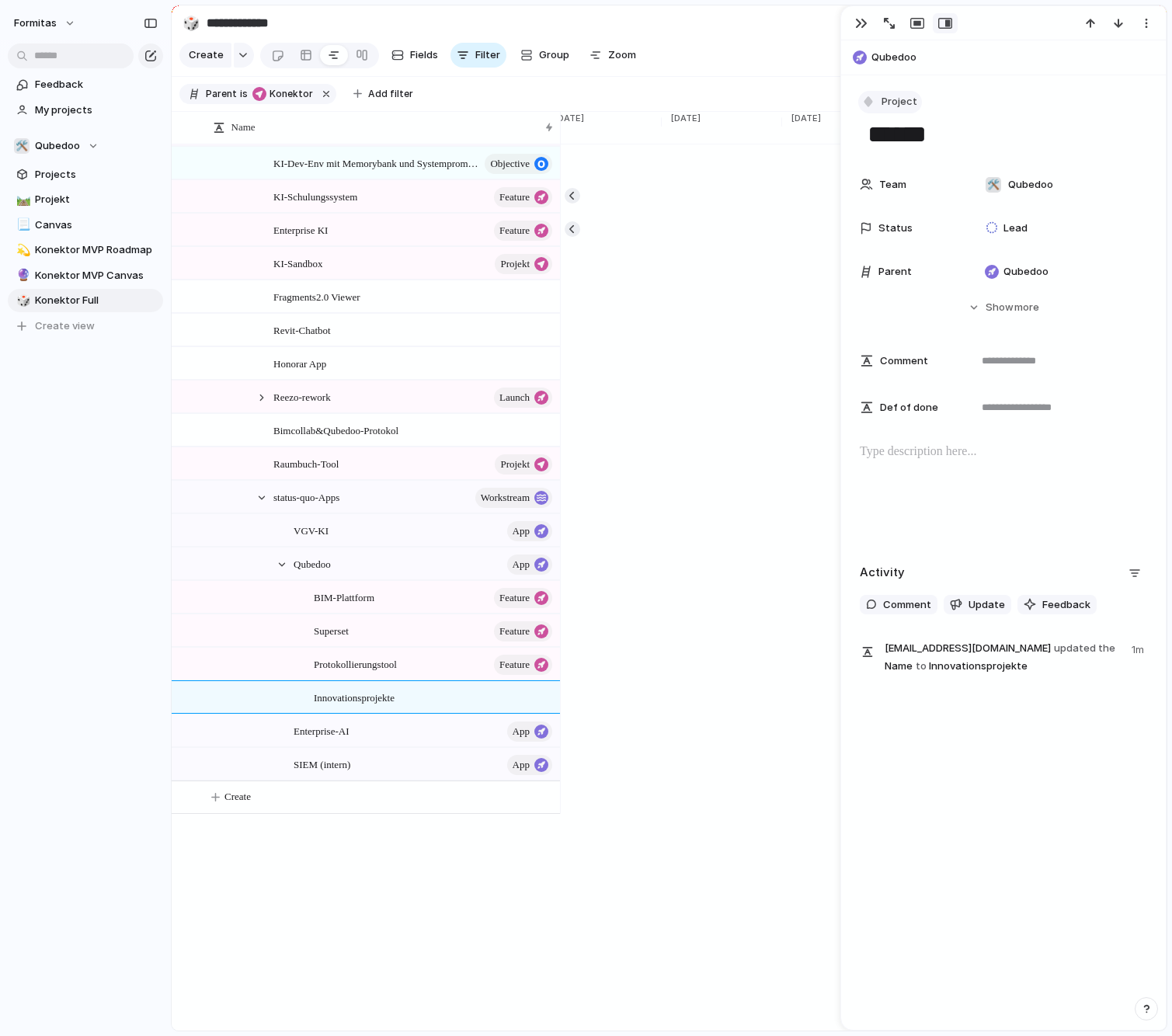
click at [907, 103] on span "Project" at bounding box center [899, 101] width 35 height 15
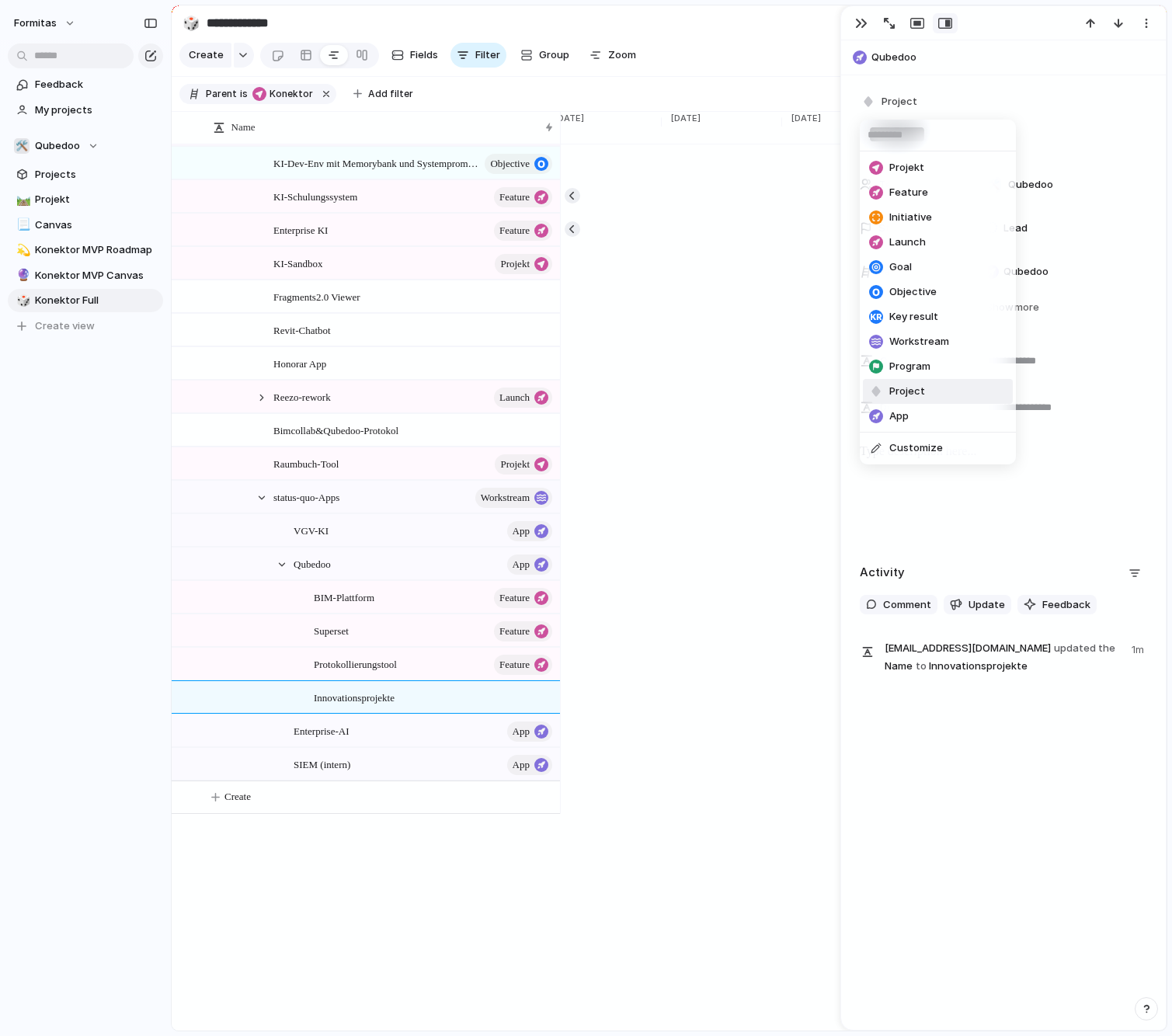
click at [938, 194] on li "Feature" at bounding box center [938, 192] width 150 height 25
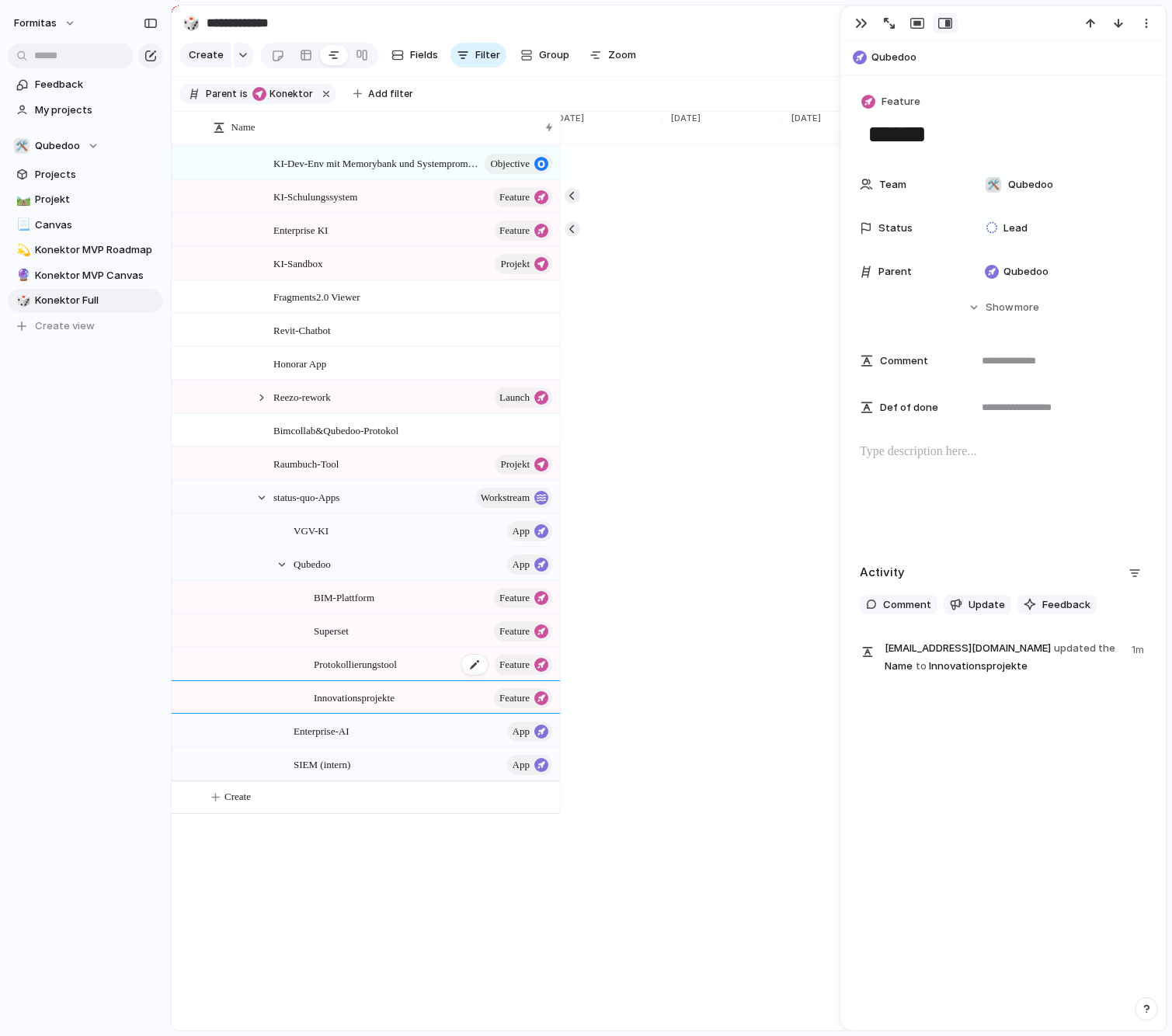
click at [397, 671] on span "Protokollierungstool" at bounding box center [354, 663] width 83 height 18
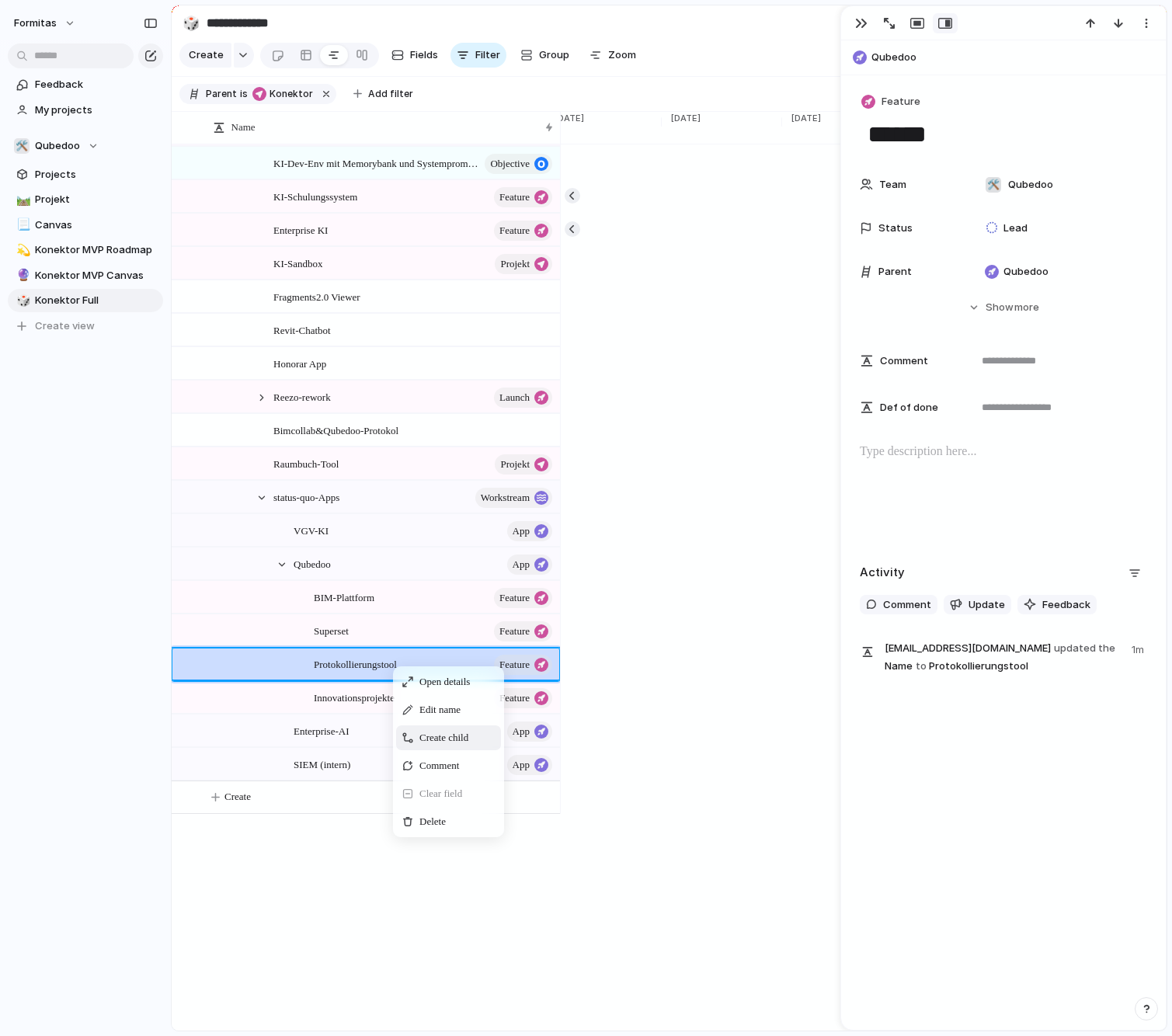
click at [466, 745] on span "Create child" at bounding box center [444, 737] width 49 height 15
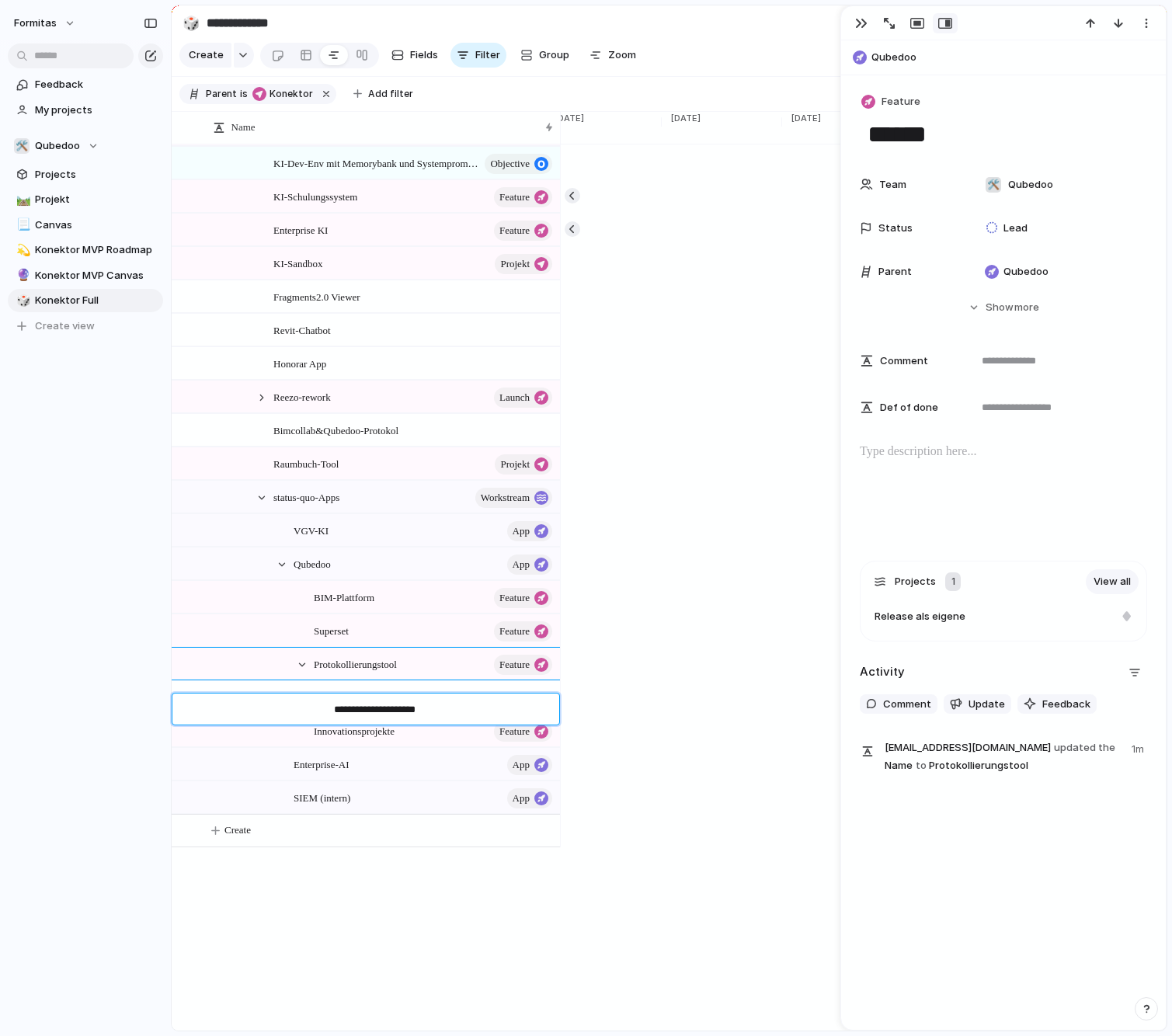
type textarea "**********"
click at [896, 100] on span "Feature" at bounding box center [900, 101] width 39 height 15
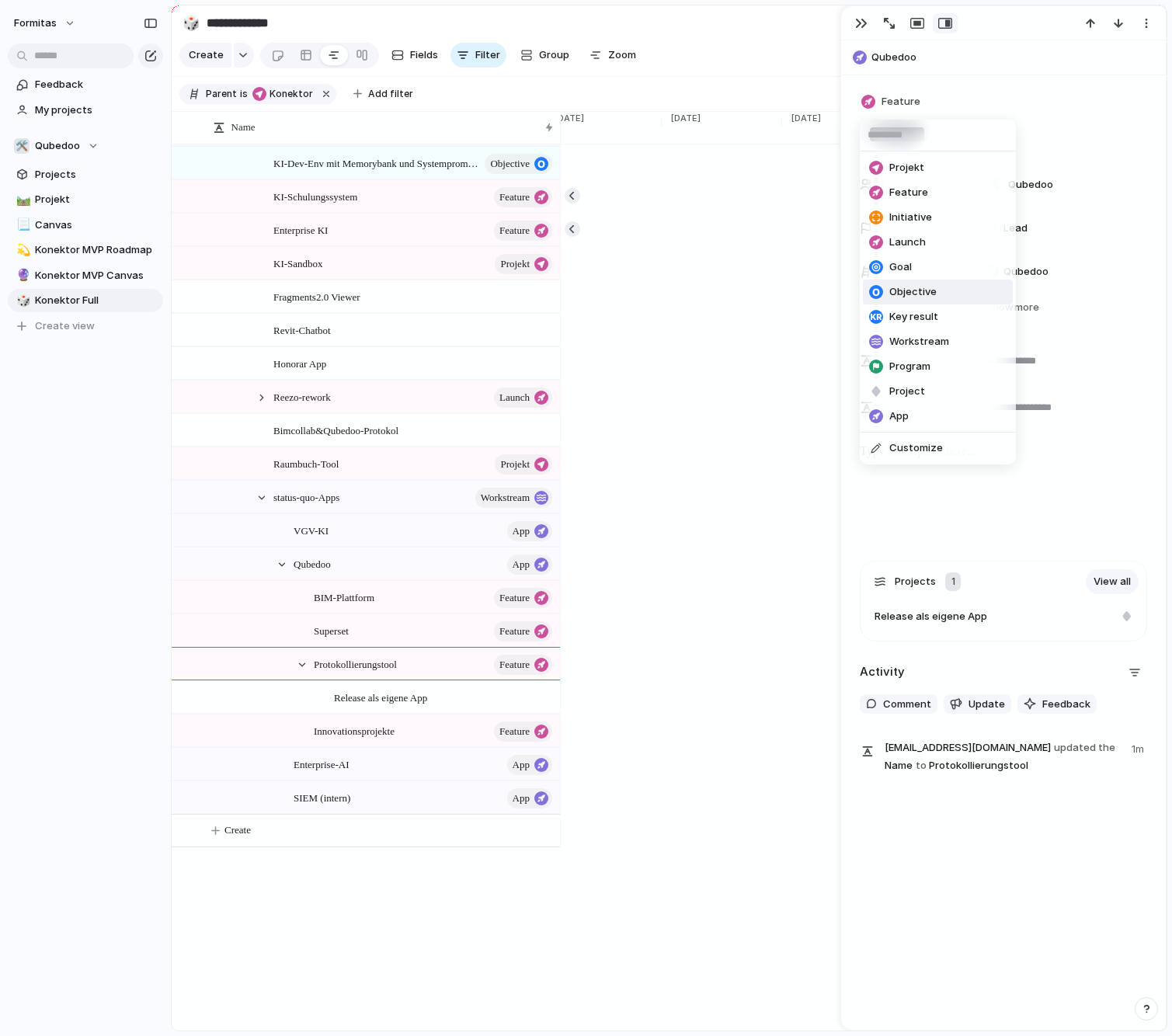
click at [398, 727] on div "Projekt Feature Initiative Launch Goal Objective Key result Workstream Program …" at bounding box center [586, 518] width 1172 height 1036
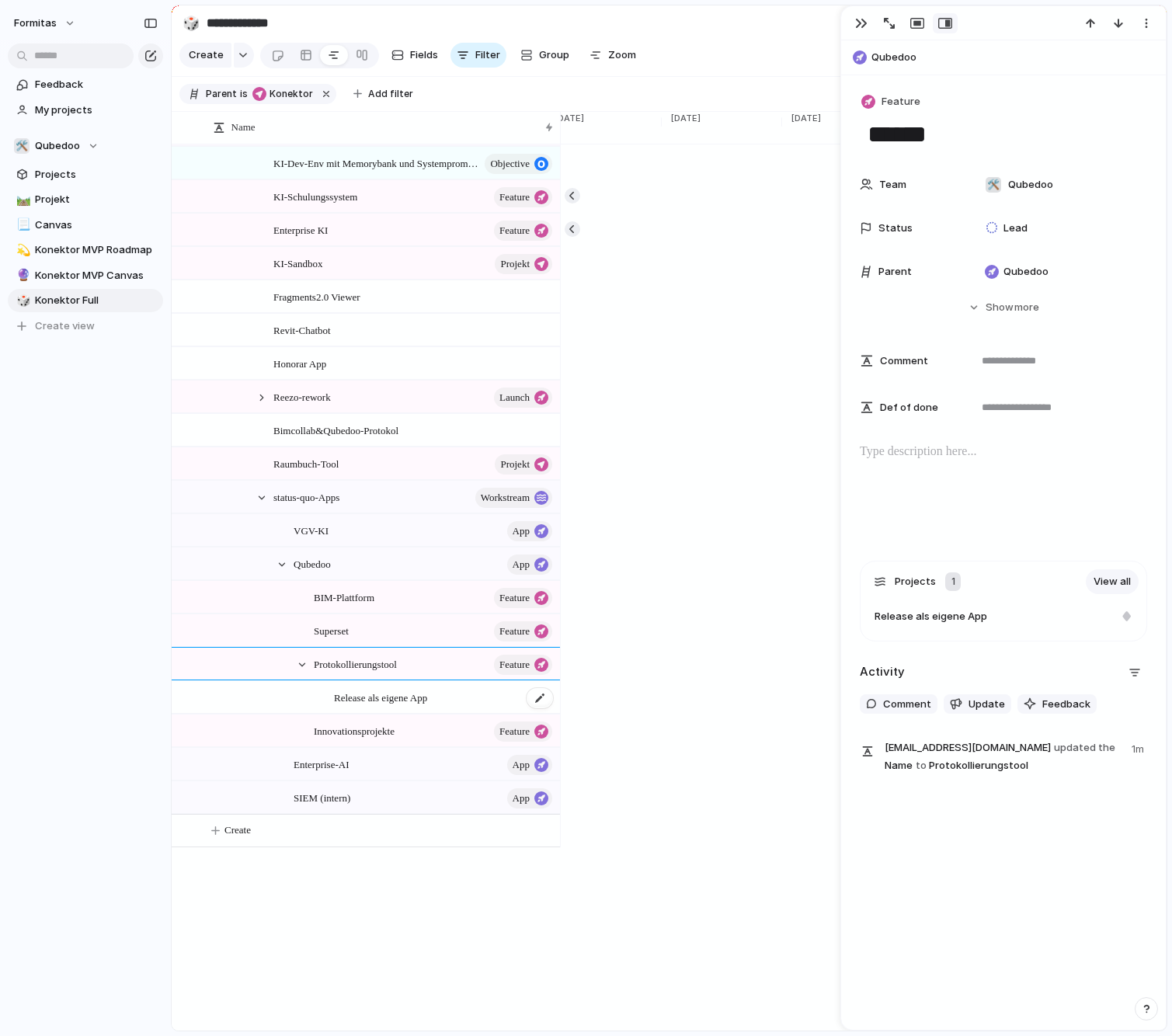
click at [412, 706] on span "Release als eigene App" at bounding box center [380, 697] width 94 height 18
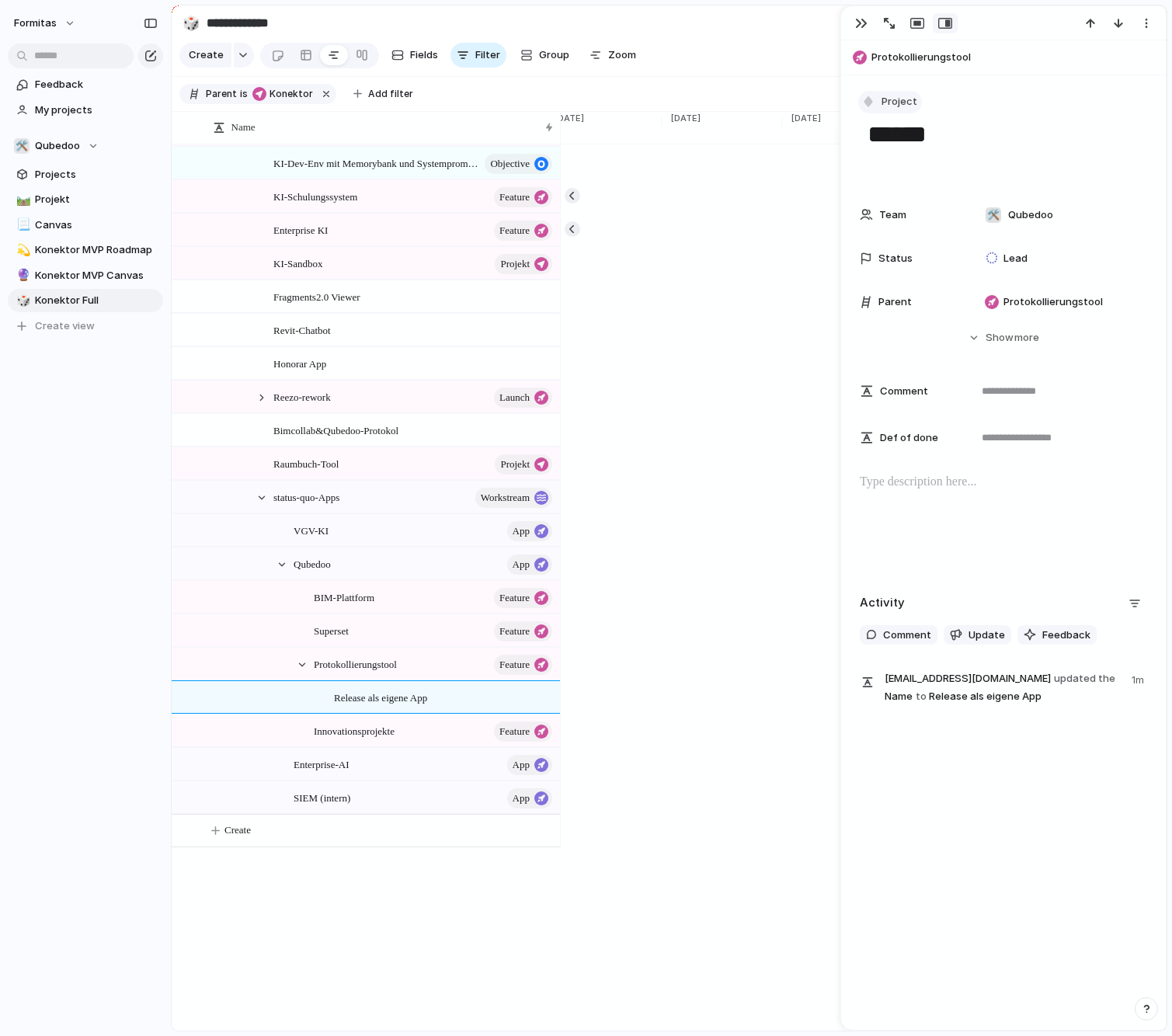
click at [910, 108] on span "Project" at bounding box center [899, 101] width 35 height 15
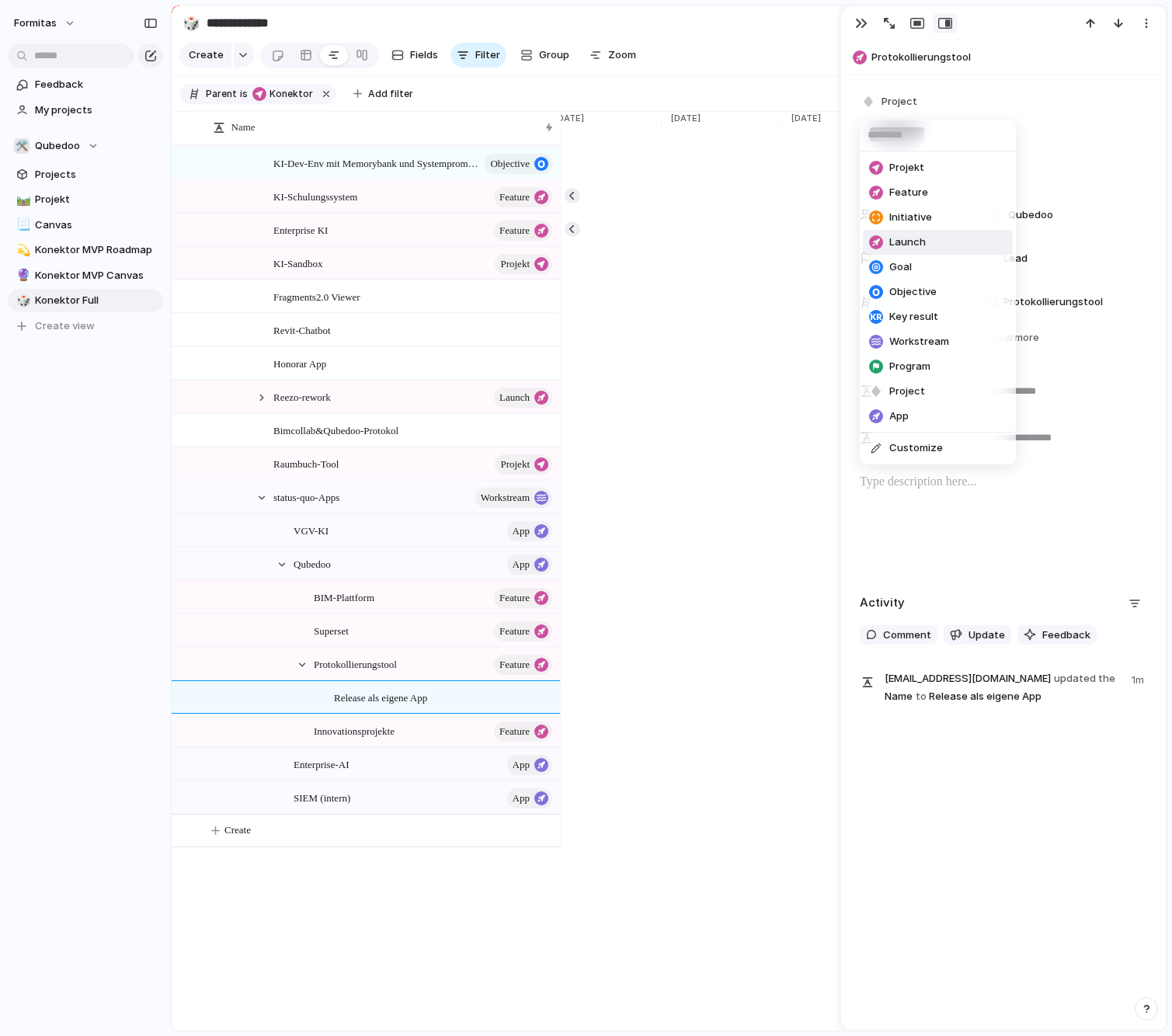
click at [937, 244] on li "Launch" at bounding box center [938, 242] width 150 height 25
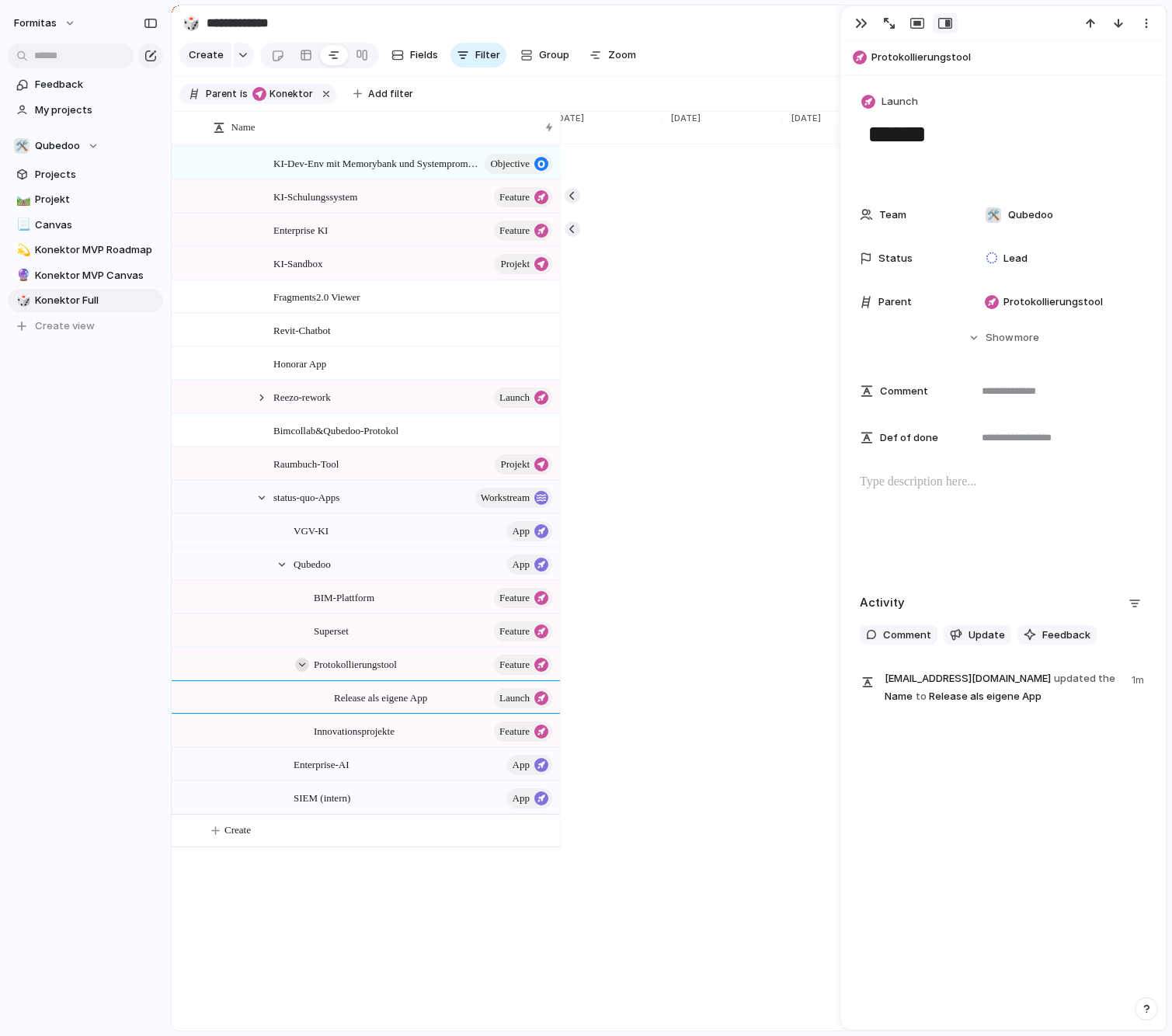
click at [303, 672] on div at bounding box center [302, 664] width 14 height 14
click at [275, 572] on div at bounding box center [282, 564] width 14 height 14
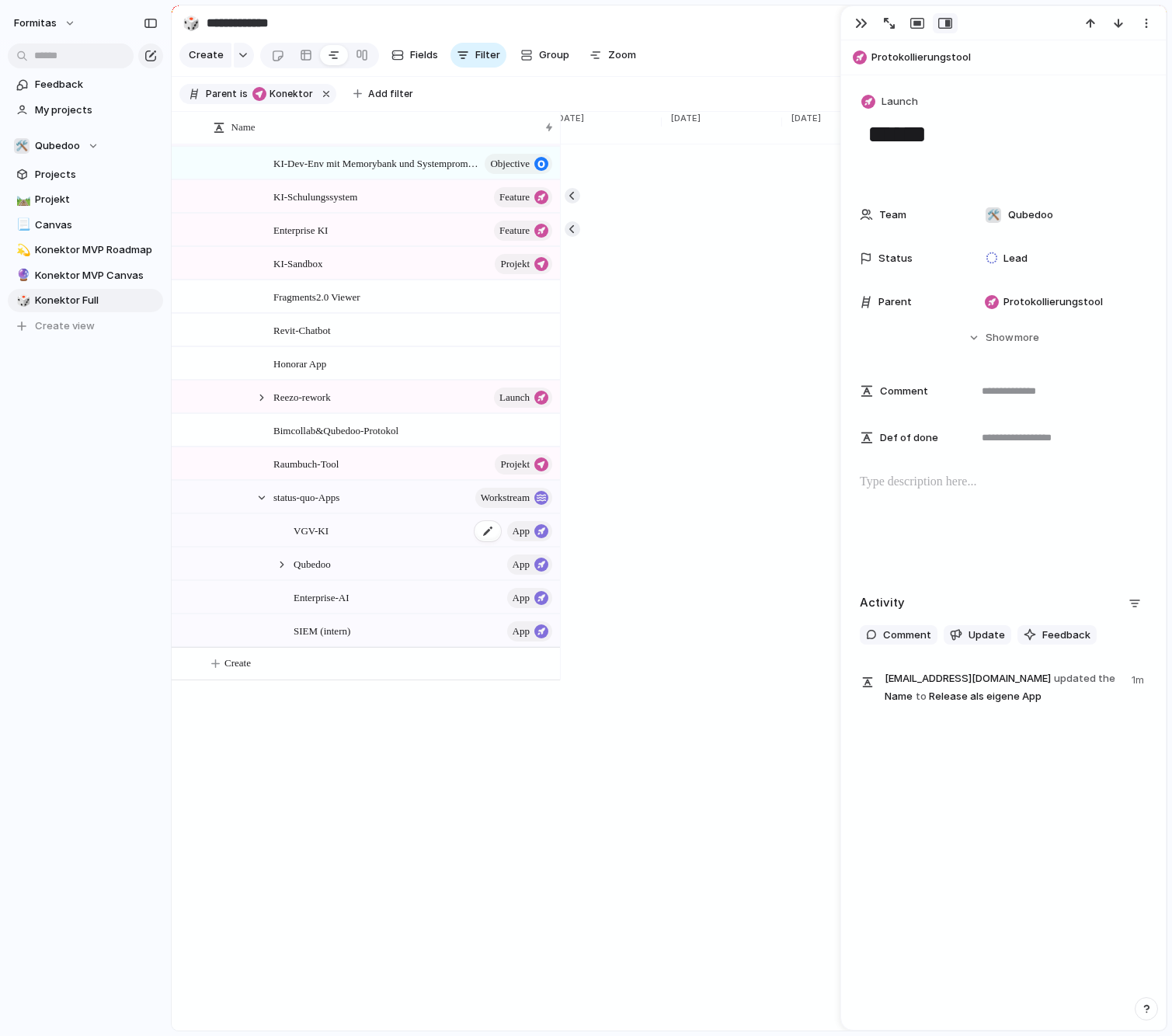
click at [307, 539] on span "VGV-KI" at bounding box center [311, 530] width 35 height 18
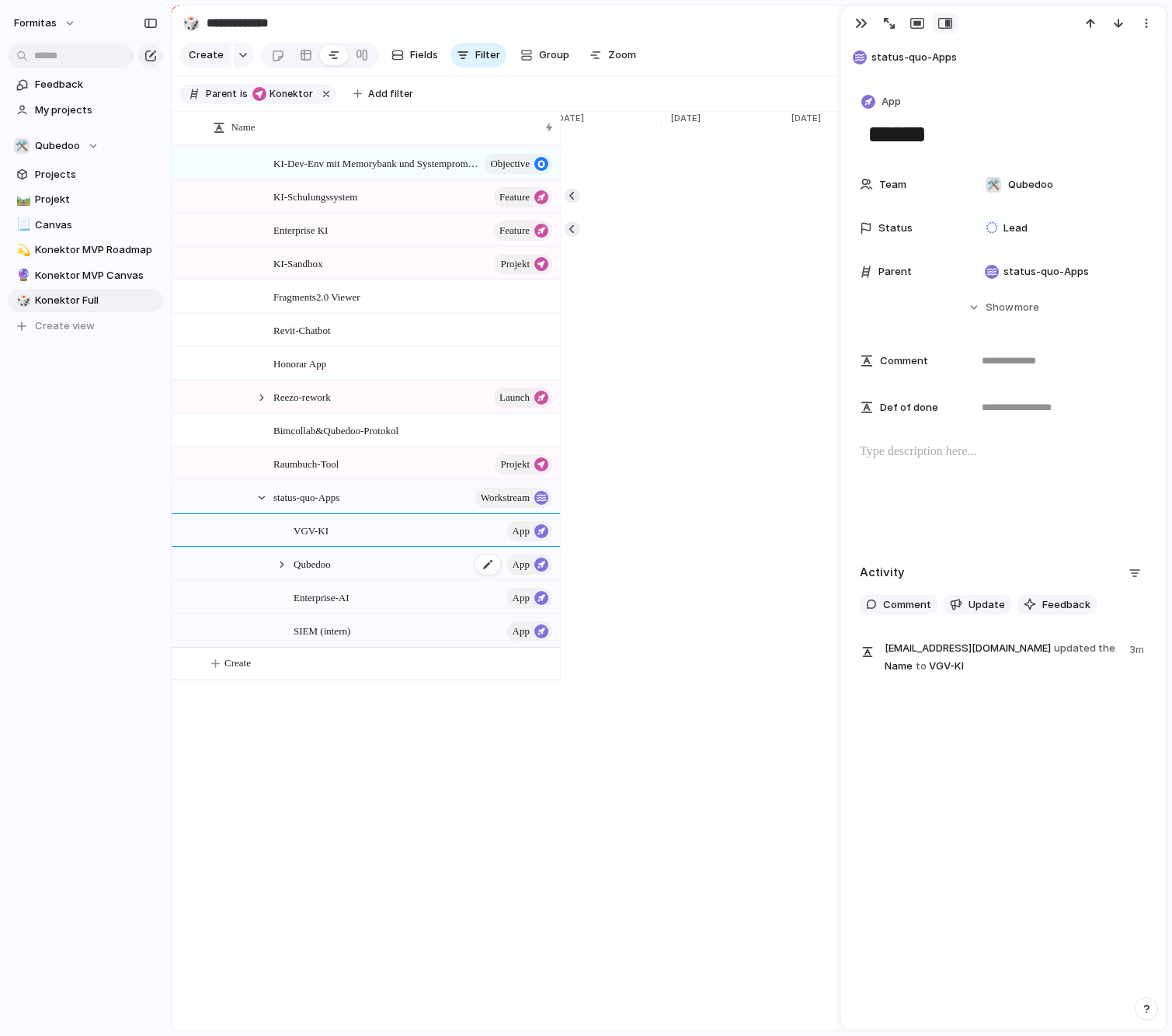
click at [323, 573] on span "Qubedoo" at bounding box center [312, 563] width 37 height 18
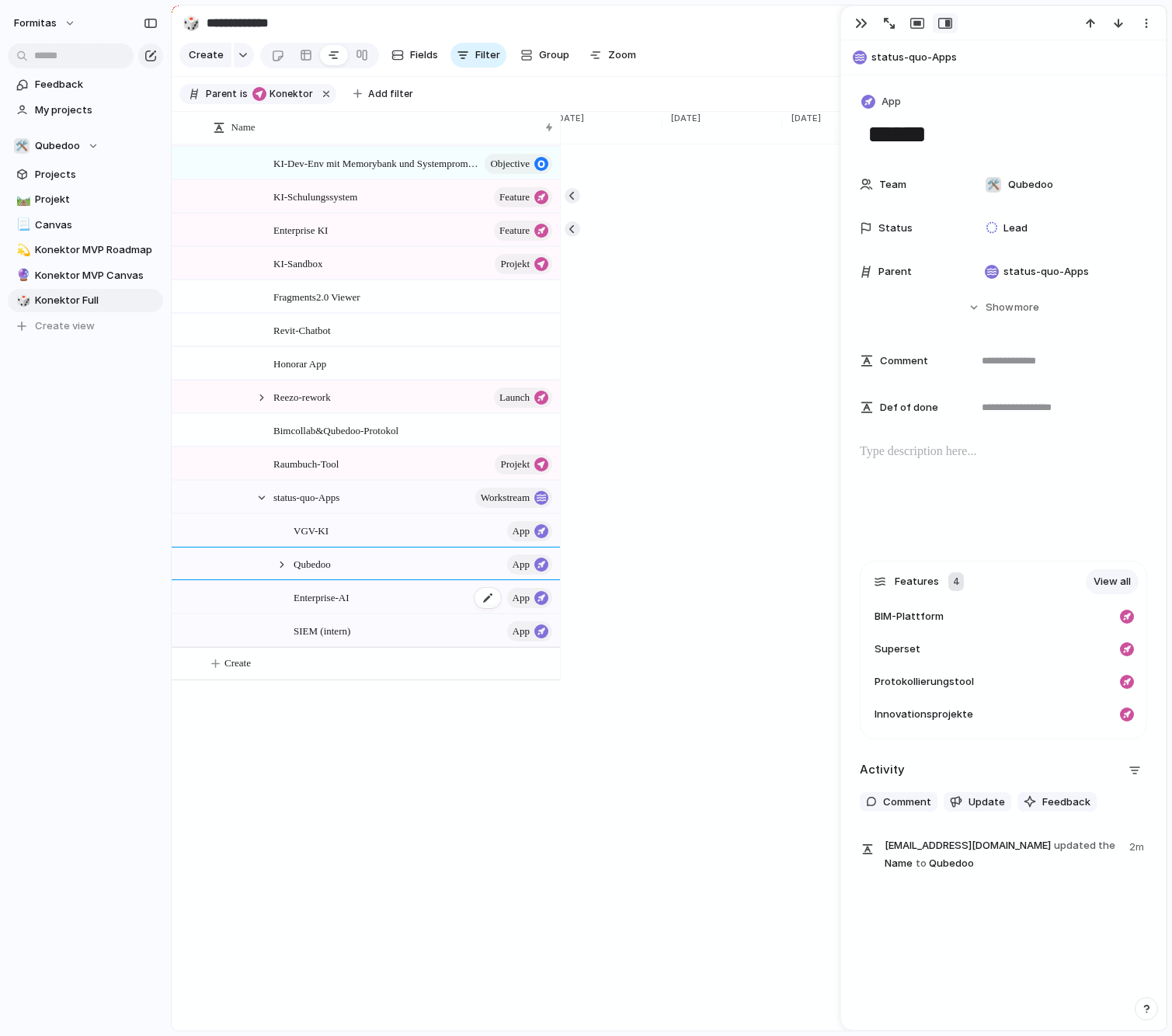
click at [332, 606] on span "Enterprise-AI" at bounding box center [321, 597] width 55 height 18
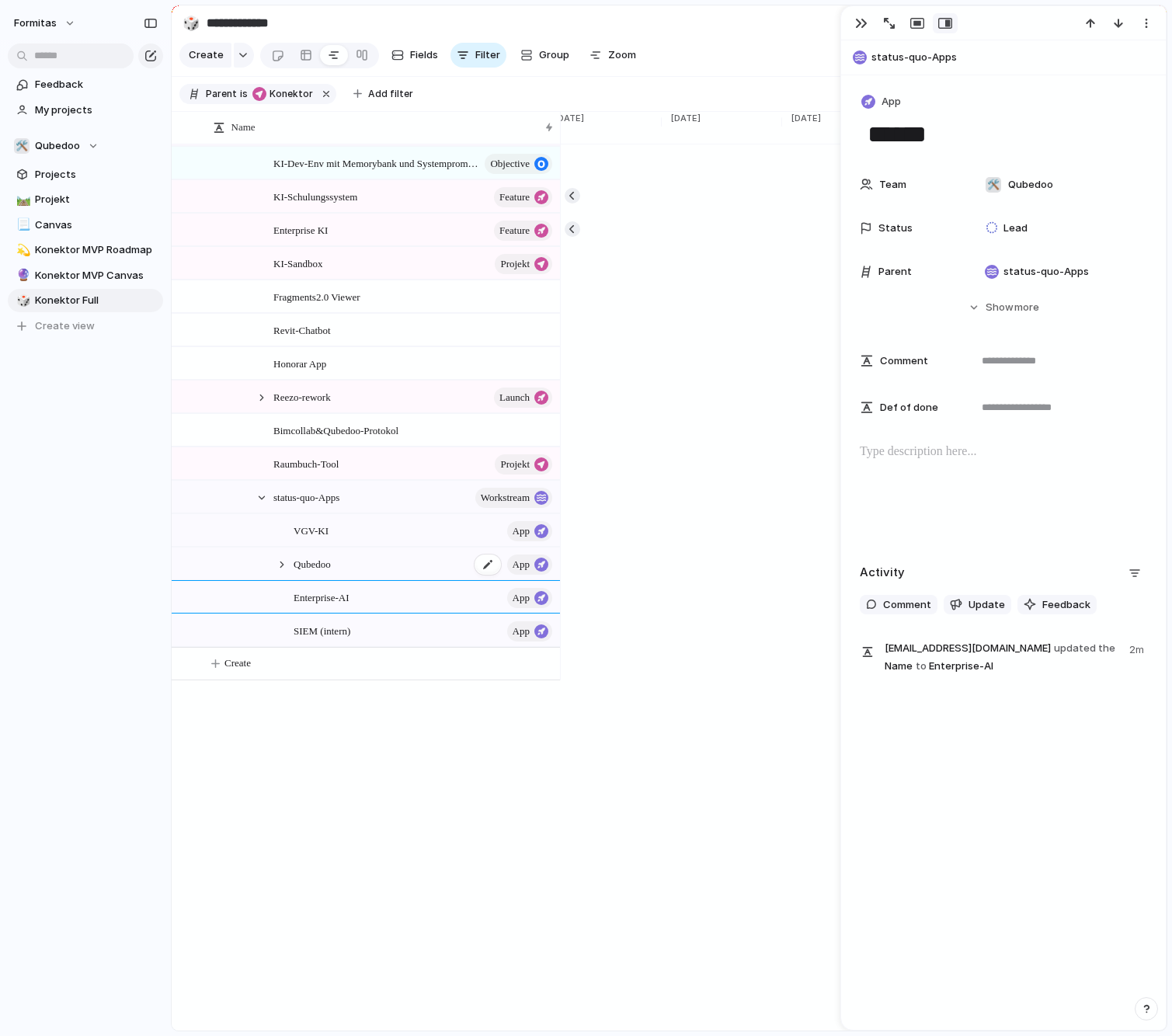
click at [331, 573] on span "Qubedoo" at bounding box center [312, 563] width 37 height 18
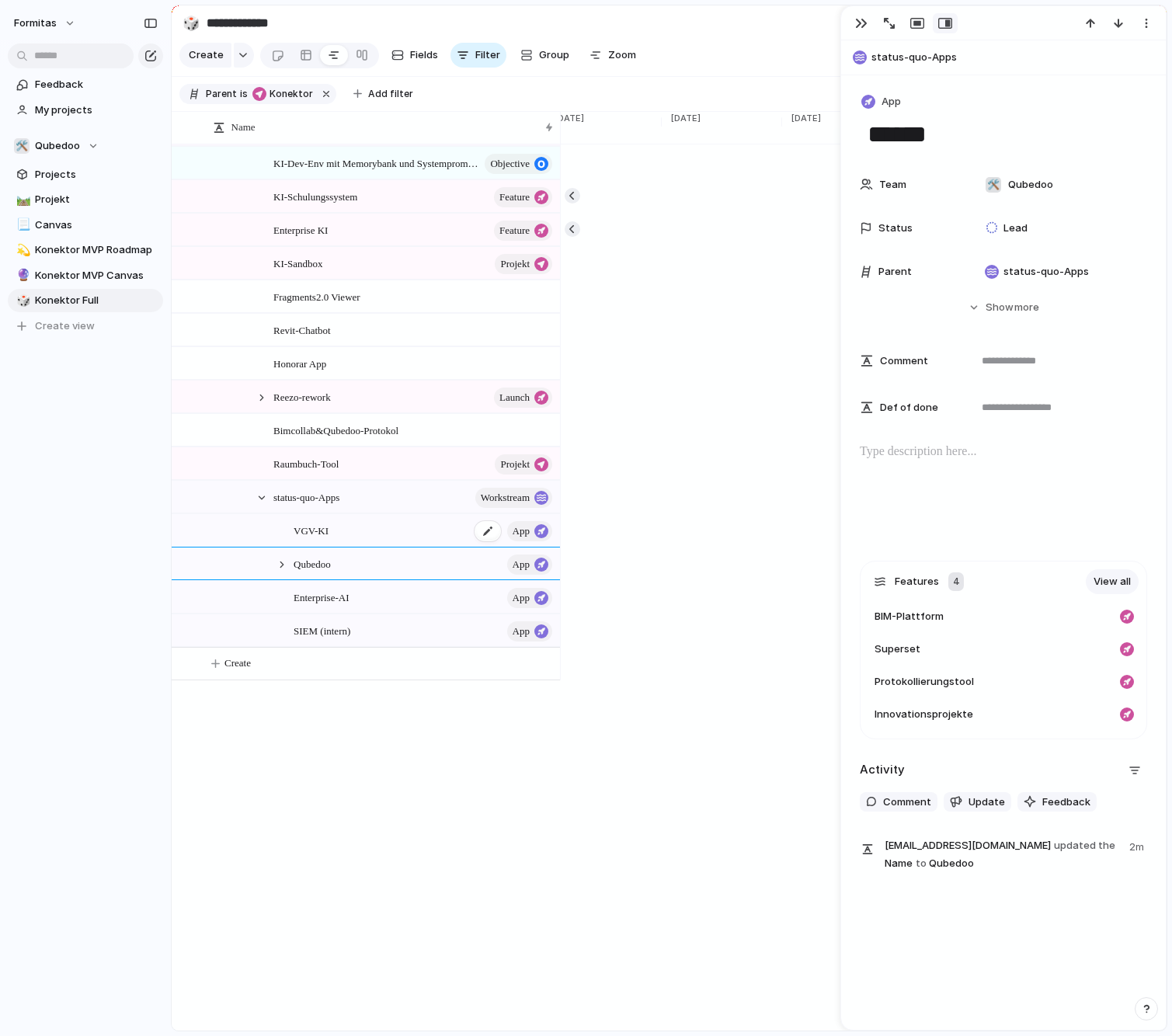
click at [350, 547] on div "VGV-KI App" at bounding box center [423, 531] width 261 height 32
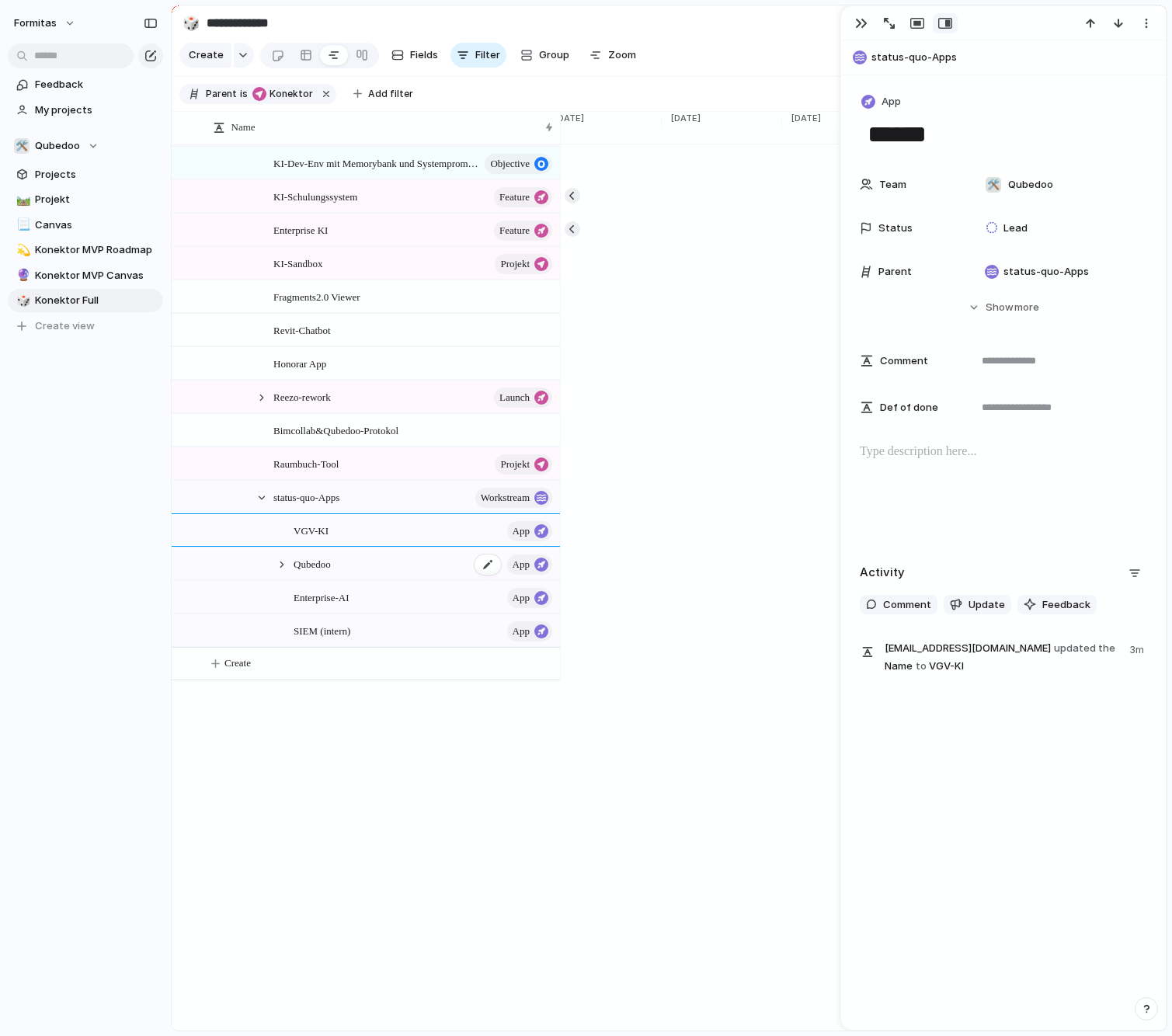
click at [349, 580] on div "Qubedoo App" at bounding box center [423, 563] width 261 height 32
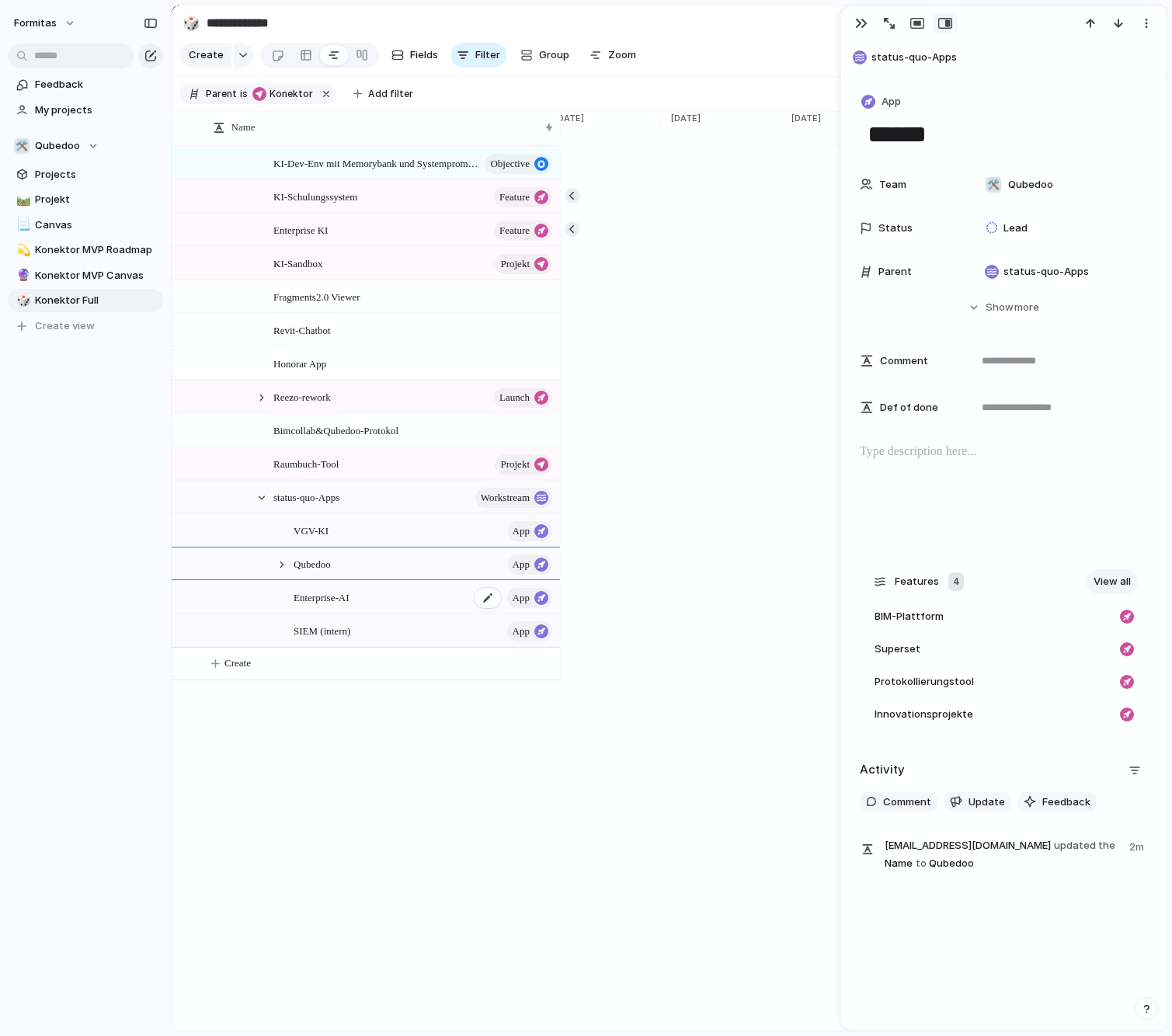
click at [349, 606] on span "Enterprise-AI" at bounding box center [321, 597] width 55 height 18
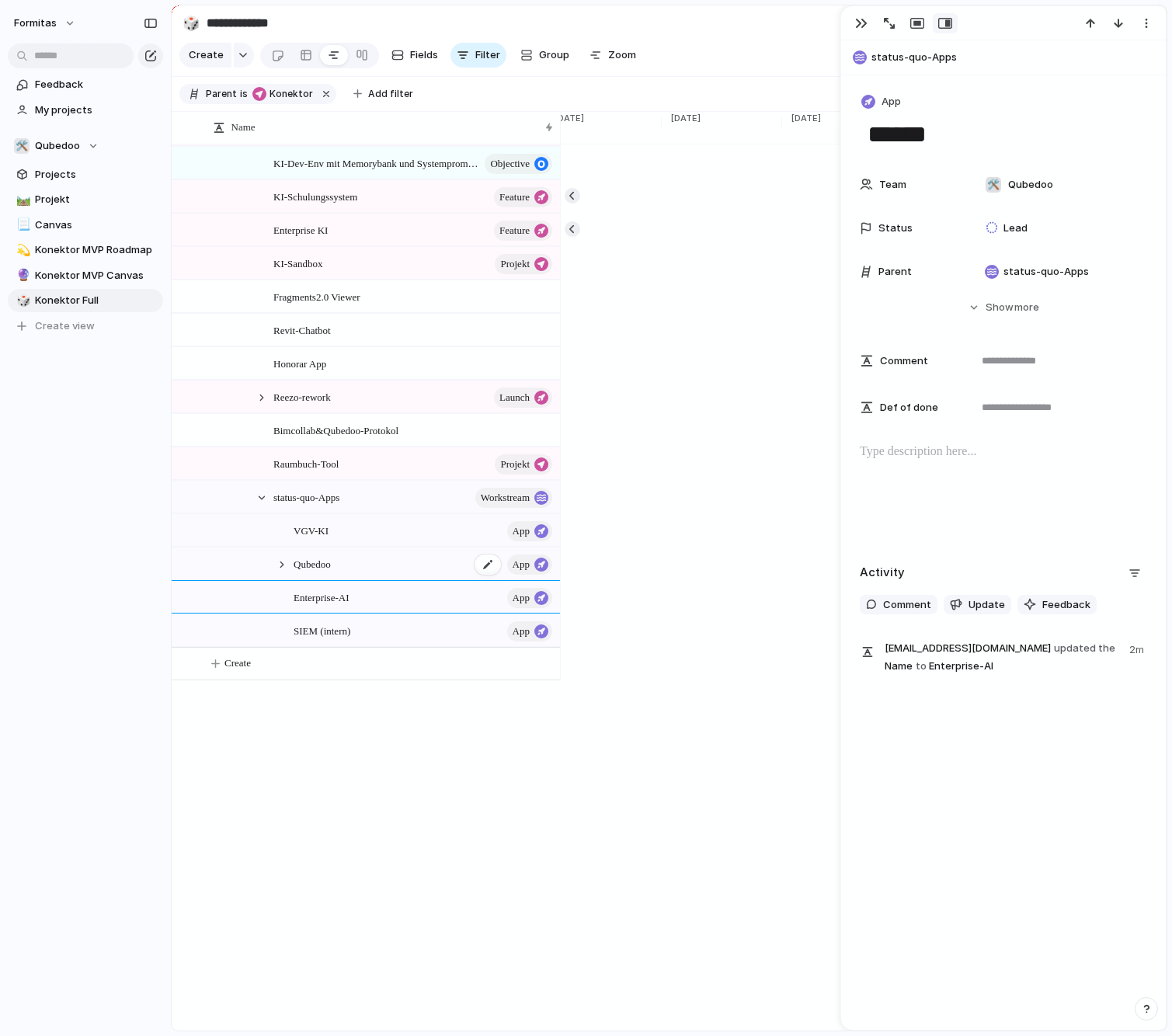
click at [323, 573] on span "Qubedoo" at bounding box center [312, 563] width 37 height 18
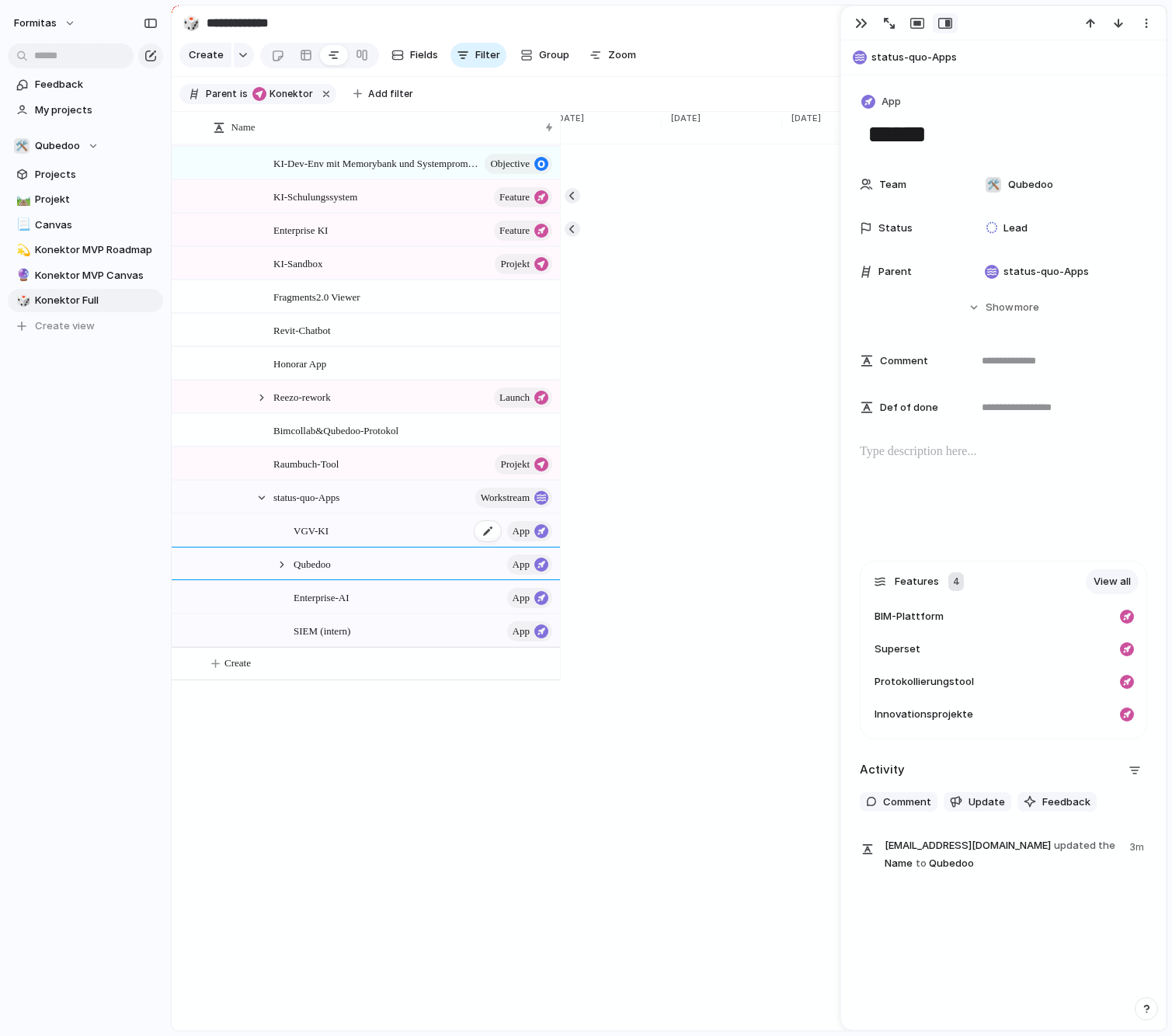
click at [337, 543] on div "VGV-KI App" at bounding box center [423, 531] width 261 height 32
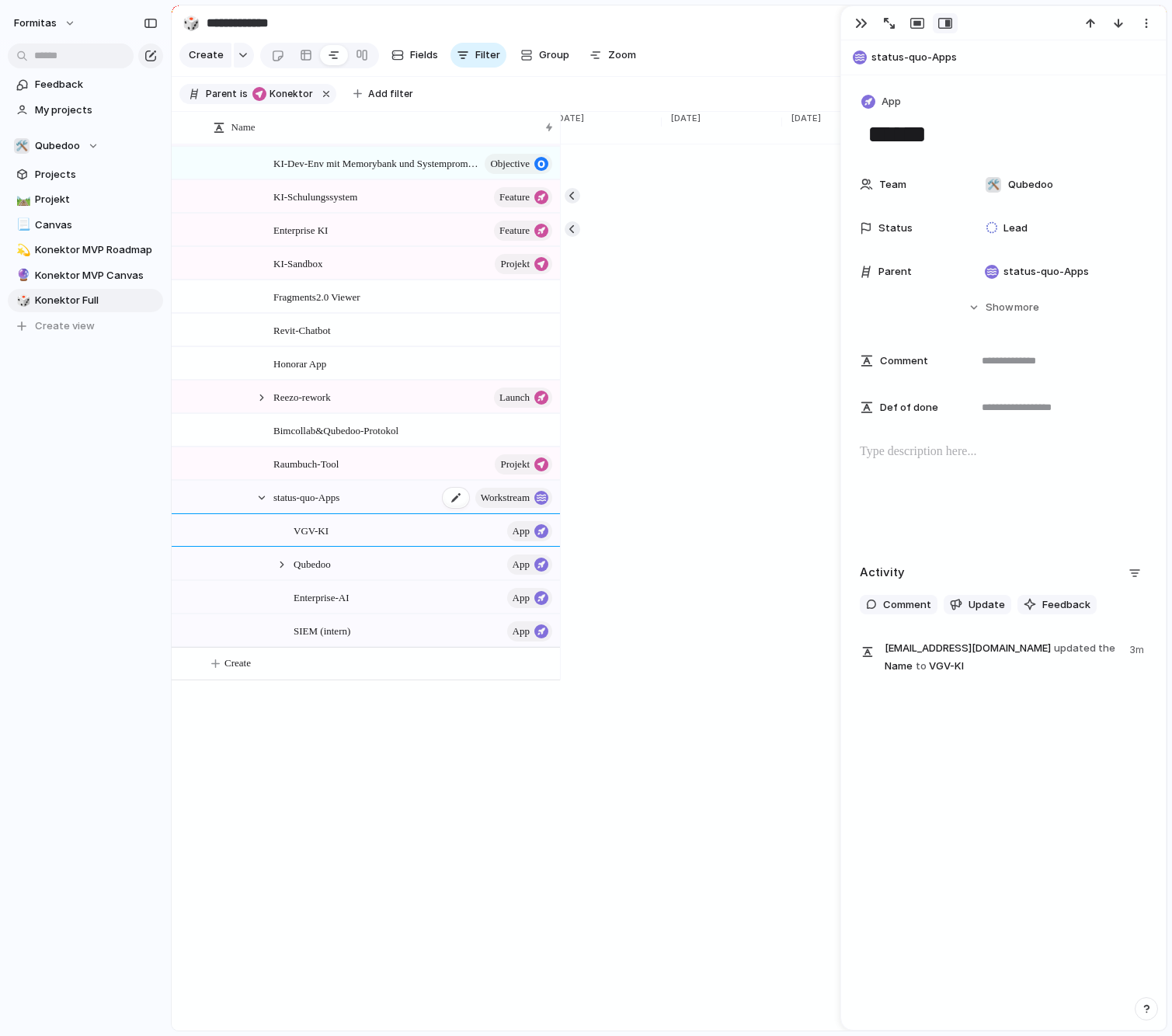
click at [328, 505] on span "status-quo-Apps" at bounding box center [306, 497] width 66 height 18
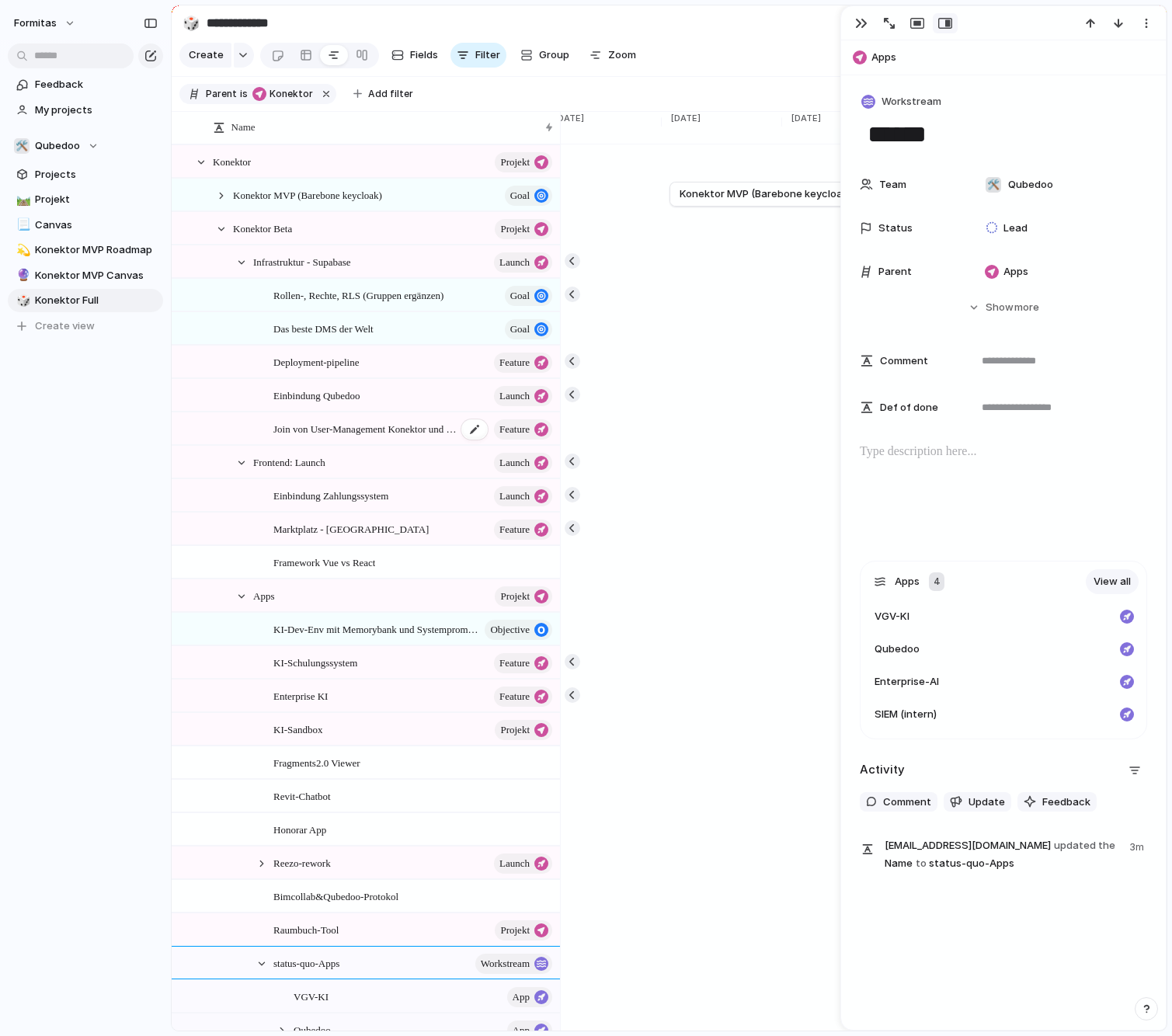
click at [322, 437] on span "Join von User-Management Konektor und QUbedoon" at bounding box center [365, 429] width 184 height 18
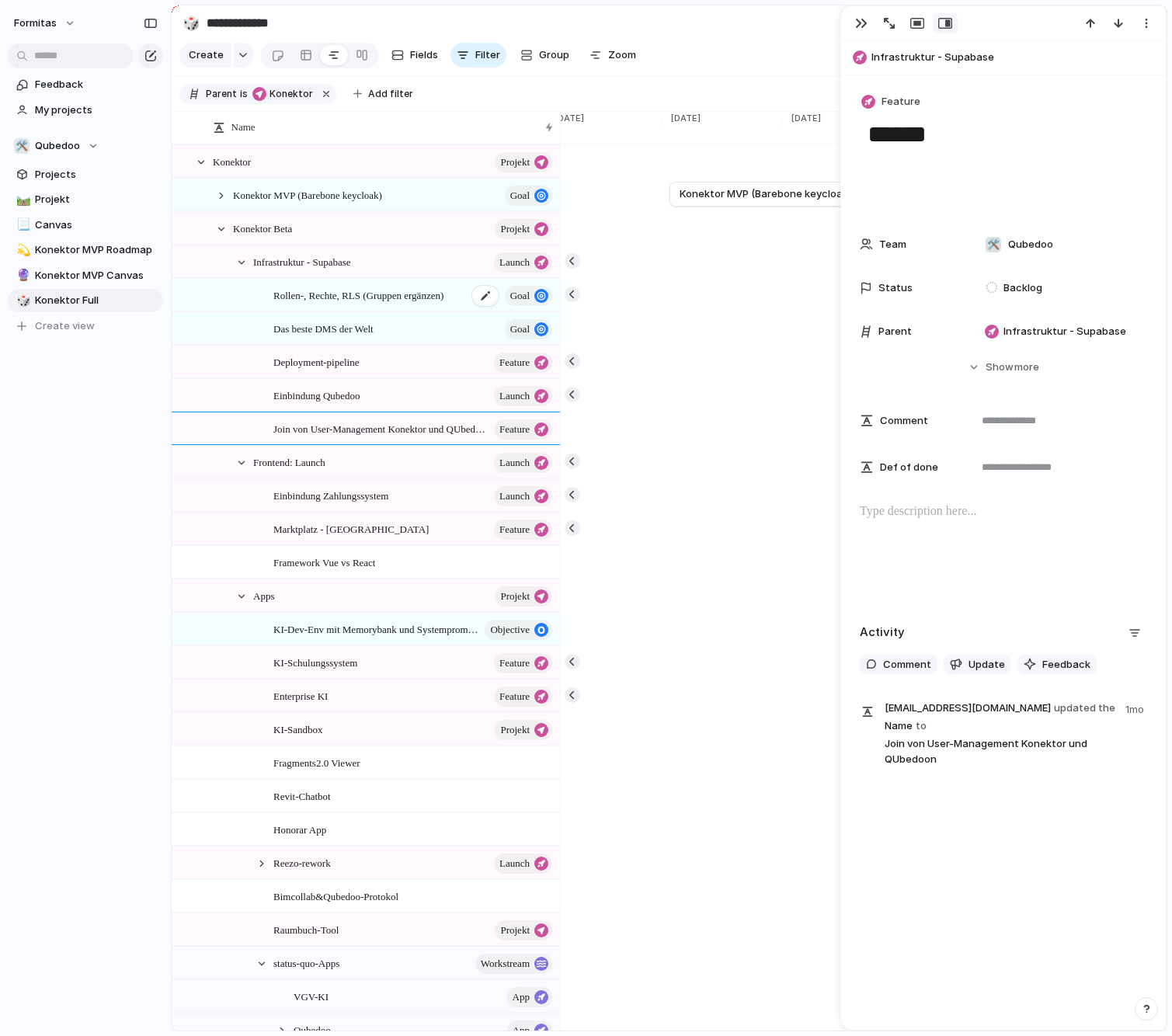
click at [314, 304] on span "Rollen-, Rechte, RLS (Gruppen ergänzen)" at bounding box center [358, 295] width 170 height 18
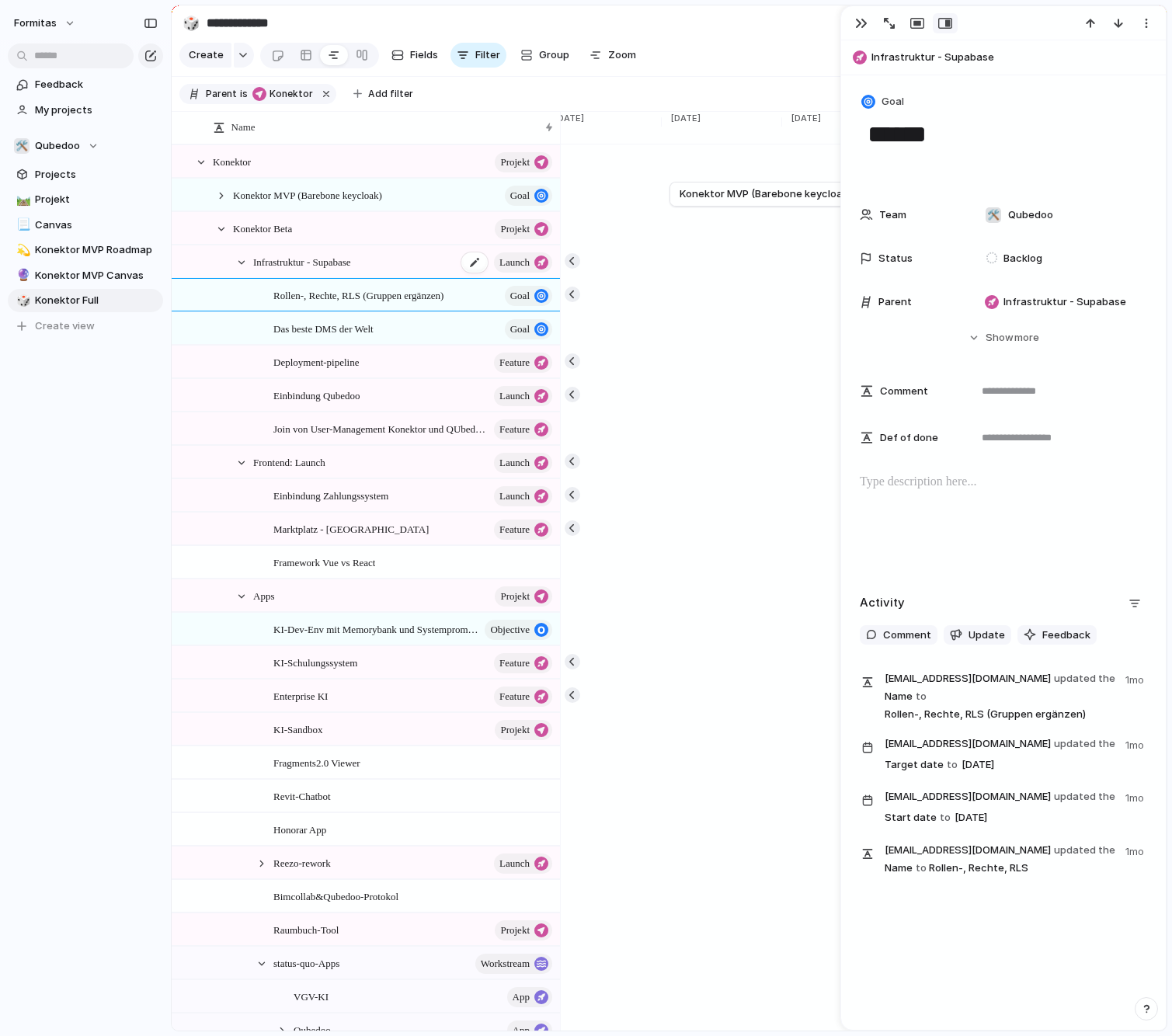
click at [308, 270] on span "Infrastruktur - Supabase" at bounding box center [303, 262] width 98 height 18
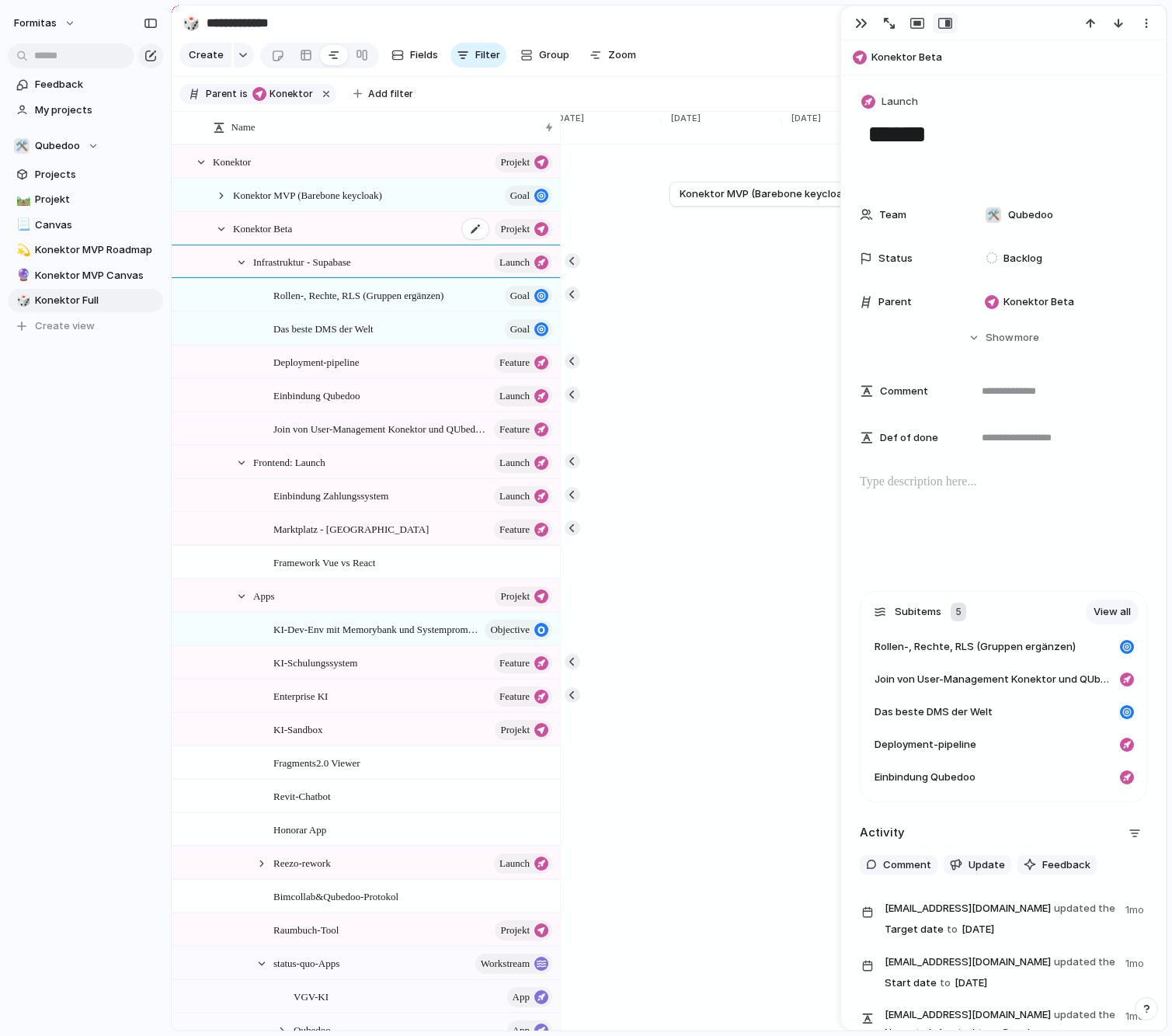
click at [280, 237] on span "Konektor Beta" at bounding box center [262, 228] width 59 height 18
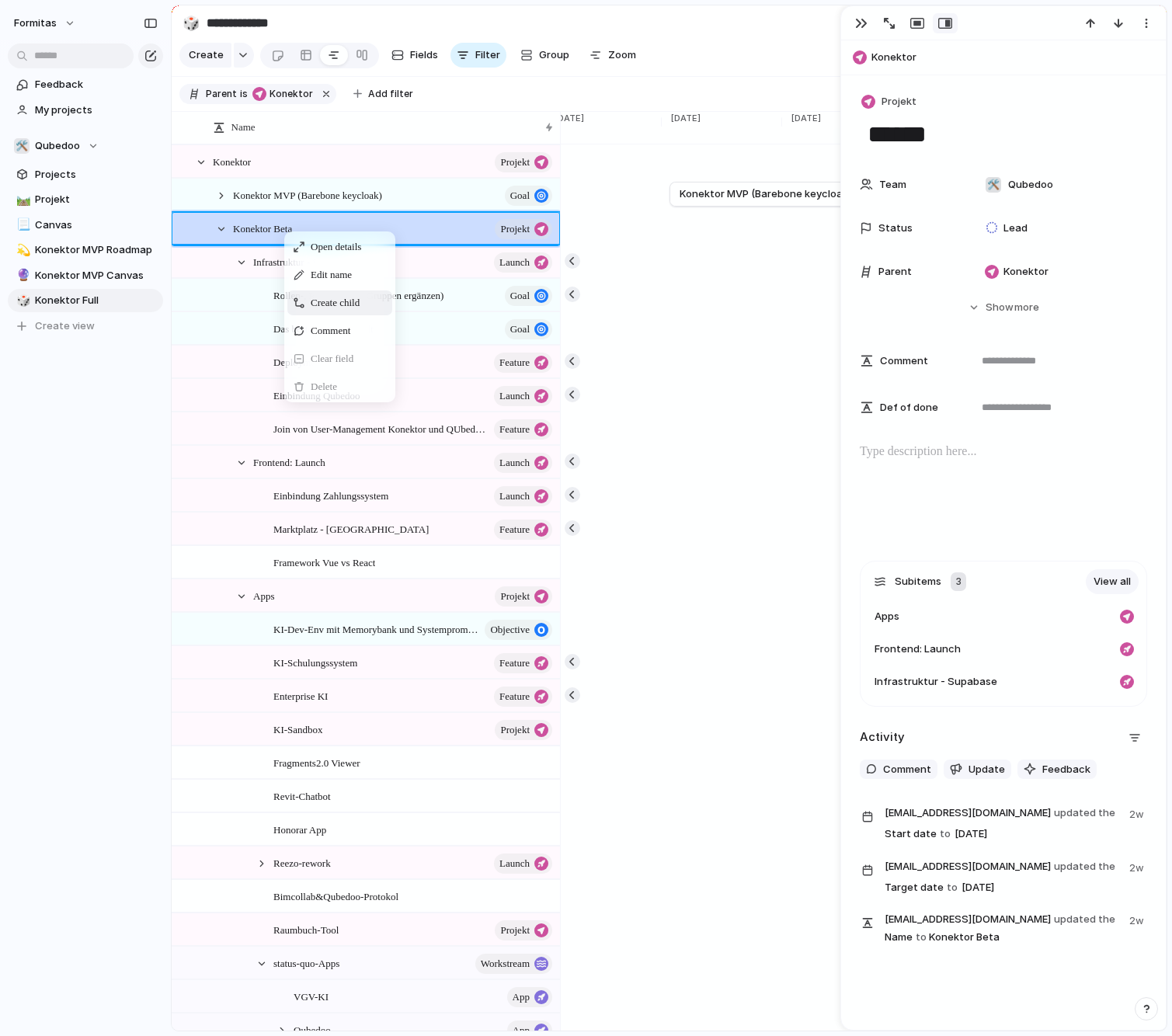
click at [359, 311] on span "Create child" at bounding box center [335, 303] width 49 height 15
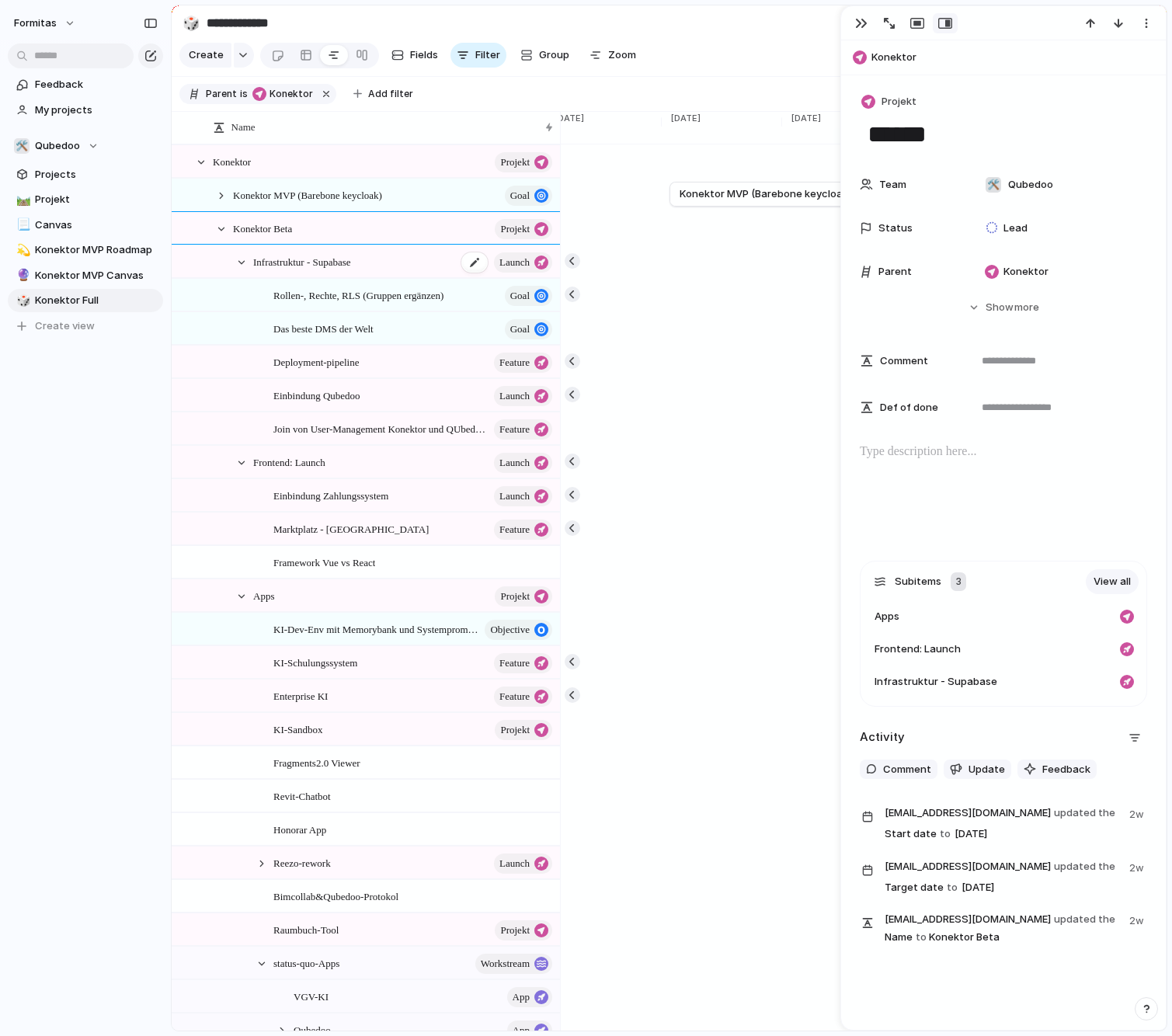
click at [306, 270] on span "Infrastruktur - Supabase" at bounding box center [303, 262] width 98 height 18
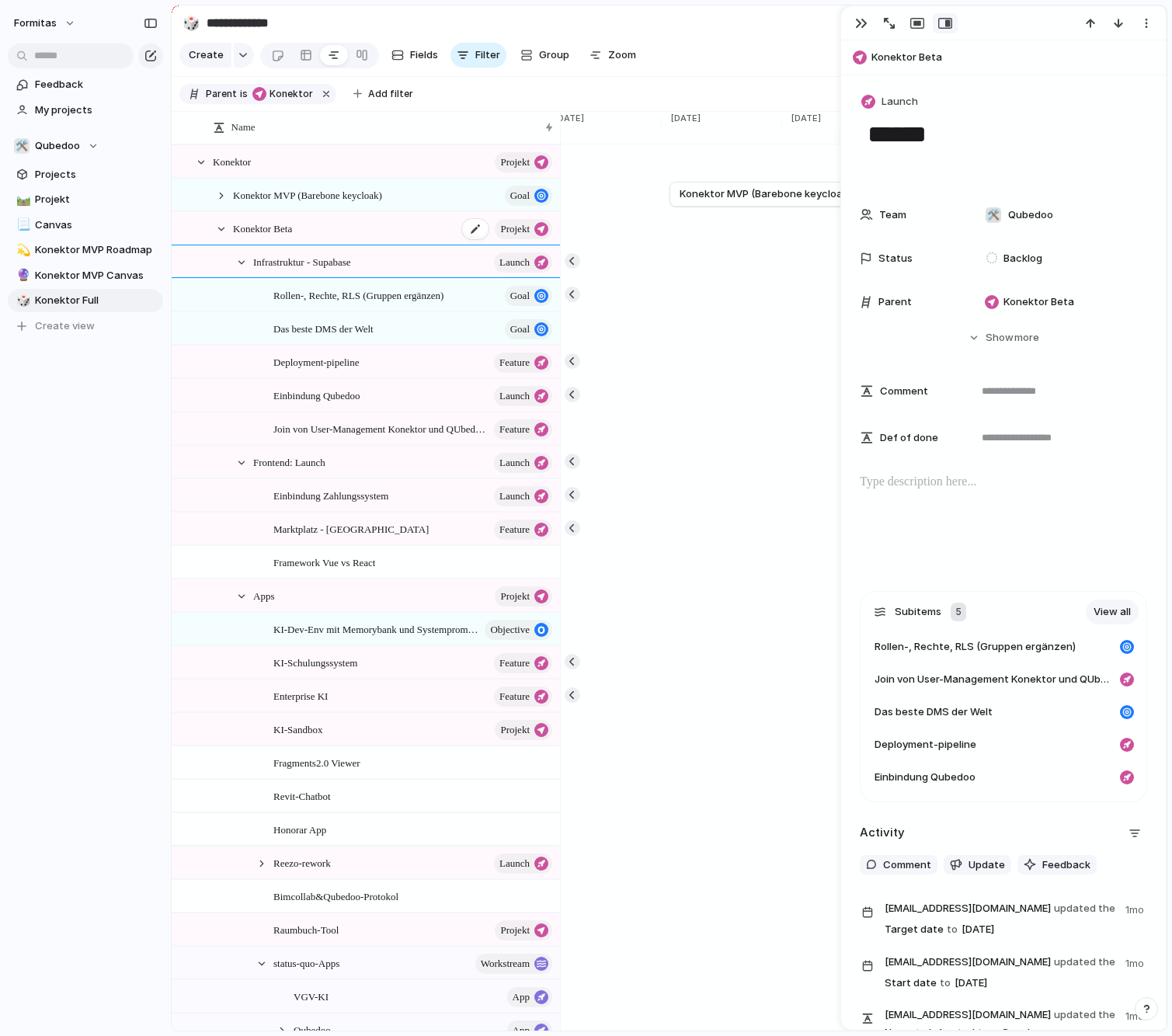
click at [289, 237] on span "Konektor Beta" at bounding box center [262, 228] width 59 height 18
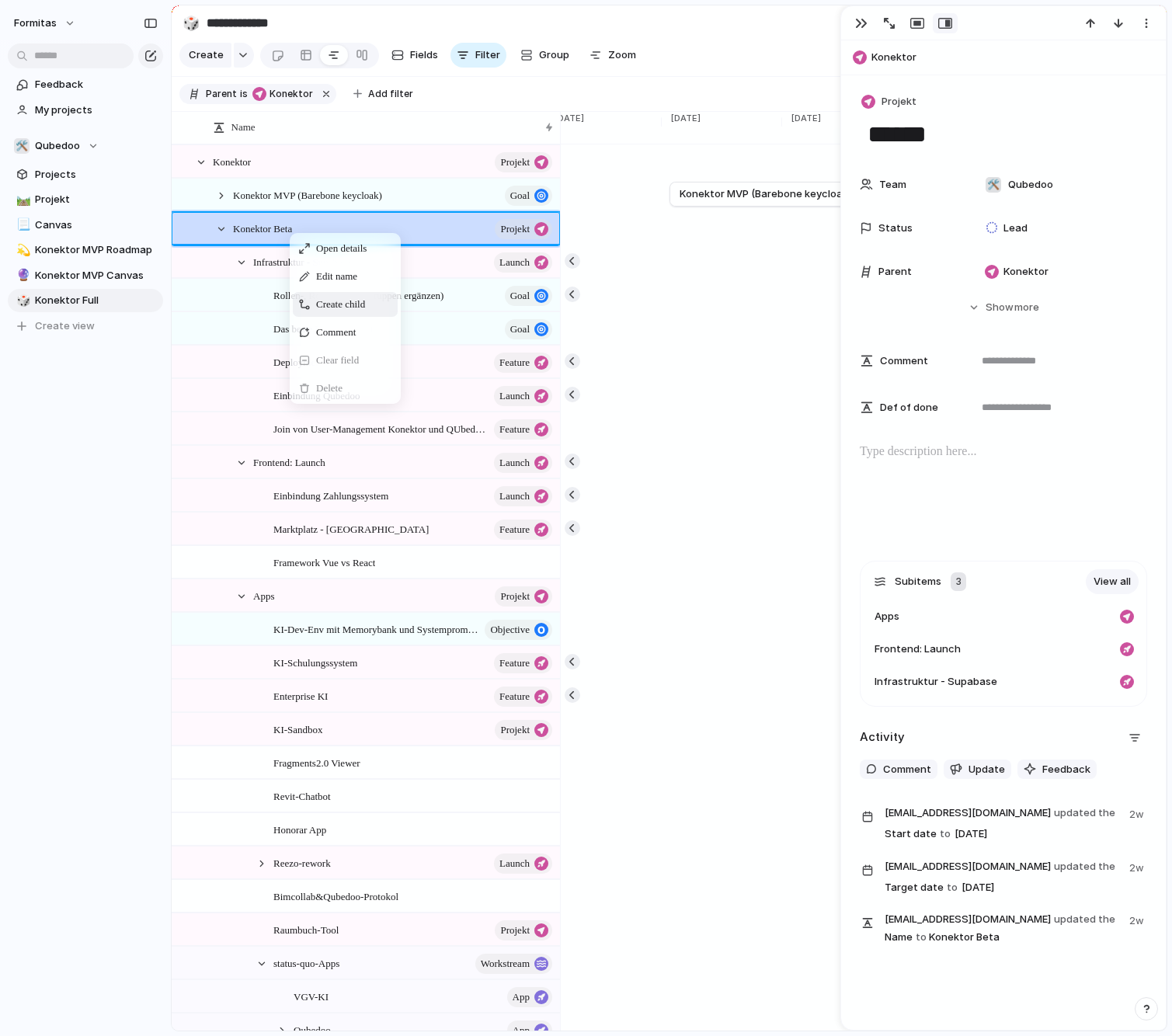
click at [352, 313] on span "Create child" at bounding box center [341, 304] width 49 height 15
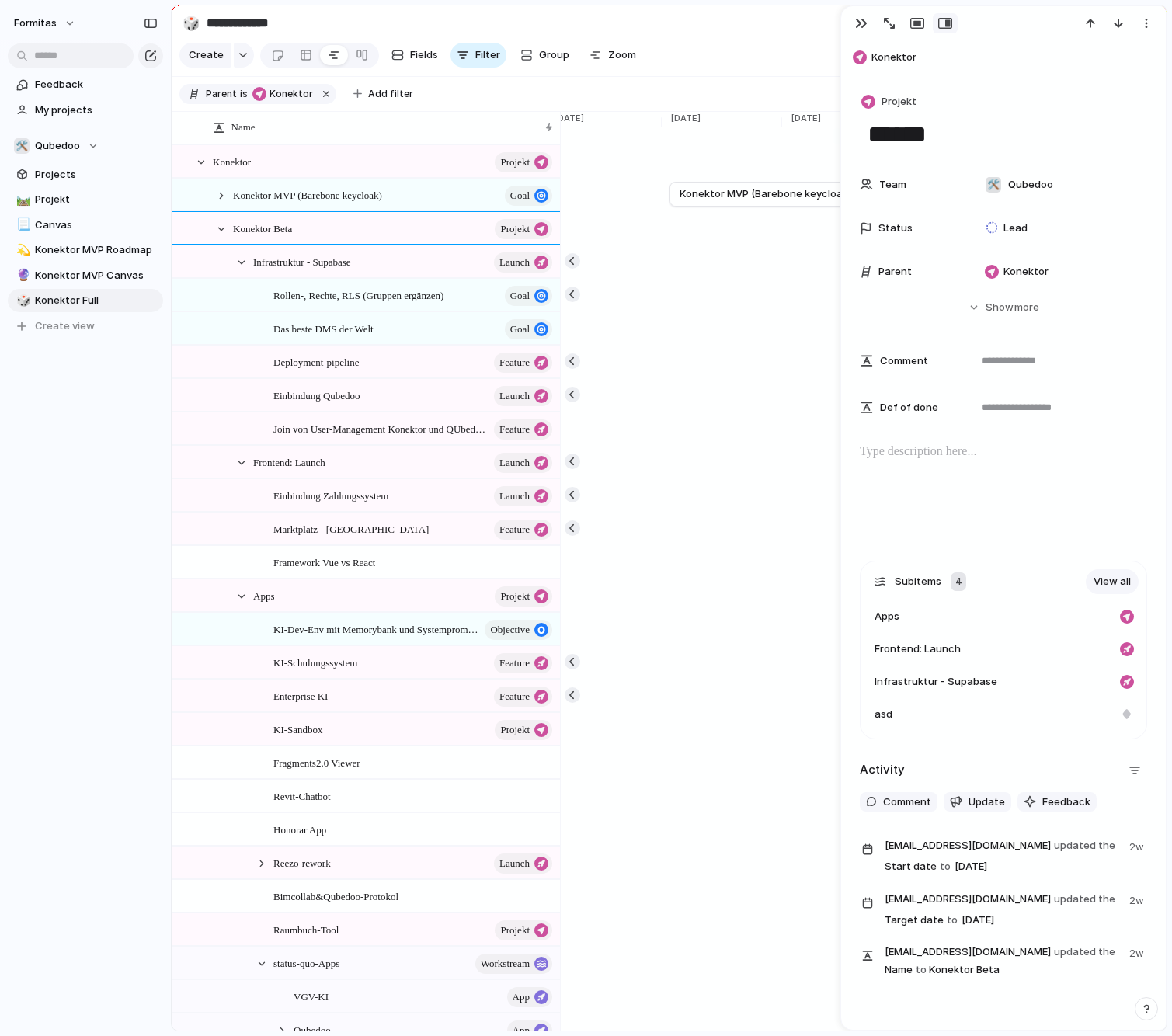
type textarea "******"
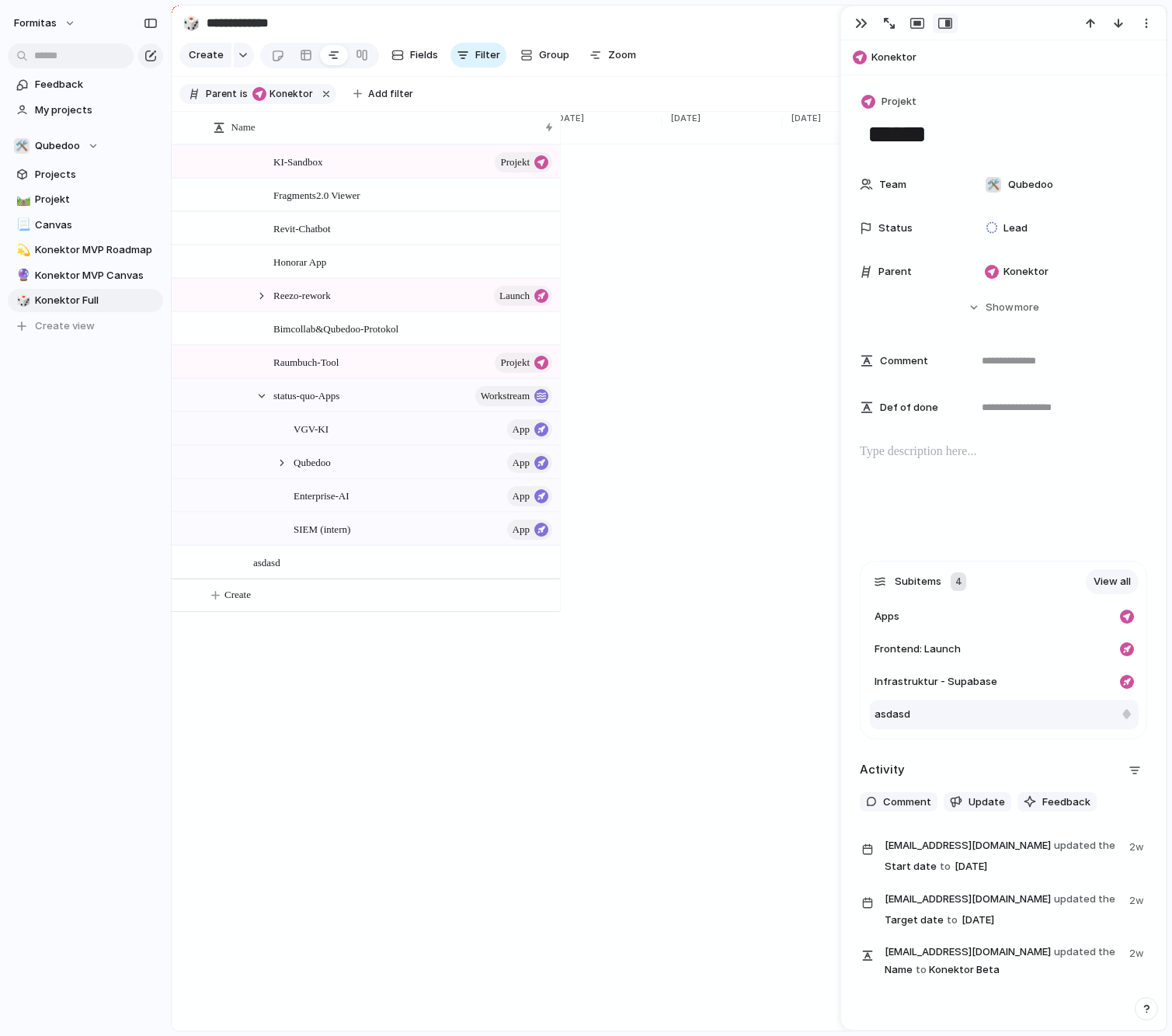
click at [954, 712] on div "asdasd" at bounding box center [993, 714] width 239 height 15
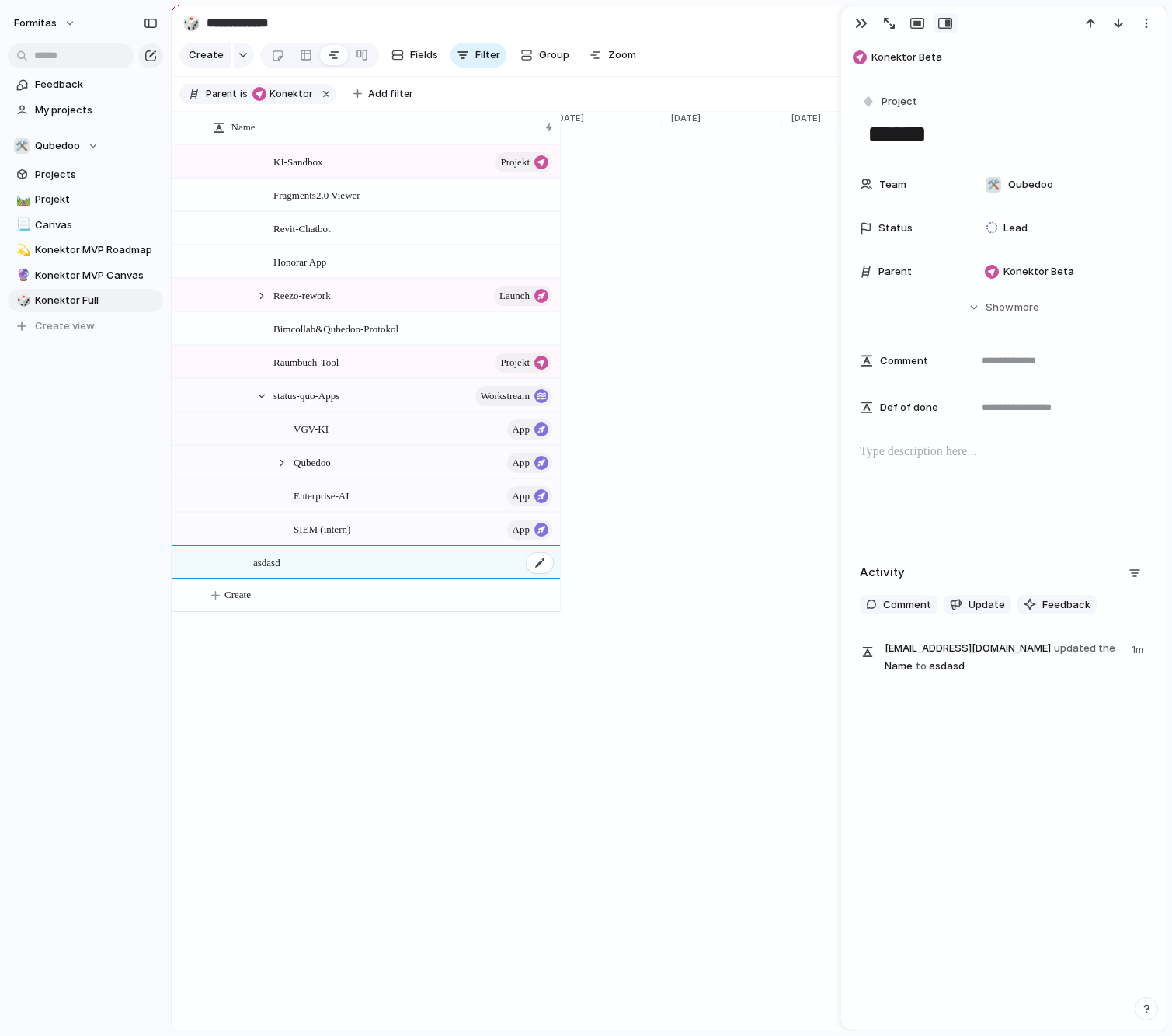
click at [307, 571] on div "asdasd" at bounding box center [404, 563] width 302 height 32
type textarea "*"
type textarea "**********"
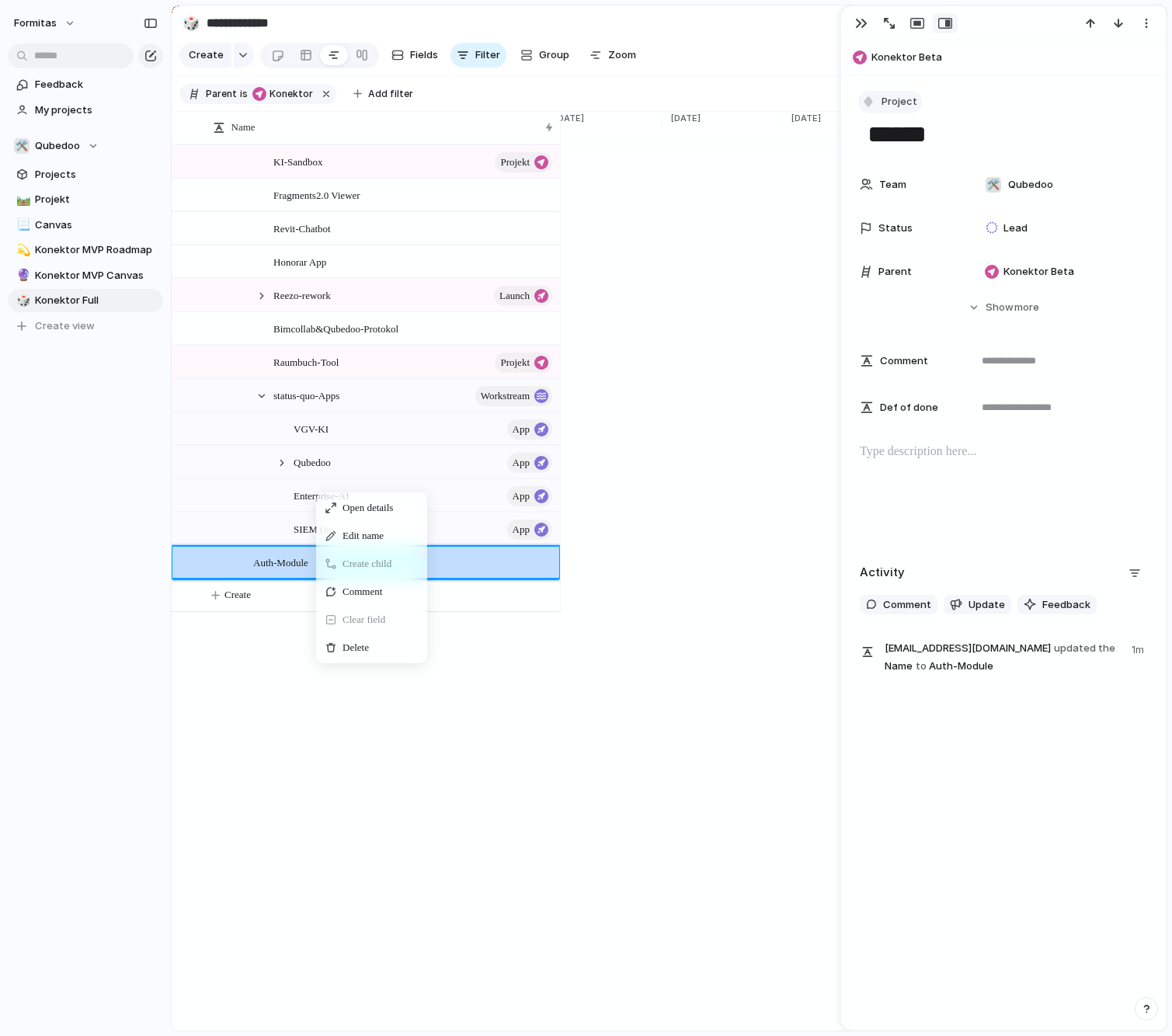
click at [895, 111] on button "Project" at bounding box center [889, 102] width 64 height 23
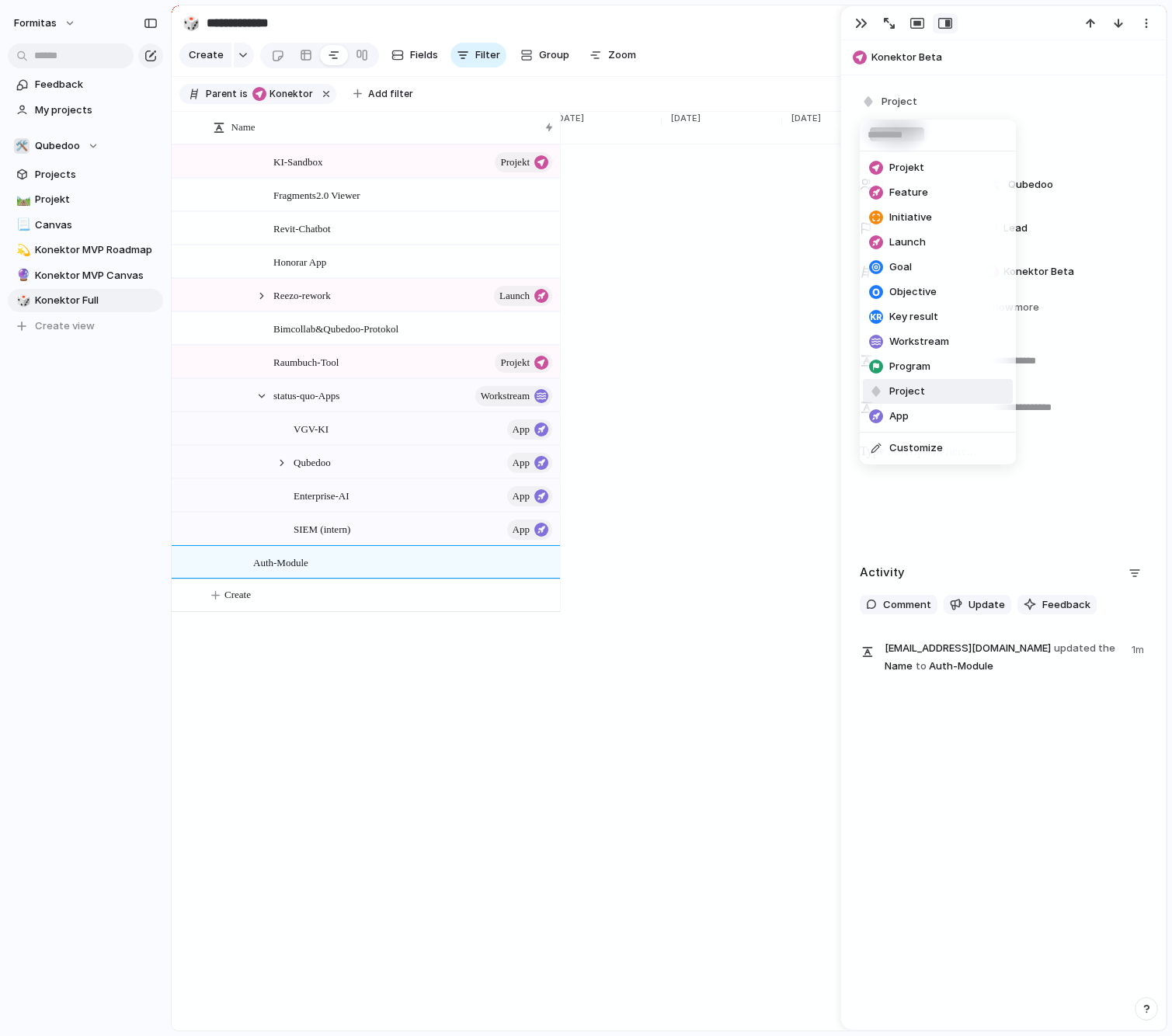
click at [902, 100] on div "Projekt Feature Initiative Launch Goal Objective Key result Workstream Program …" at bounding box center [586, 518] width 1172 height 1036
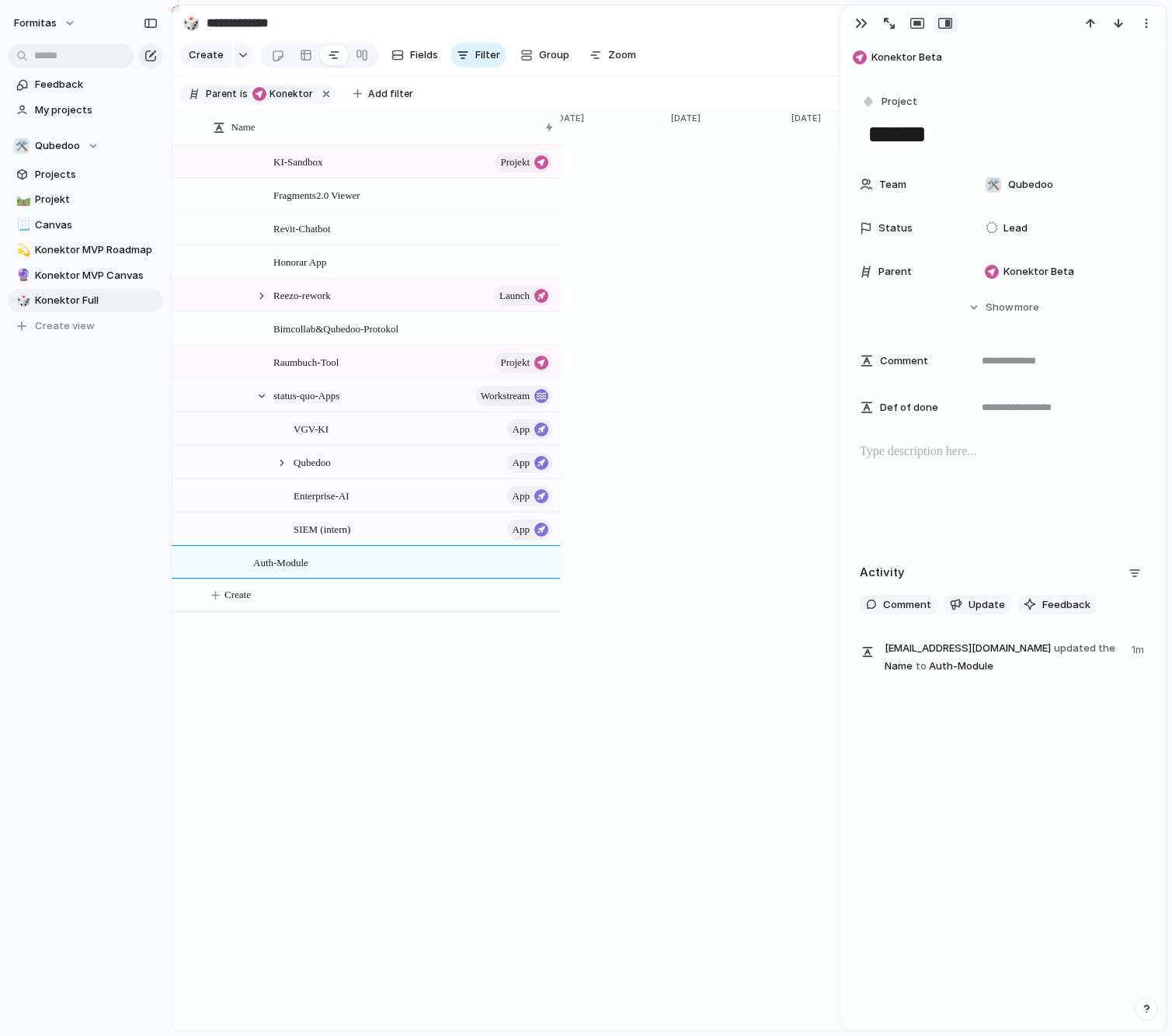
click at [902, 100] on span "Project" at bounding box center [899, 101] width 35 height 15
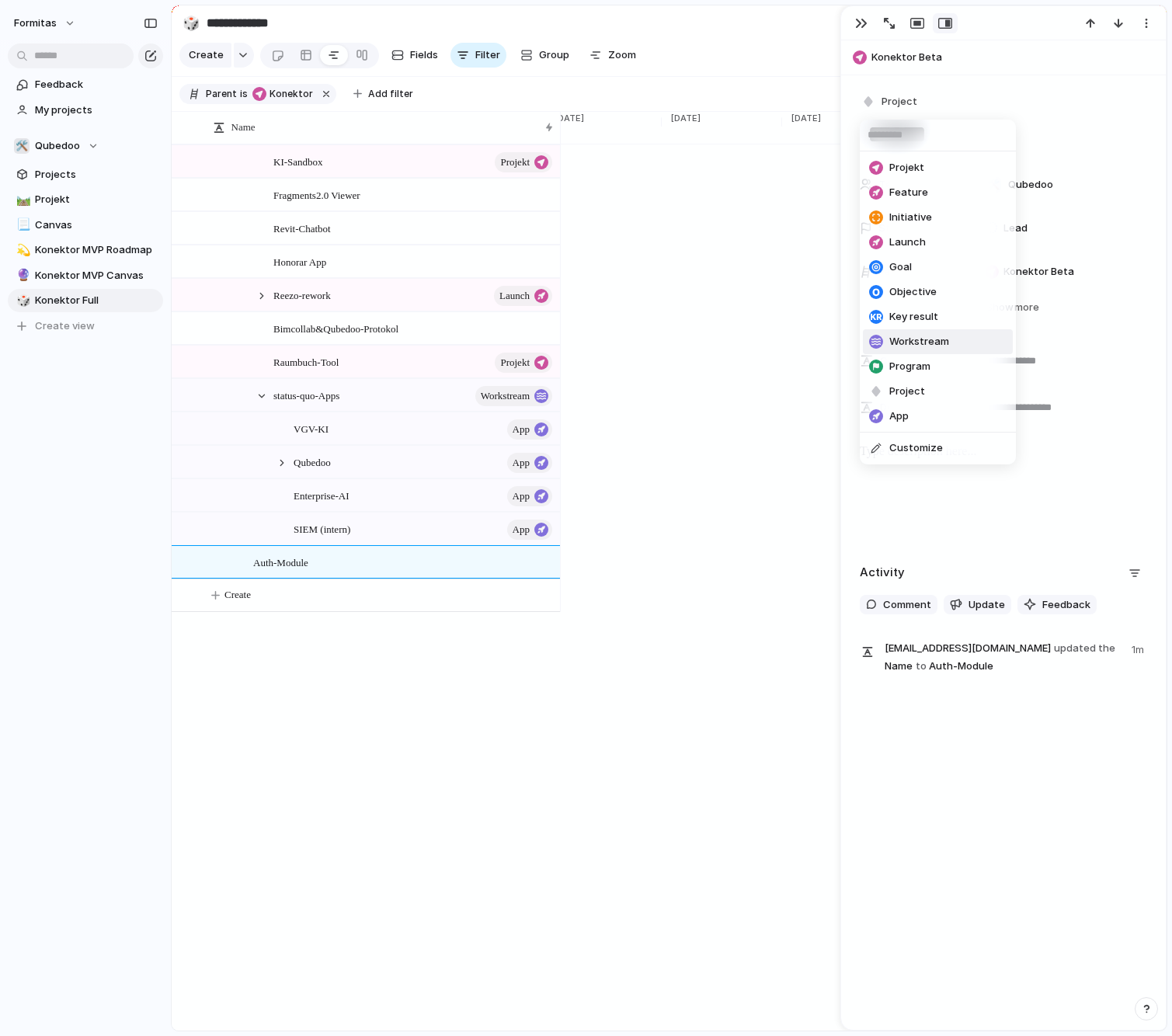
click at [930, 336] on span "Workstream" at bounding box center [919, 341] width 60 height 15
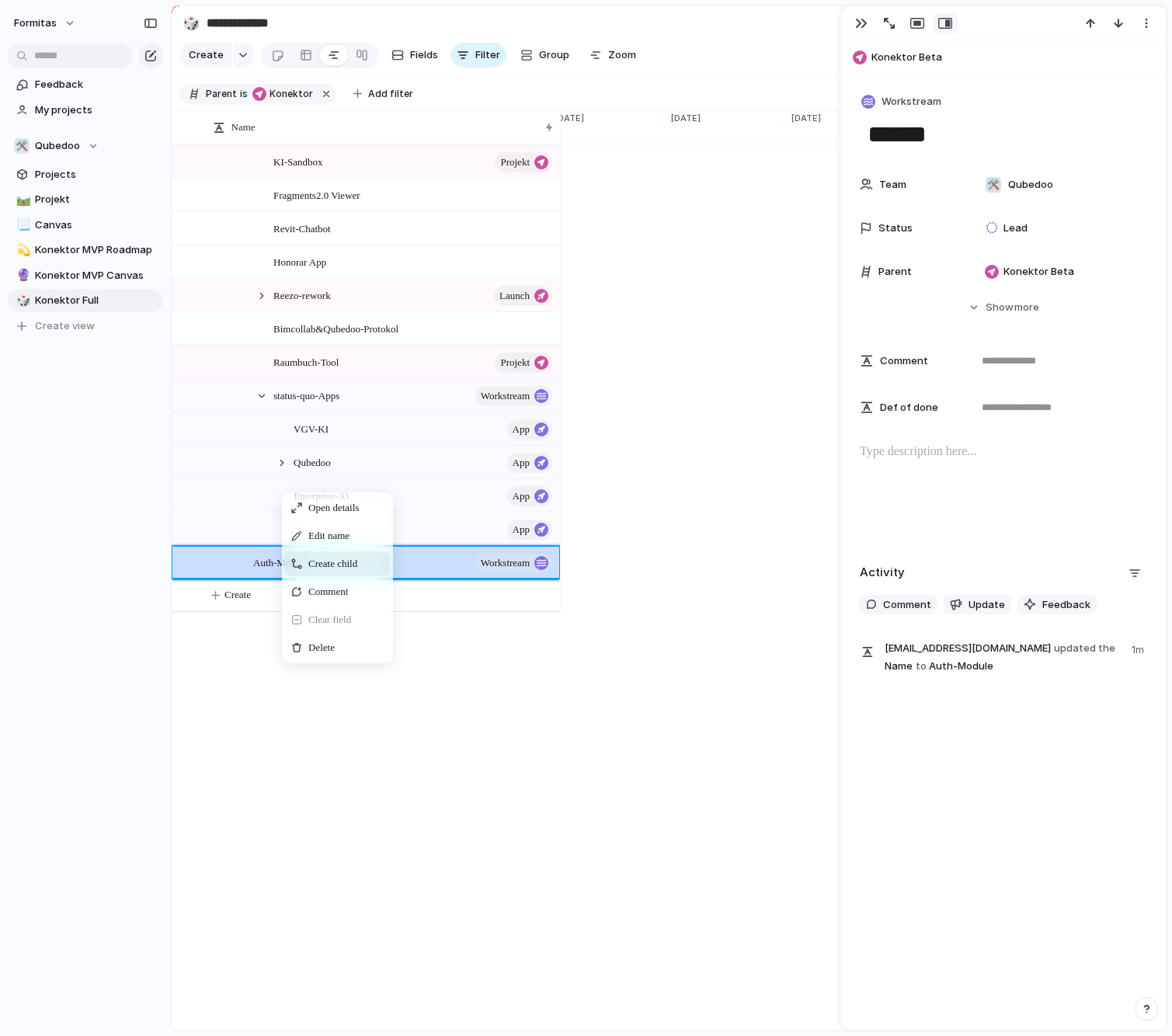
click at [345, 572] on span "Create child" at bounding box center [333, 563] width 49 height 15
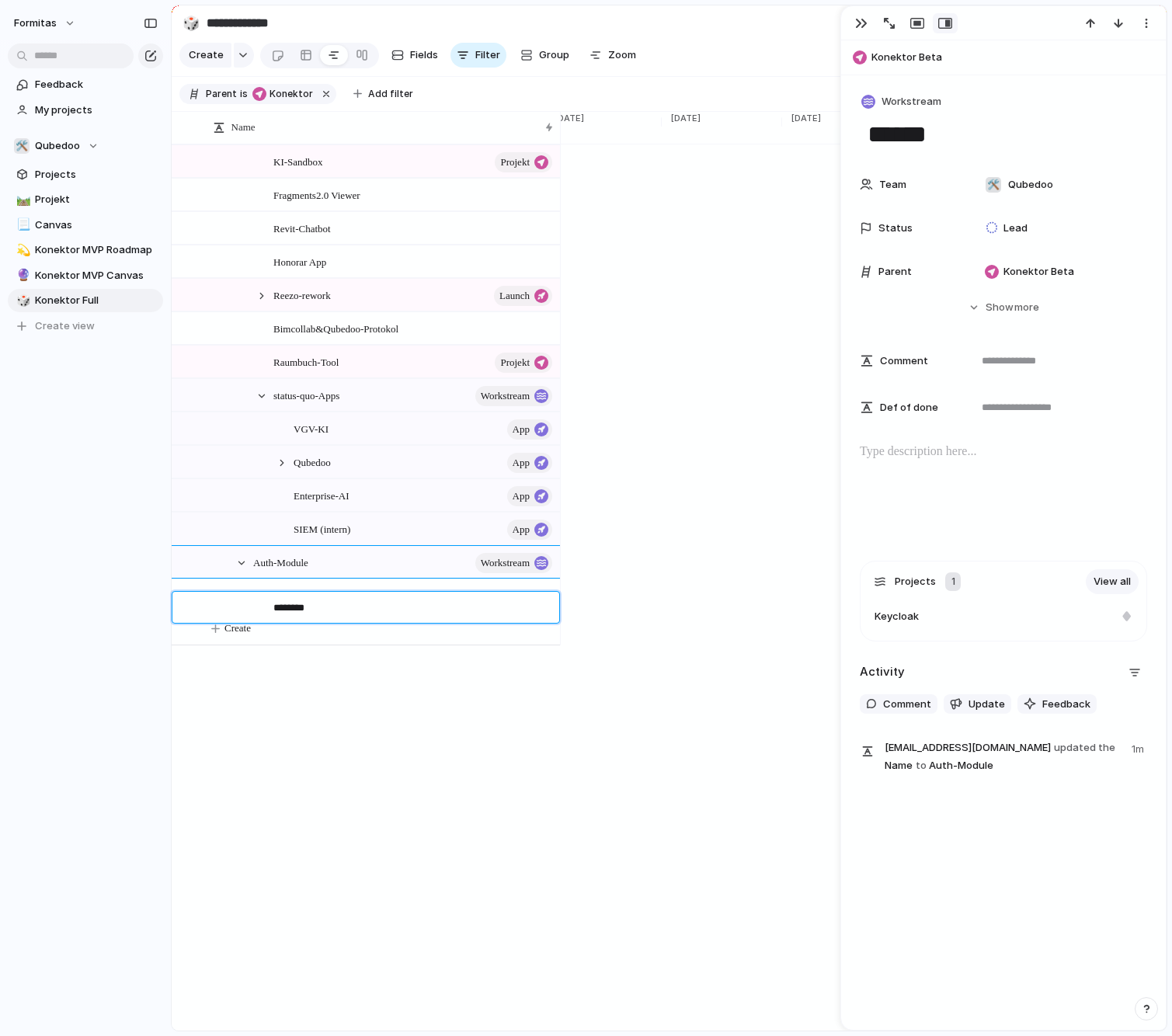
type textarea "********"
click at [406, 622] on div "********" at bounding box center [404, 607] width 302 height 31
click at [362, 612] on div "Keycloak" at bounding box center [413, 595] width 281 height 32
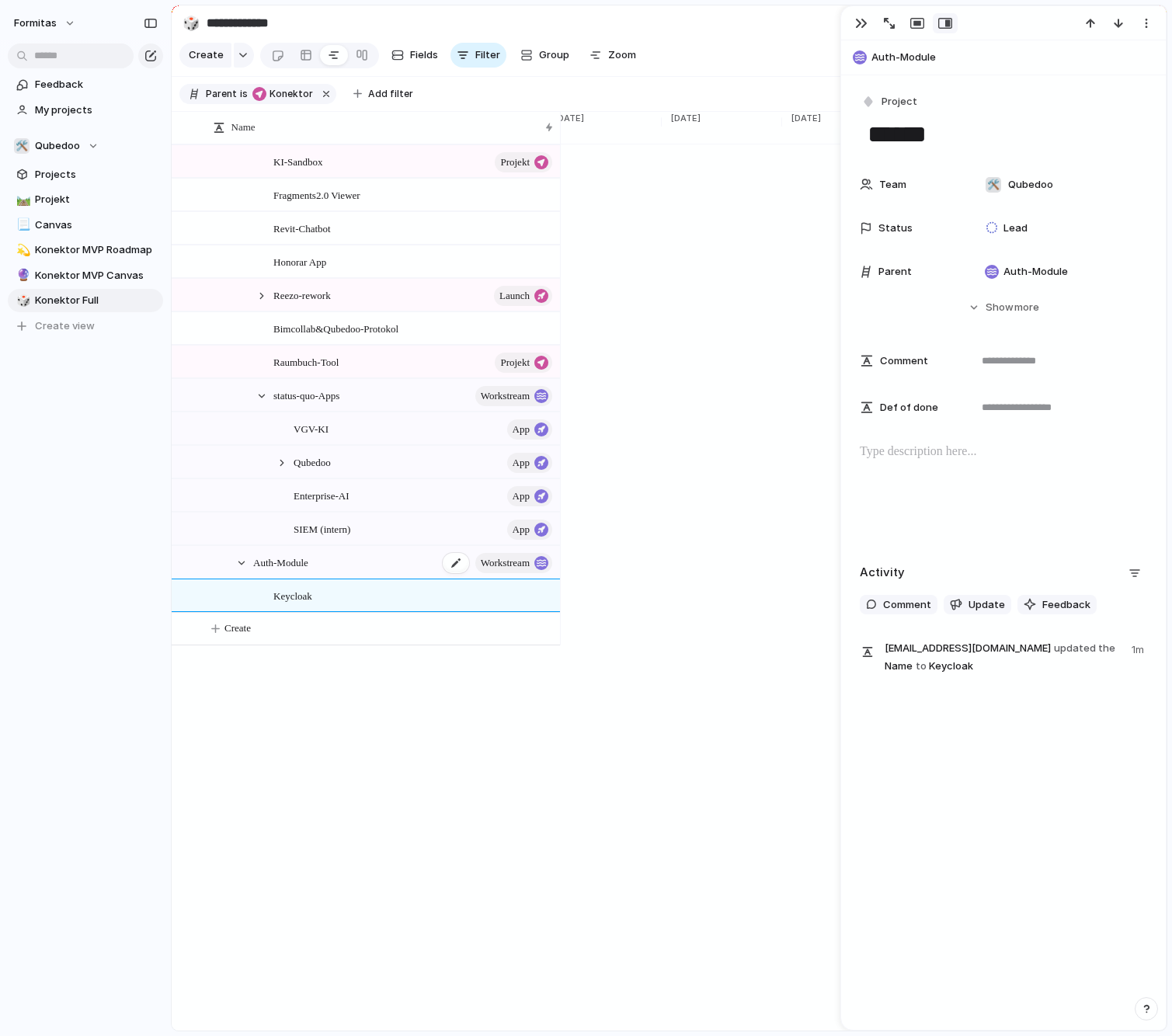
click at [353, 579] on div "Auth-Module workstream" at bounding box center [404, 563] width 302 height 32
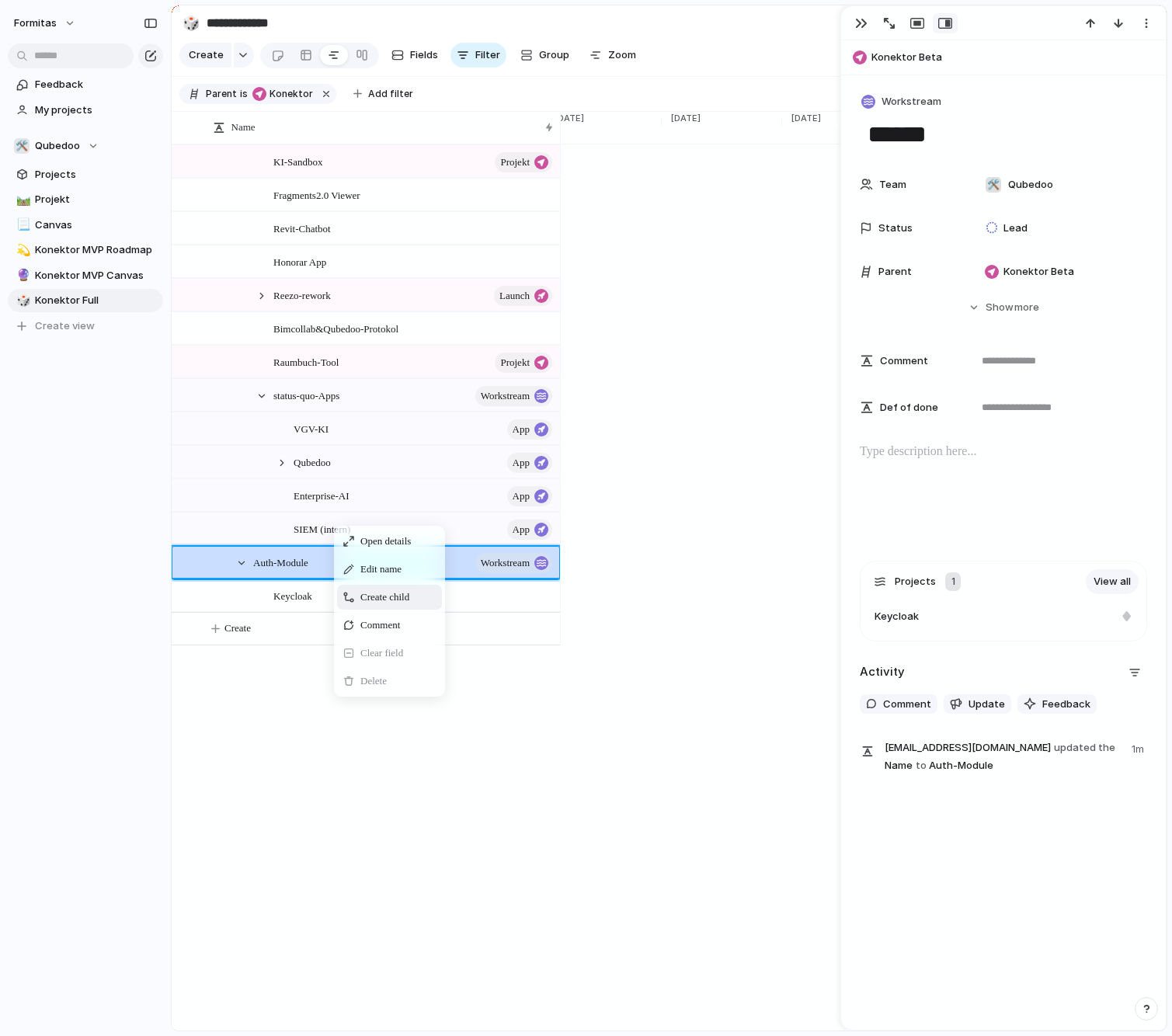
click at [399, 605] on span "Create child" at bounding box center [385, 597] width 49 height 15
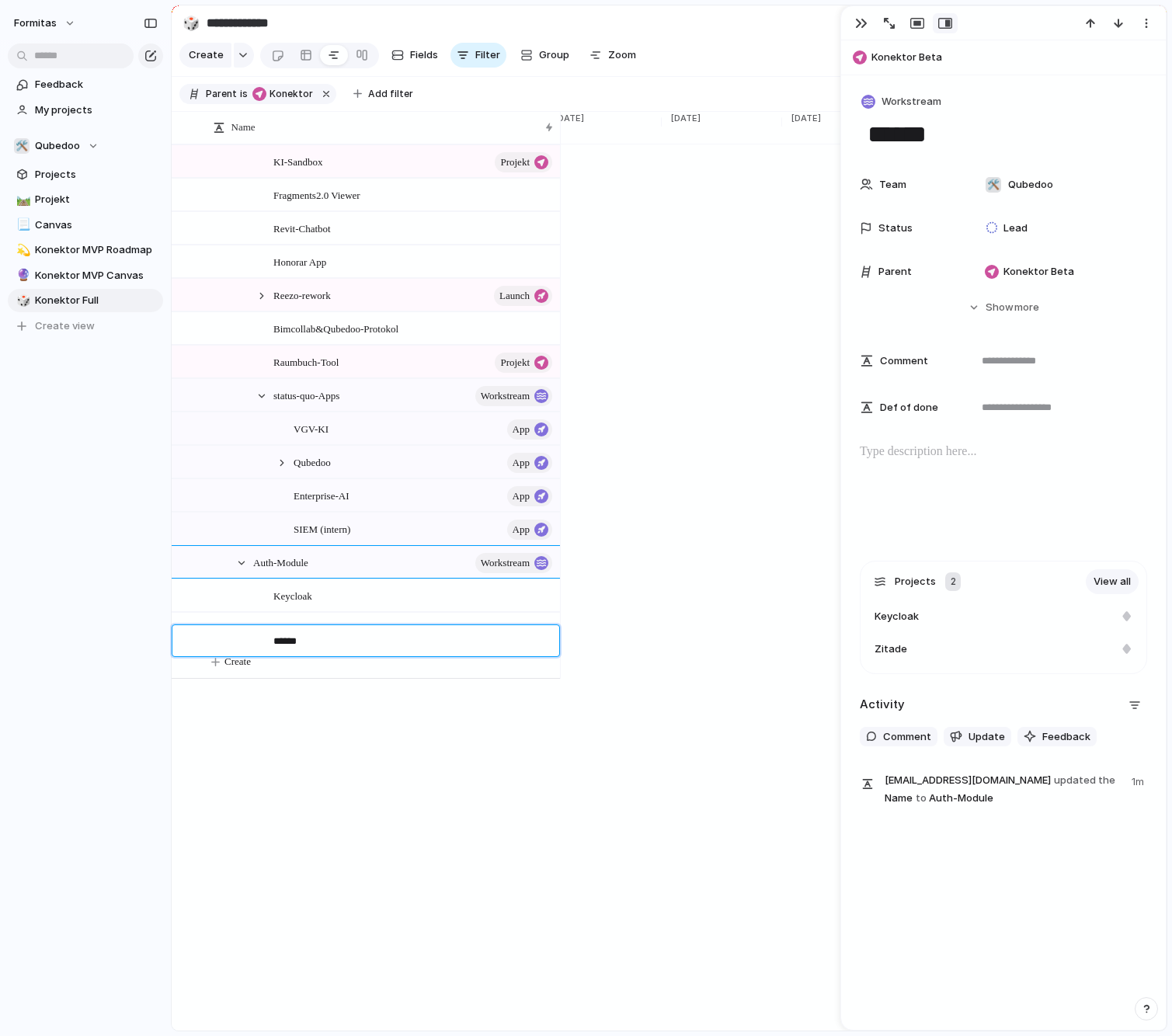
type textarea "*******"
click at [378, 612] on div "Keycloak" at bounding box center [413, 595] width 281 height 32
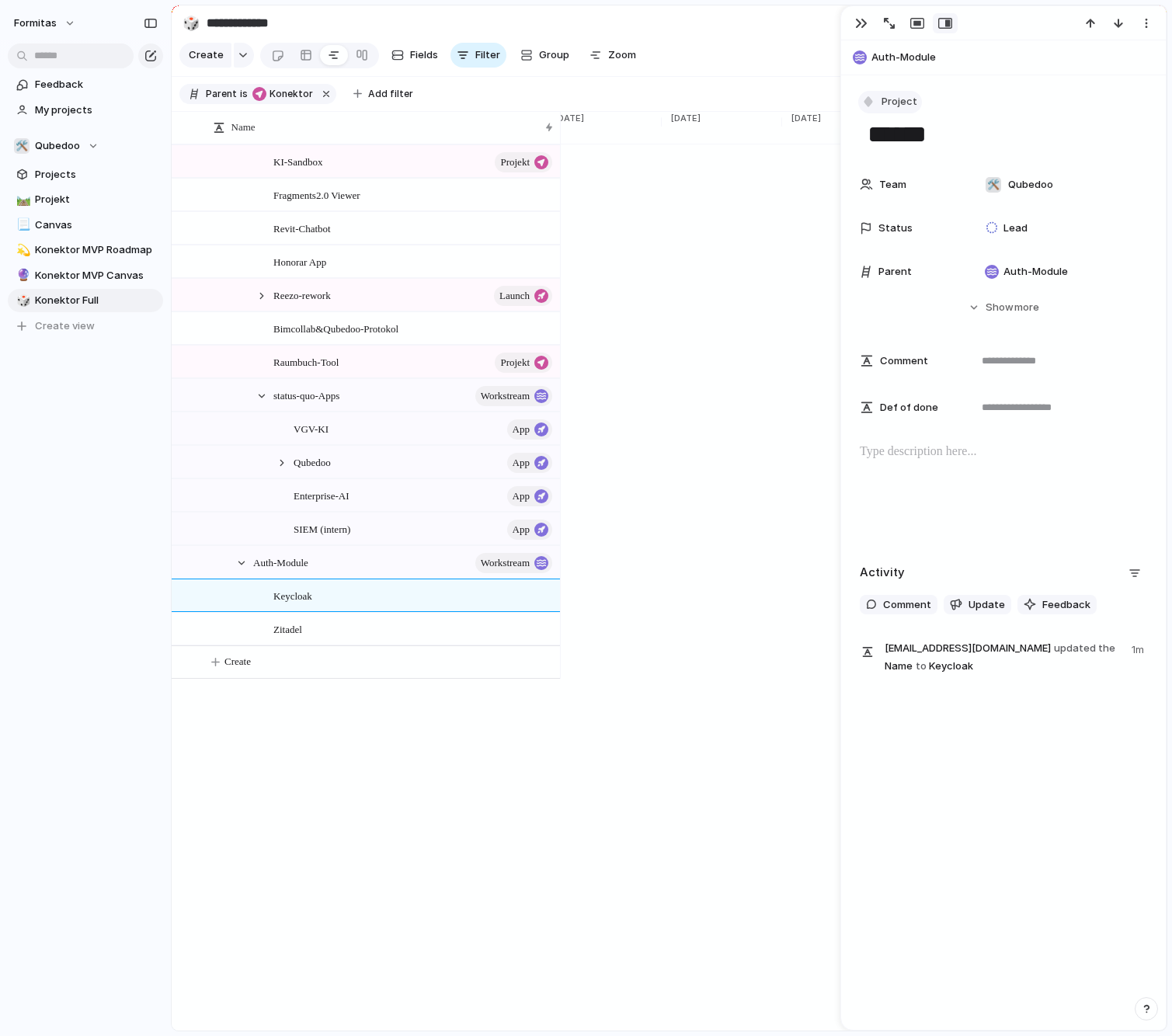
click at [878, 91] on button "Project" at bounding box center [889, 102] width 64 height 23
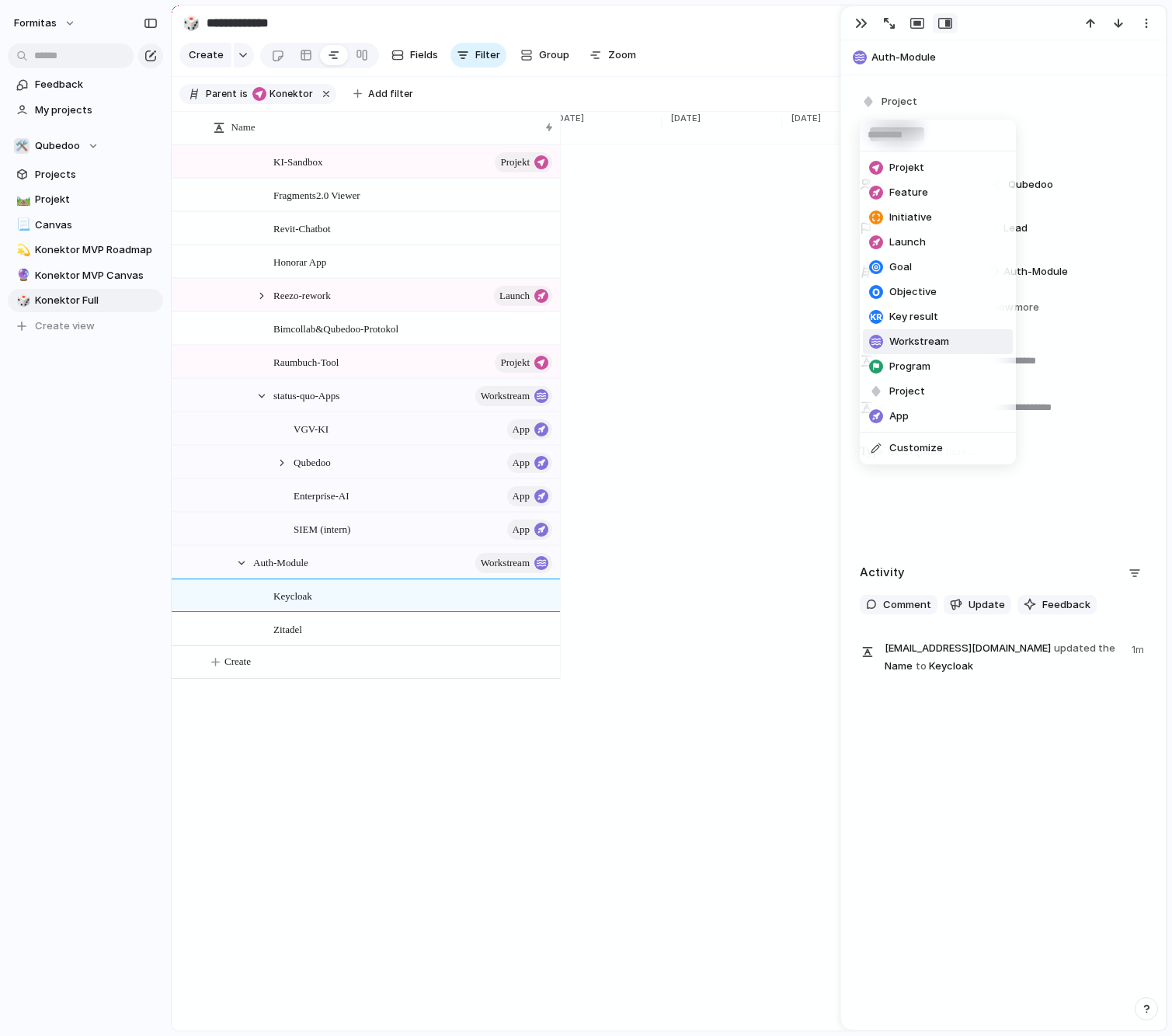
click at [388, 821] on div "Projekt Feature Initiative Launch Goal Objective Key result Workstream Program …" at bounding box center [586, 518] width 1172 height 1036
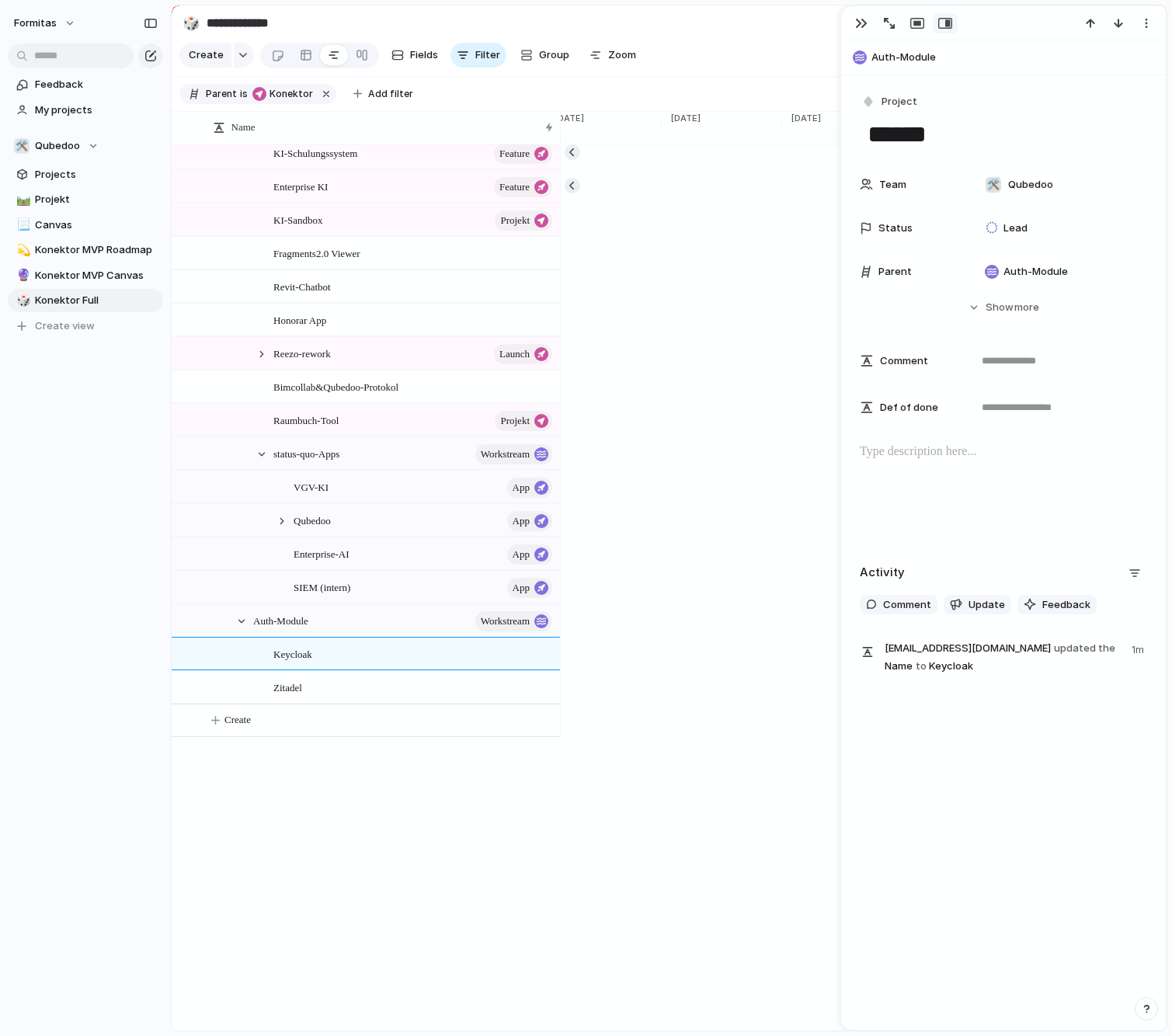
scroll to position [413, 0]
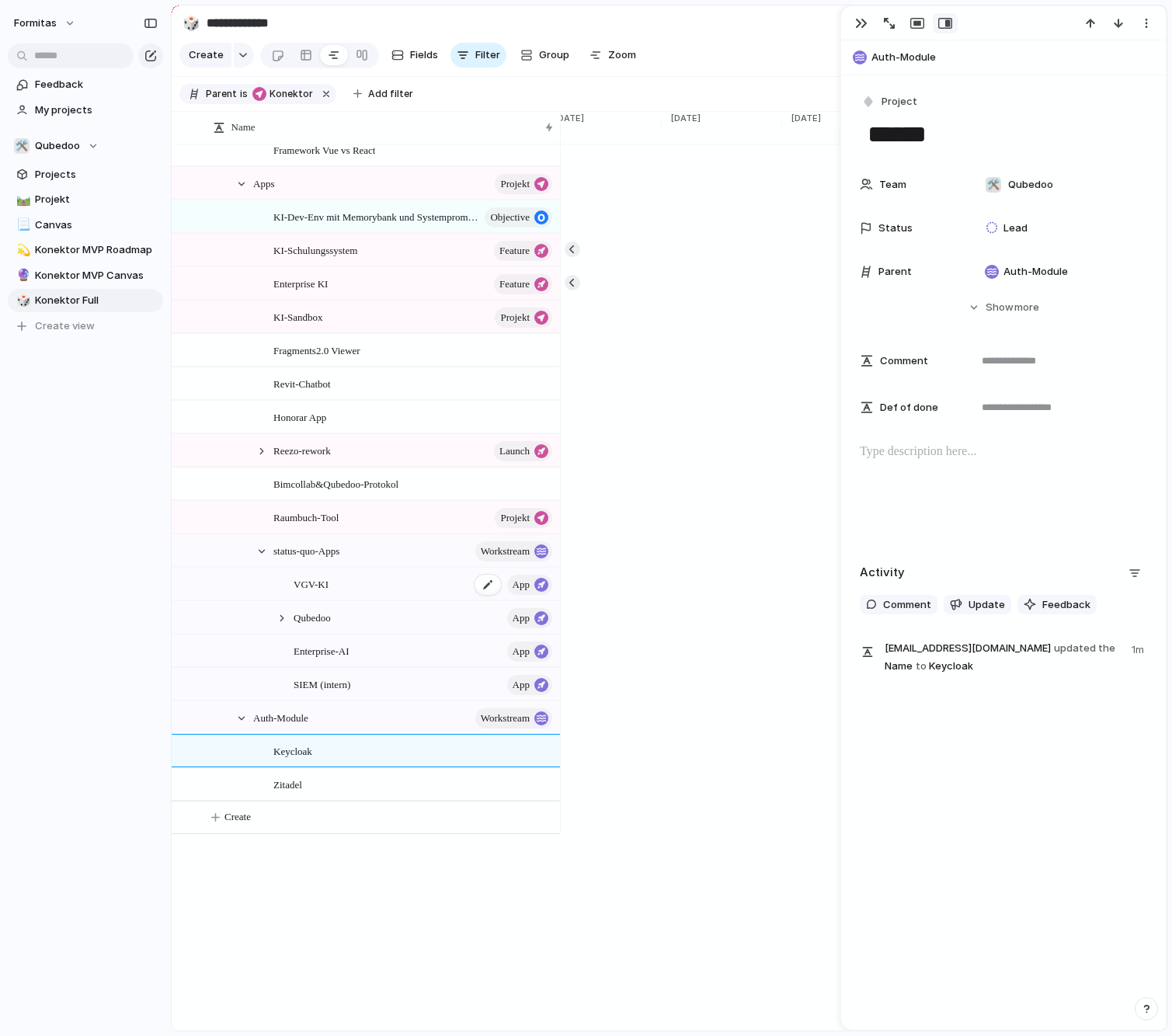
click at [312, 593] on span "VGV-KI" at bounding box center [311, 583] width 35 height 18
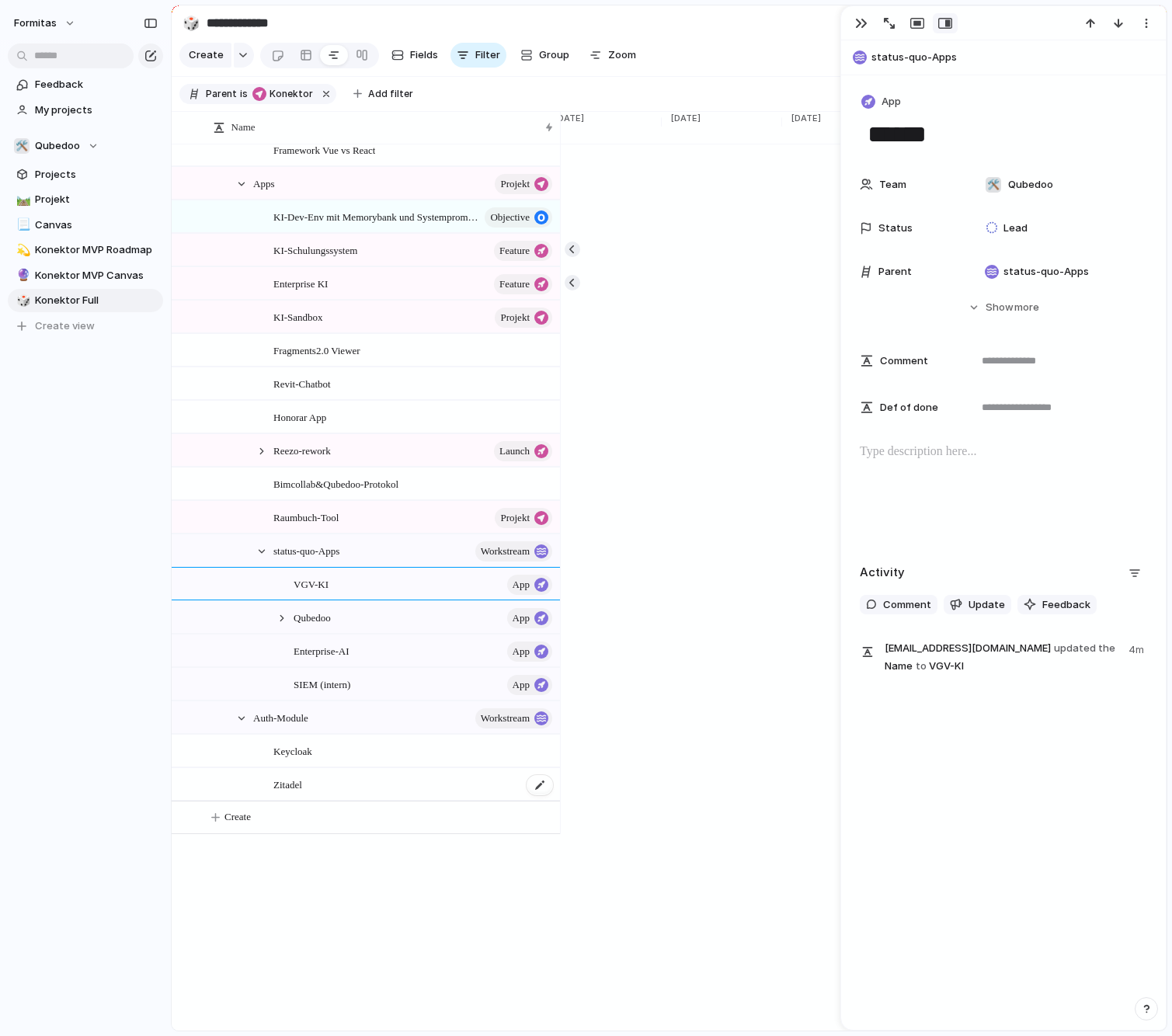
click at [317, 795] on div "Zitadel" at bounding box center [413, 784] width 281 height 32
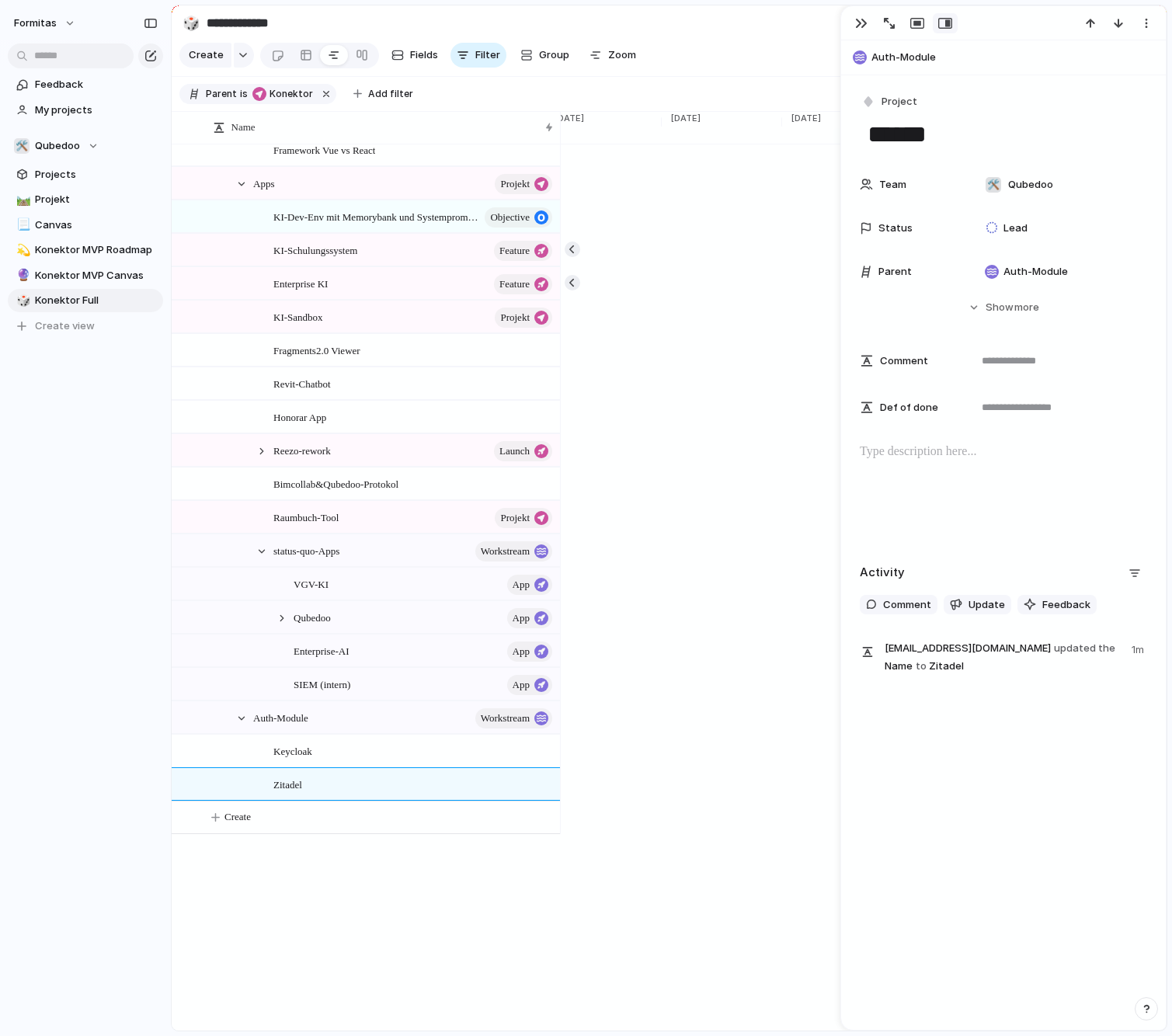
click at [253, 734] on div "Auth-Module workstream" at bounding box center [395, 718] width 326 height 32
click at [243, 725] on div at bounding box center [241, 718] width 14 height 14
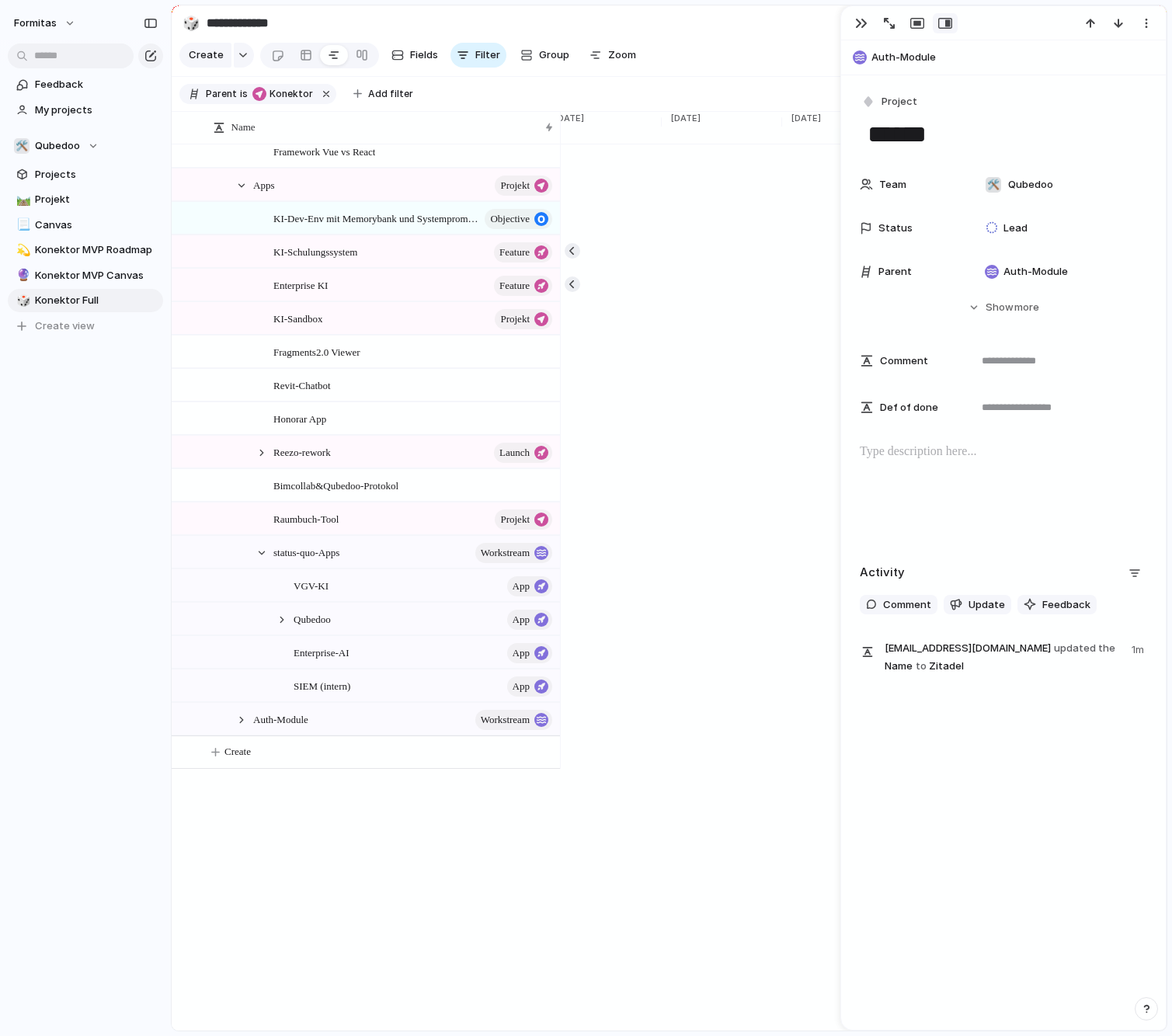
scroll to position [413, 0]
click at [328, 660] on span "Enterprise-AI" at bounding box center [321, 651] width 55 height 18
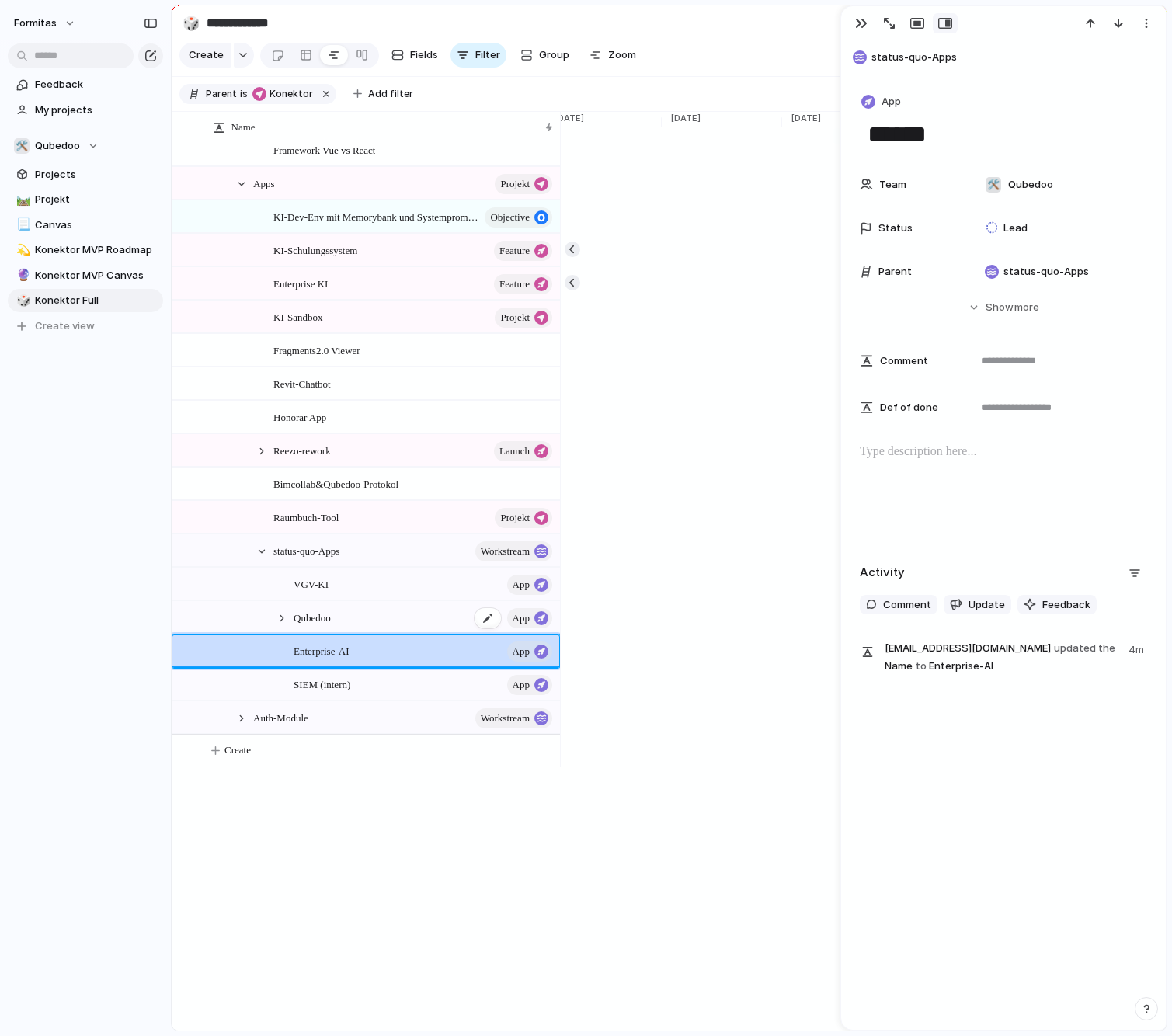
click at [329, 626] on span "Qubedoo" at bounding box center [312, 617] width 37 height 18
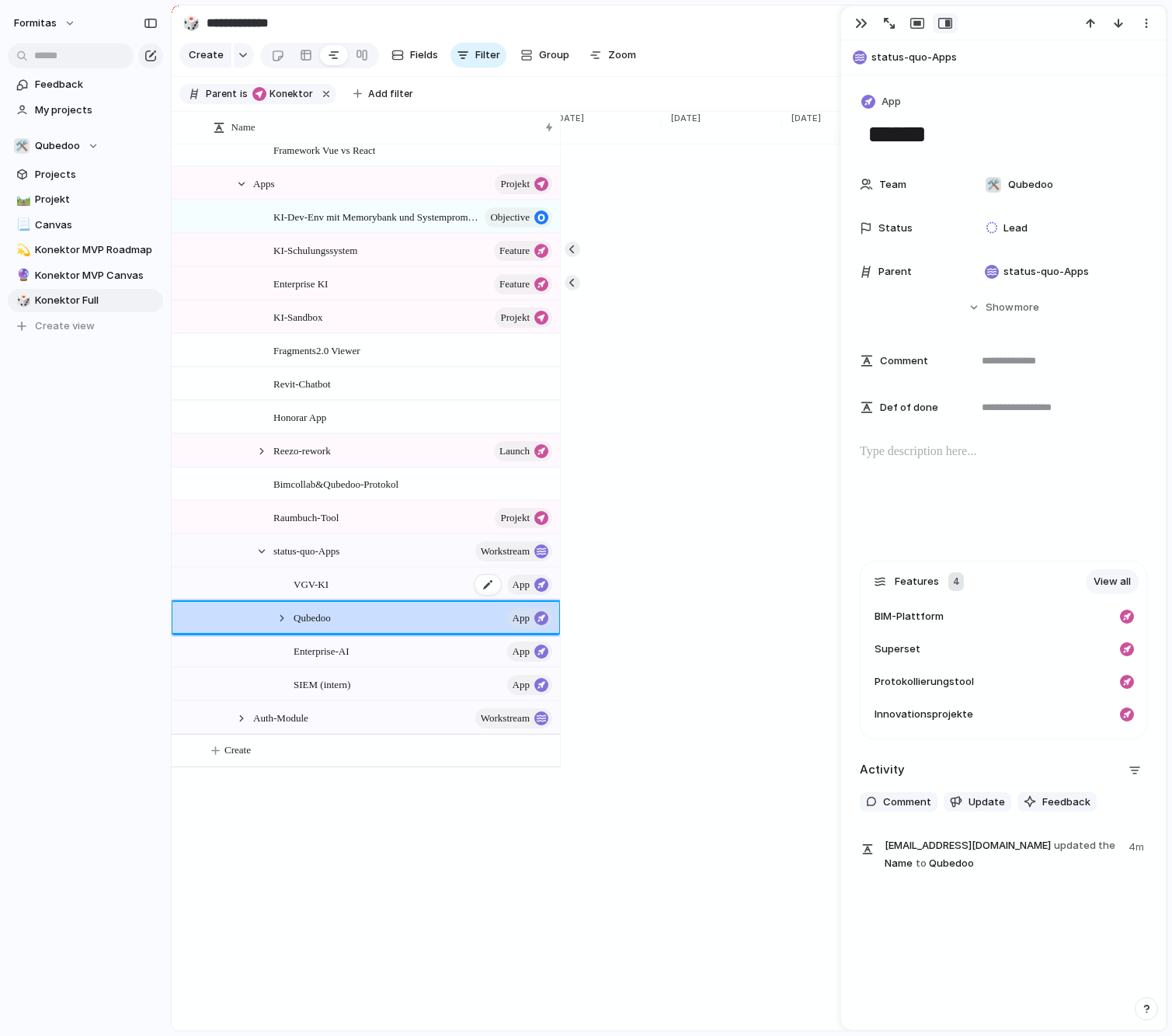
click at [329, 594] on div "VGV-KI App" at bounding box center [423, 584] width 261 height 32
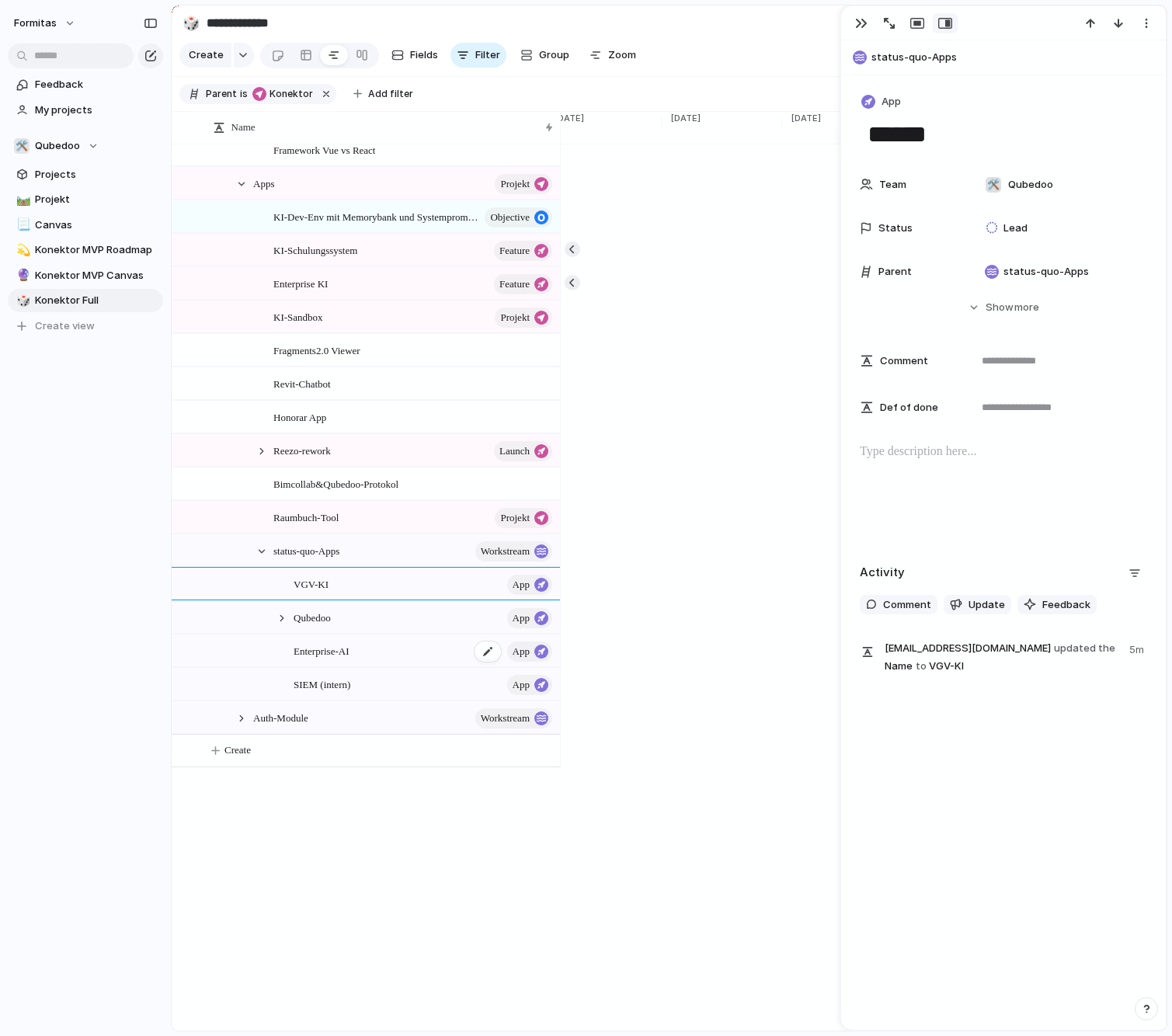
click at [339, 667] on div "Enterprise-AI App" at bounding box center [423, 651] width 261 height 32
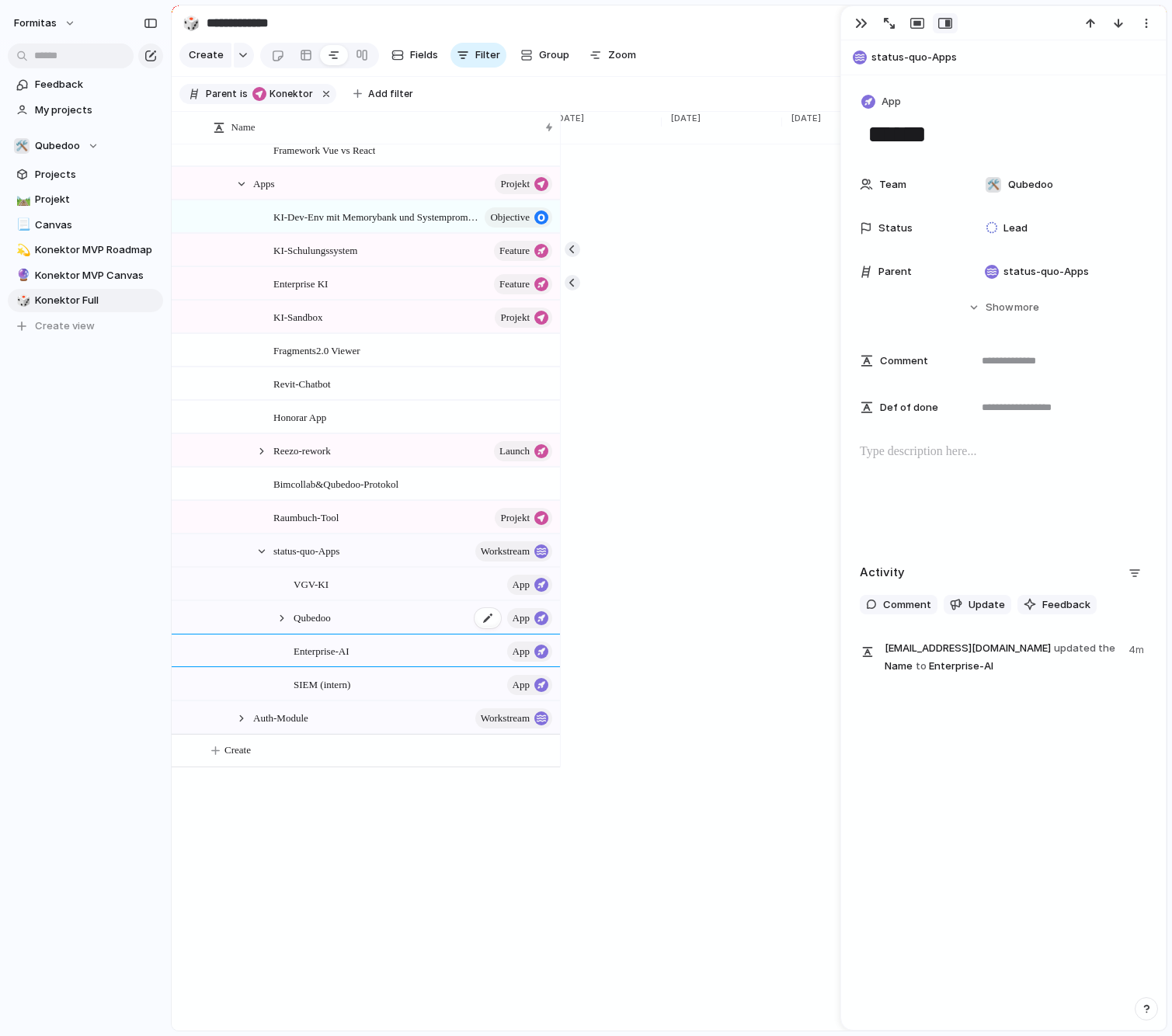
click at [323, 624] on span "Qubedoo" at bounding box center [312, 617] width 37 height 18
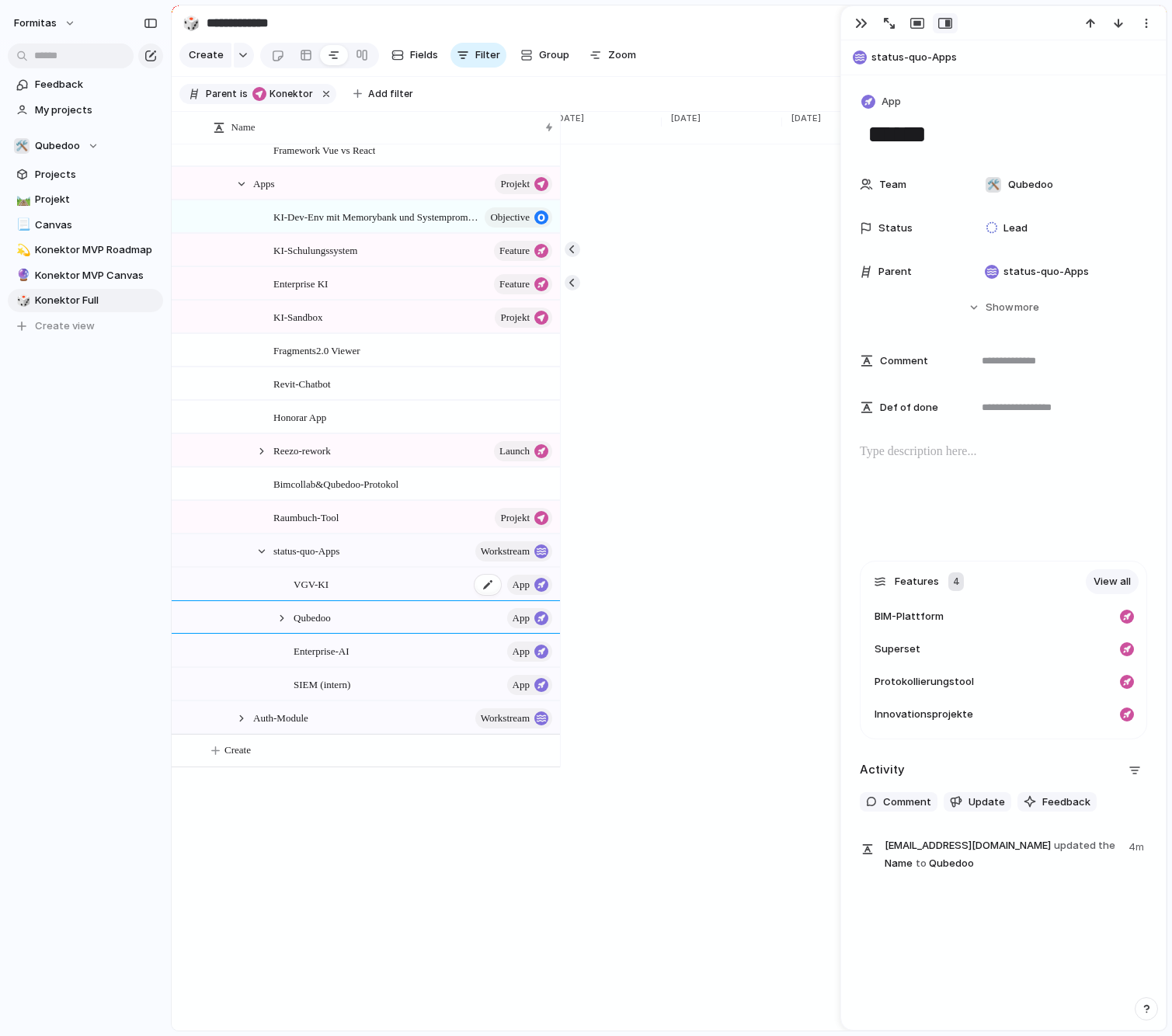
click at [324, 593] on span "VGV-KI" at bounding box center [311, 583] width 35 height 18
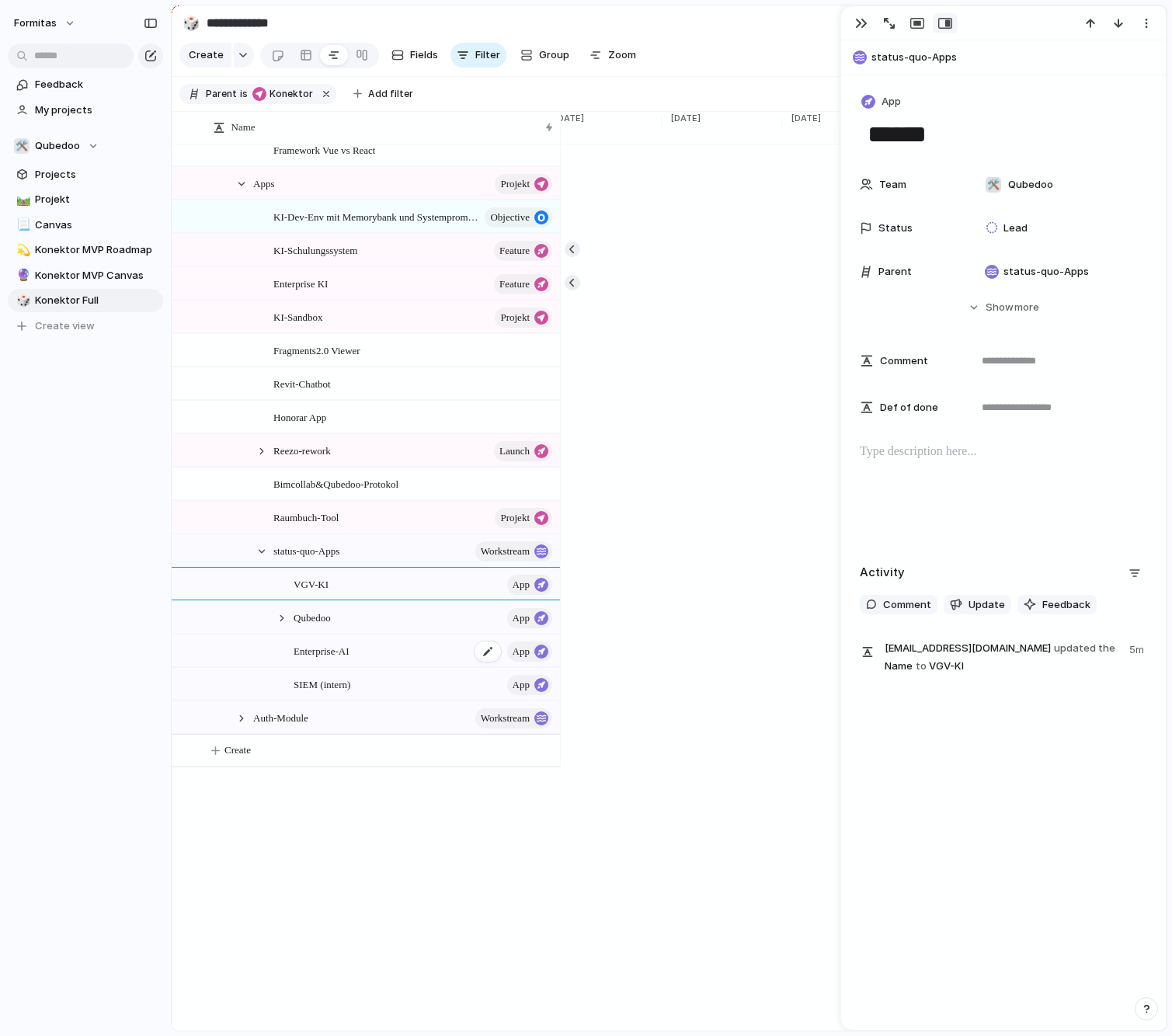
click at [356, 658] on div "Enterprise-AI App" at bounding box center [423, 651] width 261 height 32
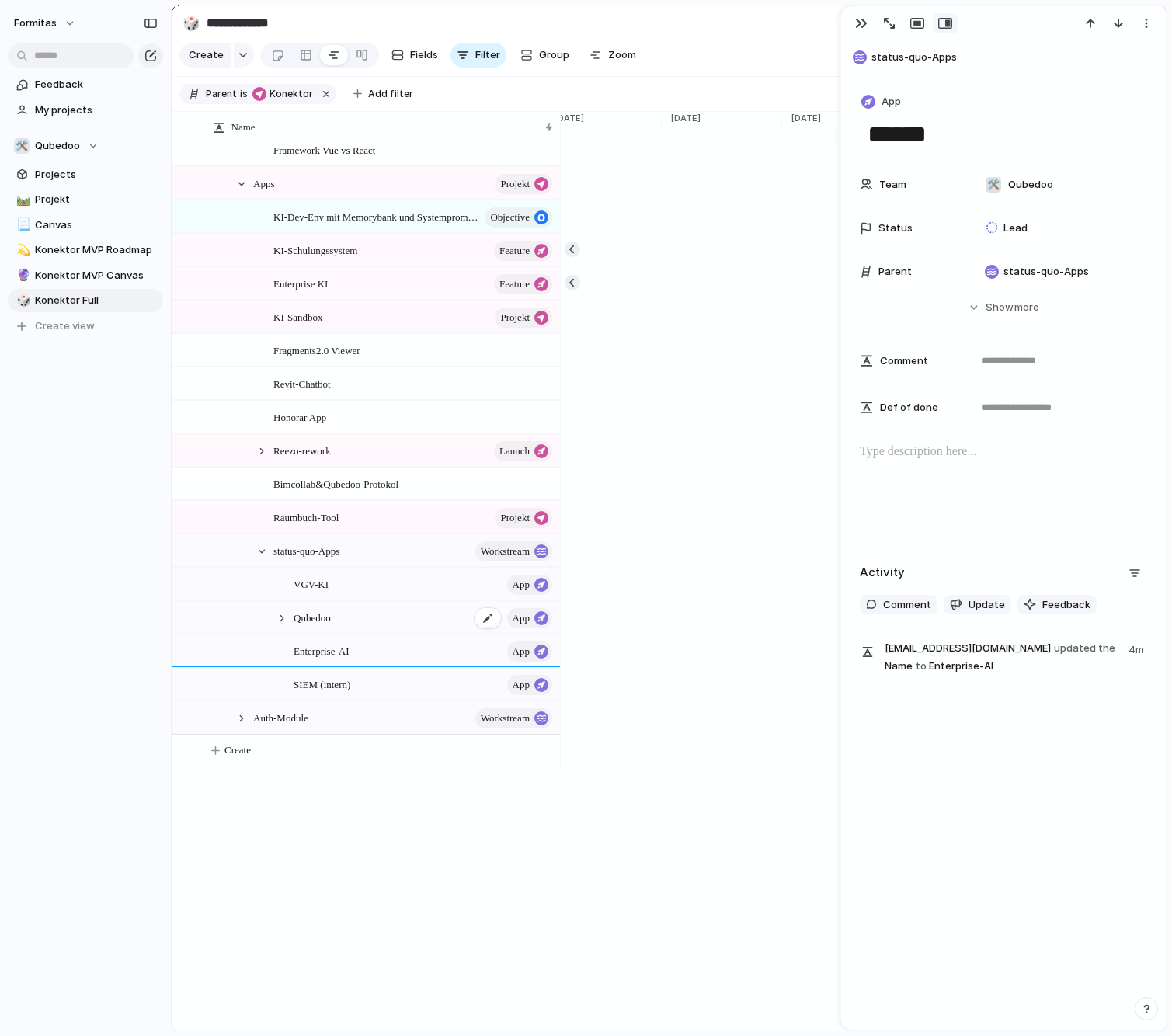
click at [347, 622] on div "Qubedoo App" at bounding box center [423, 617] width 261 height 32
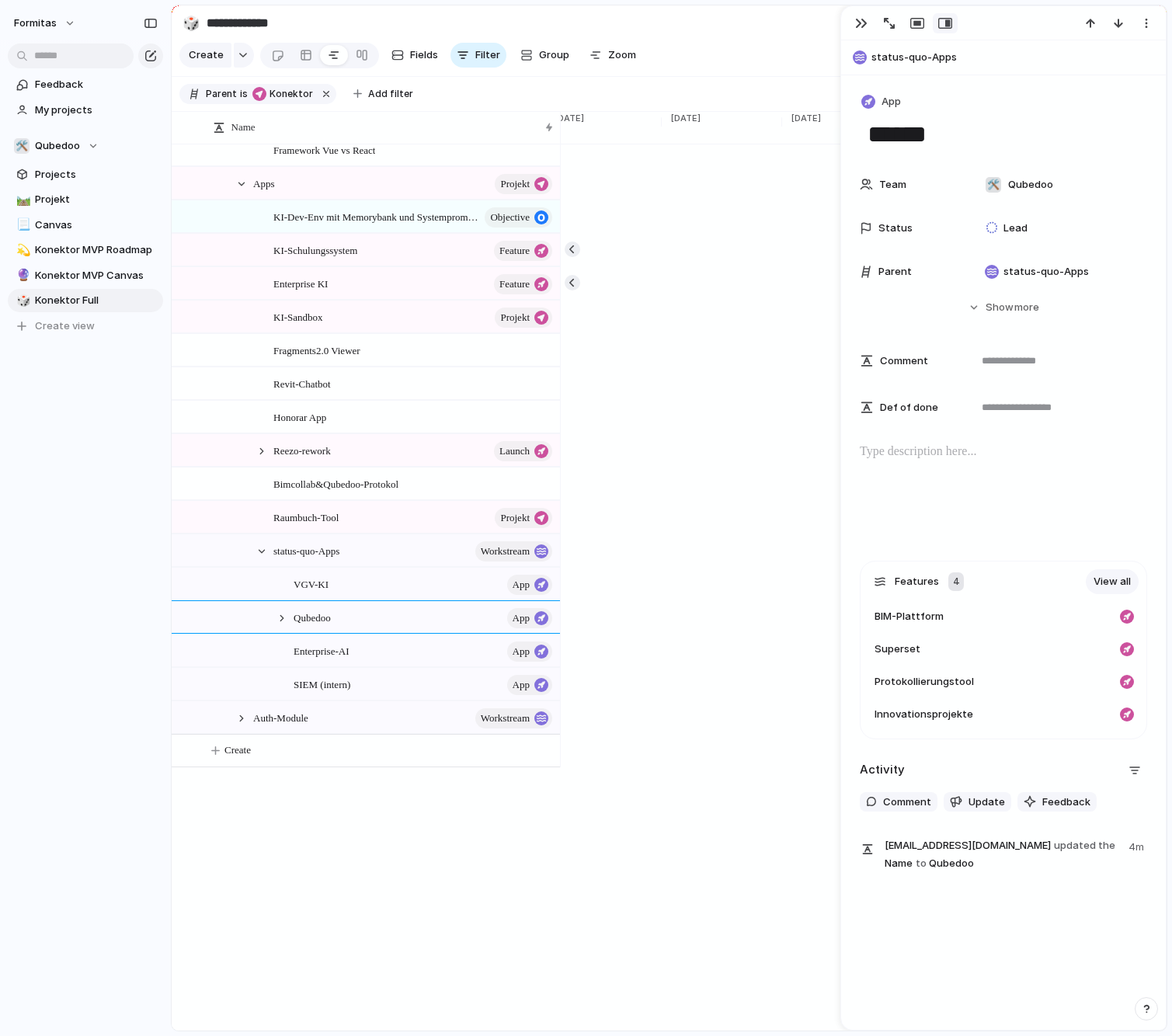
click at [350, 601] on div "VGV-KI App" at bounding box center [423, 584] width 261 height 32
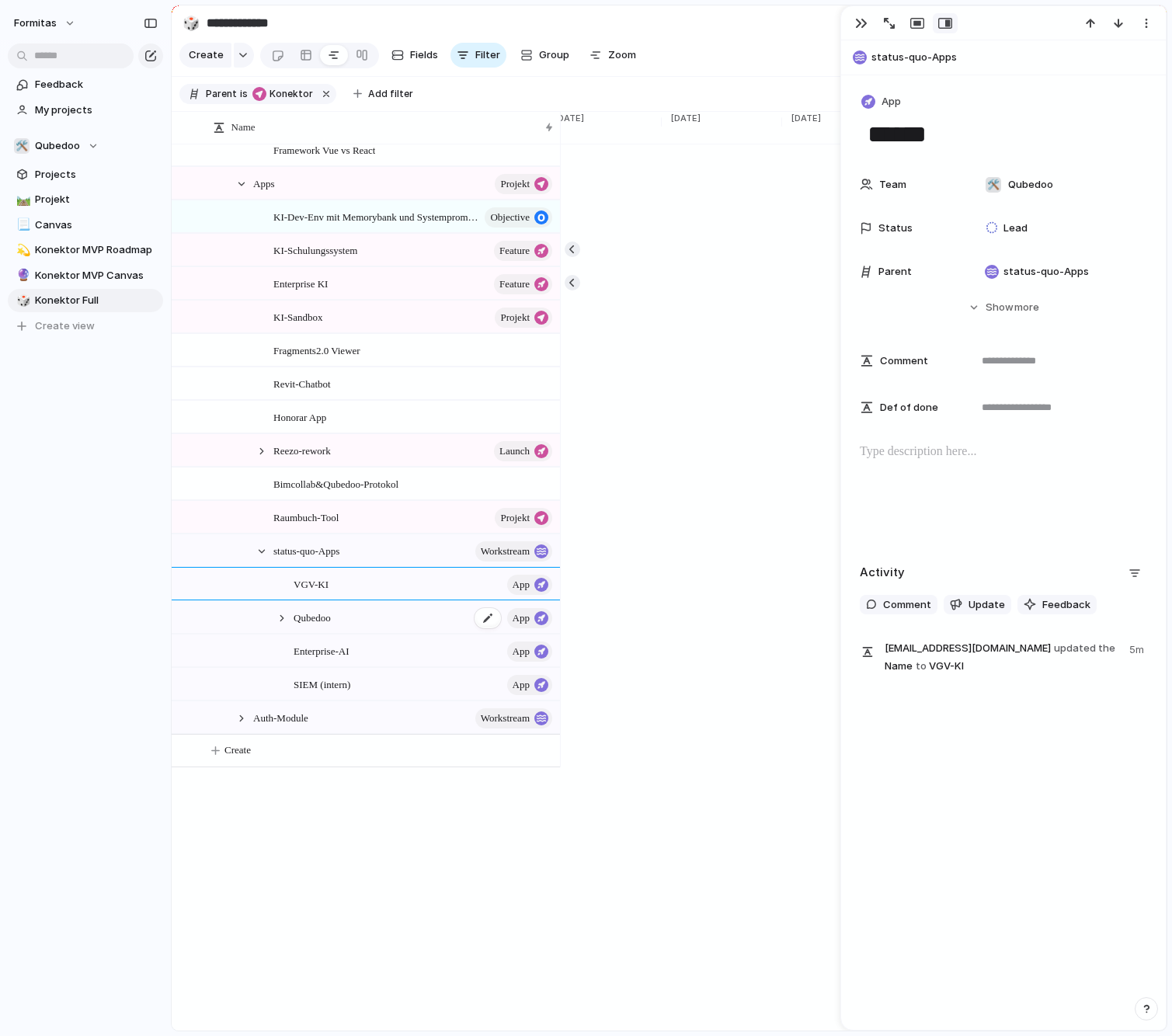
click at [313, 626] on span "Qubedoo" at bounding box center [312, 617] width 37 height 18
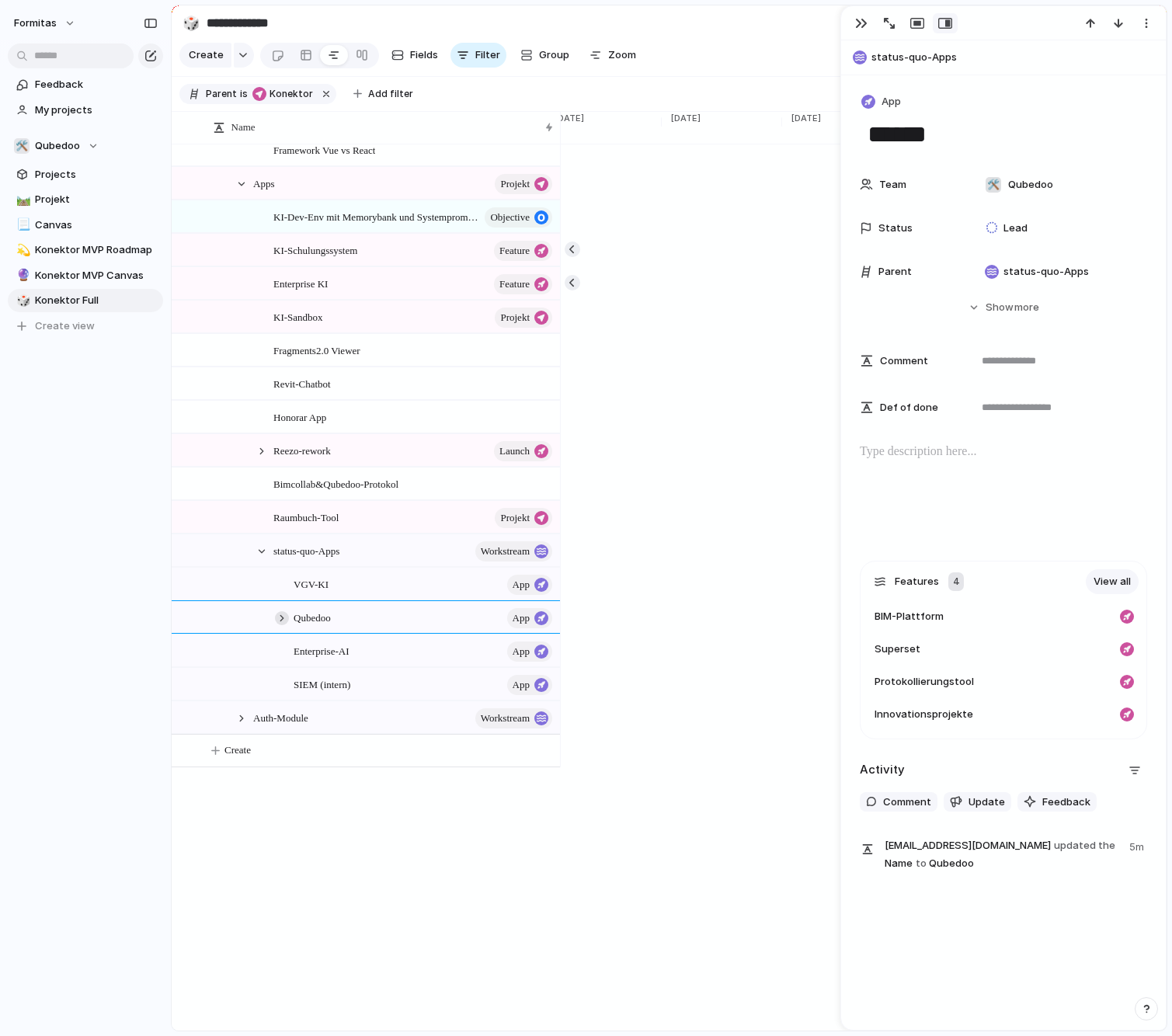
click at [276, 625] on div at bounding box center [282, 618] width 14 height 14
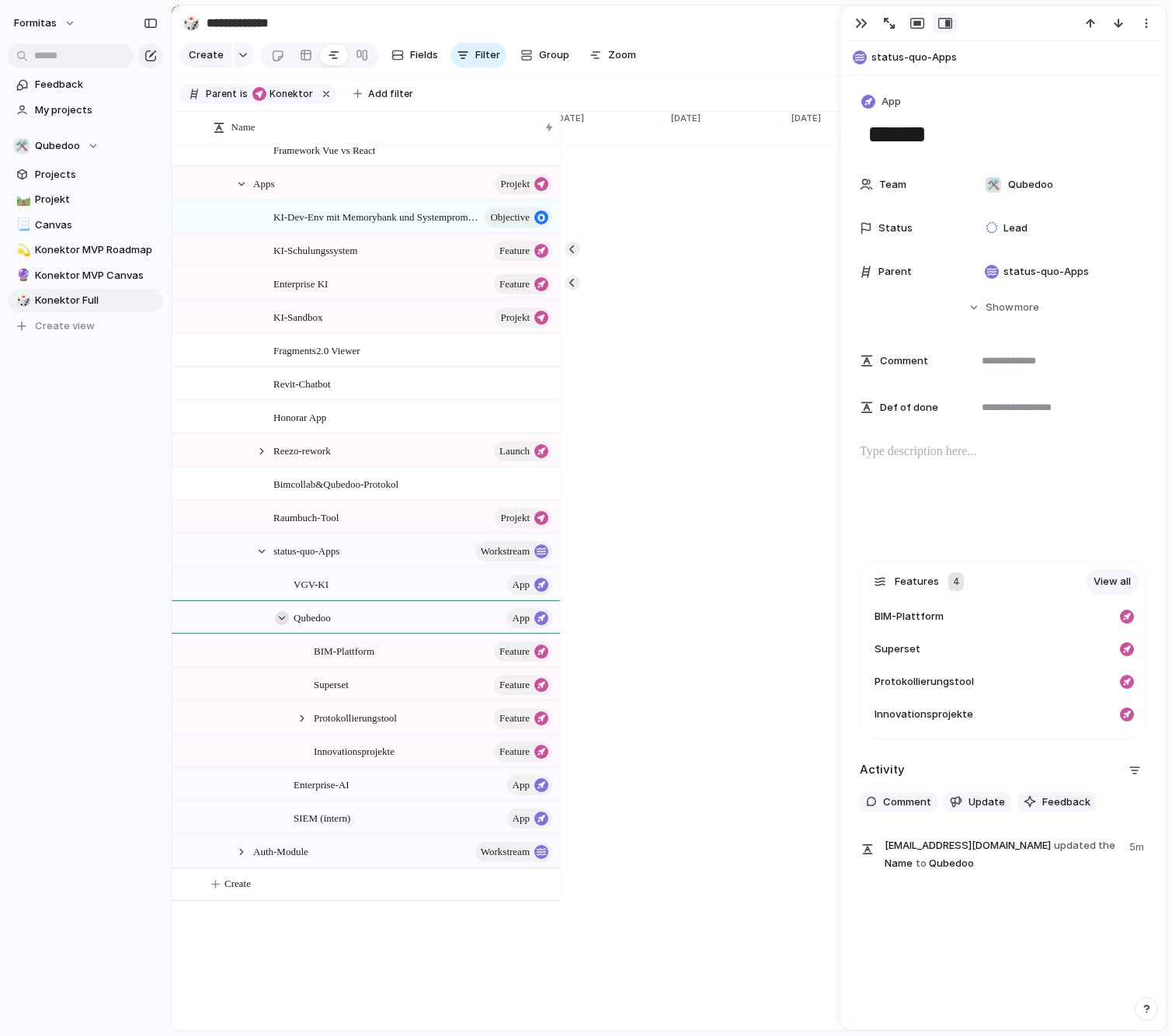
click at [276, 625] on div at bounding box center [282, 618] width 14 height 14
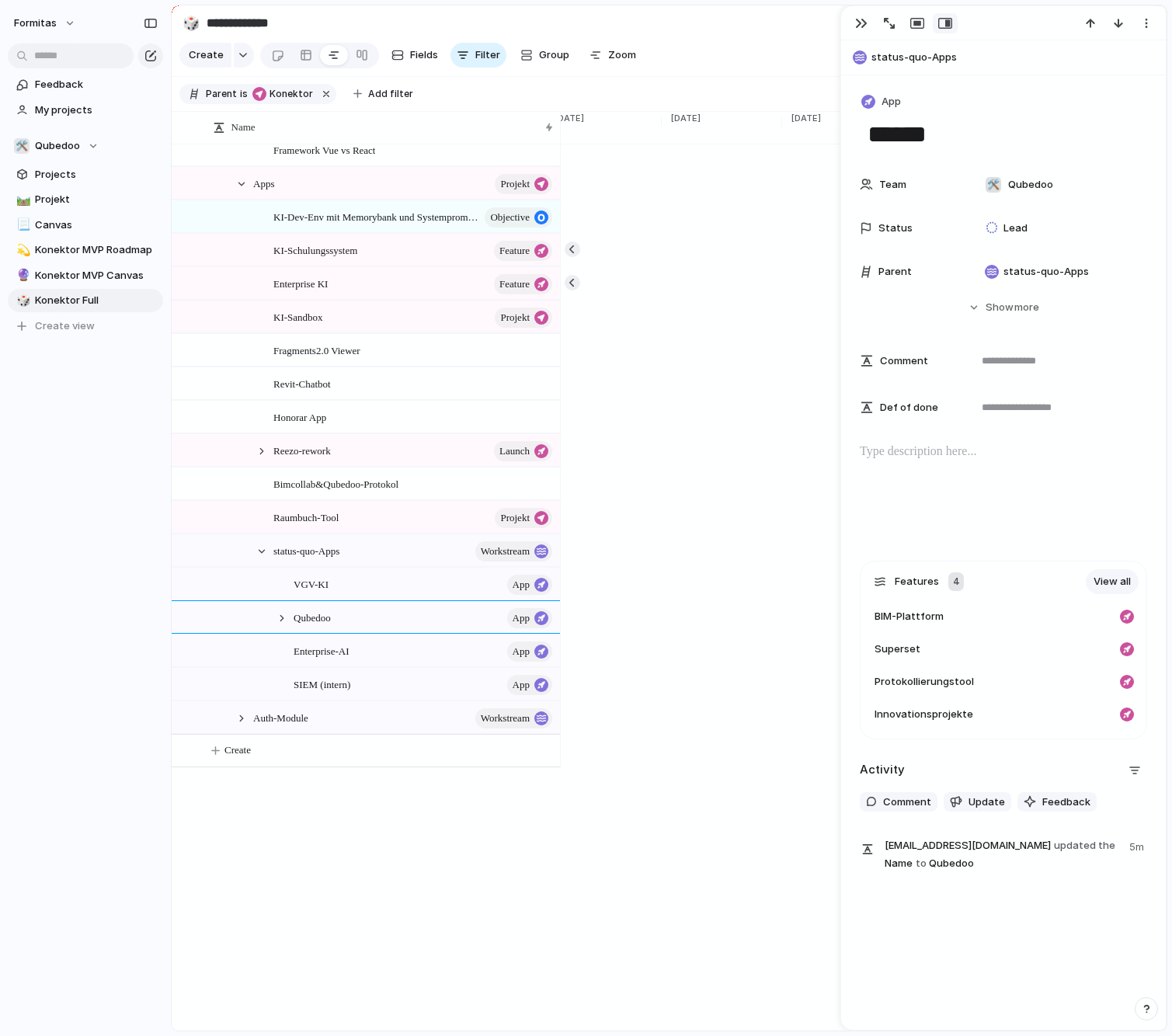
click at [293, 633] on div "Qubedoo App" at bounding box center [416, 617] width 286 height 32
click at [282, 625] on div at bounding box center [282, 618] width 14 height 14
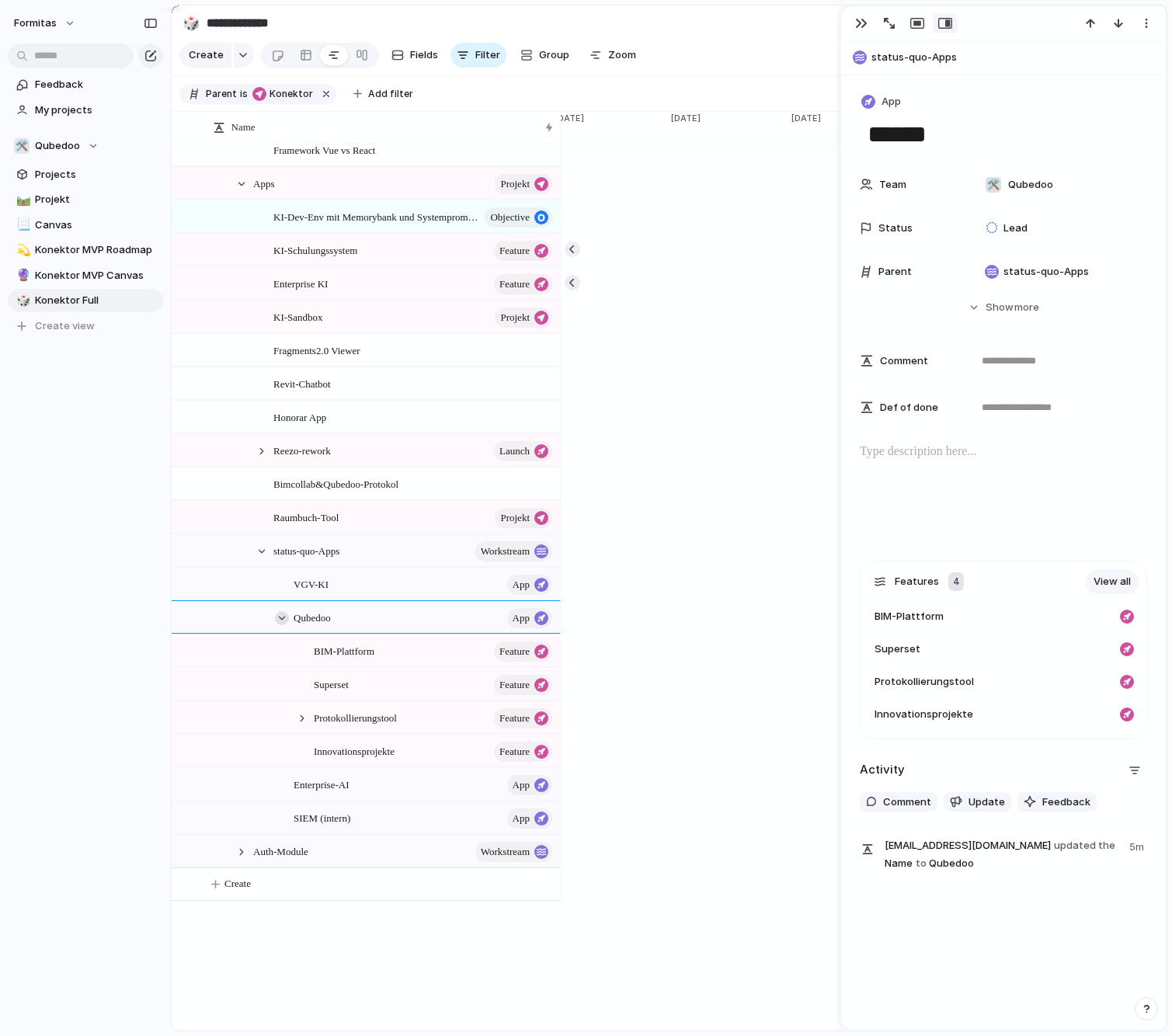
click at [282, 625] on div at bounding box center [282, 618] width 14 height 14
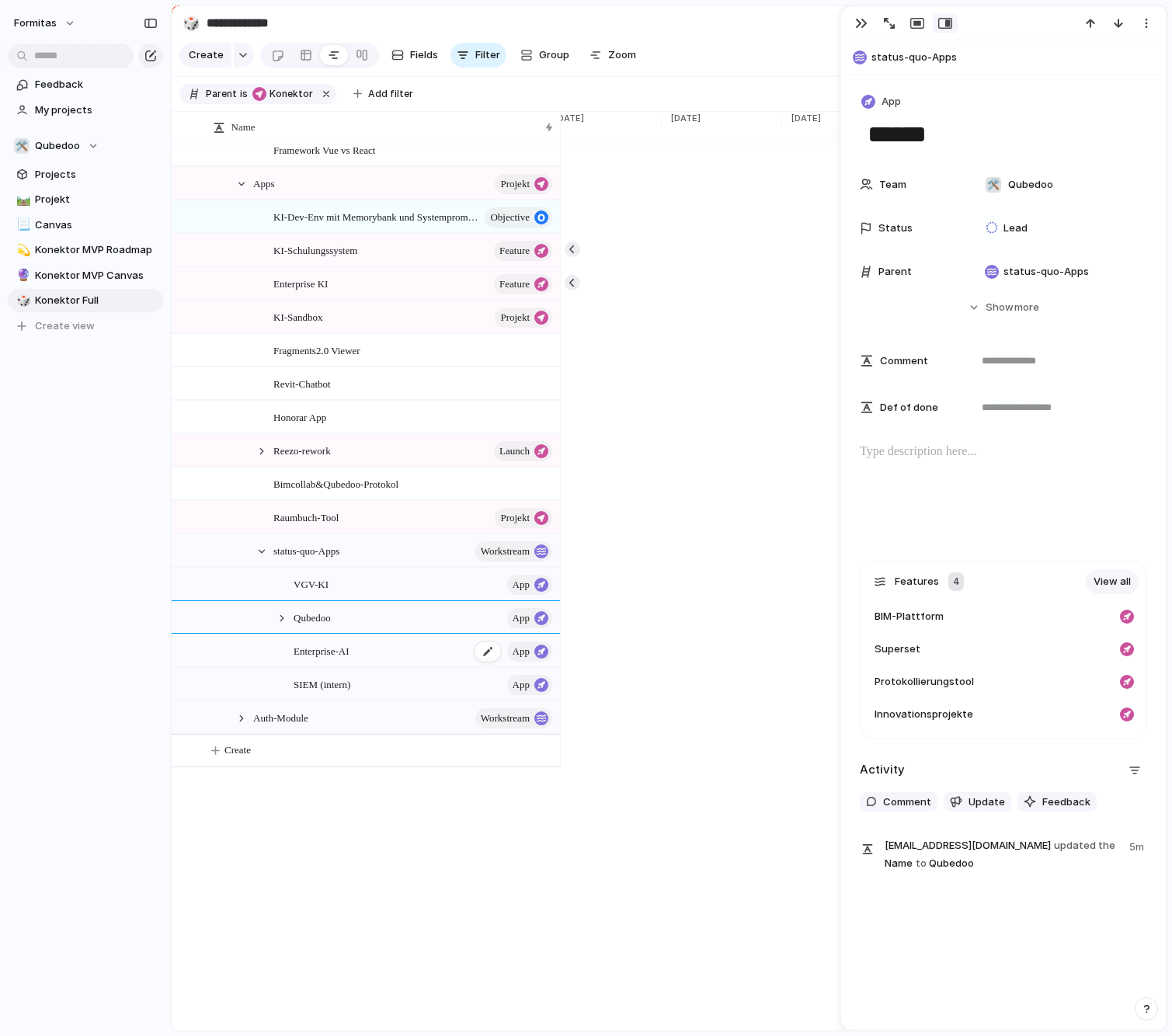
click at [308, 660] on span "Enterprise-AI" at bounding box center [321, 651] width 55 height 18
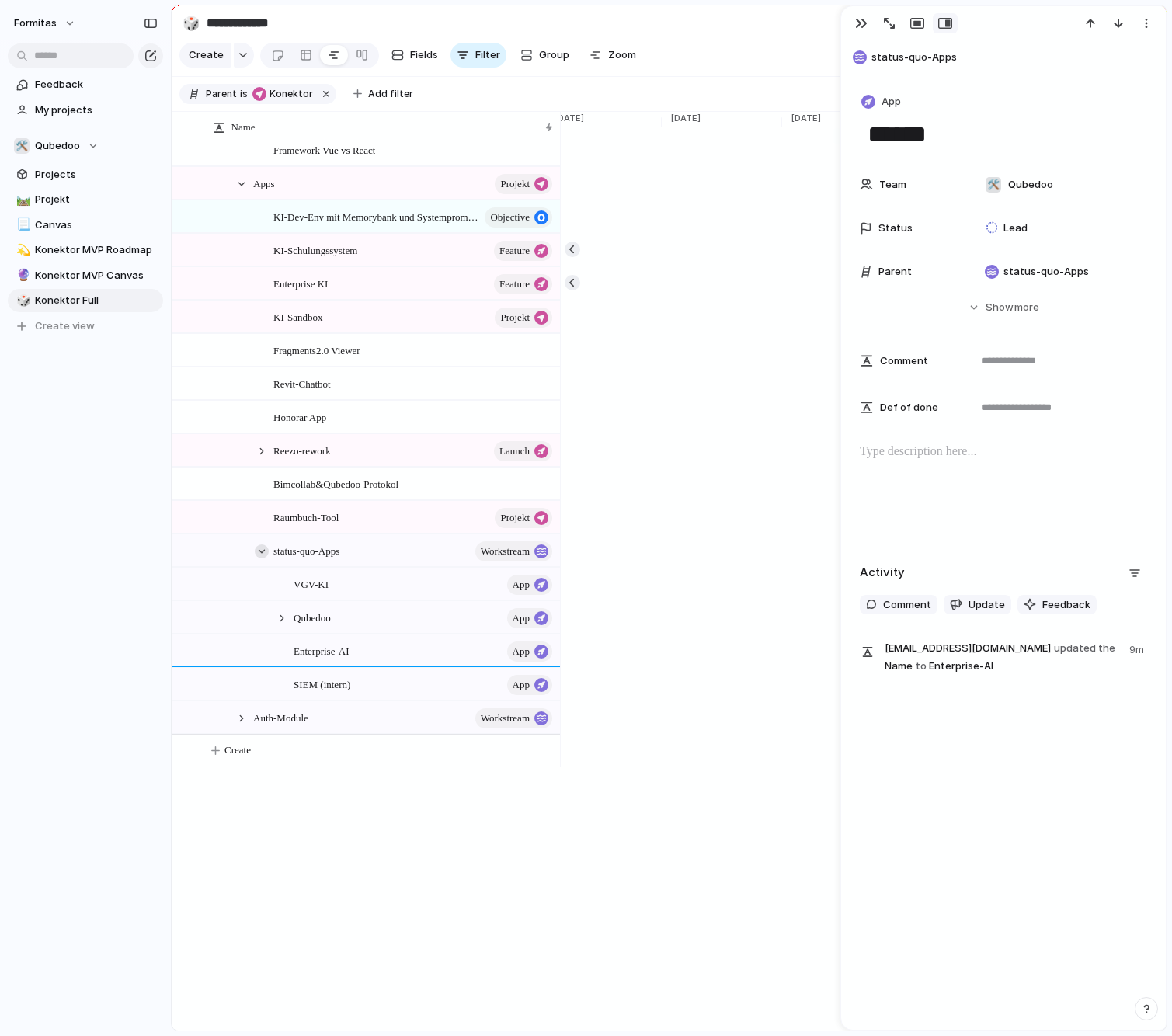
click at [263, 558] on div at bounding box center [261, 551] width 14 height 14
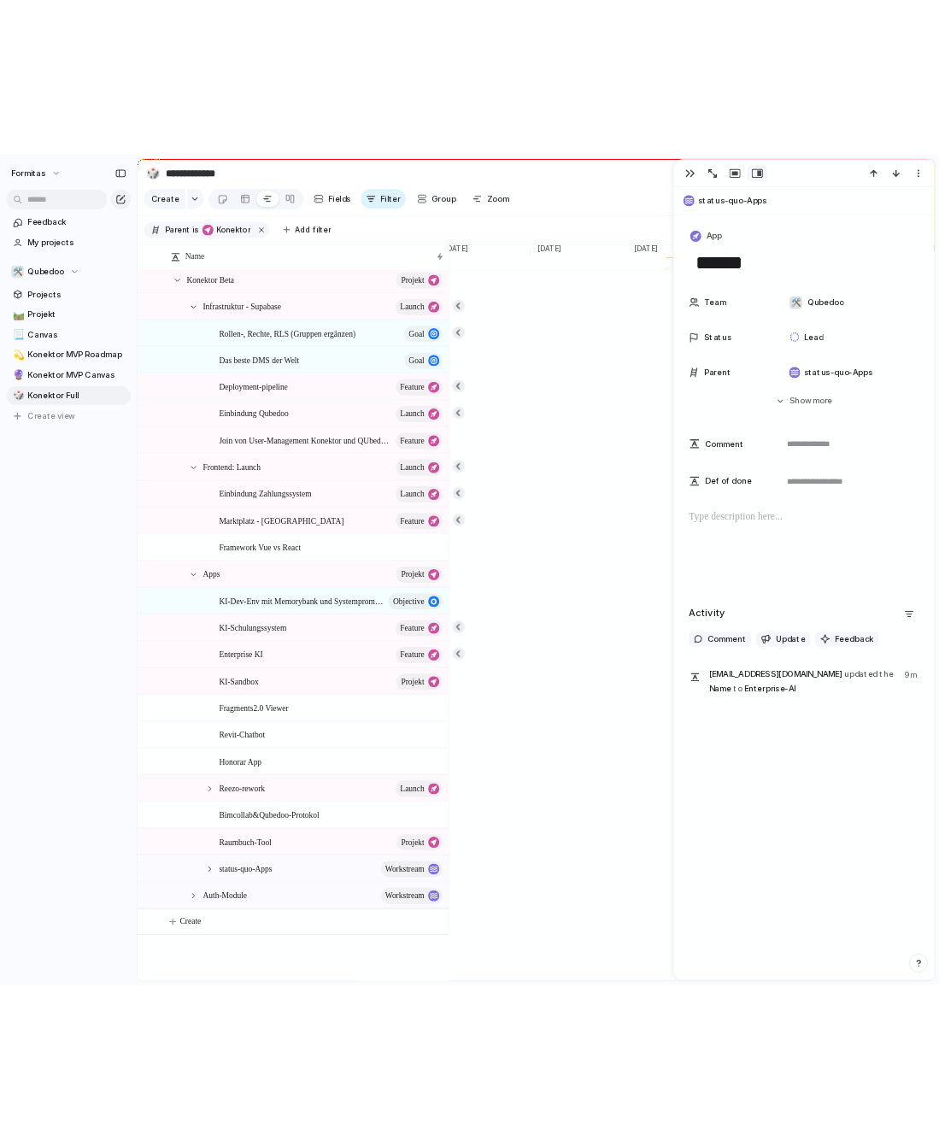
scroll to position [26, 0]
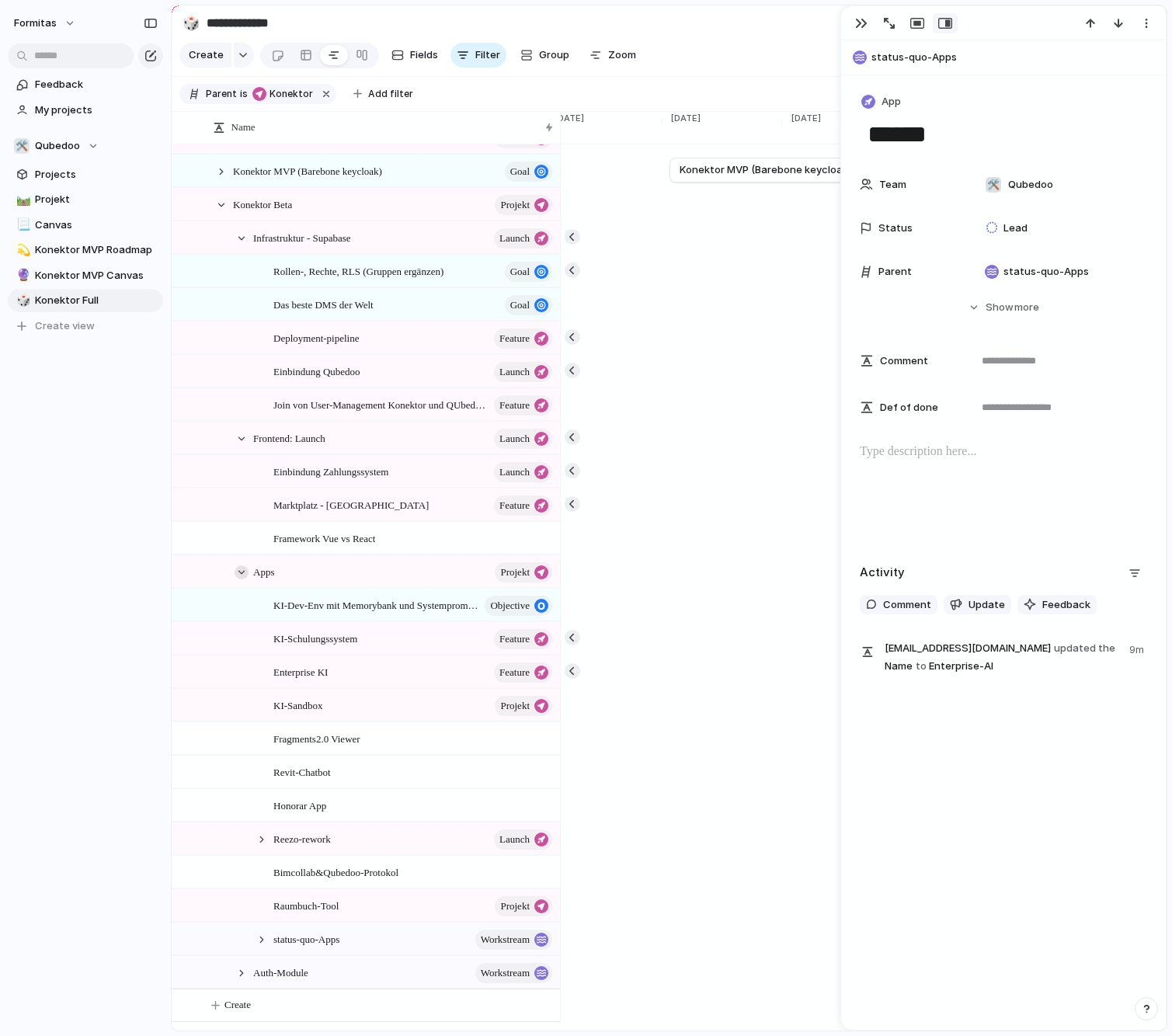
click at [242, 580] on div at bounding box center [241, 572] width 14 height 14
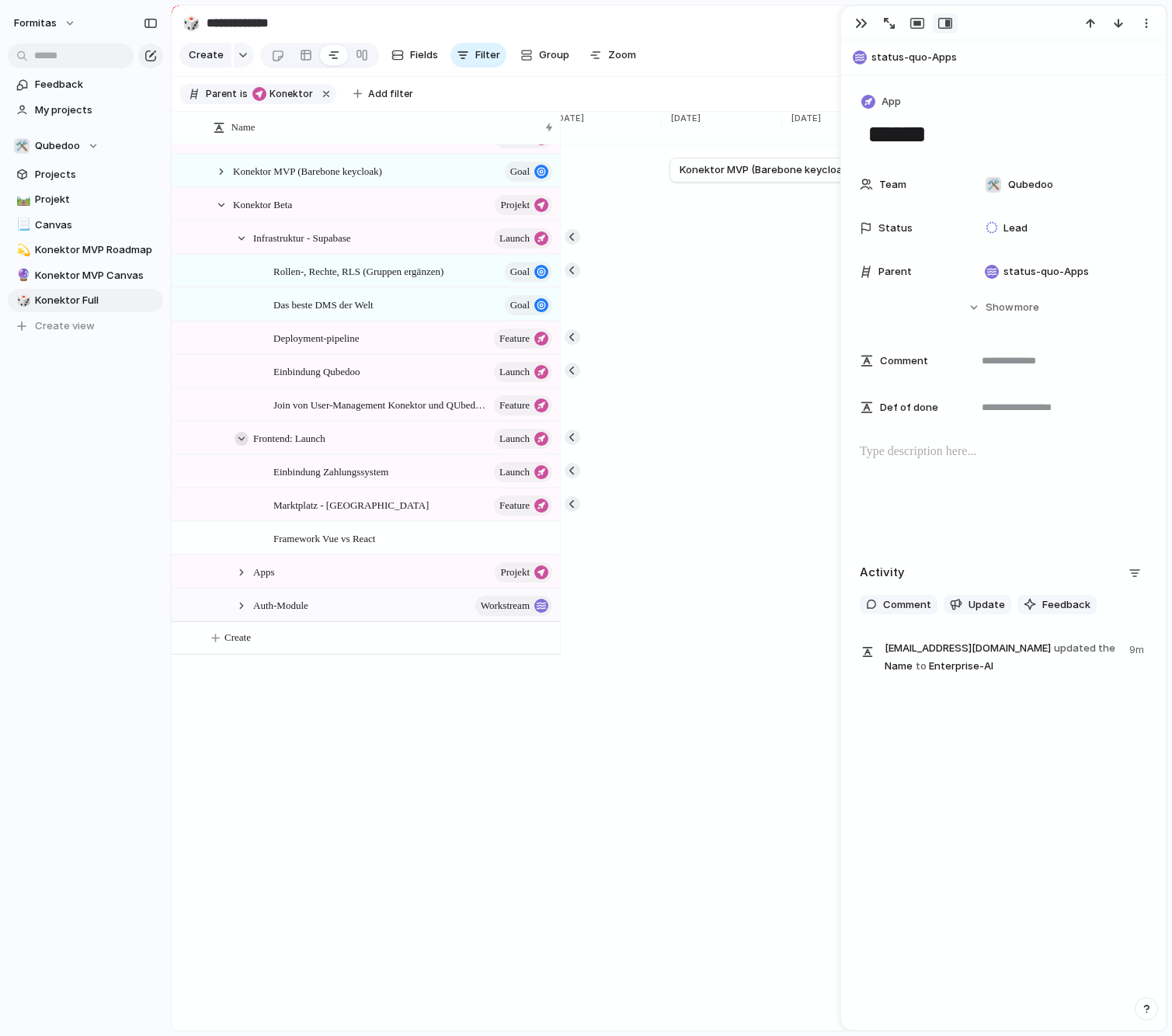
click at [246, 446] on div at bounding box center [241, 438] width 14 height 14
click at [240, 245] on div at bounding box center [241, 238] width 14 height 14
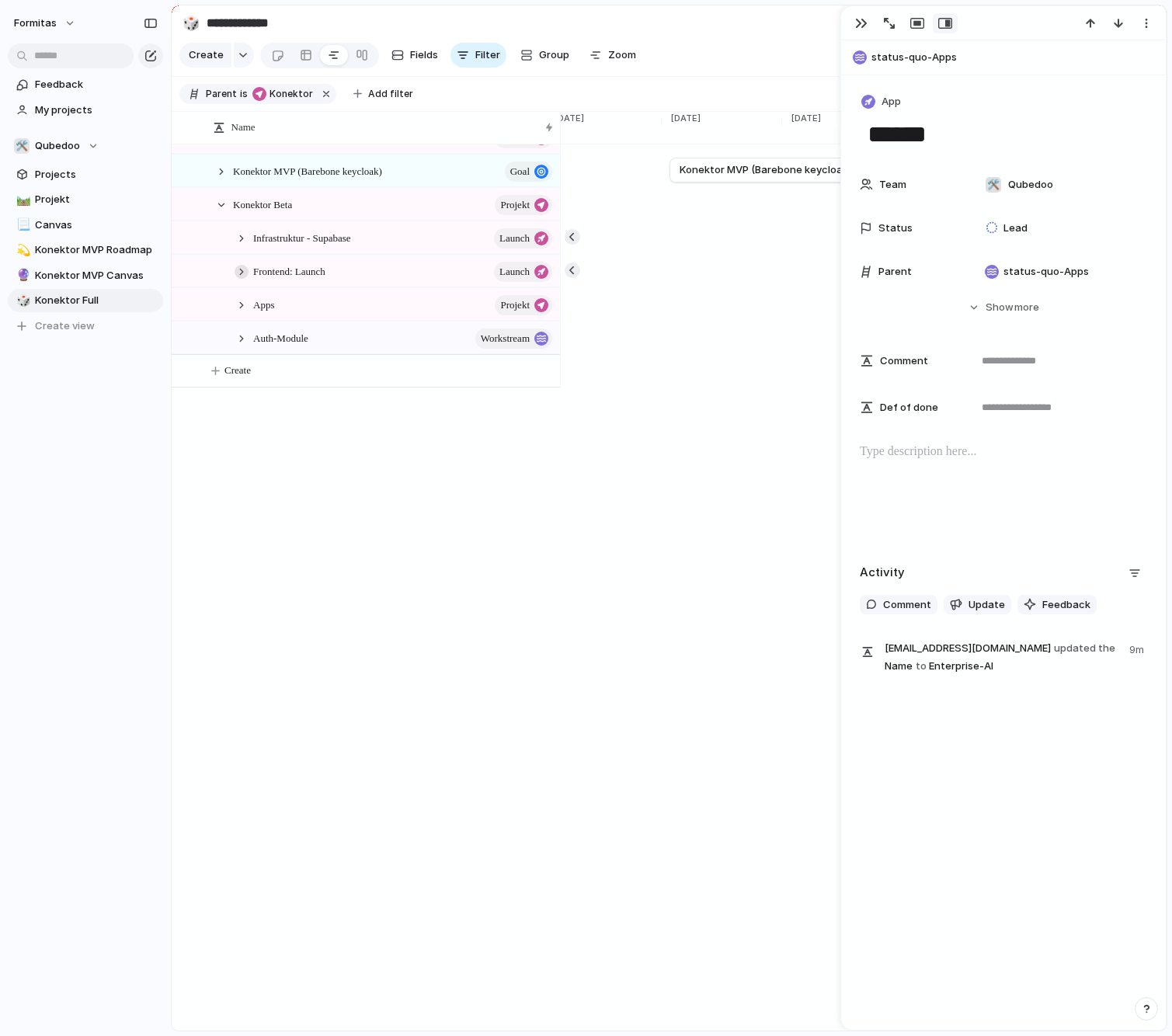
click at [241, 279] on div at bounding box center [241, 271] width 14 height 14
click at [240, 245] on div at bounding box center [241, 238] width 14 height 14
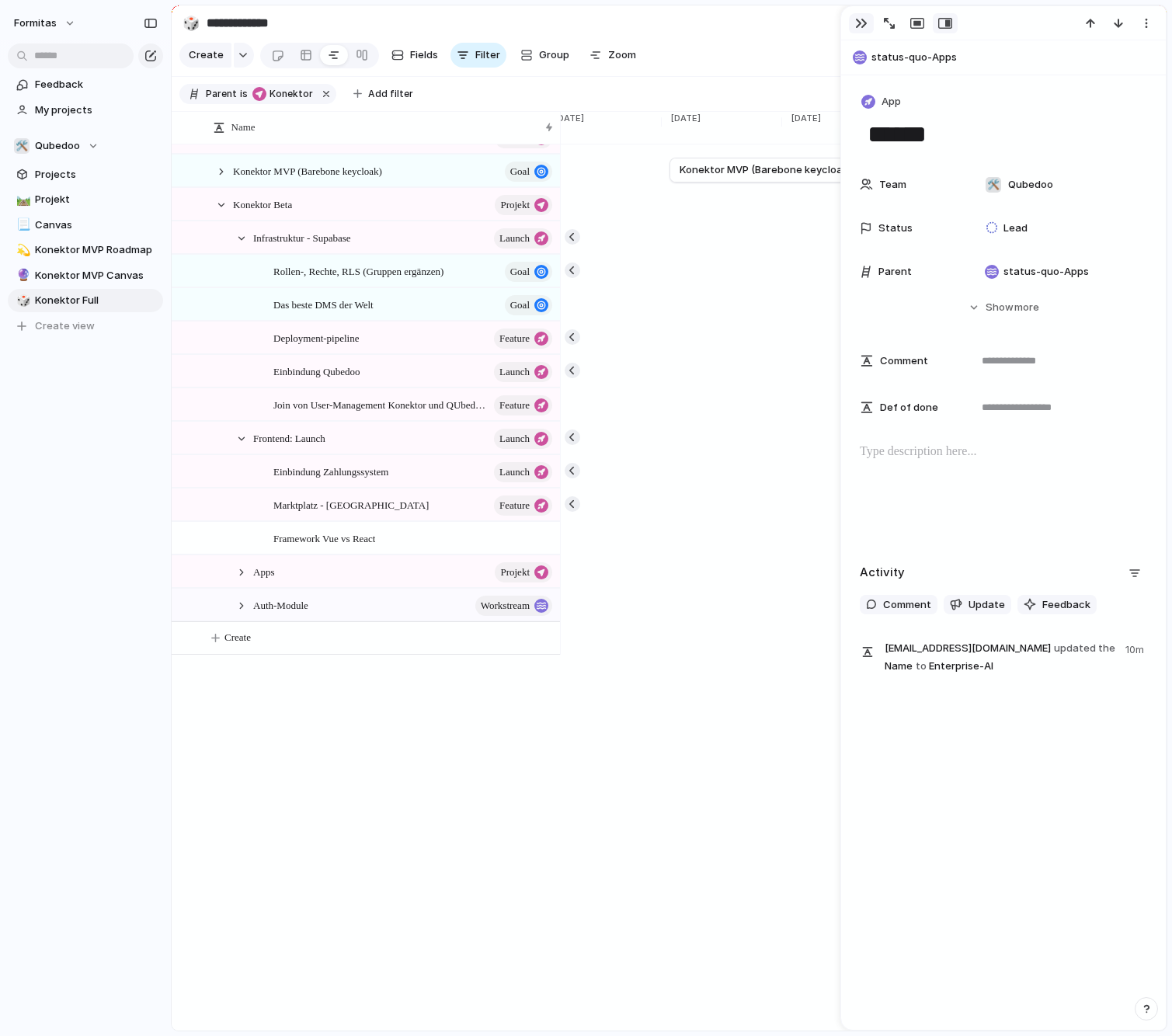
click at [867, 25] on div "button" at bounding box center [861, 24] width 13 height 13
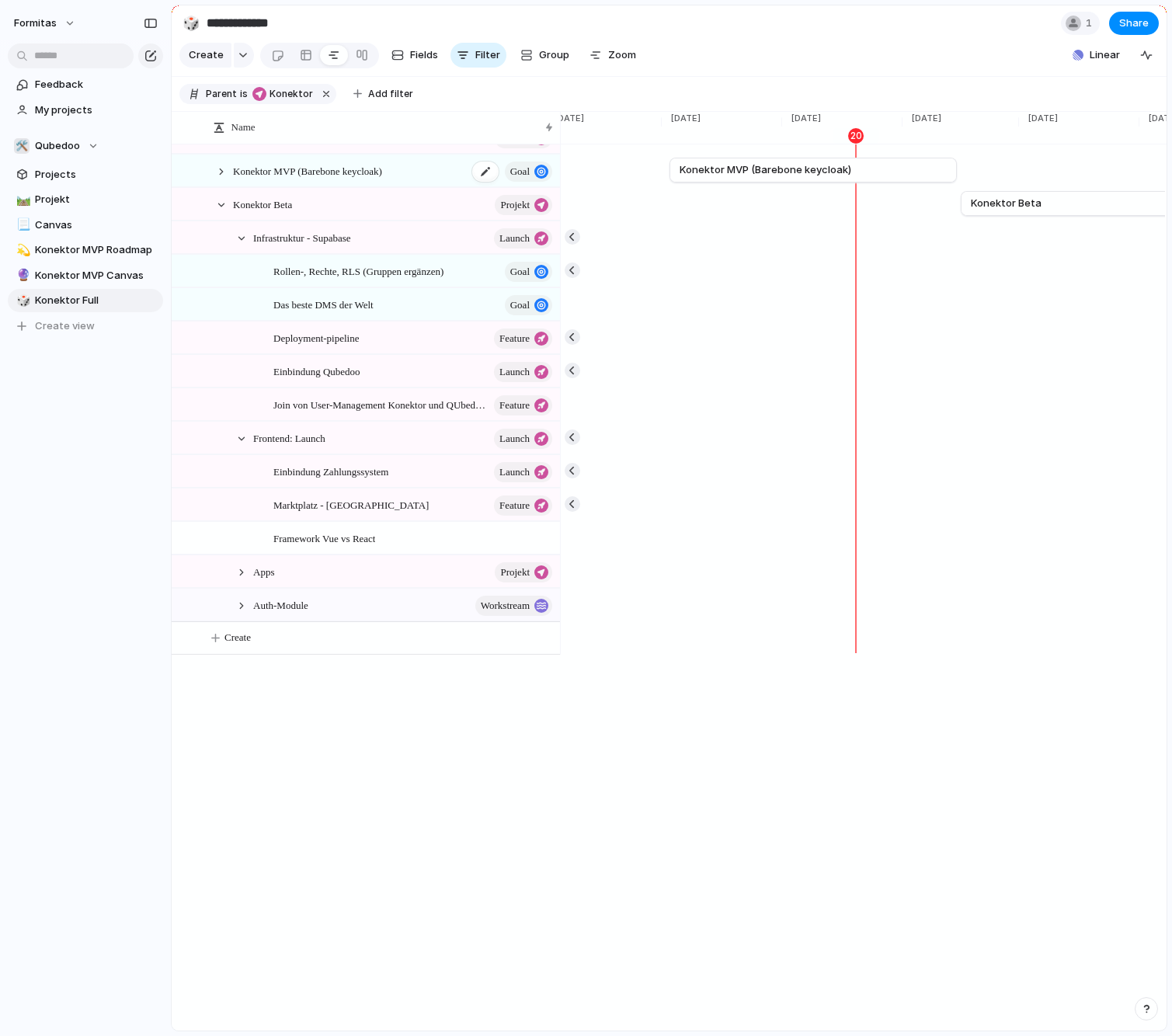
click at [286, 179] on span "Konektor MVP (Barebone keycloak)" at bounding box center [307, 171] width 149 height 18
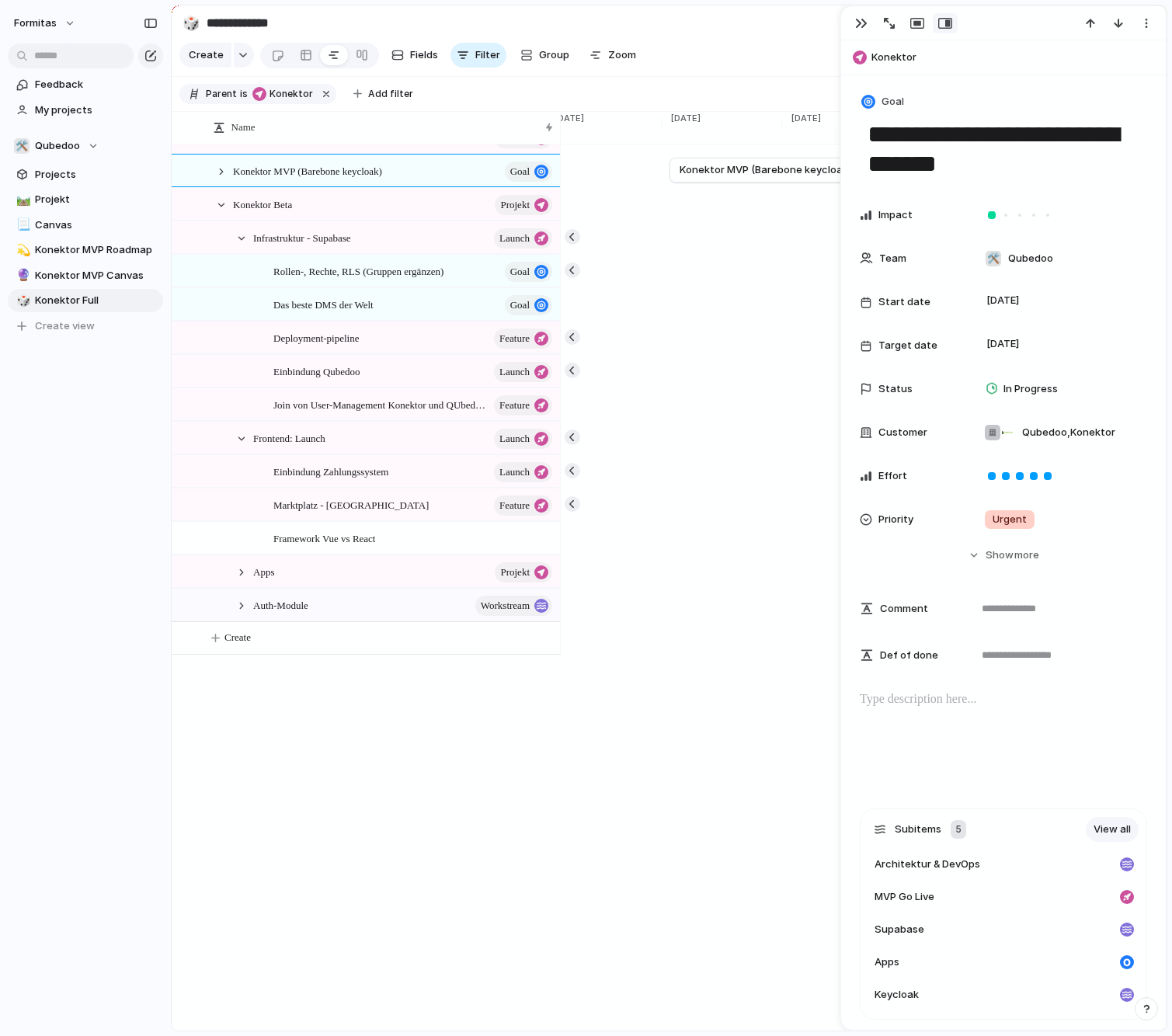
drag, startPoint x: 981, startPoint y: 133, endPoint x: 1043, endPoint y: 131, distance: 62.0
click at [1012, 131] on textarea "**********" at bounding box center [1003, 149] width 275 height 63
click at [861, 30] on button "button" at bounding box center [860, 24] width 25 height 20
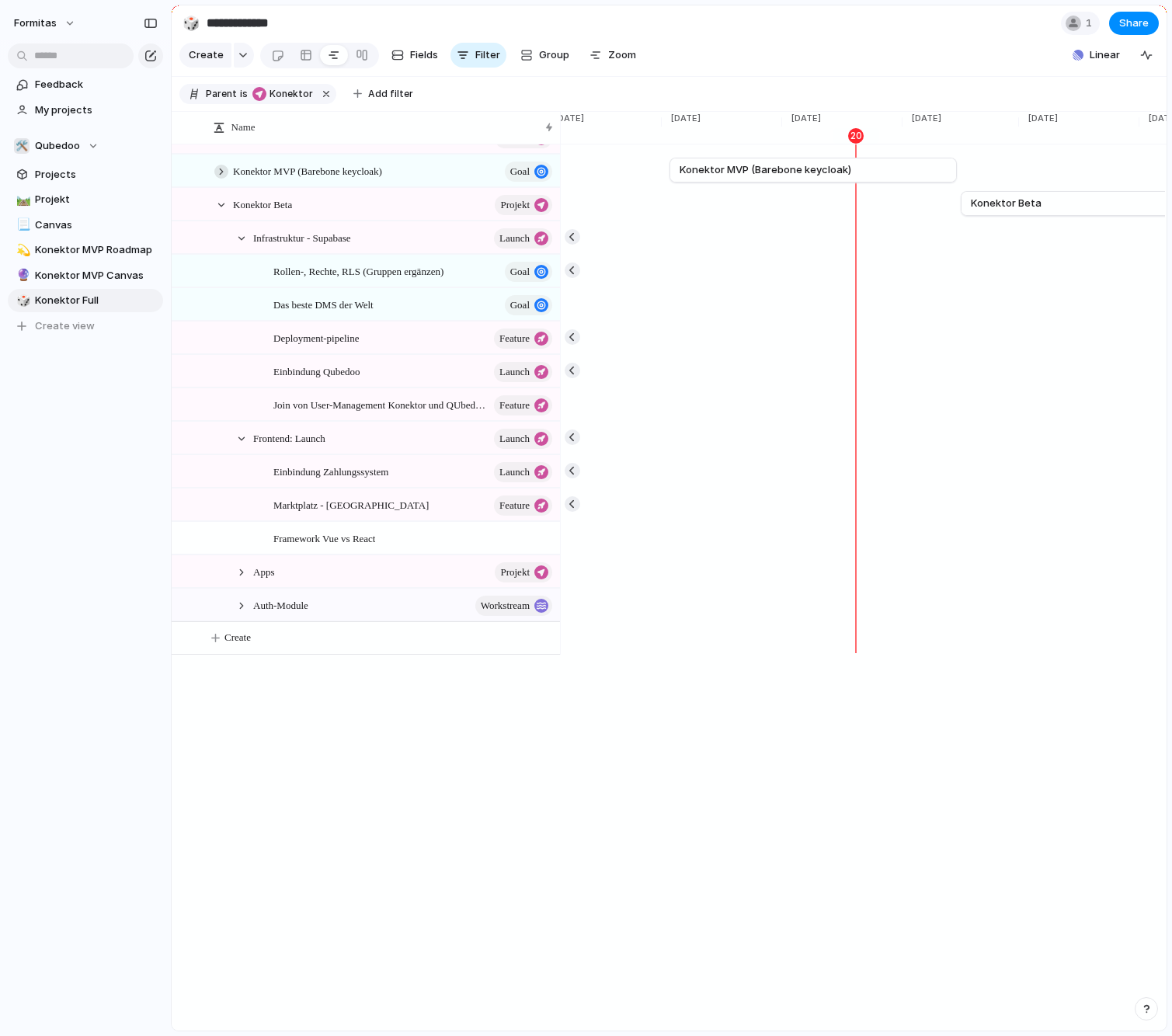
click at [219, 179] on div at bounding box center [221, 171] width 14 height 14
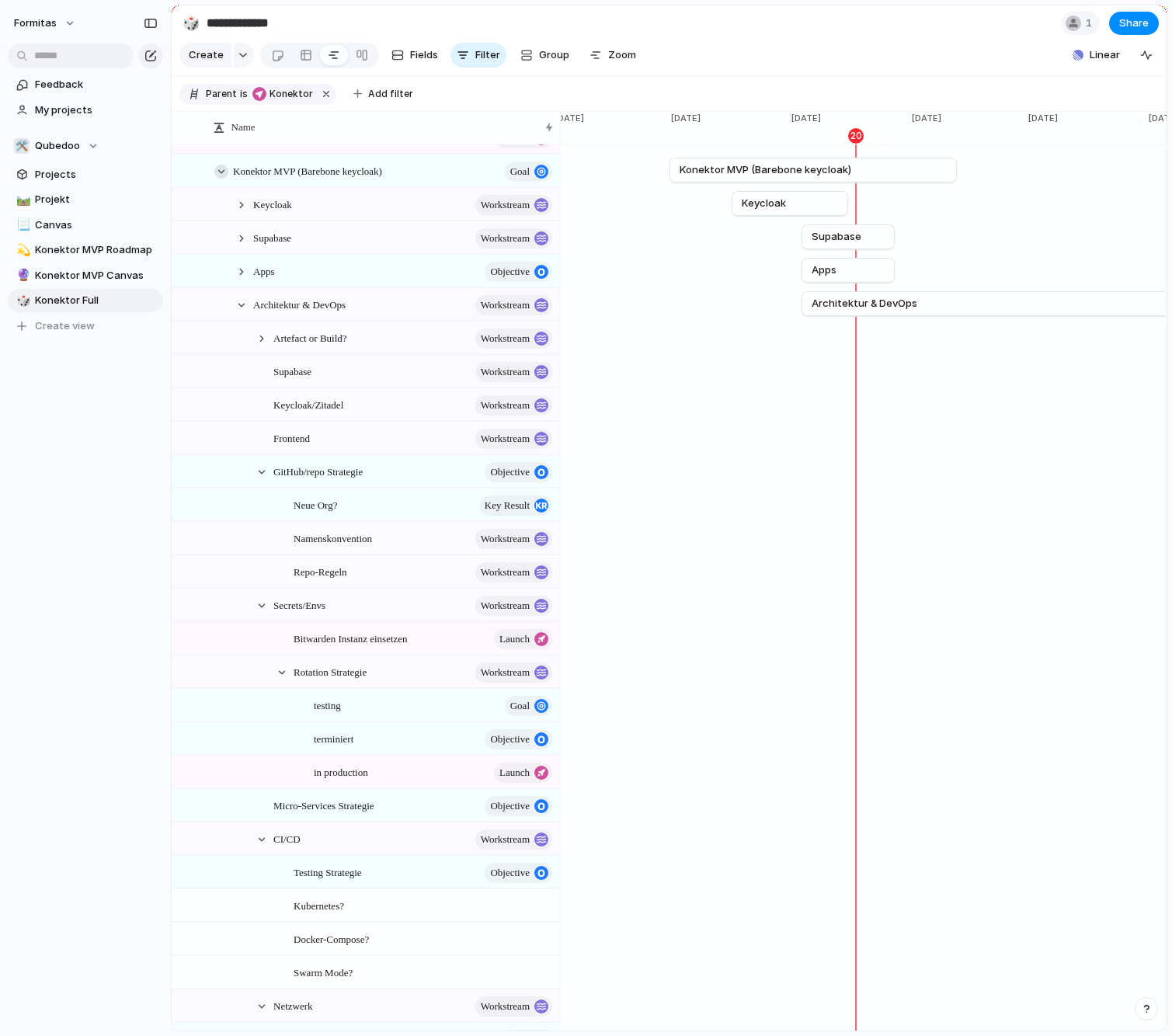
click at [225, 179] on div at bounding box center [221, 171] width 14 height 14
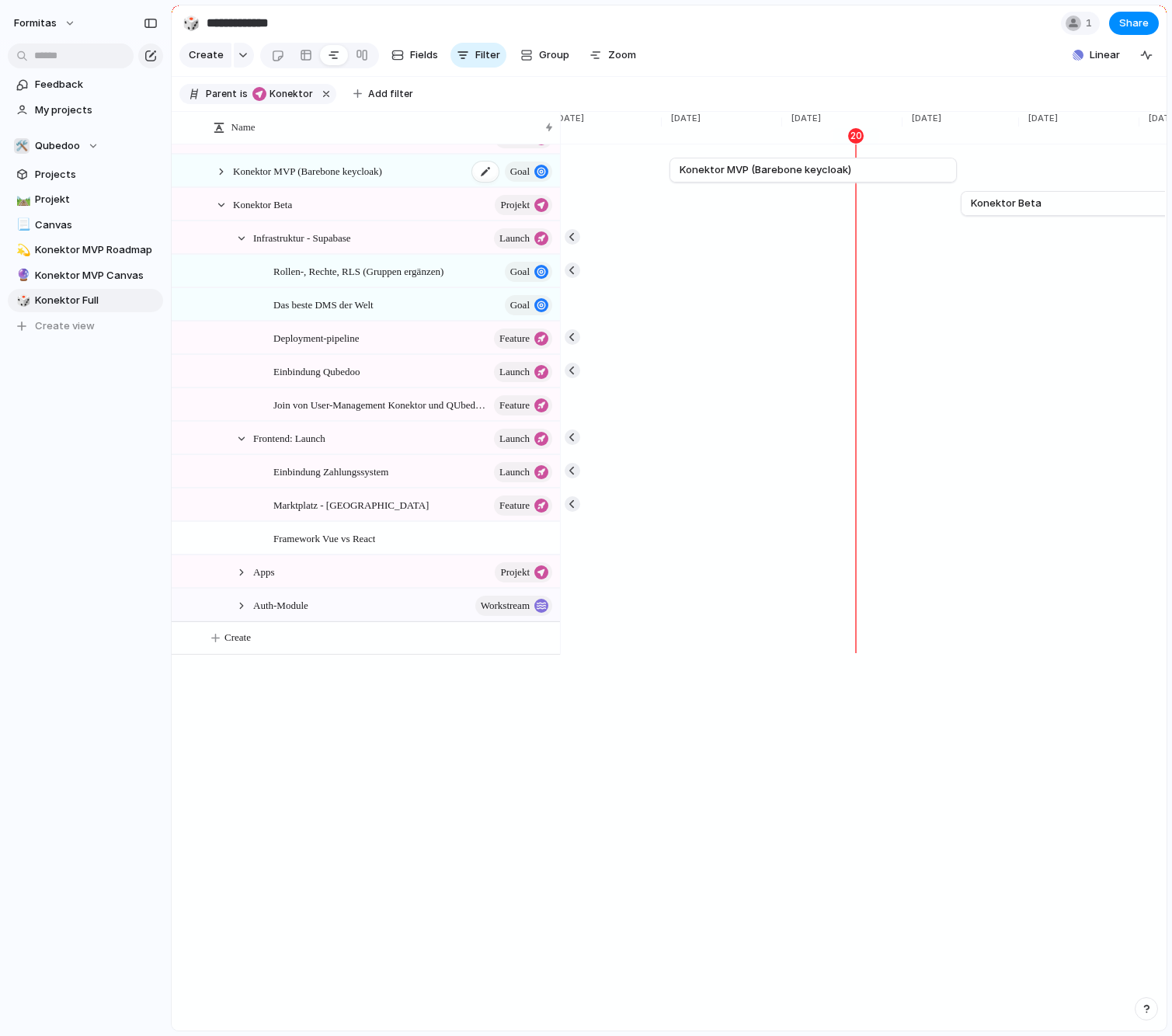
click at [279, 179] on span "Konektor MVP (Barebone keycloak)" at bounding box center [307, 171] width 149 height 18
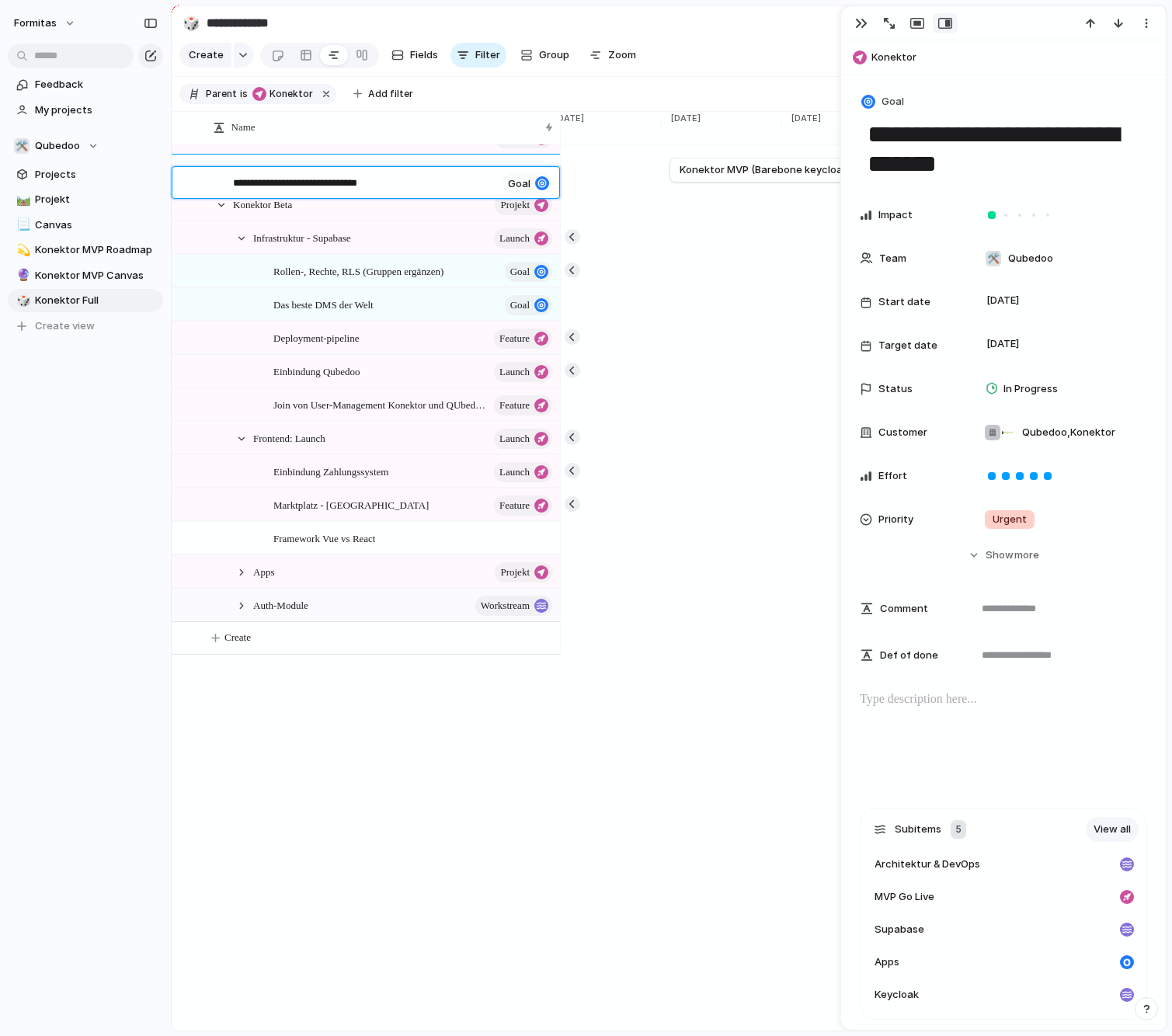
click at [279, 182] on textarea "**********" at bounding box center [364, 184] width 263 height 18
drag, startPoint x: 982, startPoint y: 127, endPoint x: 1119, endPoint y: 172, distance: 144.2
click at [1012, 172] on textarea "**********" at bounding box center [1003, 149] width 275 height 63
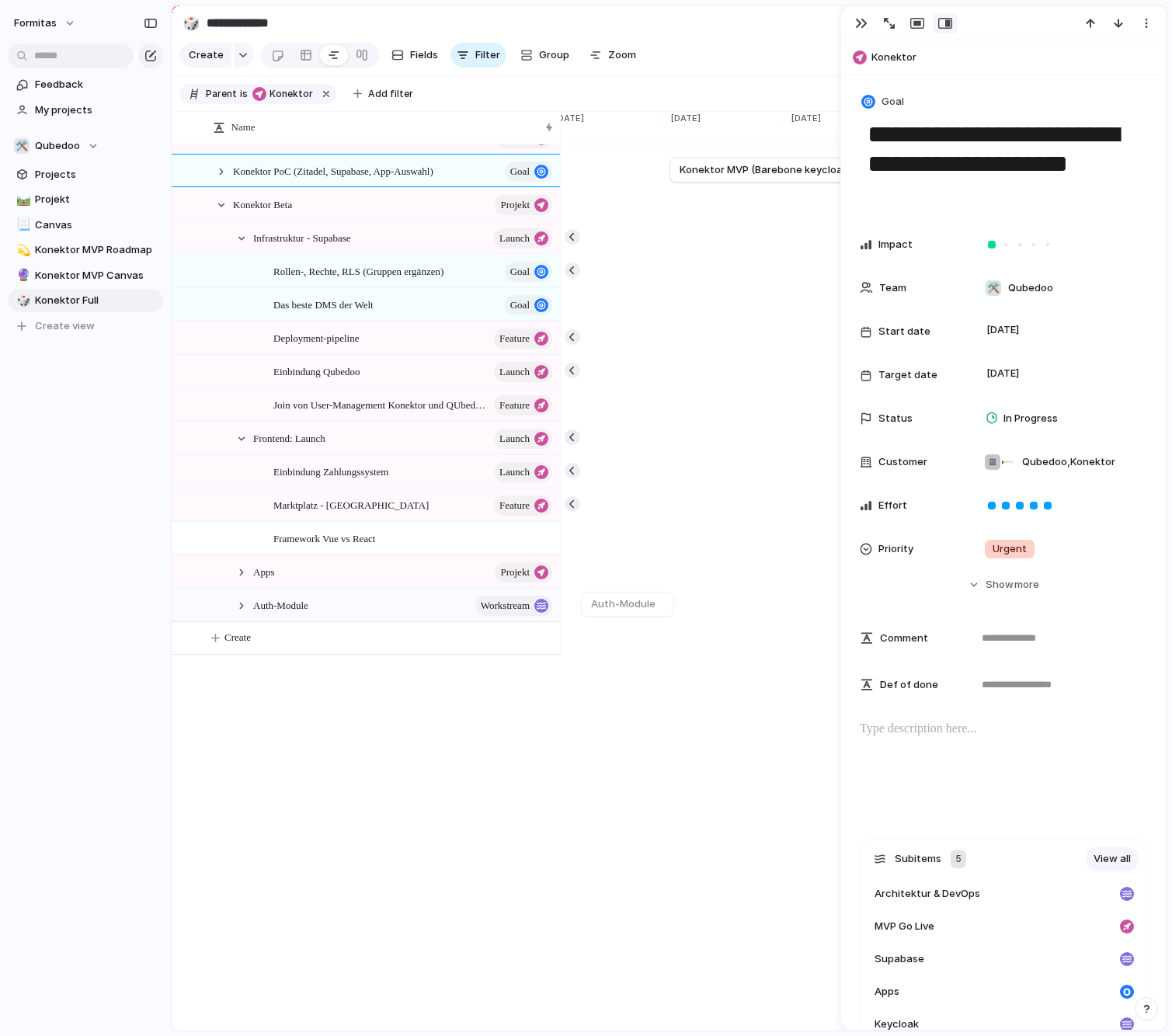
type textarea "**********"
click at [215, 212] on div at bounding box center [221, 204] width 14 height 14
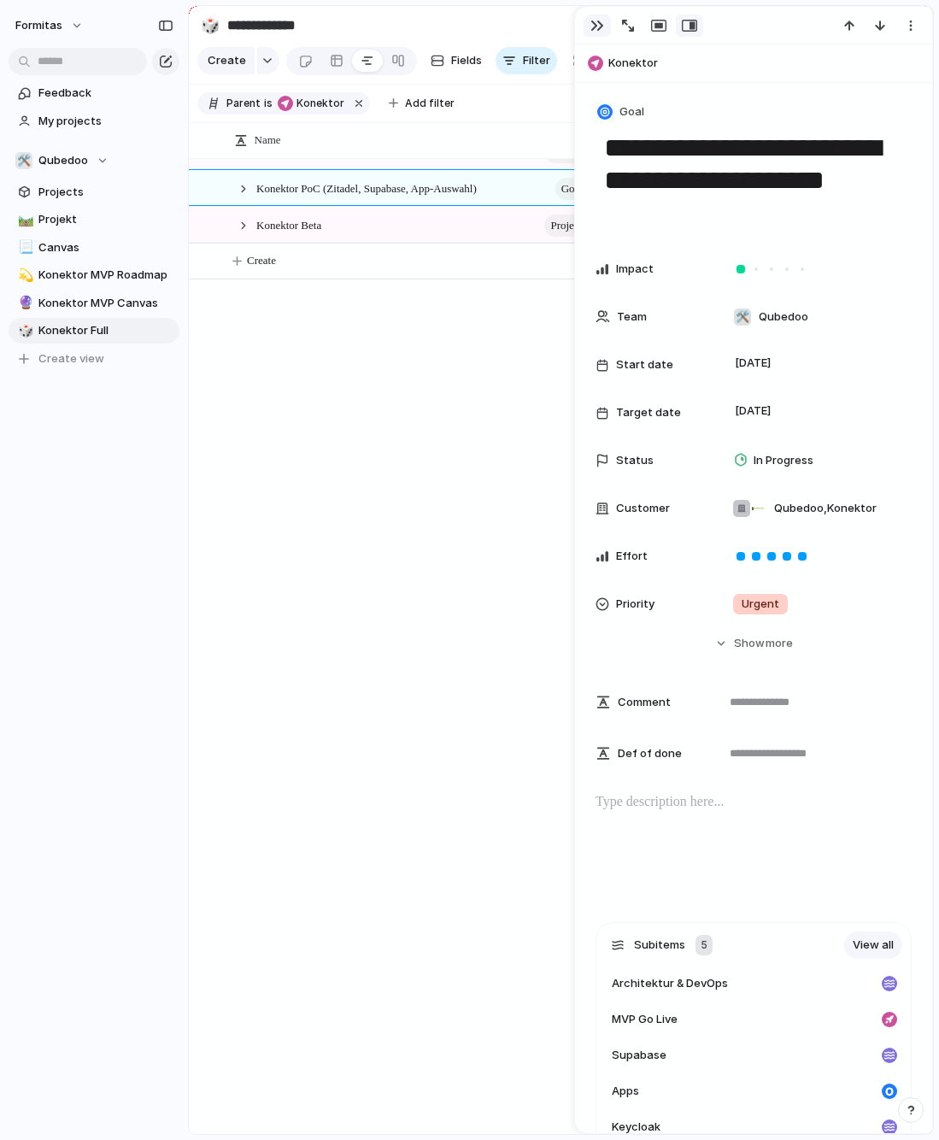
click at [599, 21] on div "button" at bounding box center [598, 26] width 14 height 14
